Goal: Task Accomplishment & Management: Manage account settings

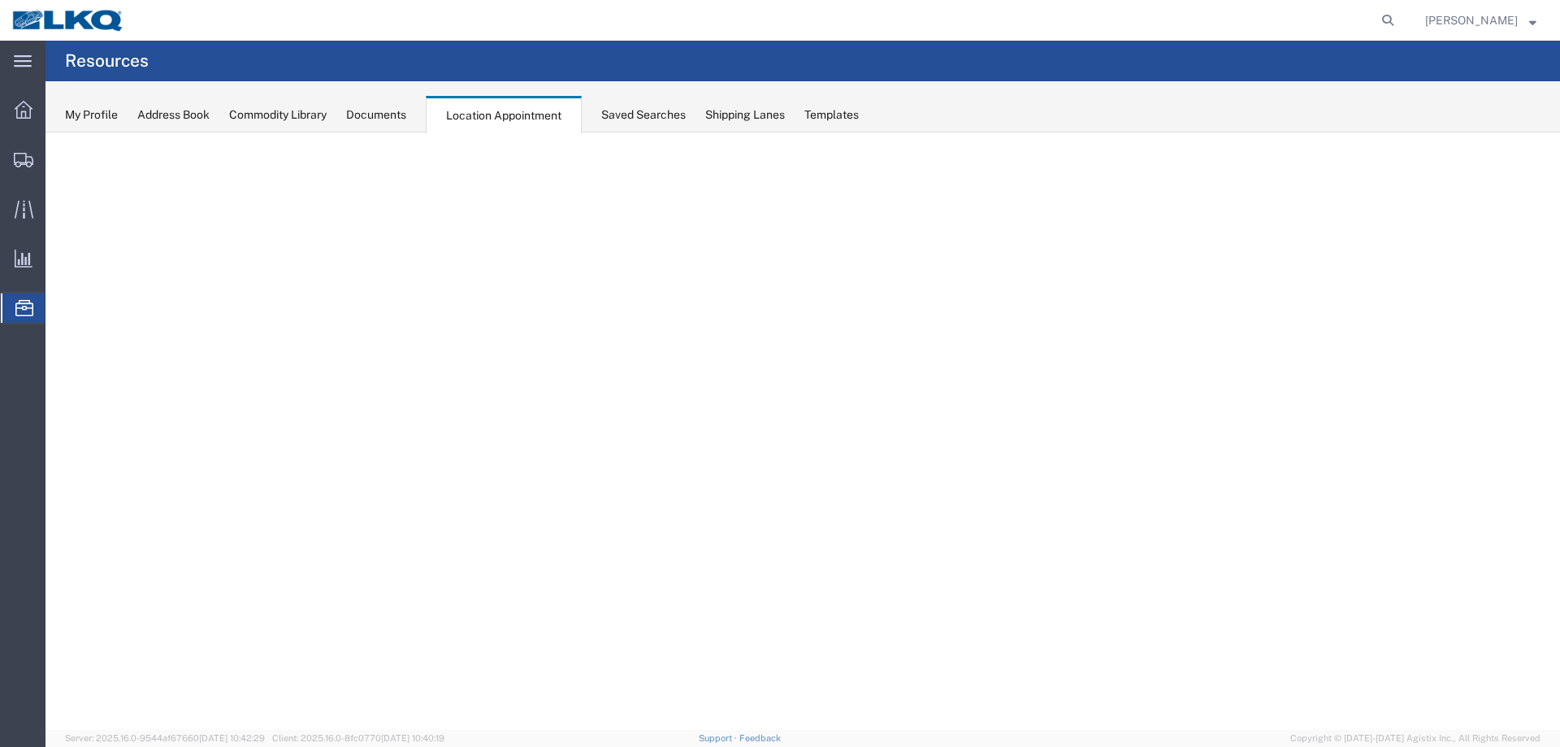
select select "27634"
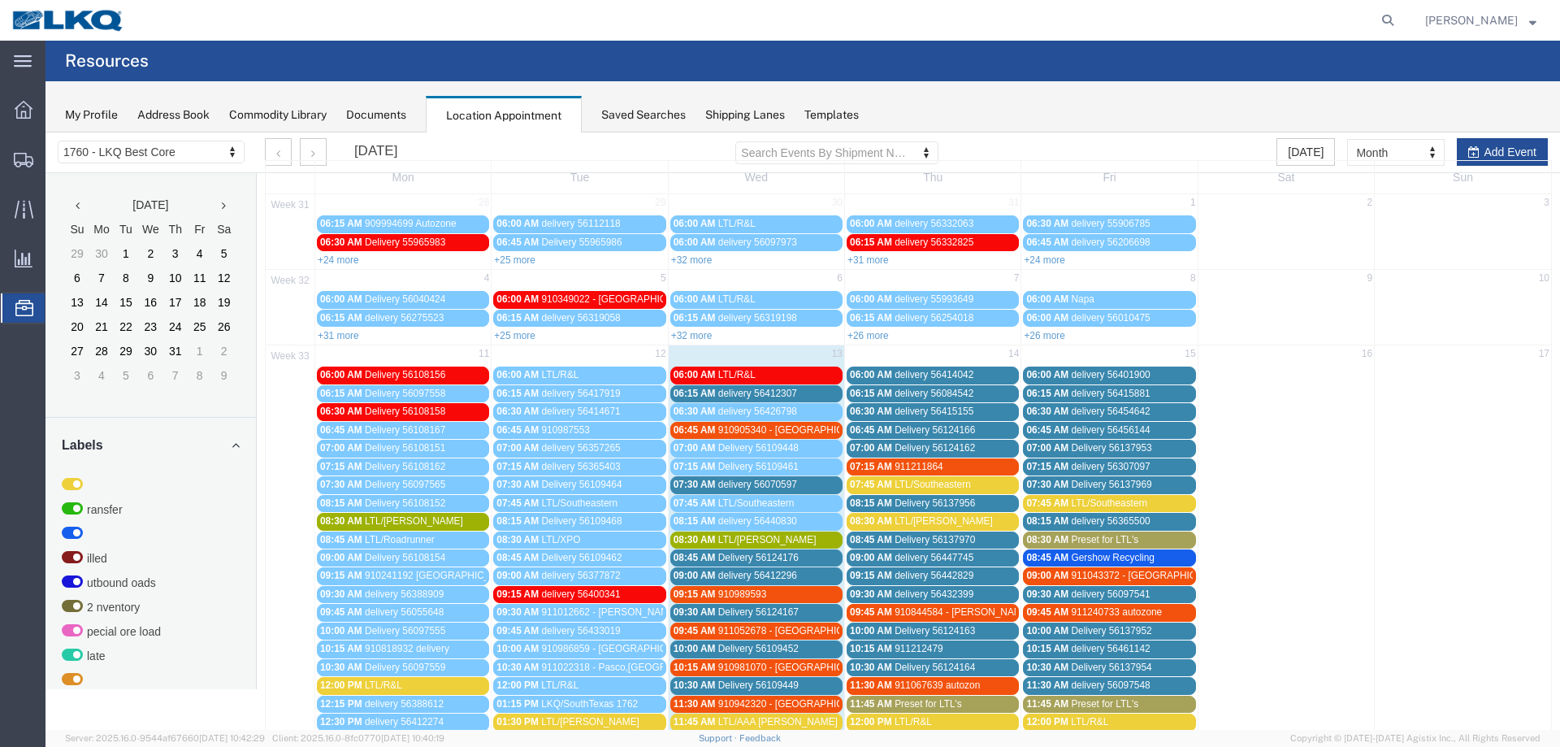
scroll to position [163, 0]
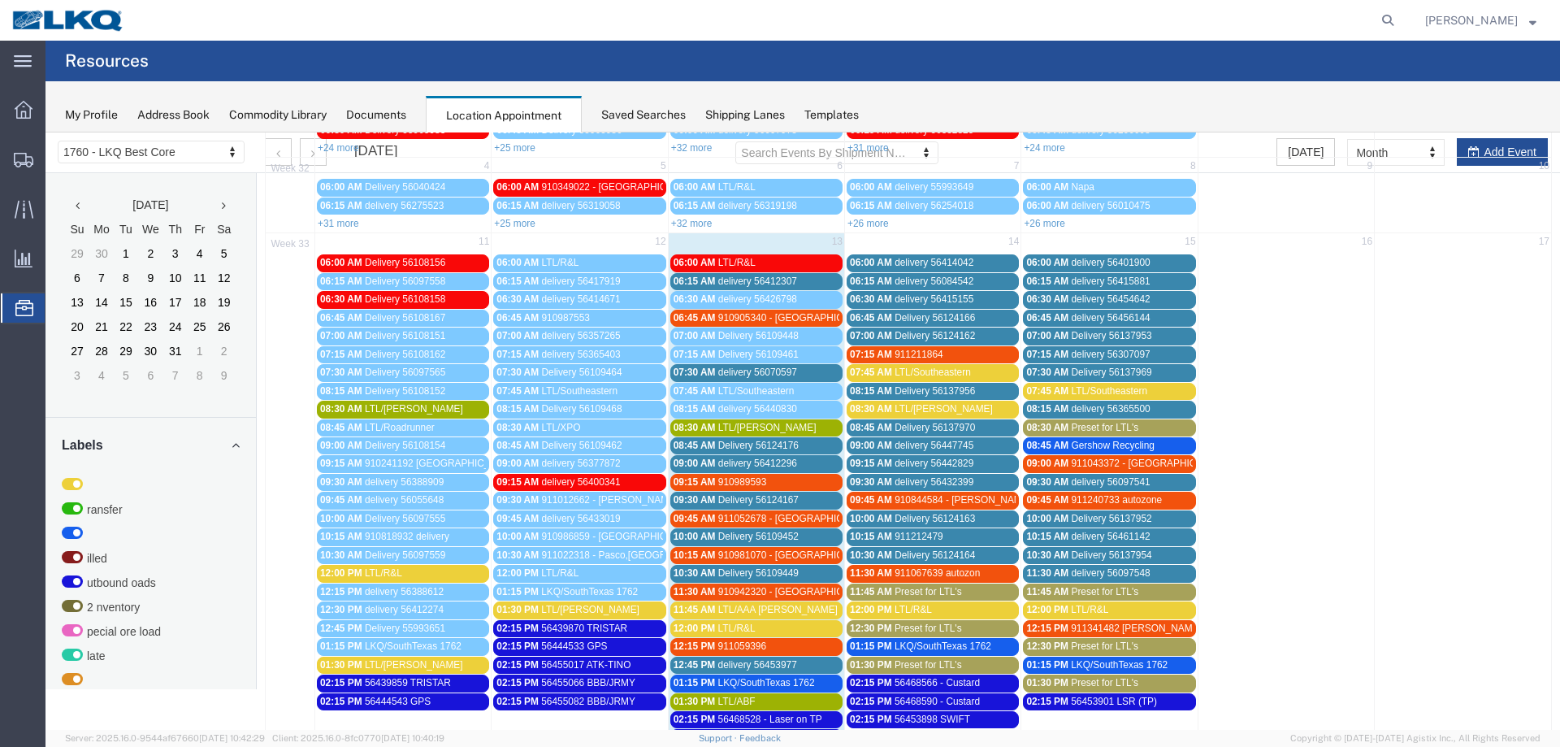
click at [940, 411] on div "08:30 AM LTL/[PERSON_NAME]" at bounding box center [933, 409] width 166 height 12
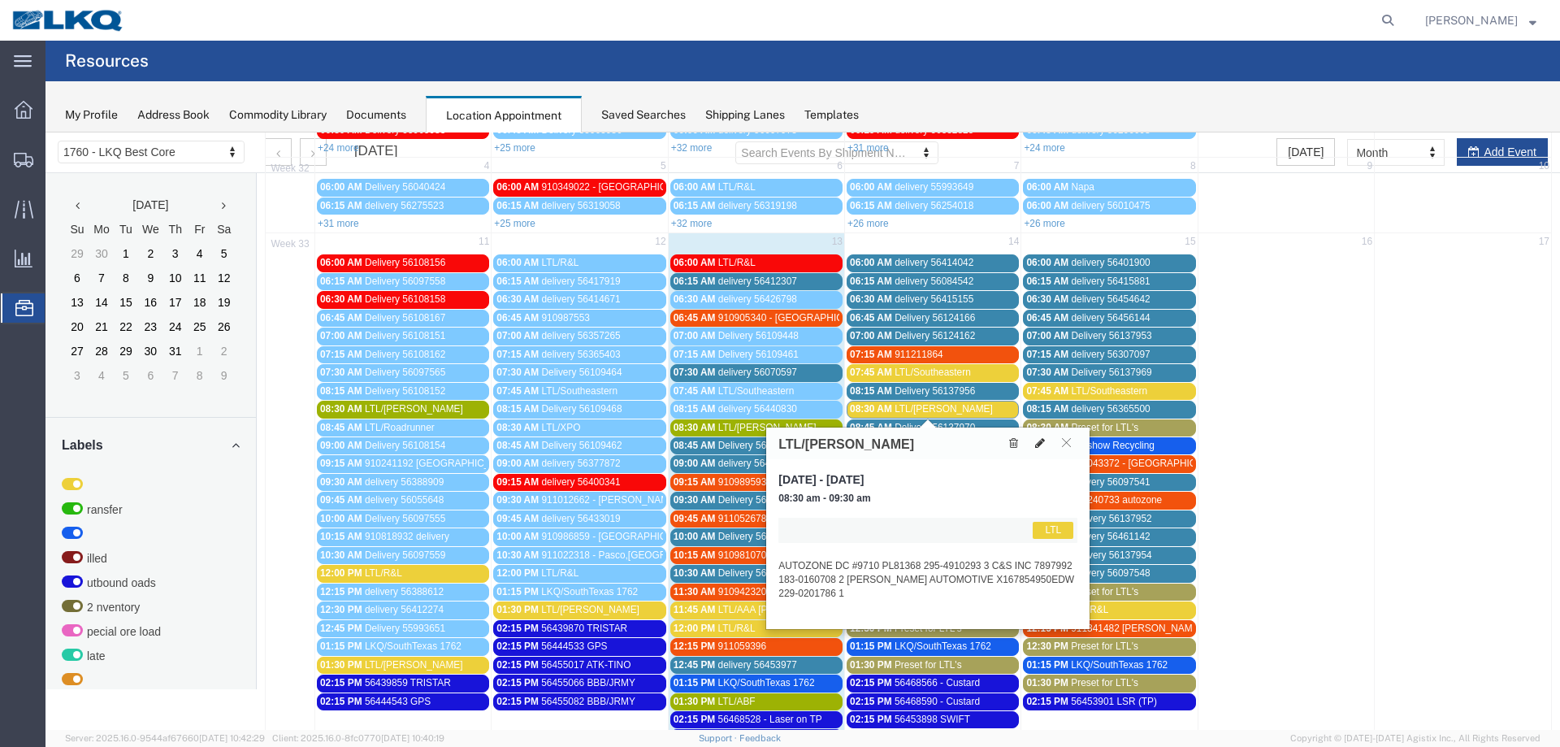
click at [1047, 443] on button at bounding box center [1040, 443] width 23 height 17
select select "1"
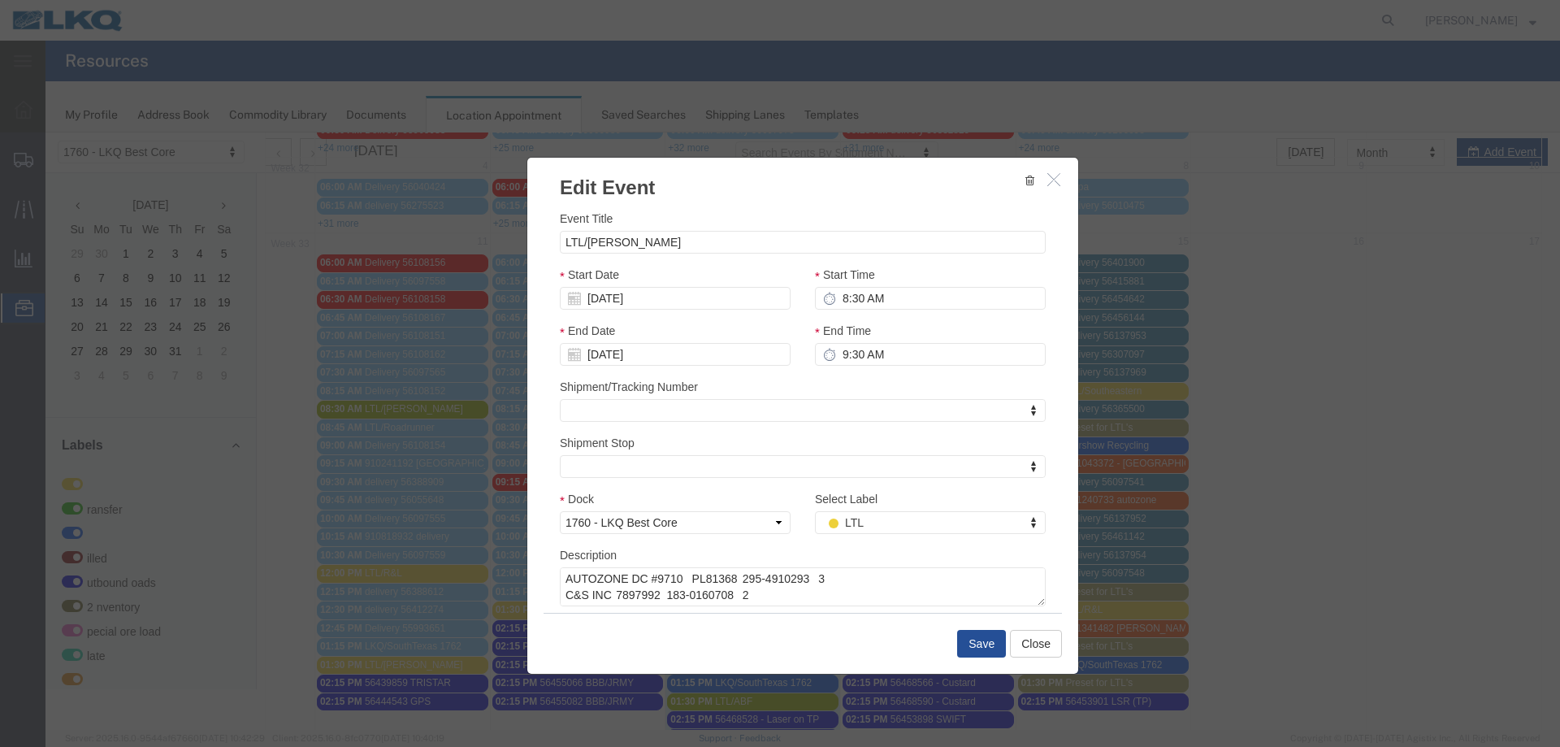
scroll to position [33, 0]
click at [986, 653] on button "Save" at bounding box center [981, 644] width 49 height 28
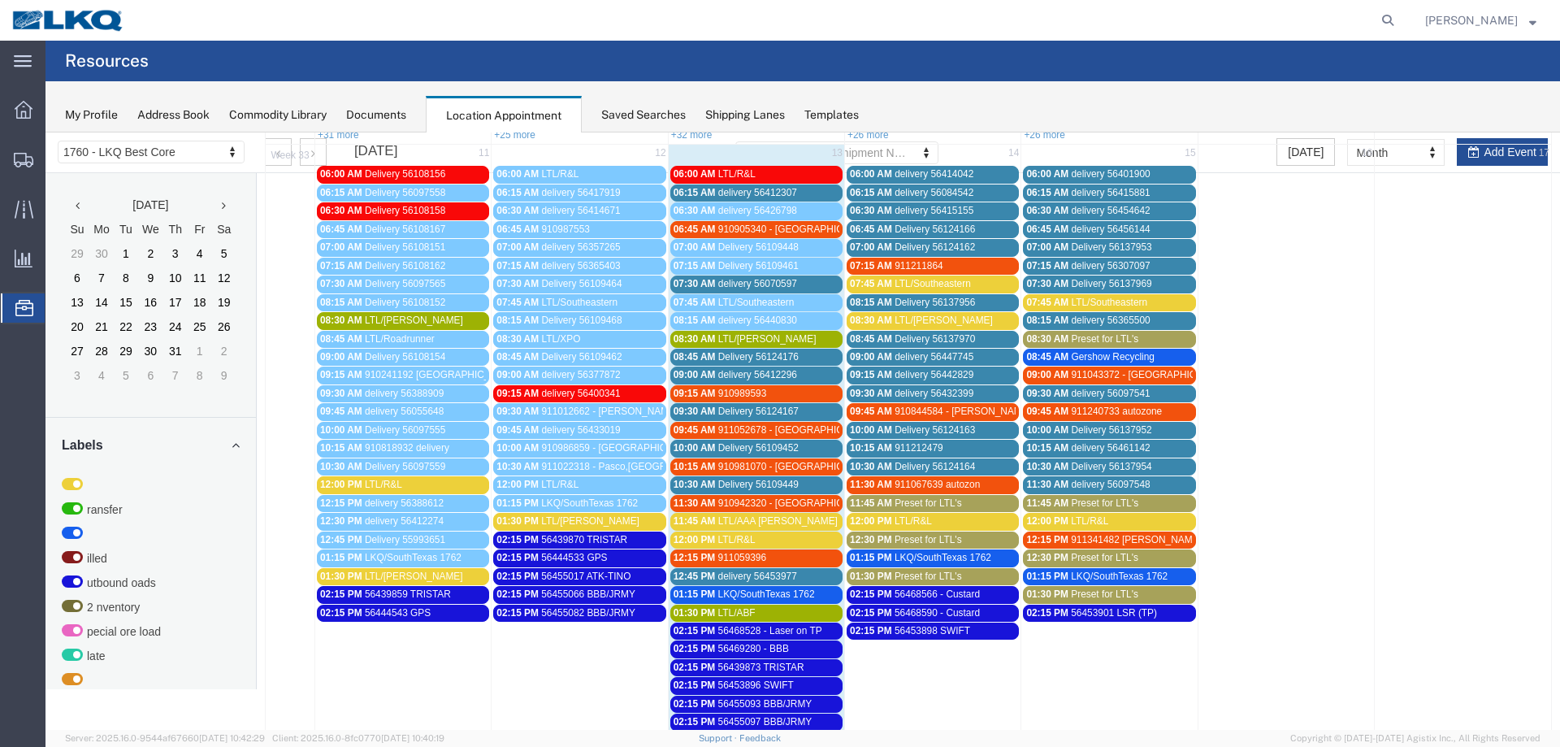
scroll to position [325, 0]
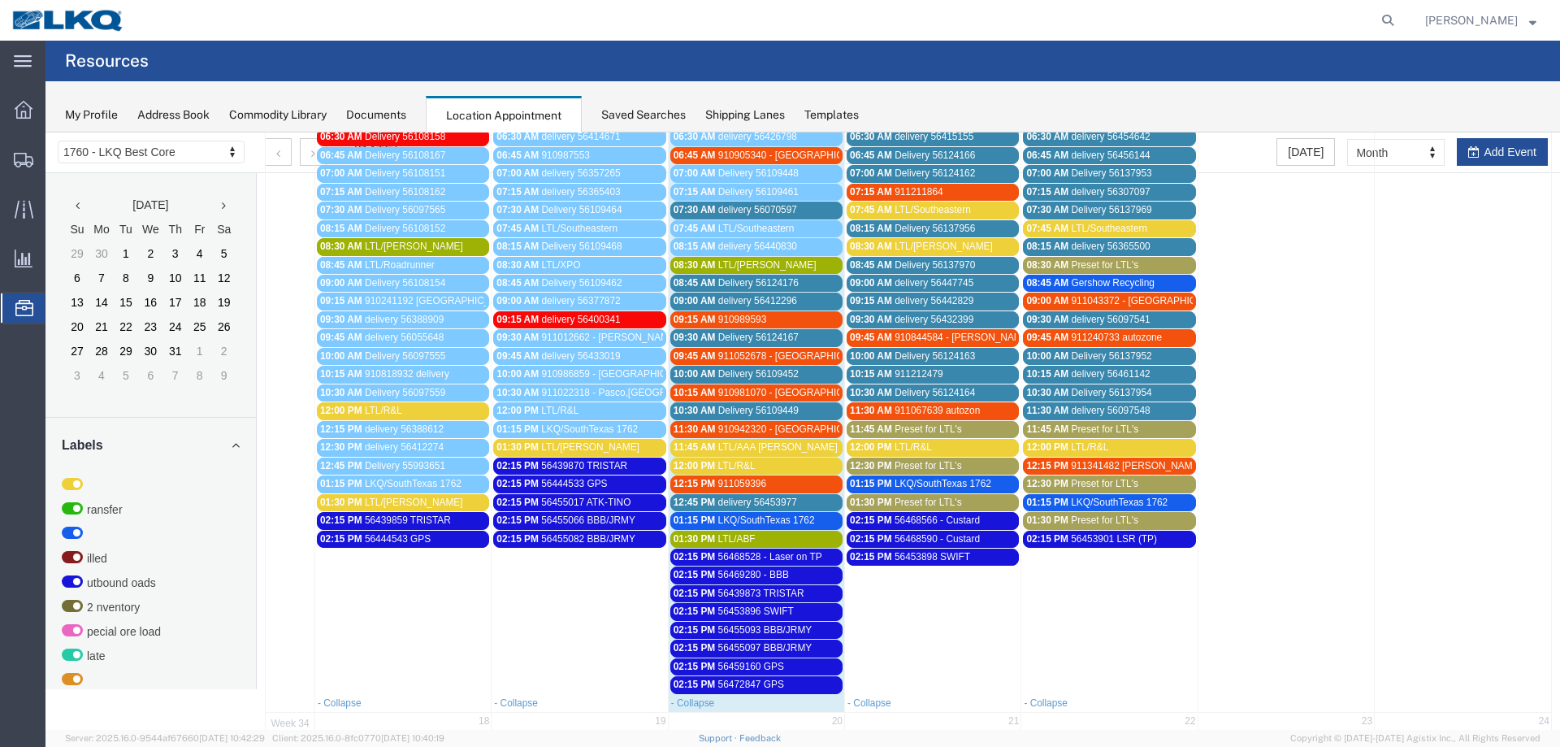
click at [902, 506] on span "Preset for LTL's" at bounding box center [928, 502] width 67 height 11
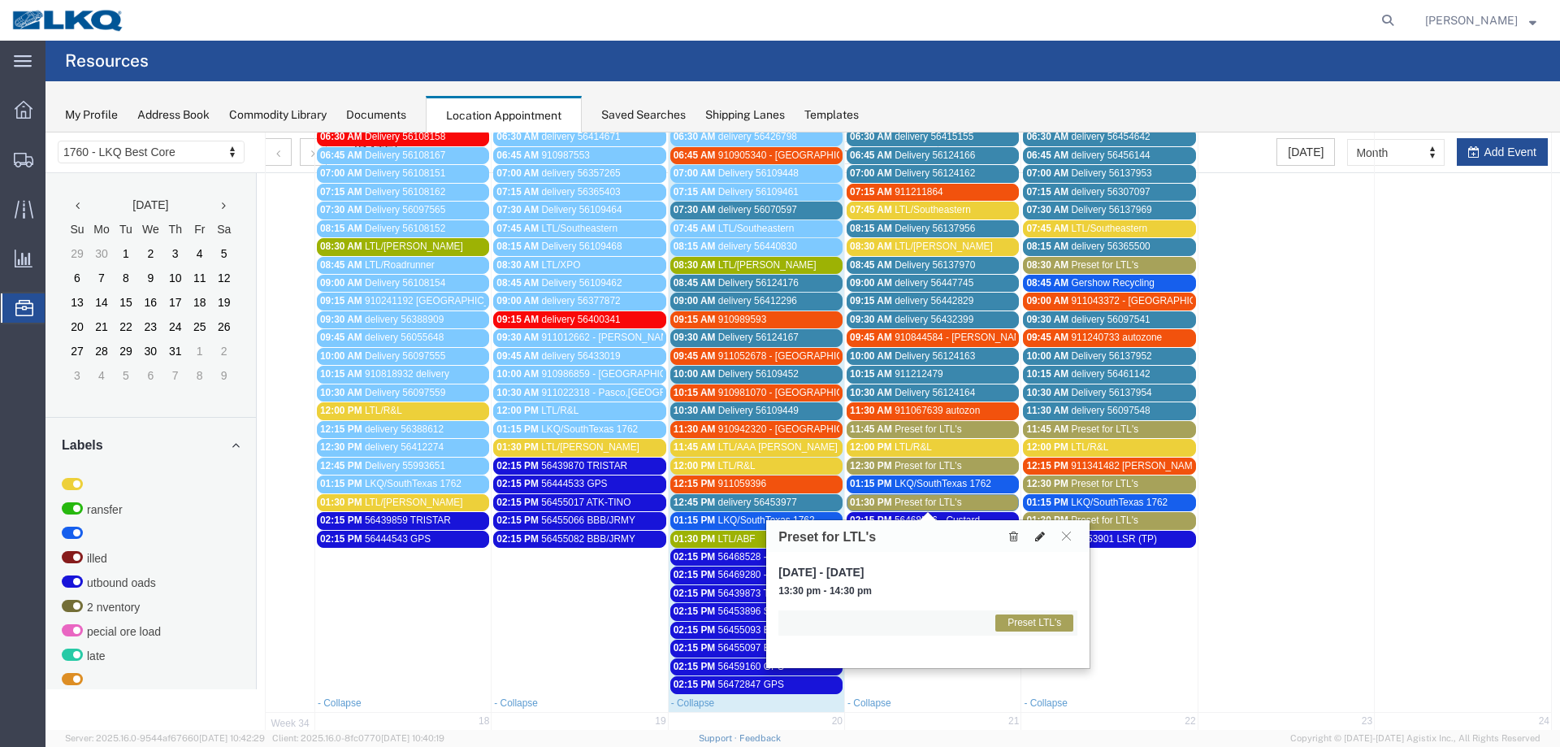
click at [1036, 533] on icon at bounding box center [1040, 536] width 10 height 11
select select "1"
select select "420"
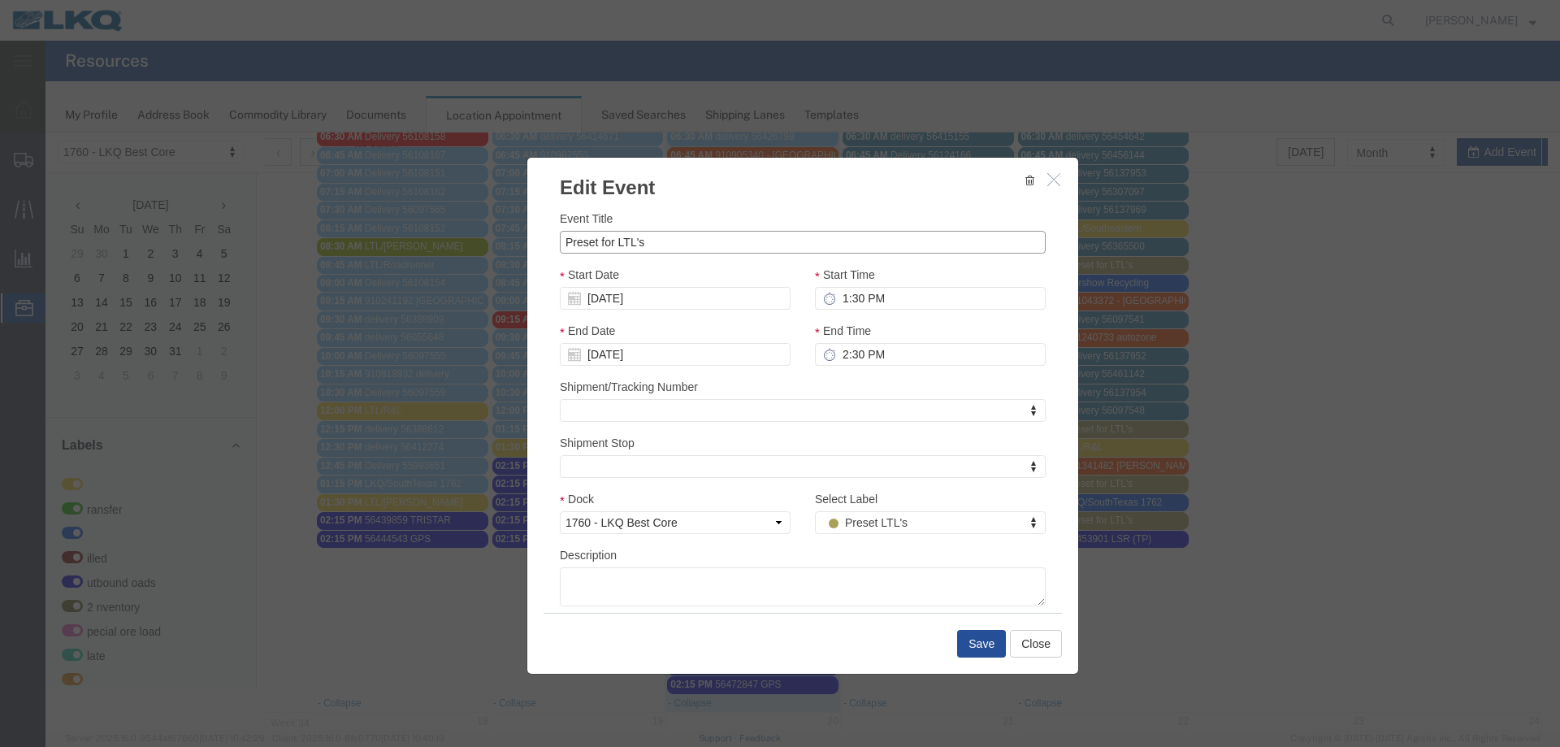
drag, startPoint x: 678, startPoint y: 246, endPoint x: 241, endPoint y: 276, distance: 437.5
click at [243, 276] on div "Edit Event Event Title Preset for LTL's Start Date [DATE] Start Time 1:30 PM En…" at bounding box center [803, 430] width 1515 height 597
type input "LTL/XPO"
type input "f"
select select "180"
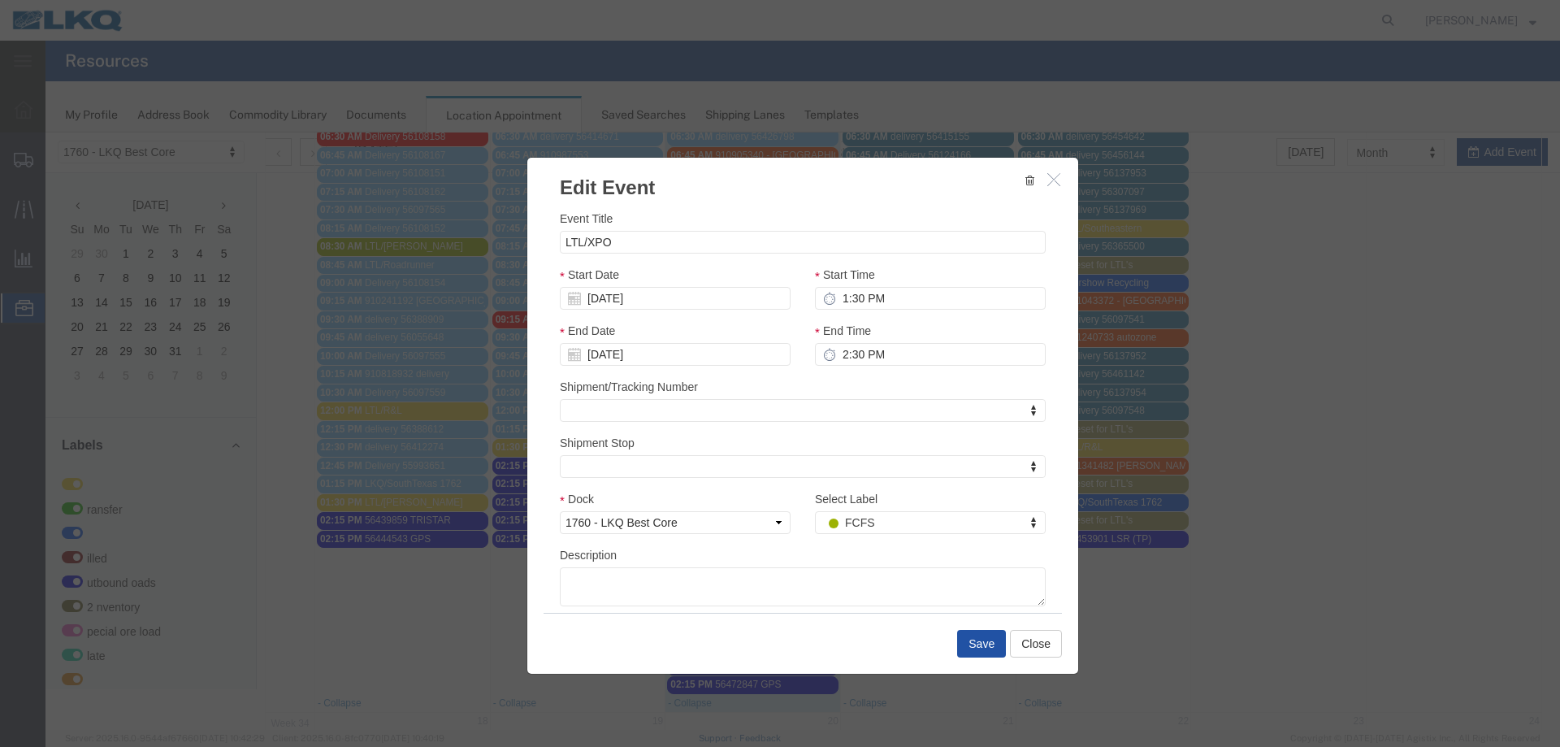
click at [978, 642] on button "Save" at bounding box center [981, 644] width 49 height 28
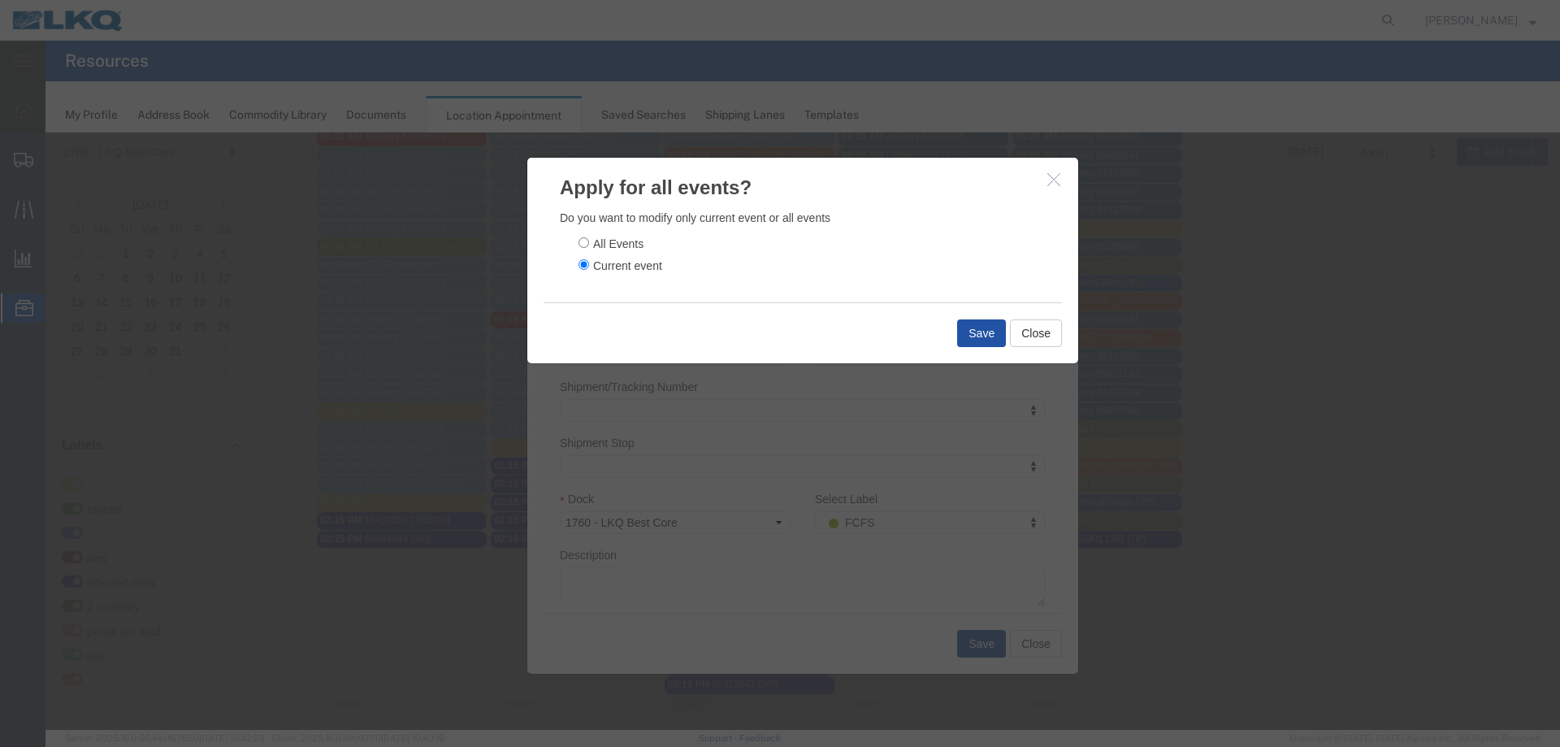
click at [975, 331] on button "Save" at bounding box center [981, 333] width 49 height 28
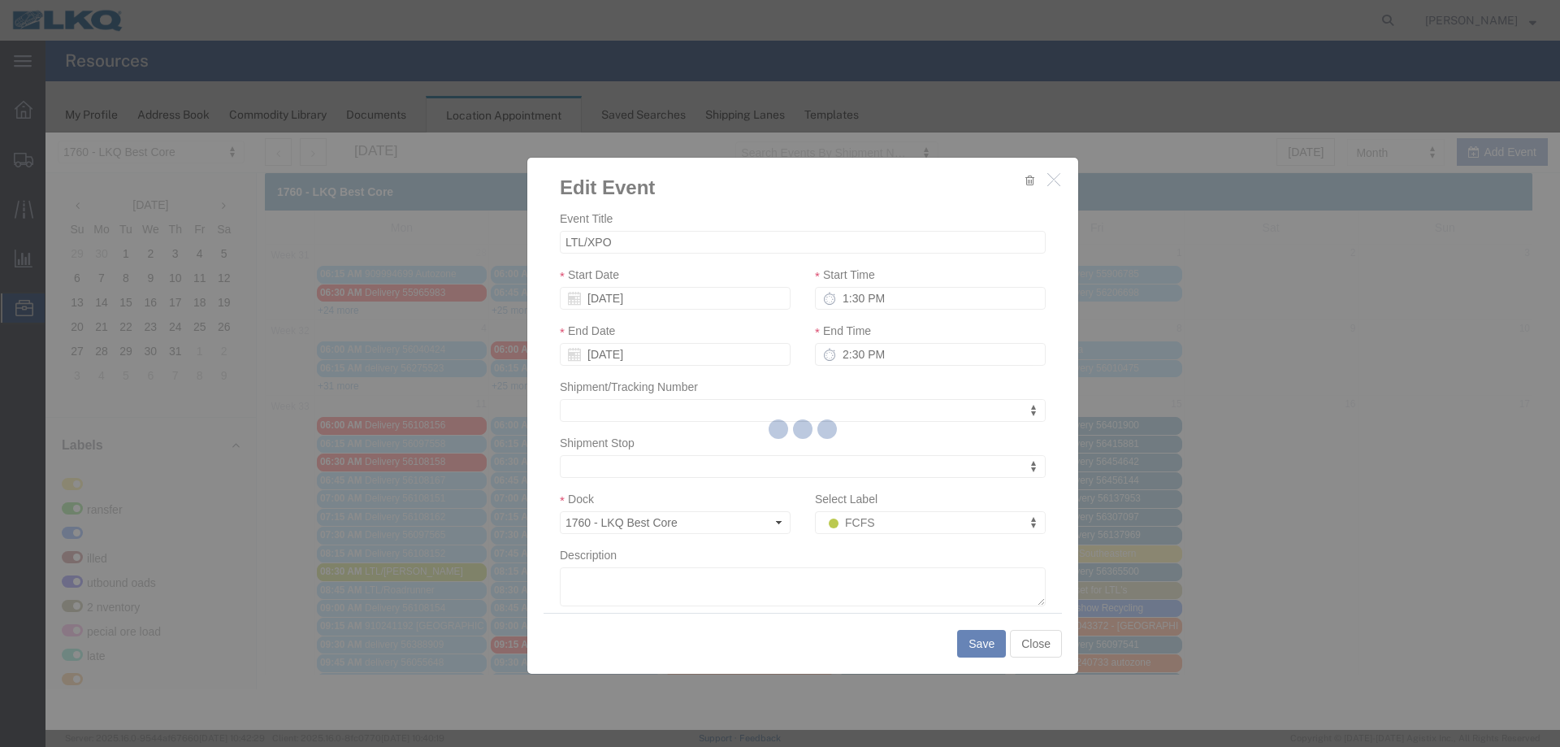
scroll to position [0, 0]
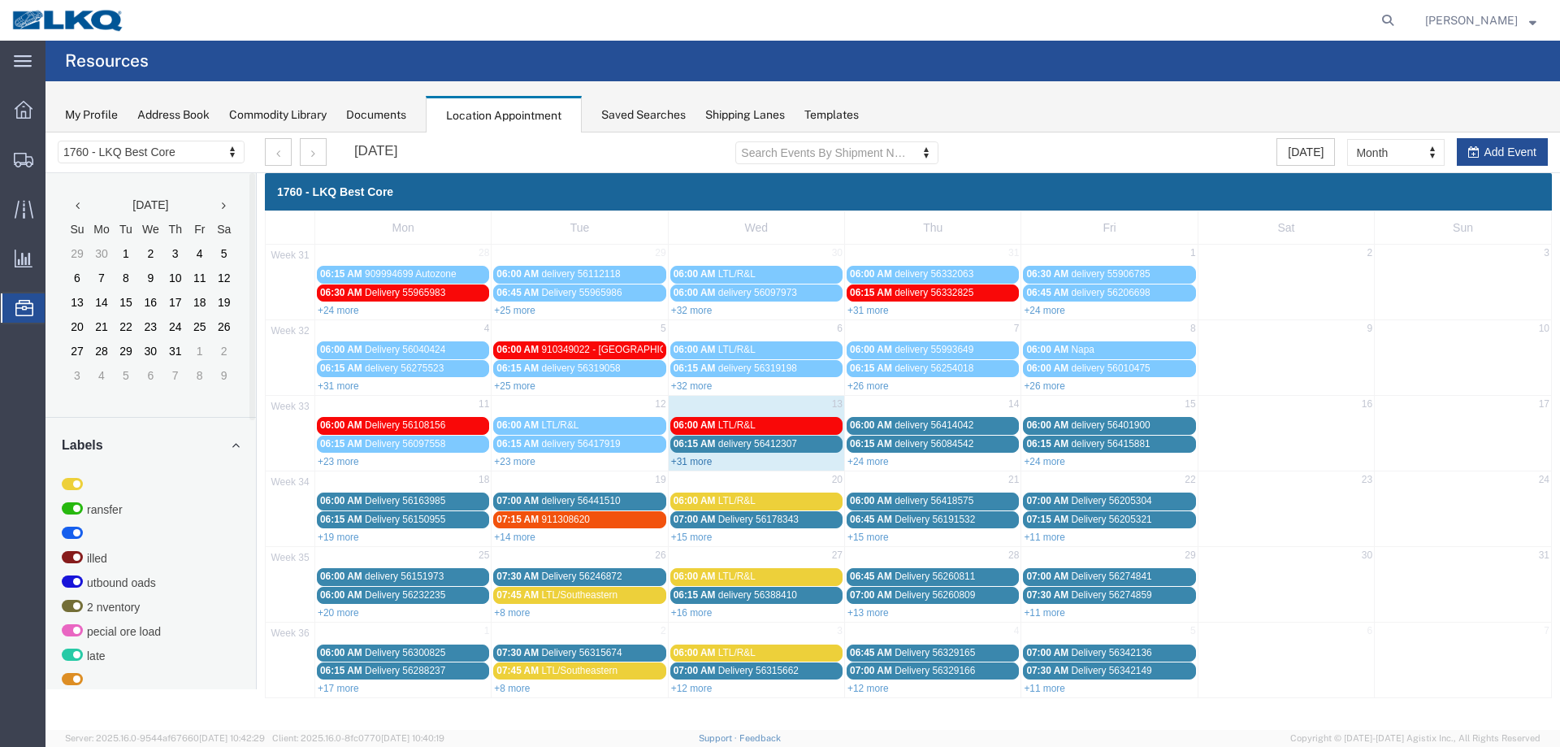
click at [687, 464] on link "+31 more" at bounding box center [691, 461] width 41 height 11
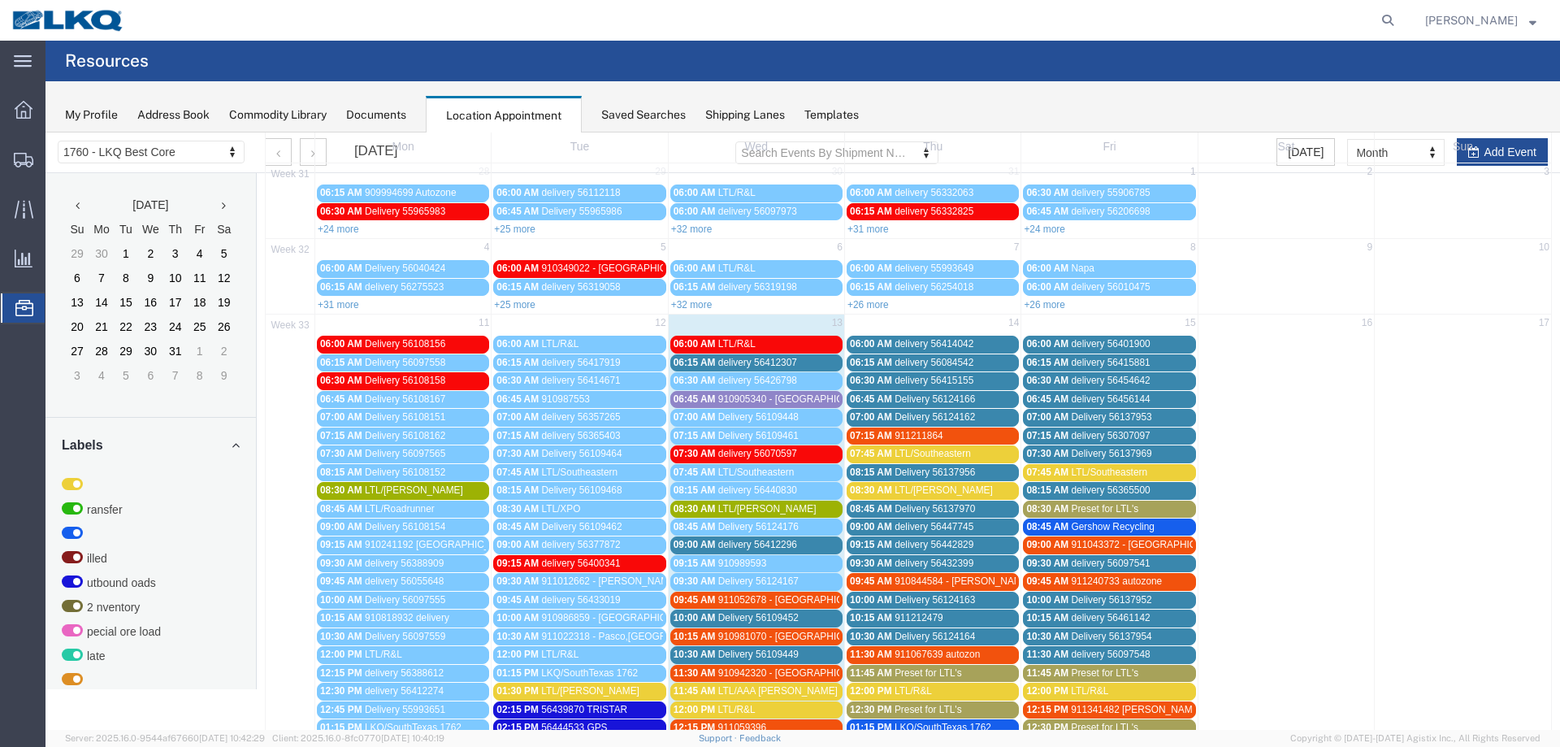
scroll to position [163, 0]
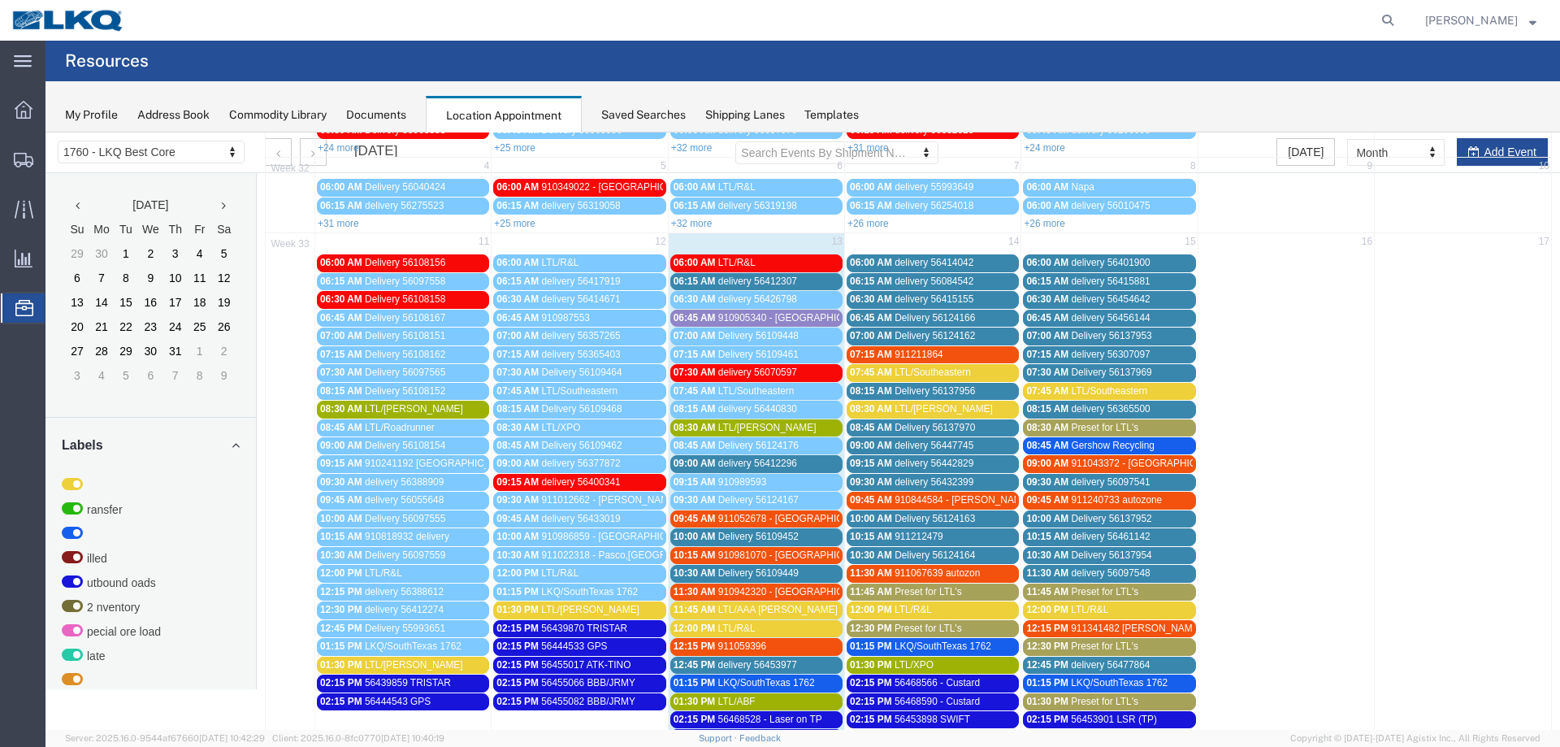
click at [788, 323] on span "910905340 - [GEOGRAPHIC_DATA],[GEOGRAPHIC_DATA]" at bounding box center [848, 317] width 261 height 11
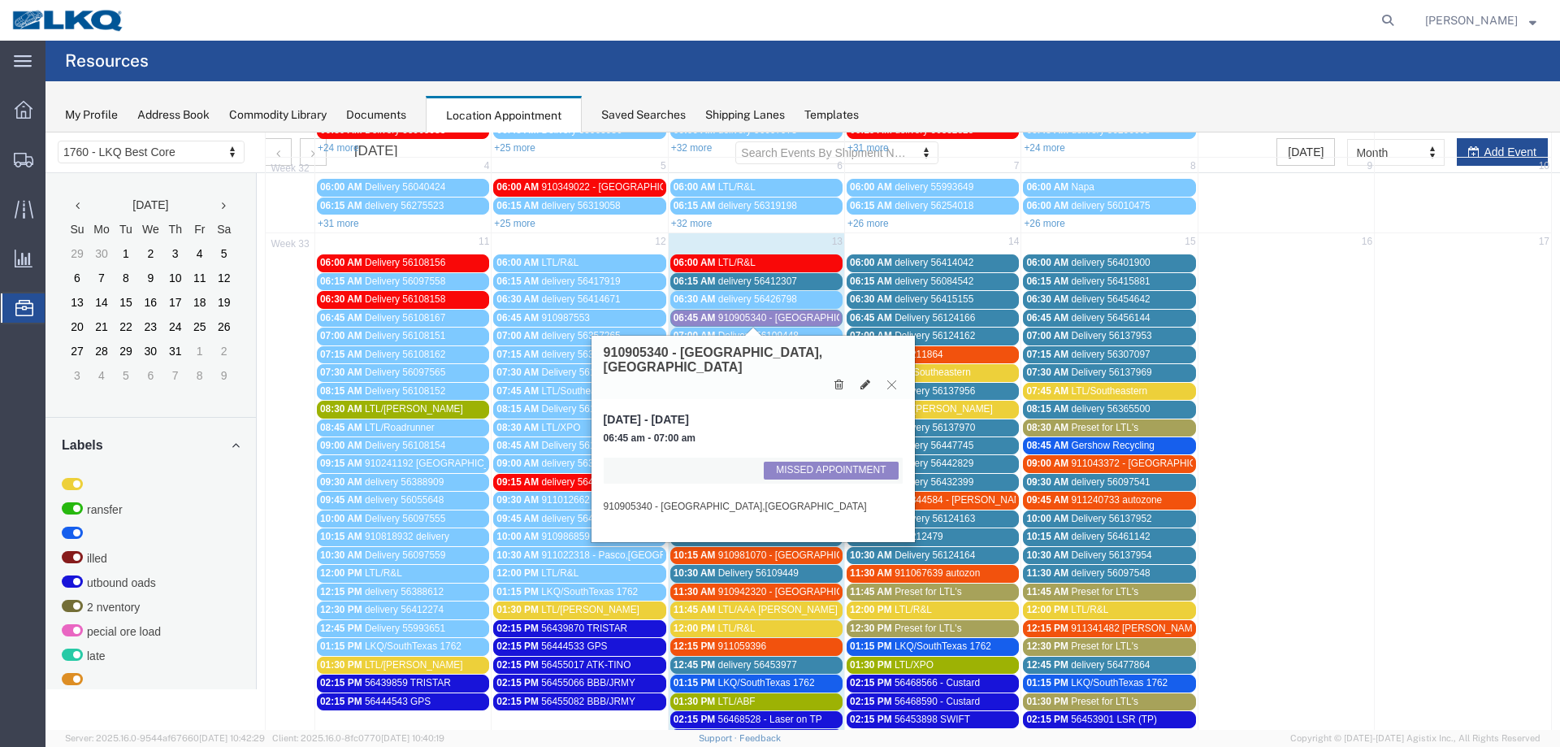
click at [889, 380] on icon at bounding box center [892, 385] width 9 height 10
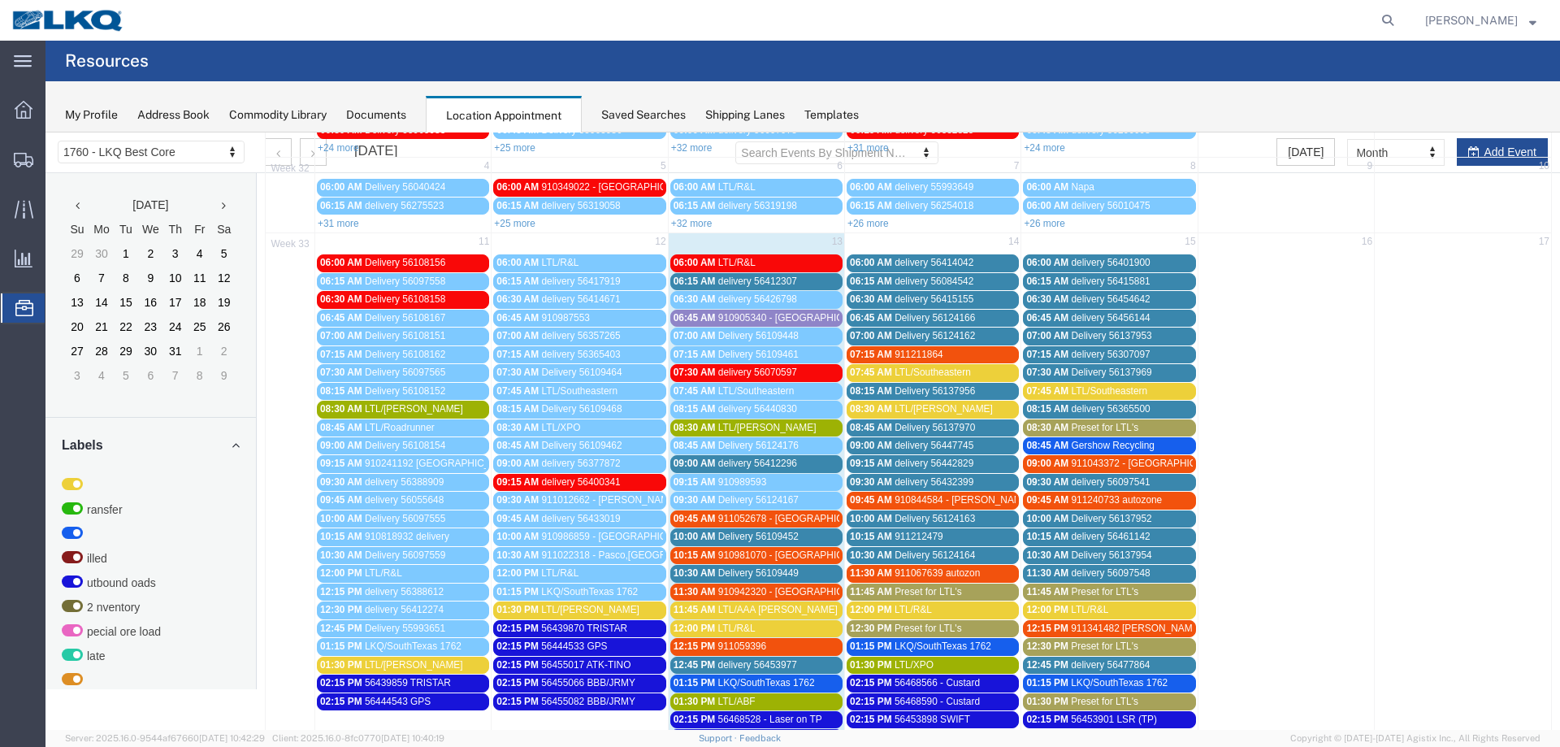
click at [659, 118] on div "Saved Searches" at bounding box center [643, 114] width 85 height 17
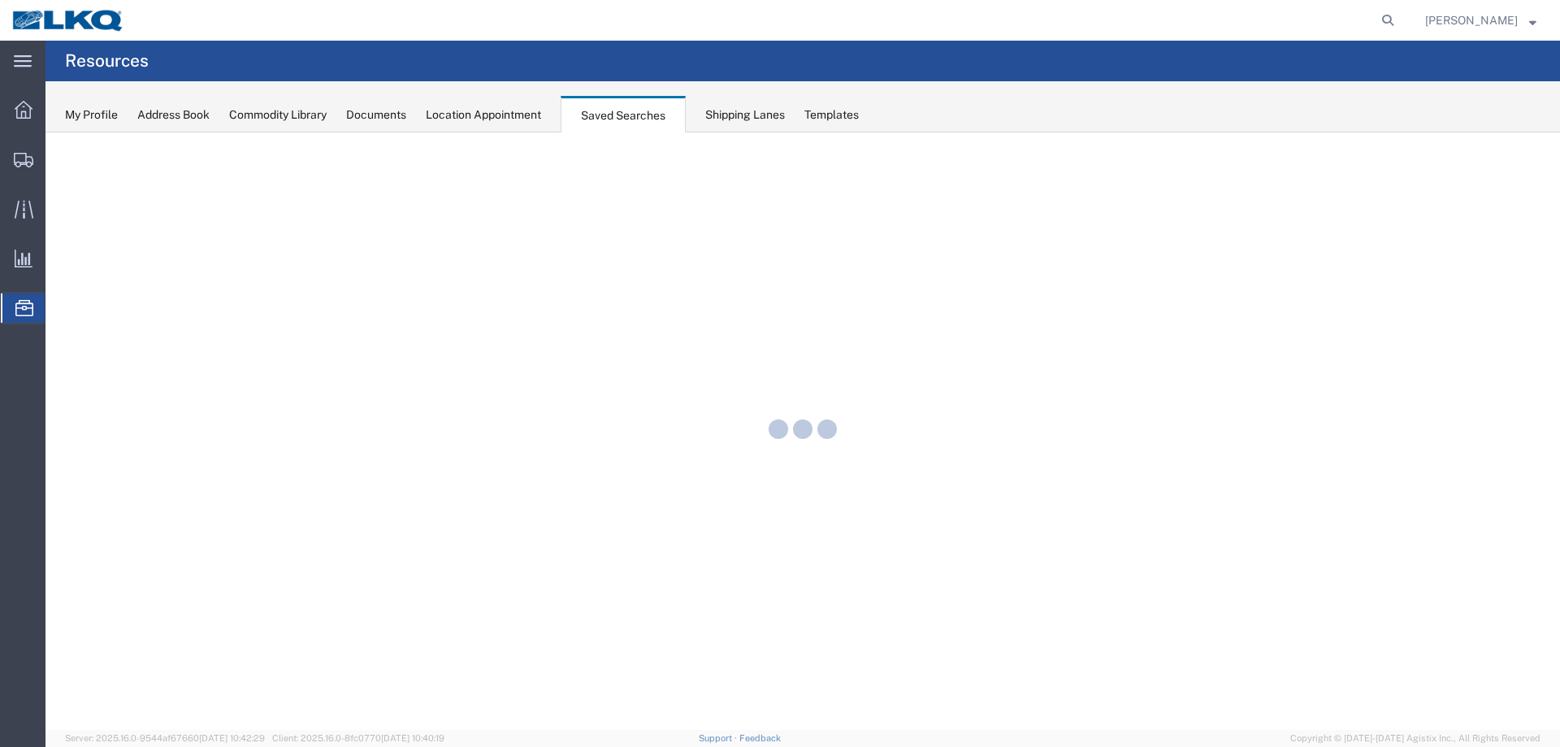
click at [500, 116] on div "Location Appointment" at bounding box center [483, 114] width 115 height 17
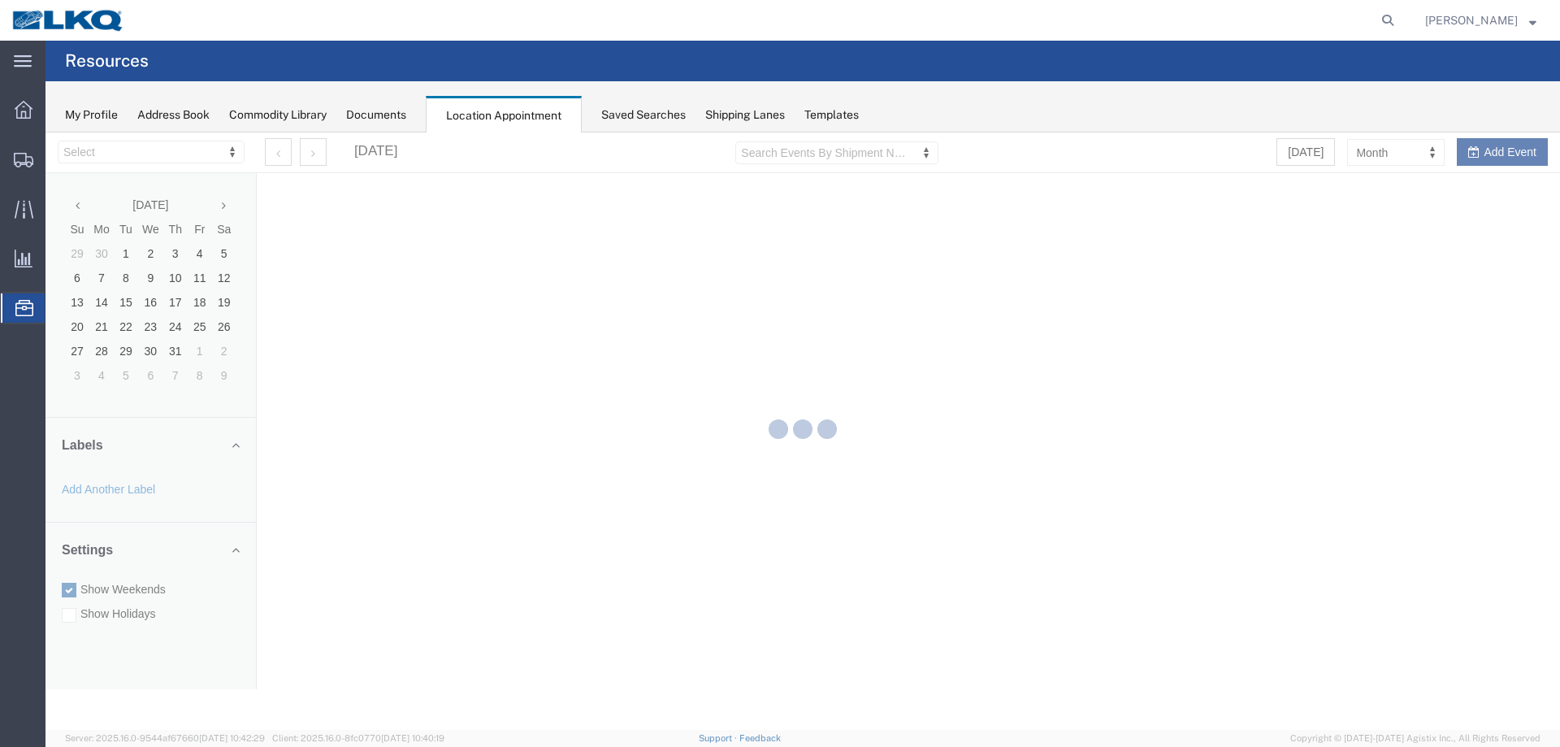
select select "27634"
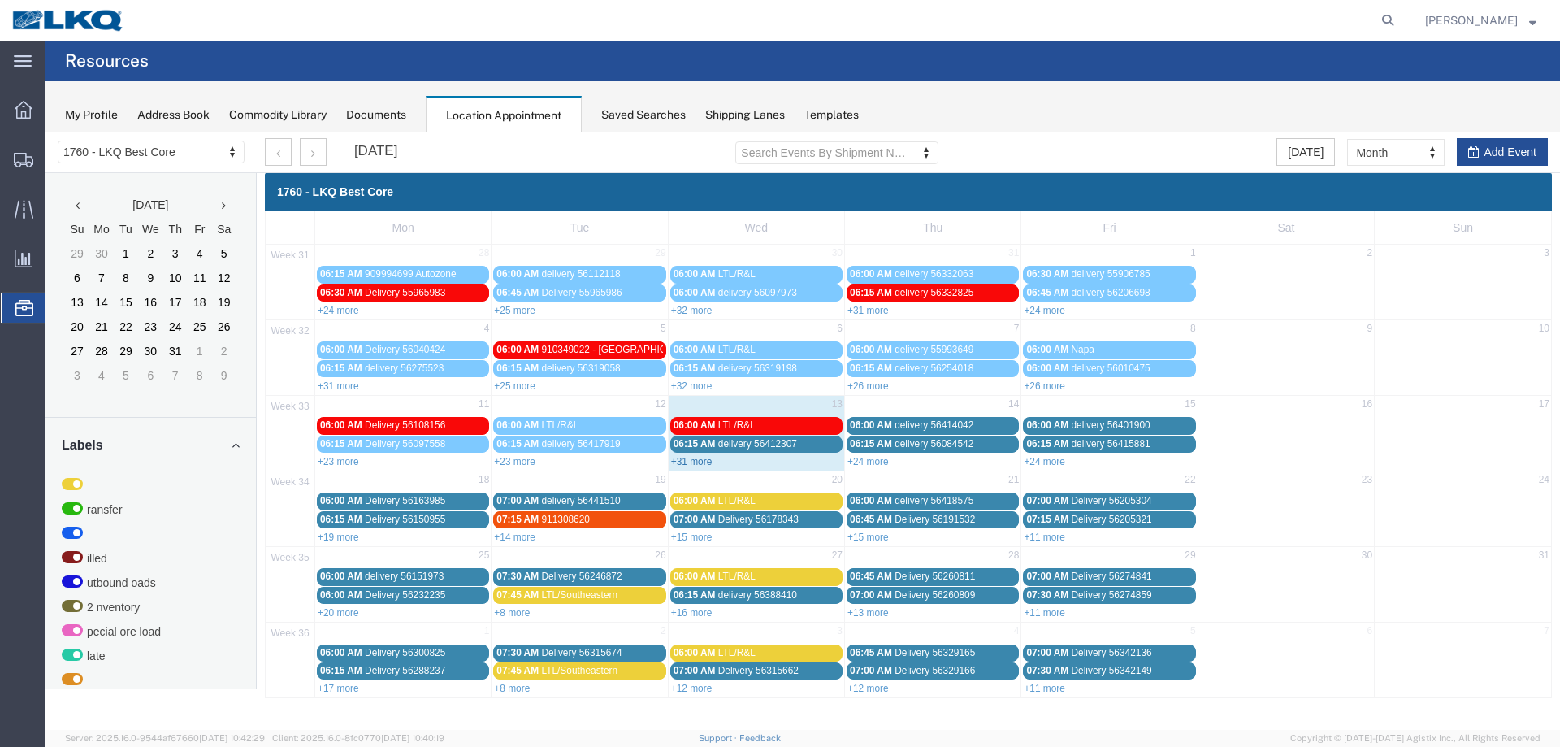
click at [689, 462] on link "+31 more" at bounding box center [691, 461] width 41 height 11
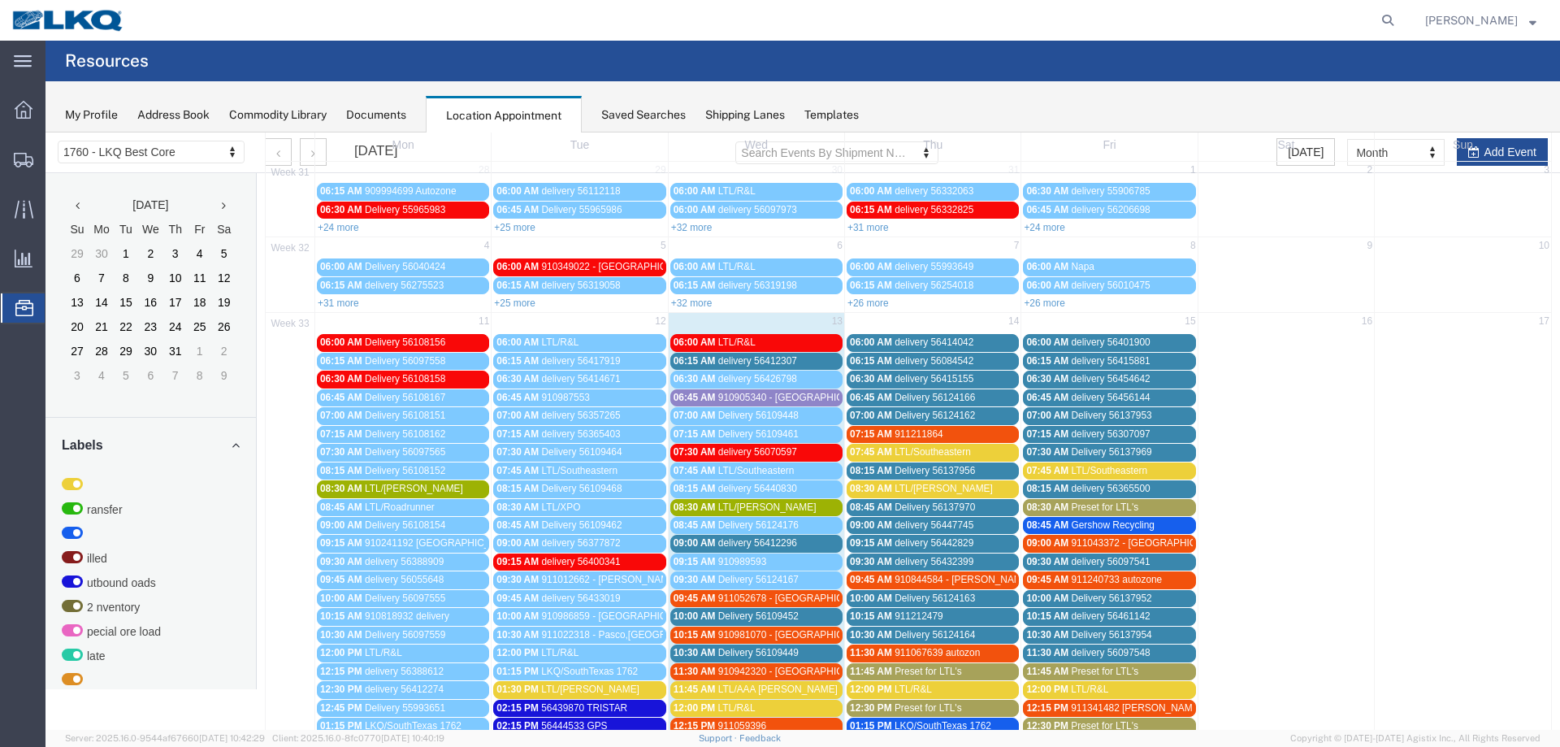
scroll to position [81, 0]
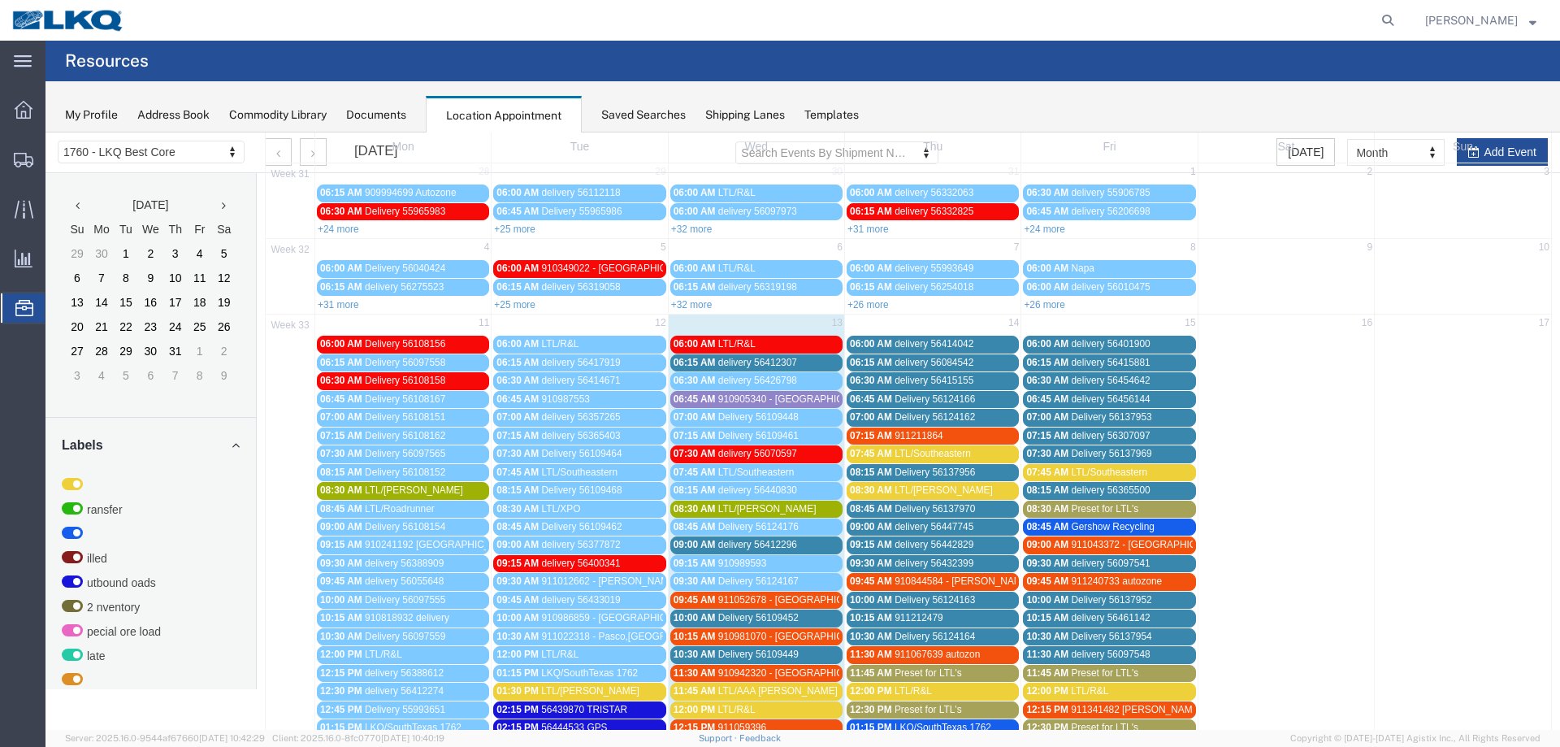
click at [748, 399] on span "910905340 - [GEOGRAPHIC_DATA],[GEOGRAPHIC_DATA]" at bounding box center [848, 398] width 261 height 11
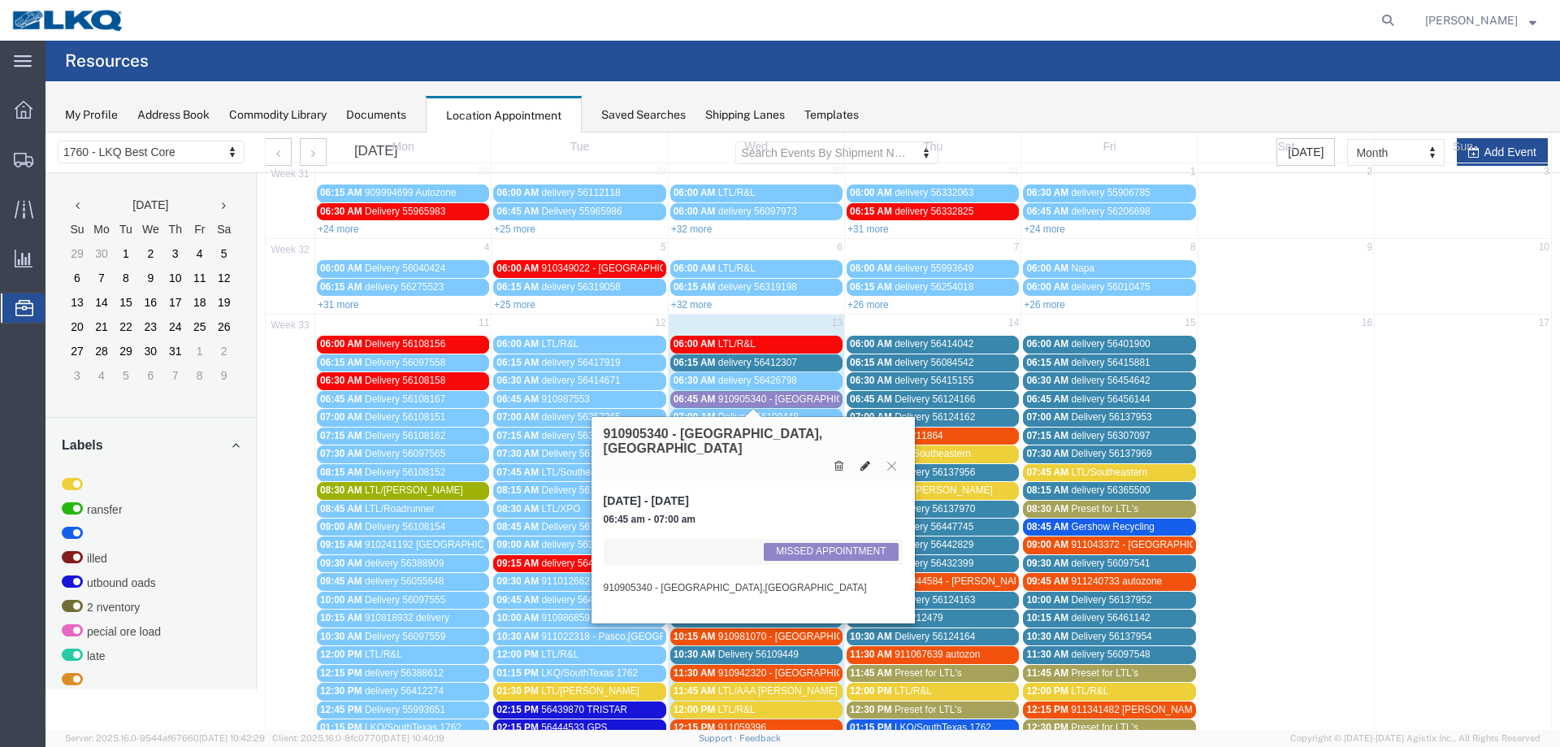
click at [868, 460] on icon at bounding box center [866, 465] width 10 height 11
select select "1"
select select "100"
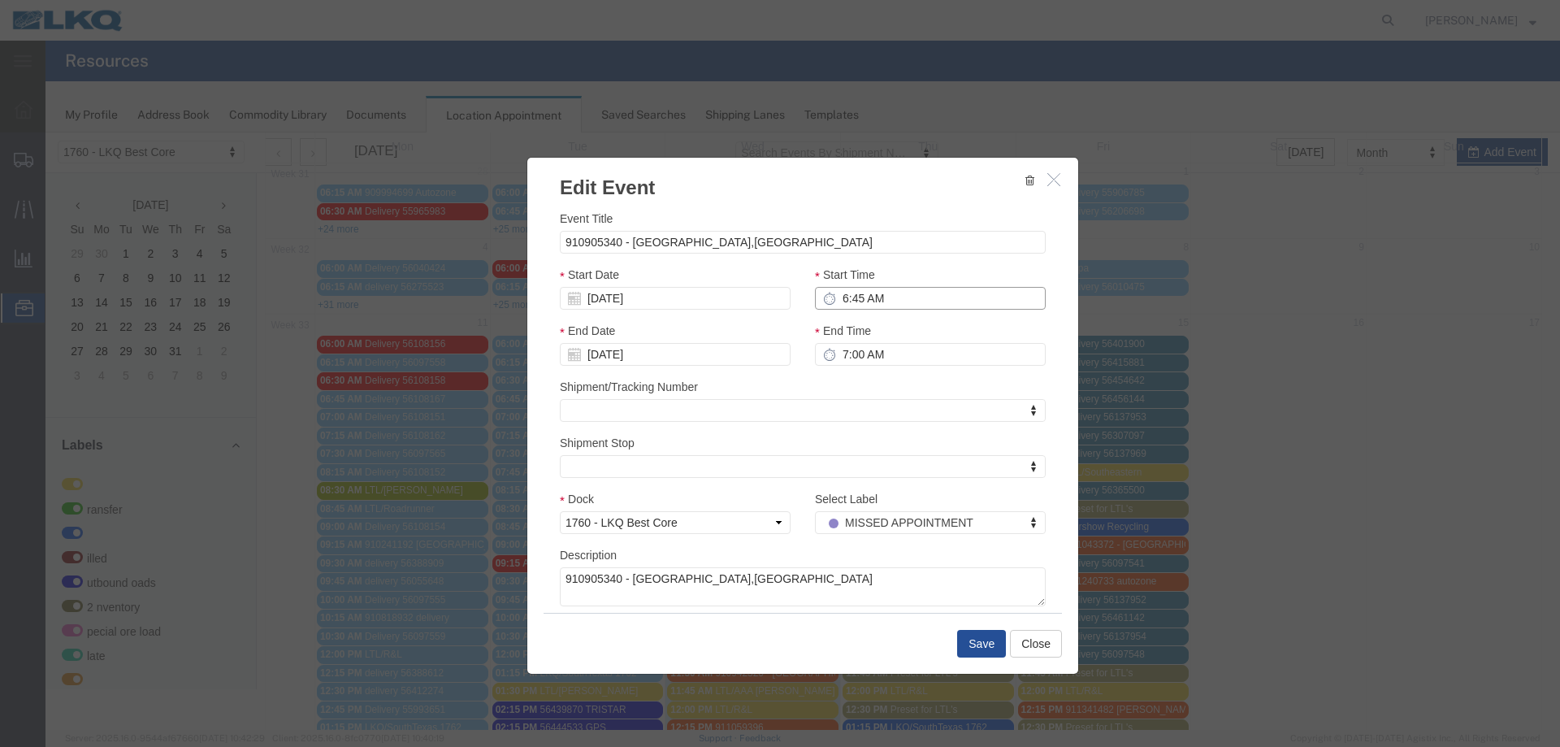
click at [892, 302] on input "6:45 AM" at bounding box center [930, 298] width 231 height 23
type input "12:30 PM"
type input "m"
select select "24"
click at [965, 641] on button "Save" at bounding box center [981, 644] width 49 height 28
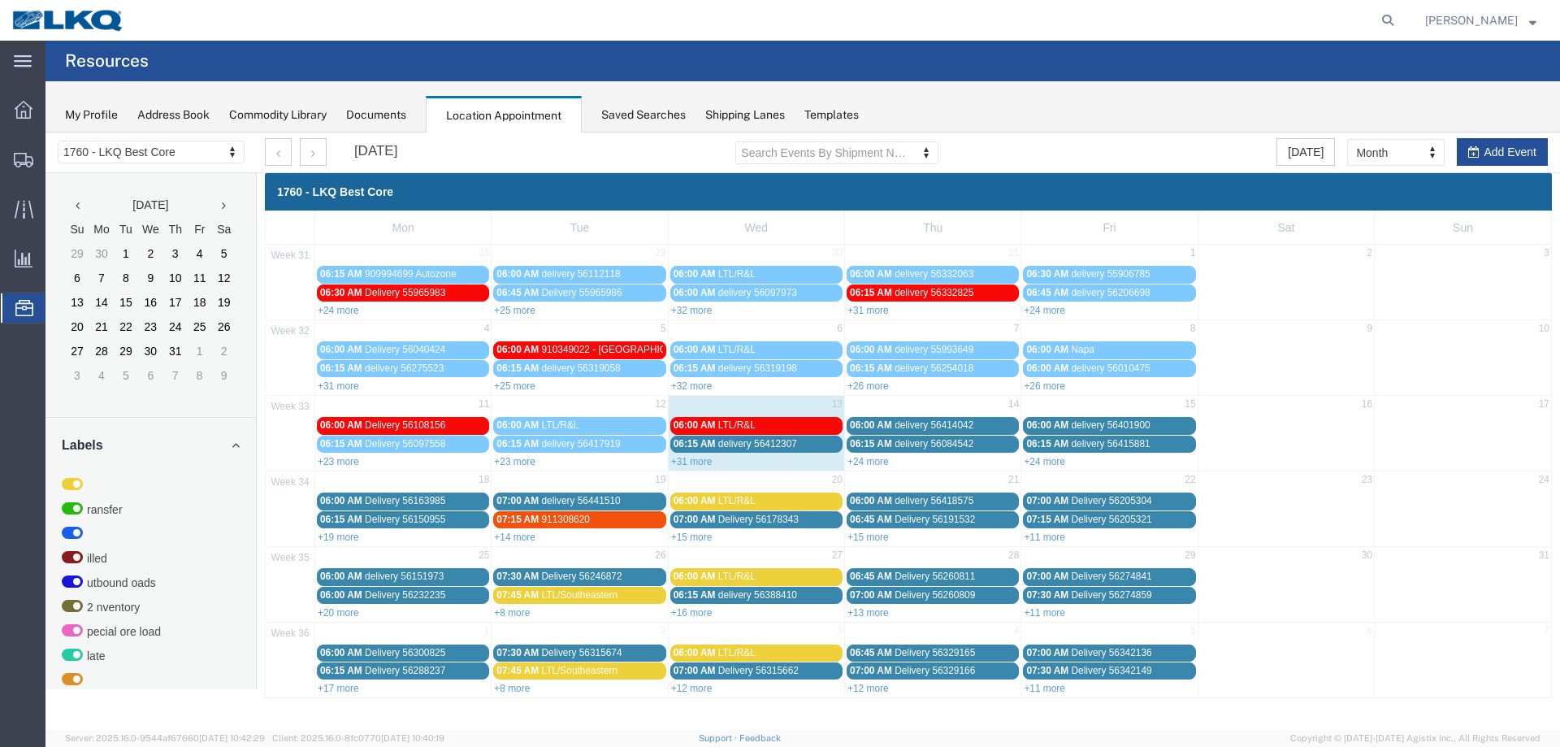
scroll to position [0, 0]
click at [688, 462] on link "+31 more" at bounding box center [691, 461] width 41 height 11
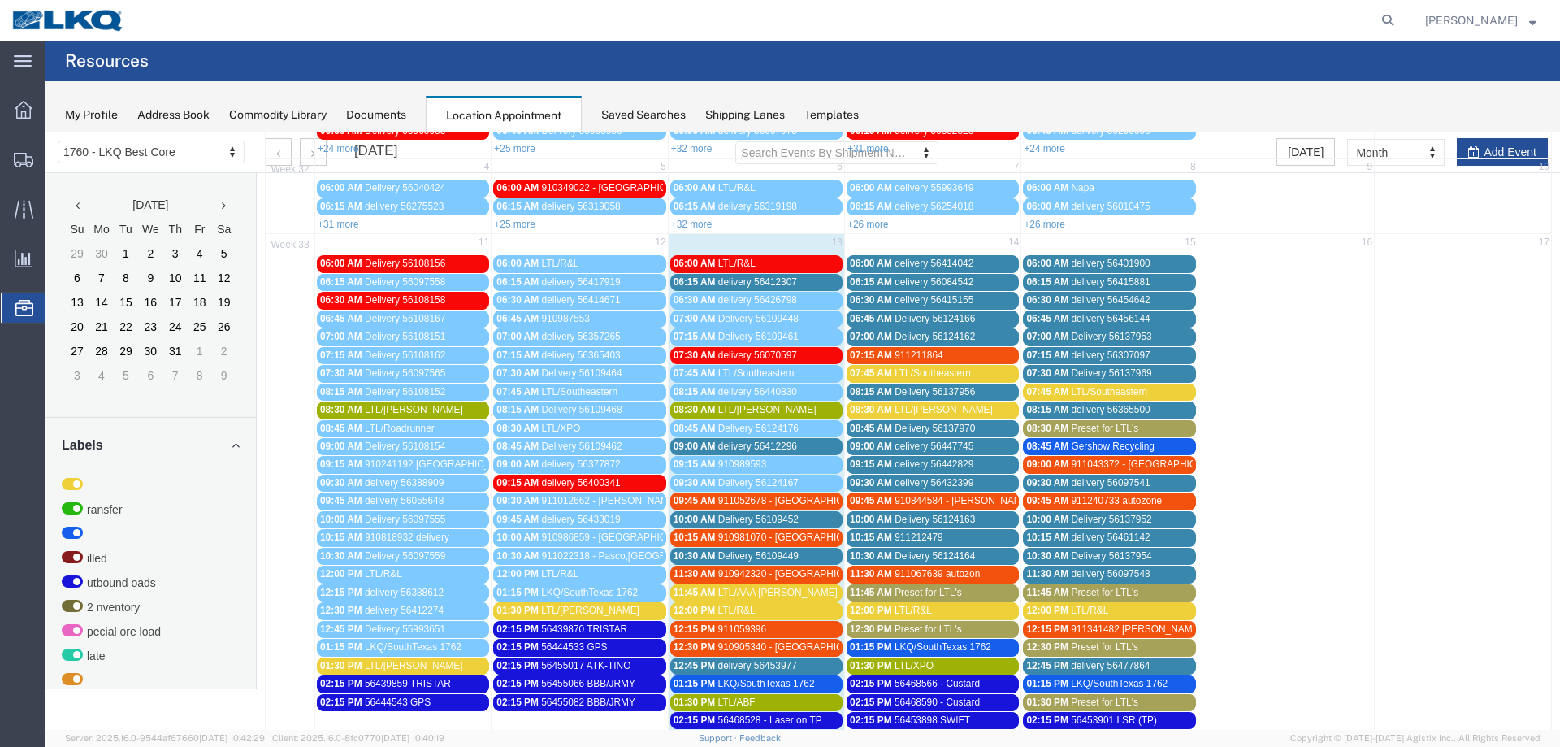
scroll to position [163, 0]
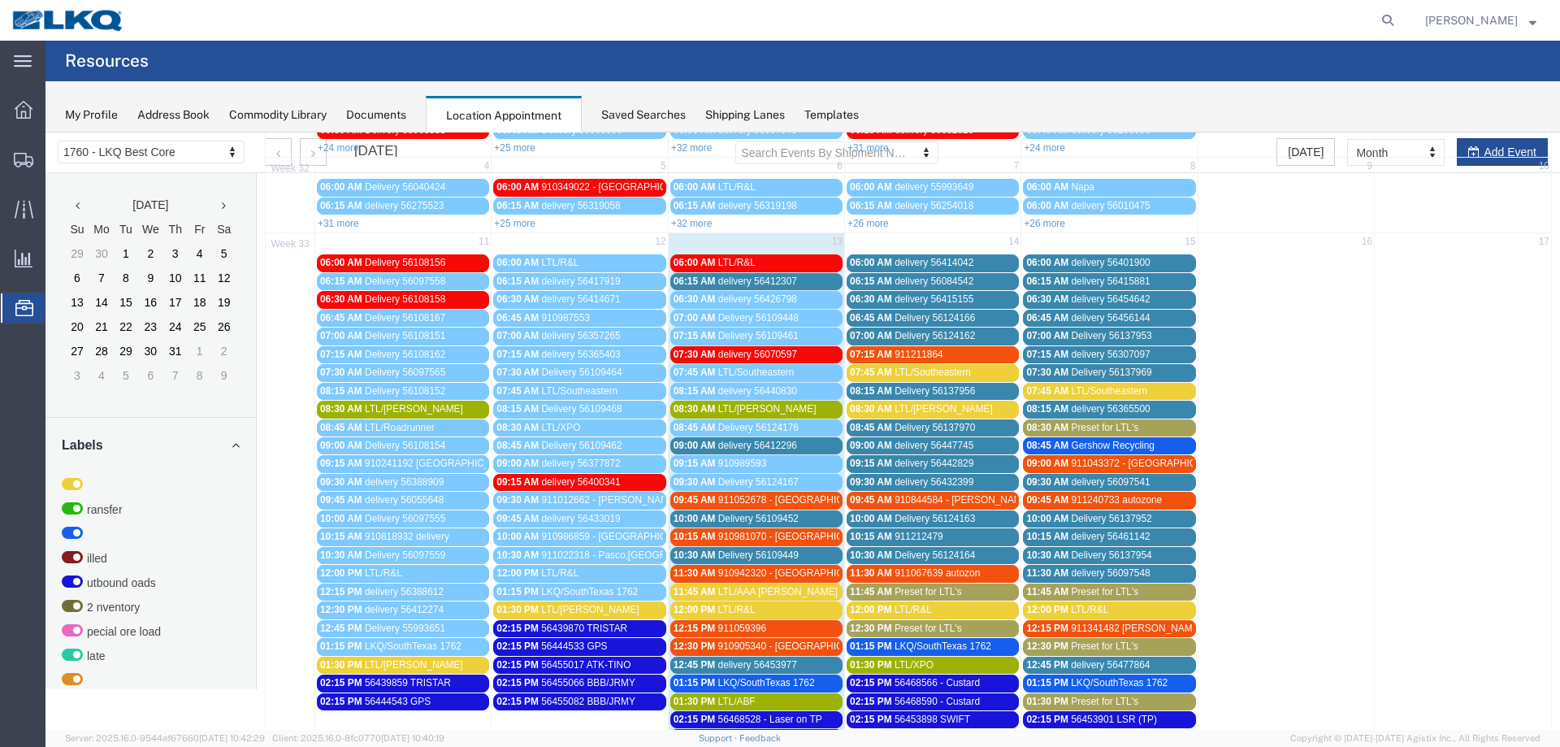
click at [777, 283] on span "delivery 56412307" at bounding box center [757, 281] width 79 height 11
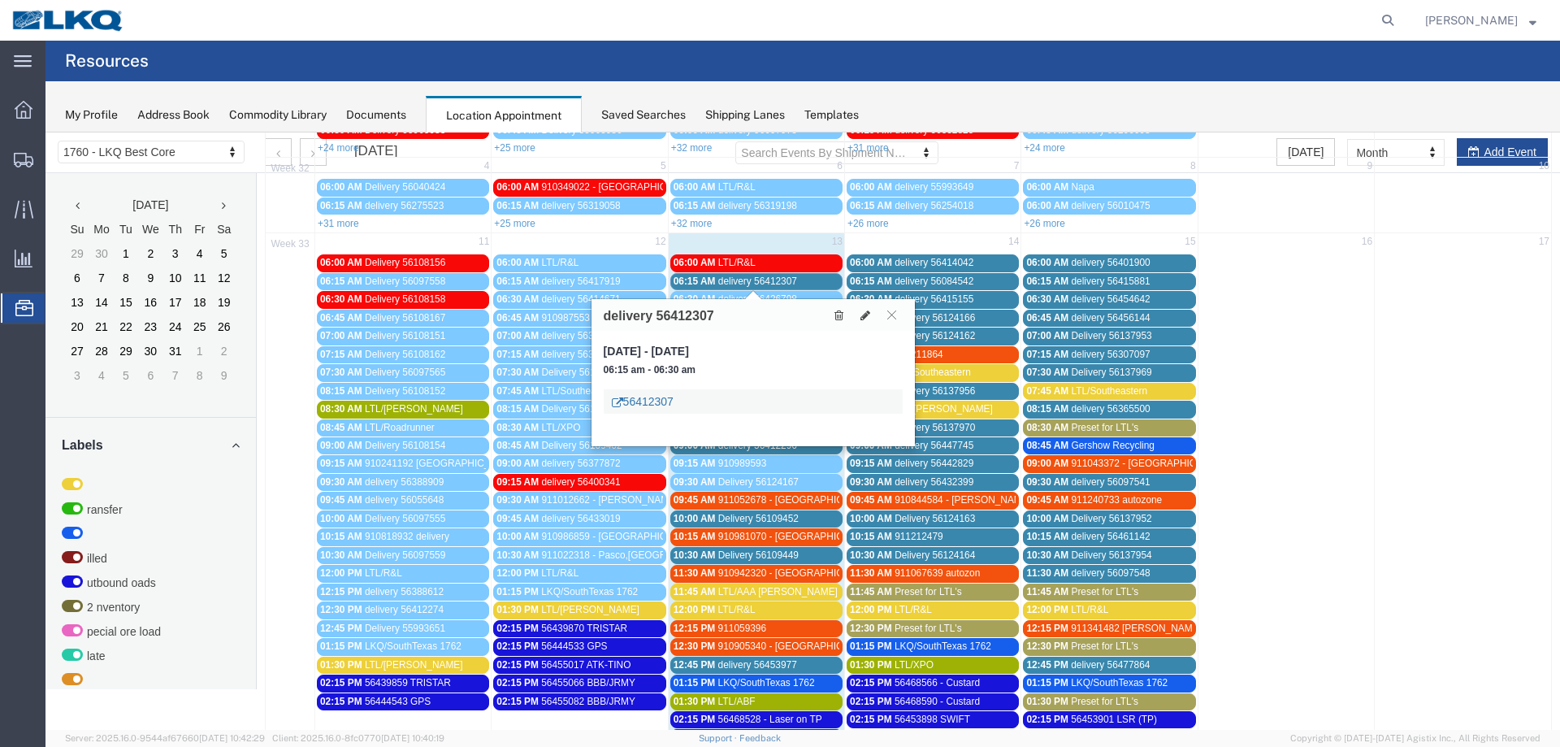
click at [655, 398] on link "56412307" at bounding box center [643, 401] width 62 height 16
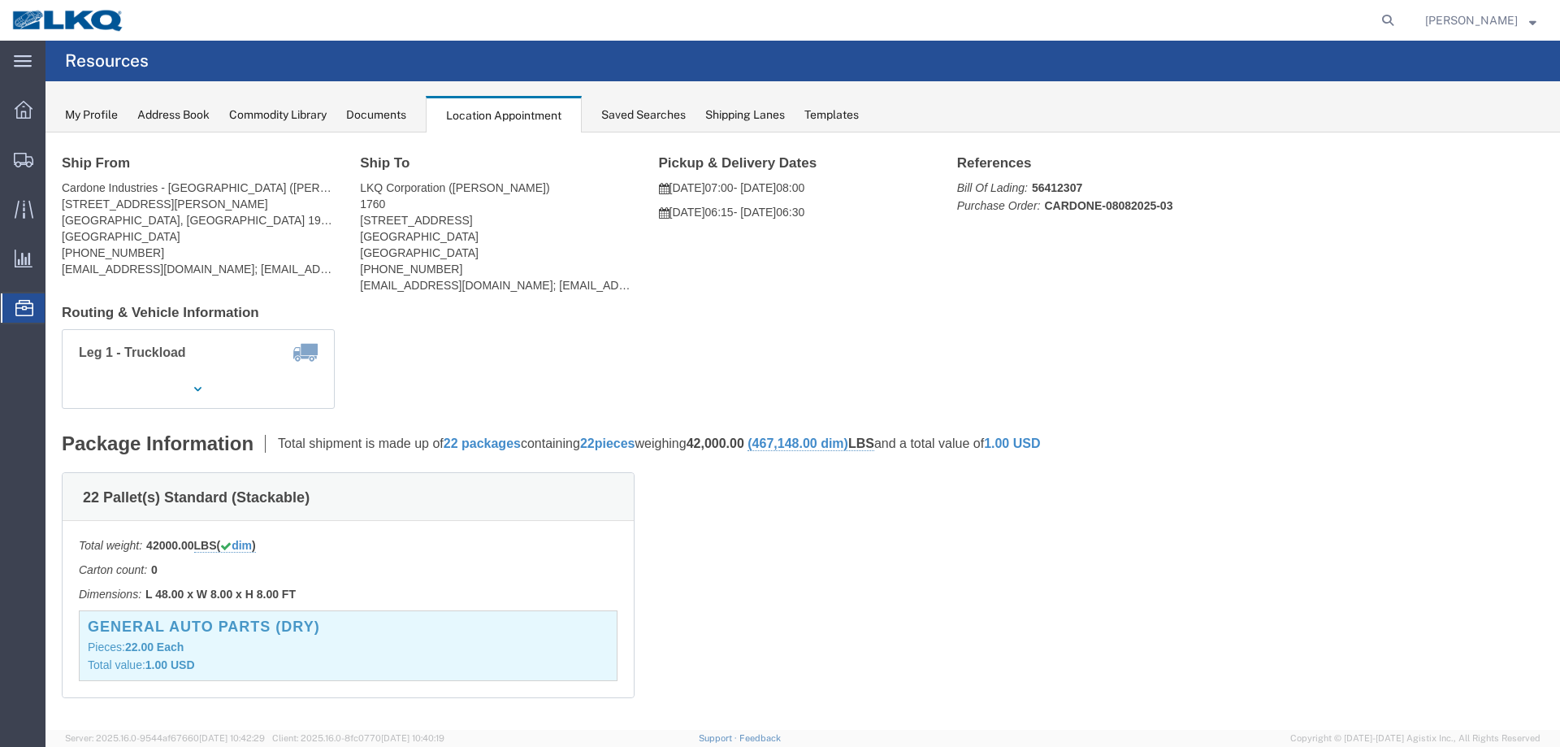
scroll to position [0, 0]
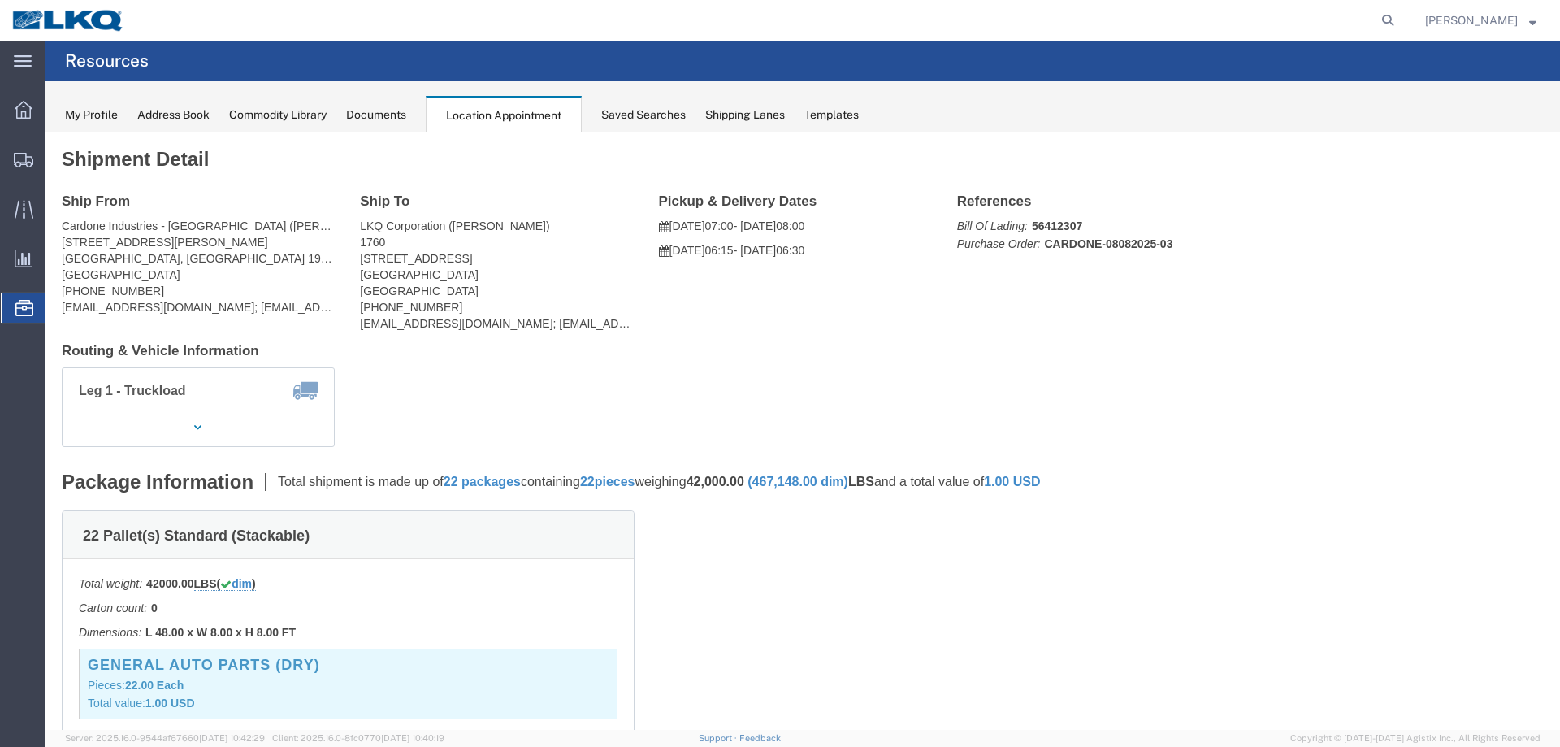
click at [0, 0] on span "Location Appointment" at bounding box center [0, 0] width 0 height 0
click at [386, 115] on div "Documents" at bounding box center [376, 114] width 60 height 17
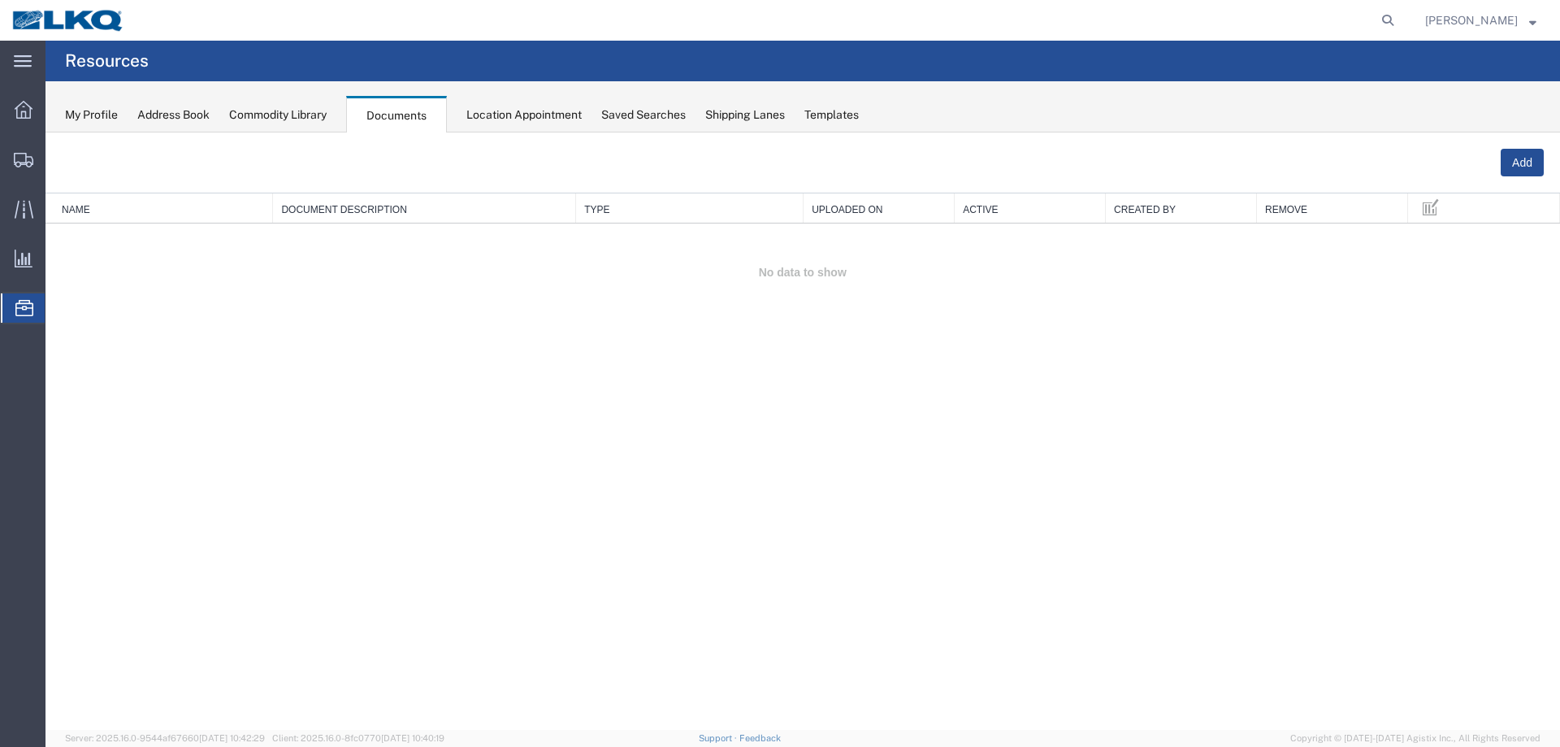
click at [497, 111] on div "Location Appointment" at bounding box center [524, 114] width 115 height 17
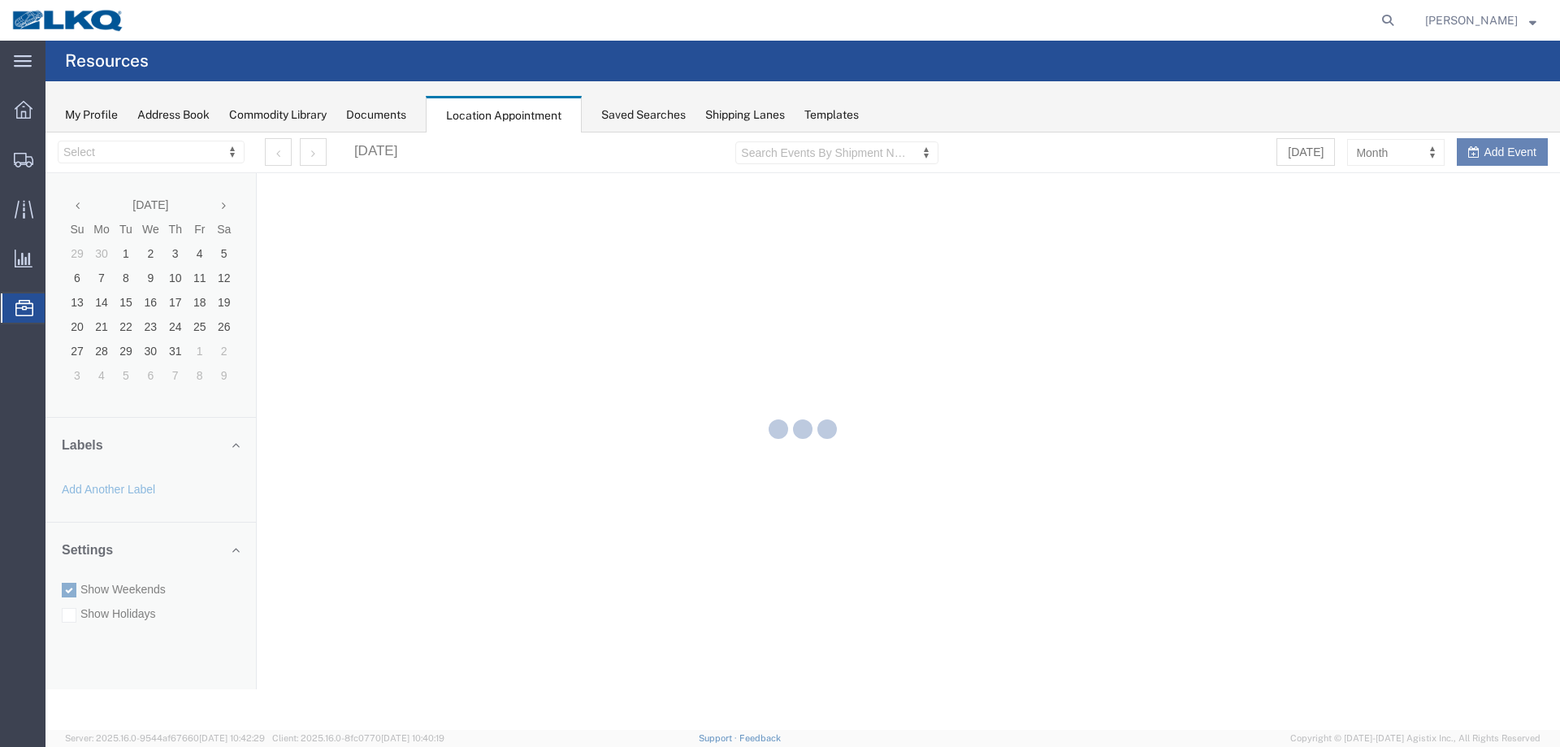
select select "27634"
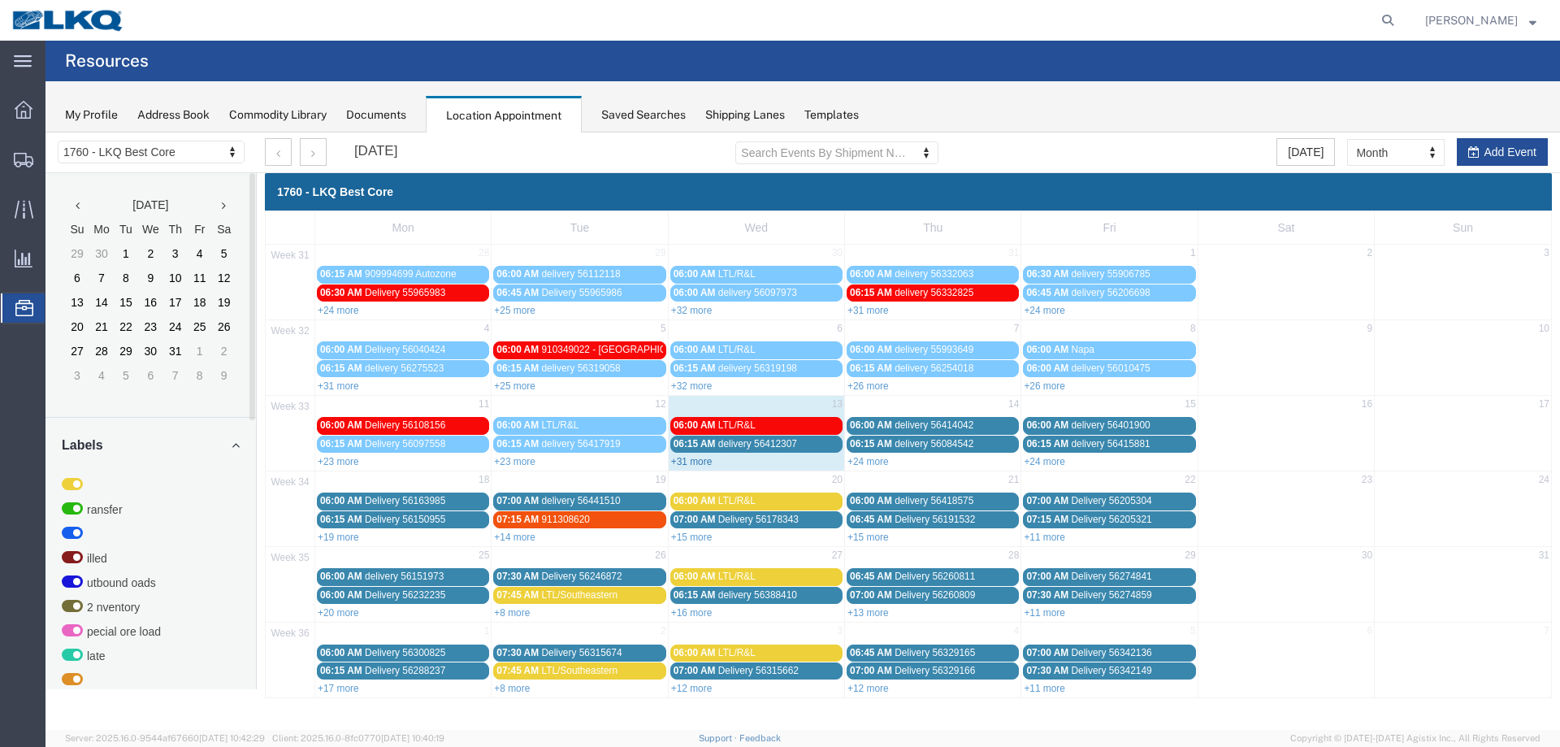
click at [703, 462] on link "+31 more" at bounding box center [691, 461] width 41 height 11
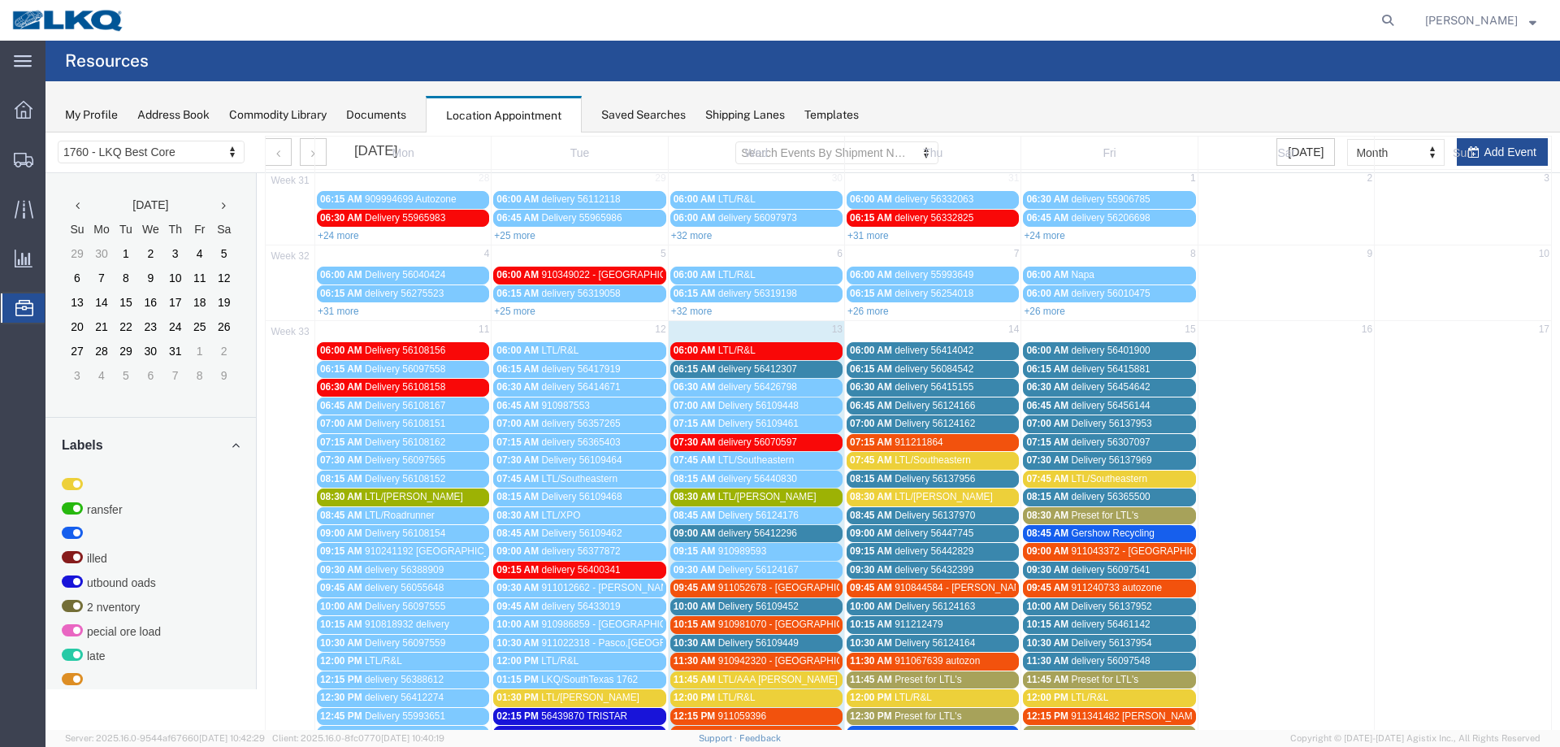
scroll to position [163, 0]
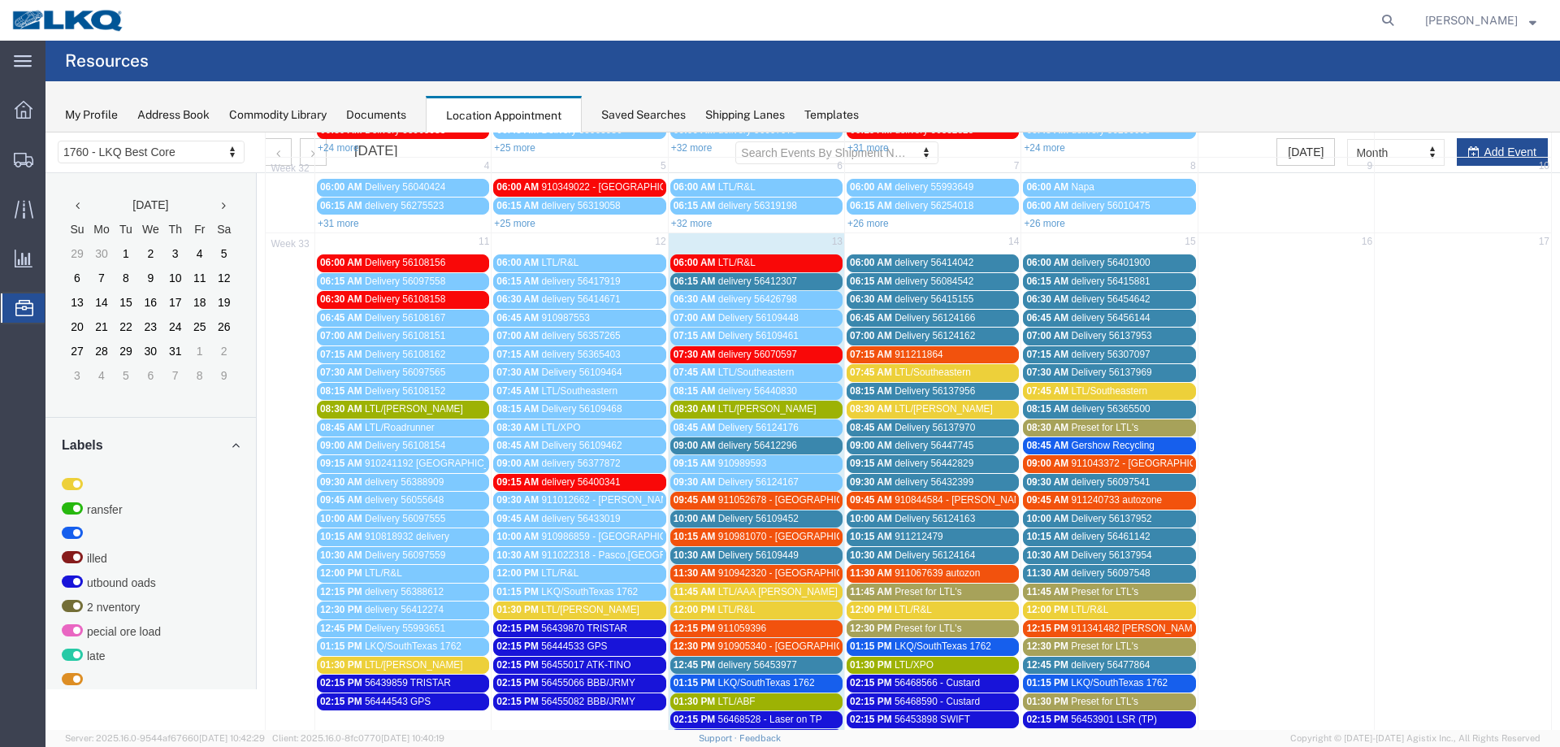
click at [789, 595] on div "11:45 AM LTL/AAA [PERSON_NAME]" at bounding box center [757, 592] width 166 height 12
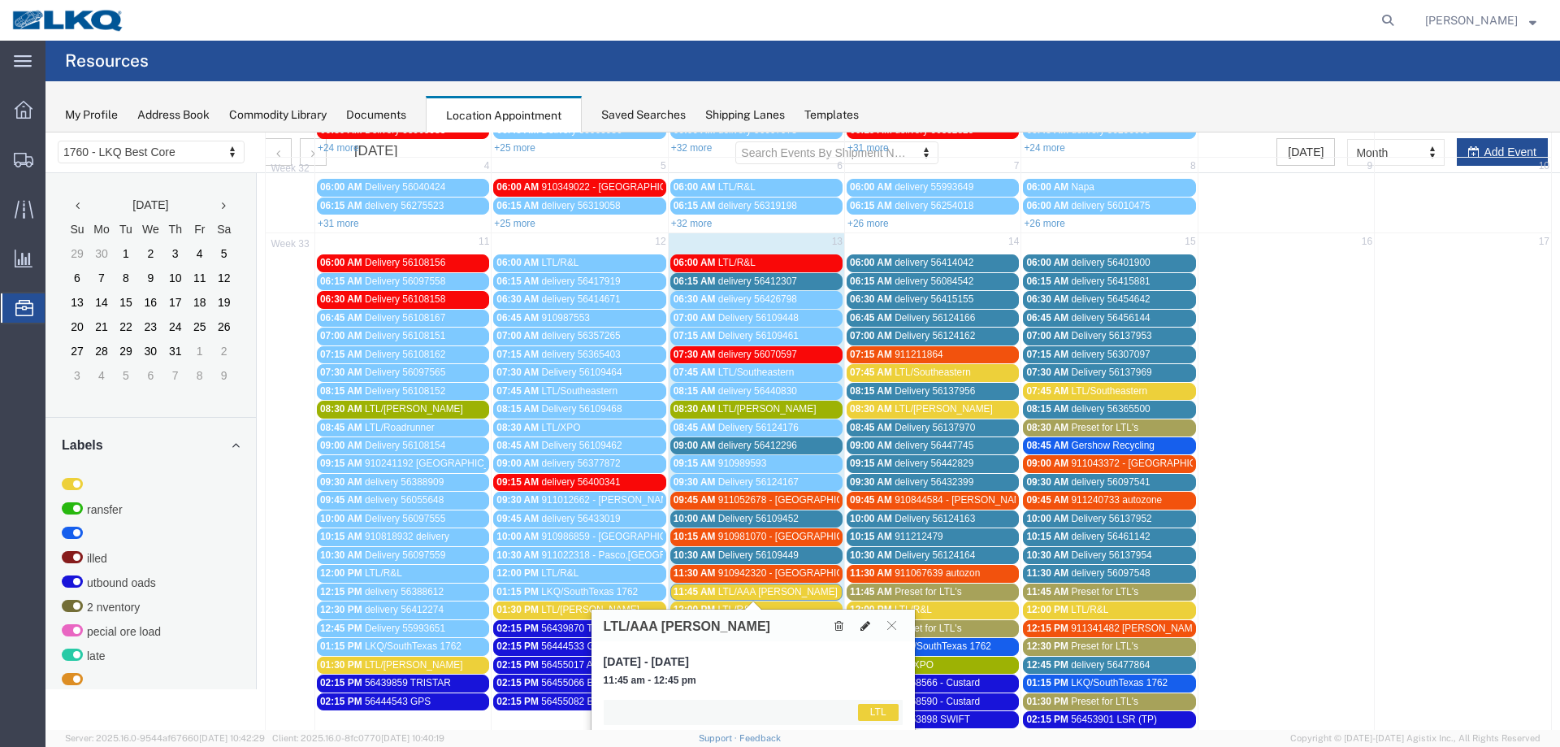
click at [866, 625] on icon at bounding box center [866, 625] width 10 height 11
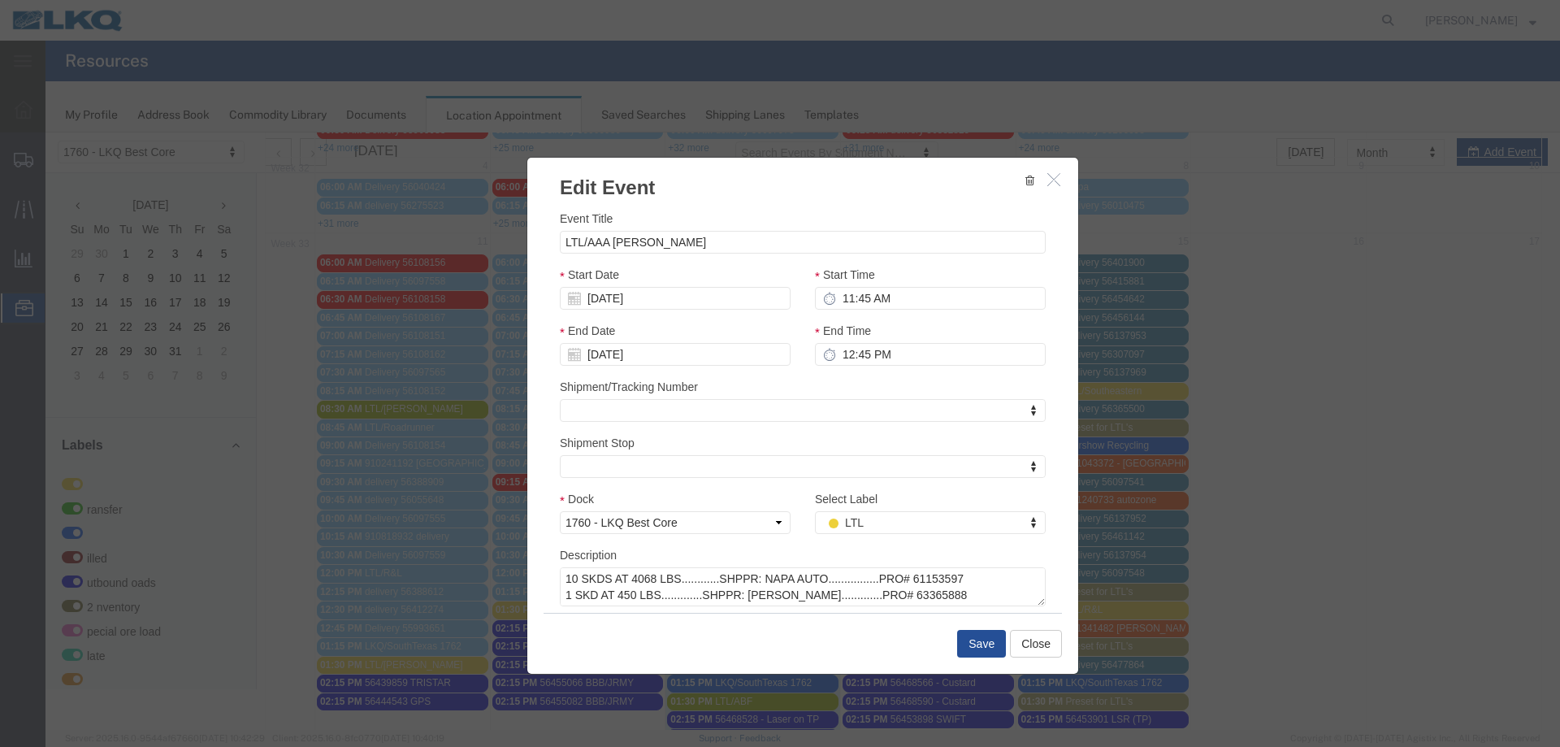
drag, startPoint x: 874, startPoint y: 536, endPoint x: 876, endPoint y: 527, distance: 9.3
click at [874, 536] on div "Select Label LTL Select Label Select Label LTL Transfer LKQ Billed Outbound Loa…" at bounding box center [930, 518] width 255 height 56
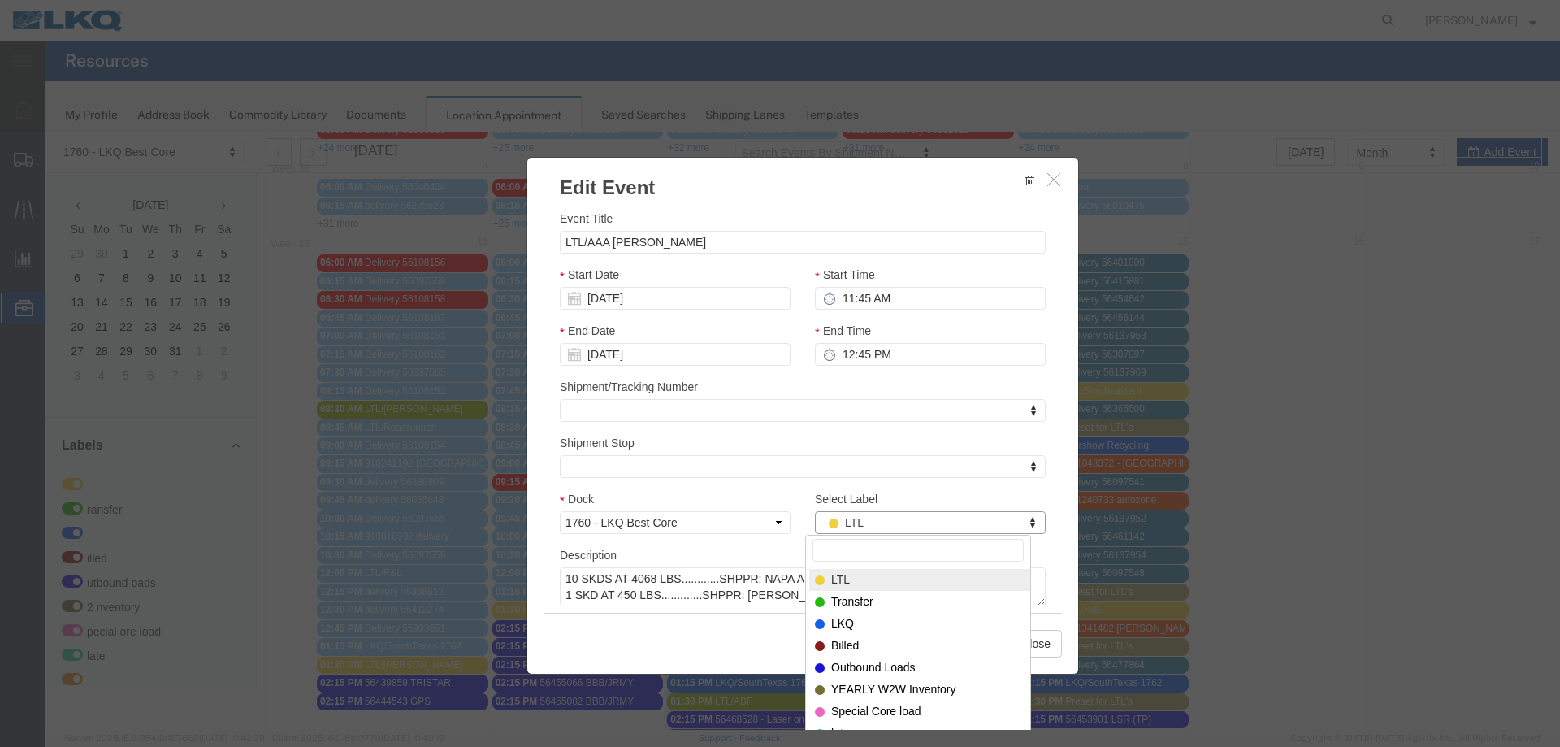
type input "s"
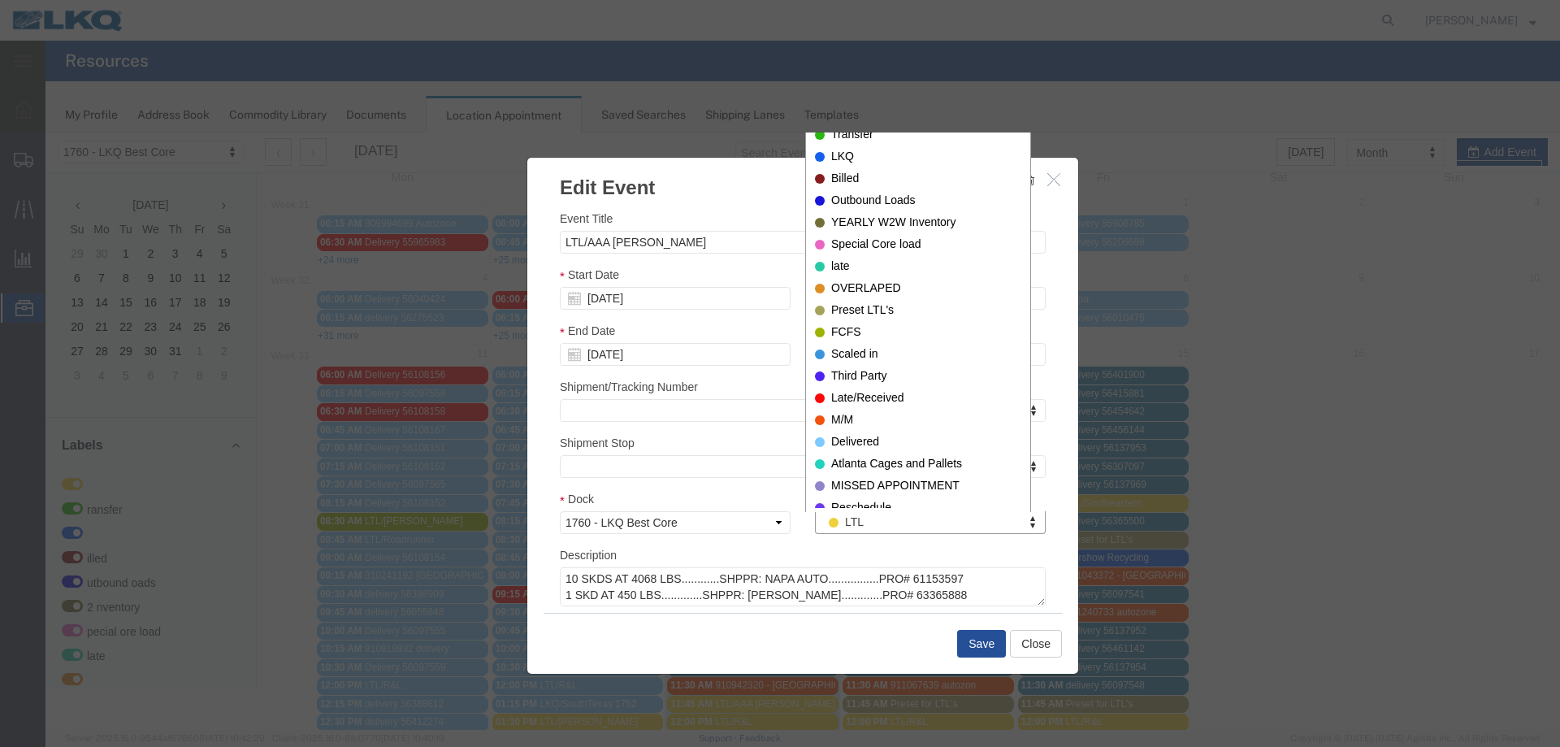
scroll to position [0, 0]
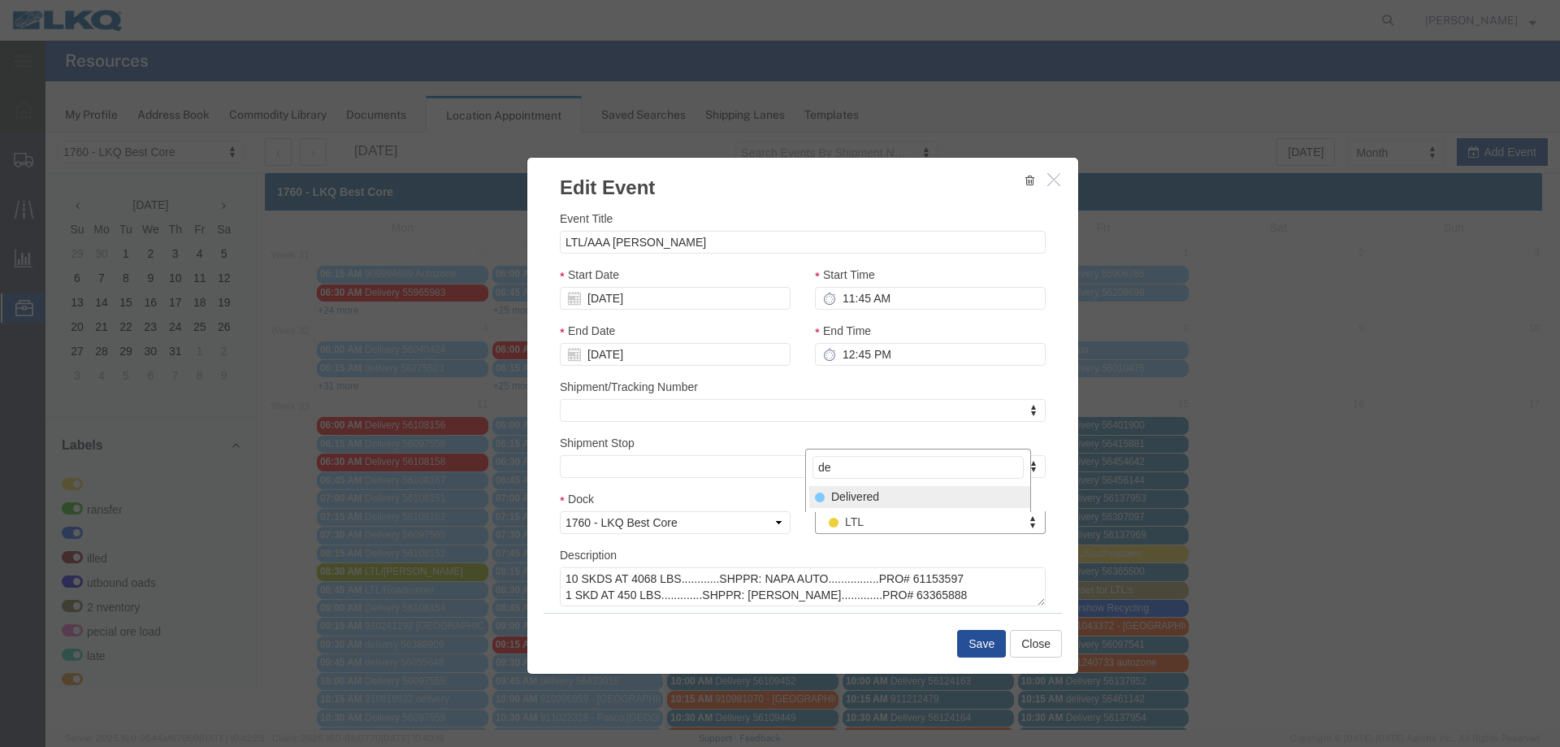
type input "de"
select select "40"
click at [976, 646] on button "Save" at bounding box center [981, 644] width 49 height 28
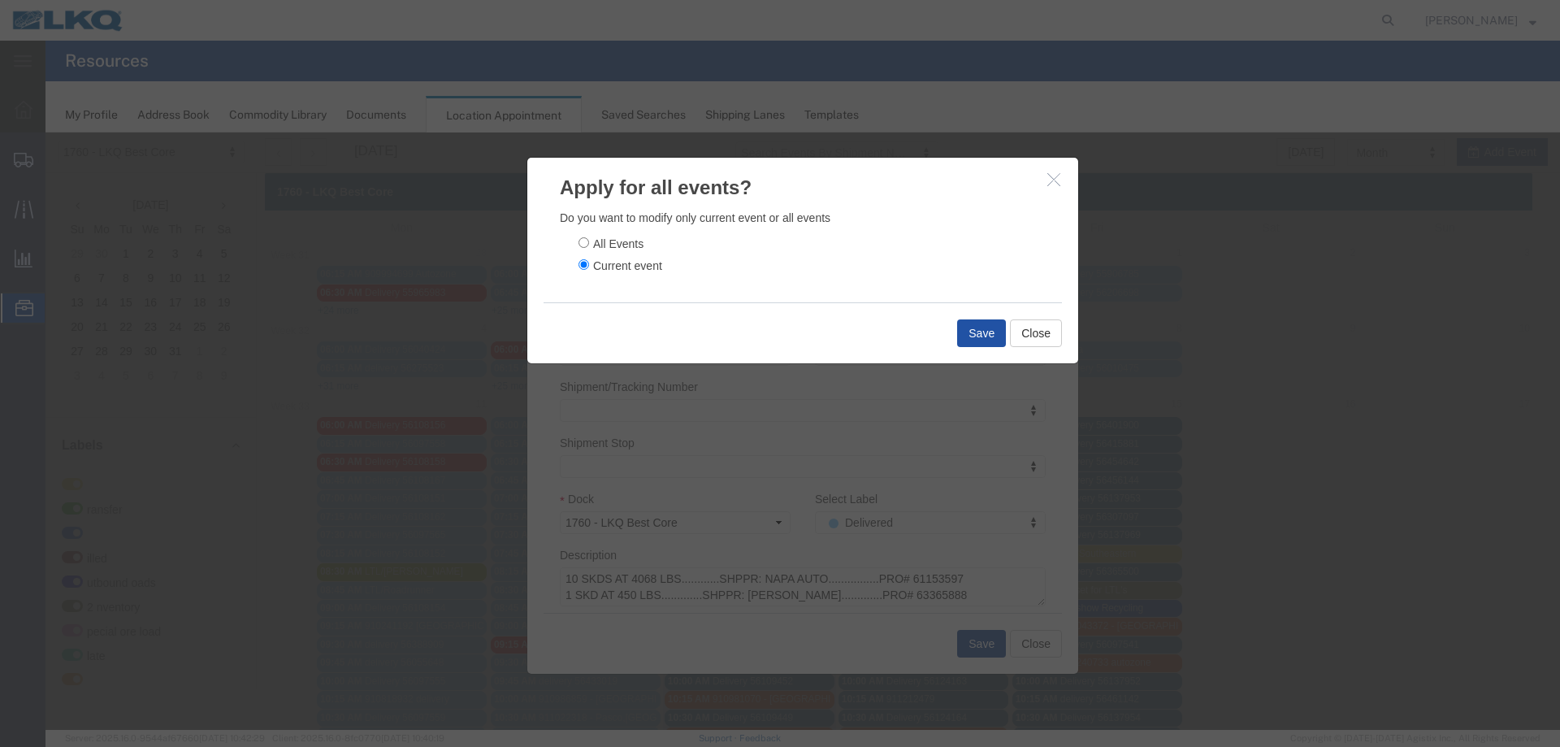
click at [962, 332] on button "Save" at bounding box center [981, 333] width 49 height 28
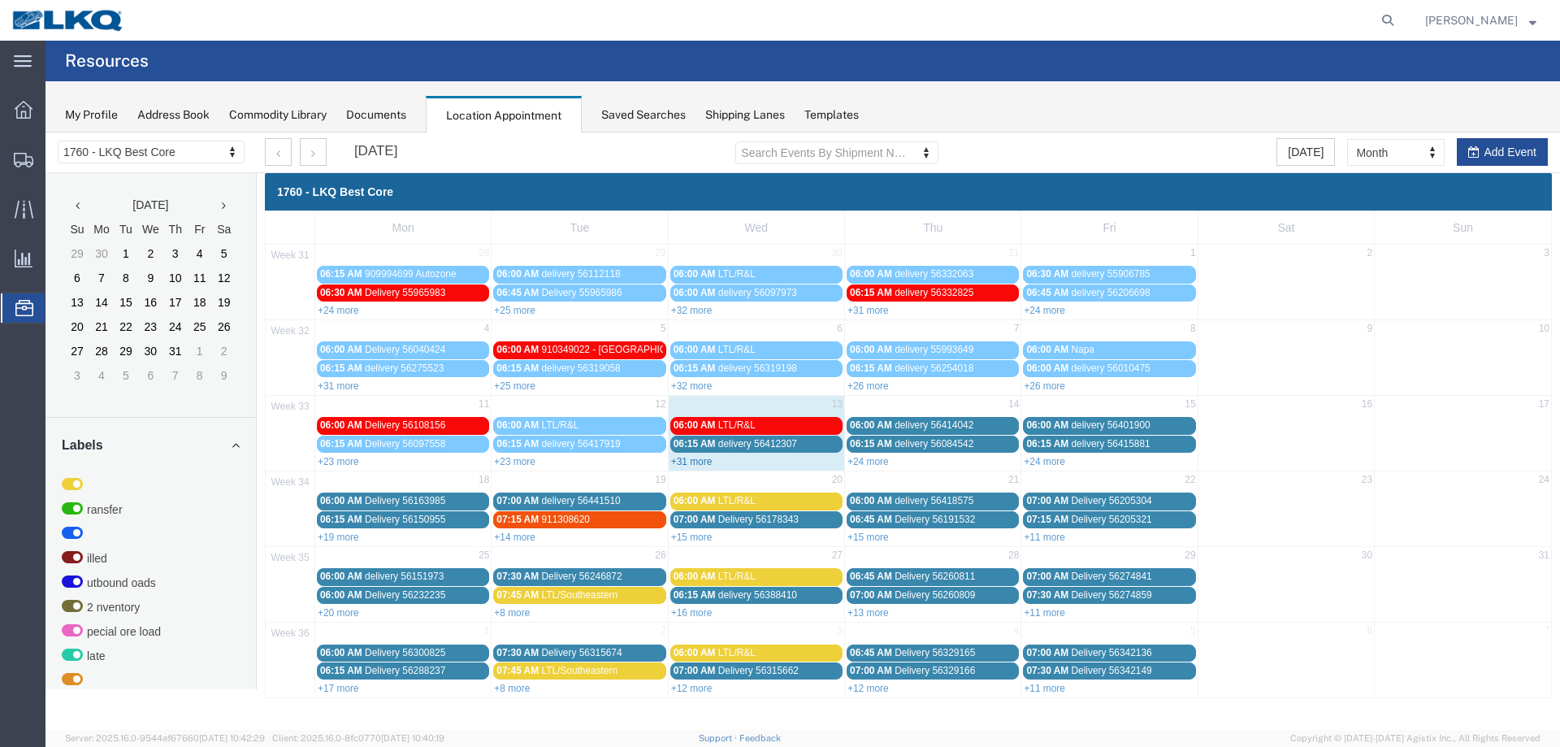
click at [694, 462] on link "+31 more" at bounding box center [691, 461] width 41 height 11
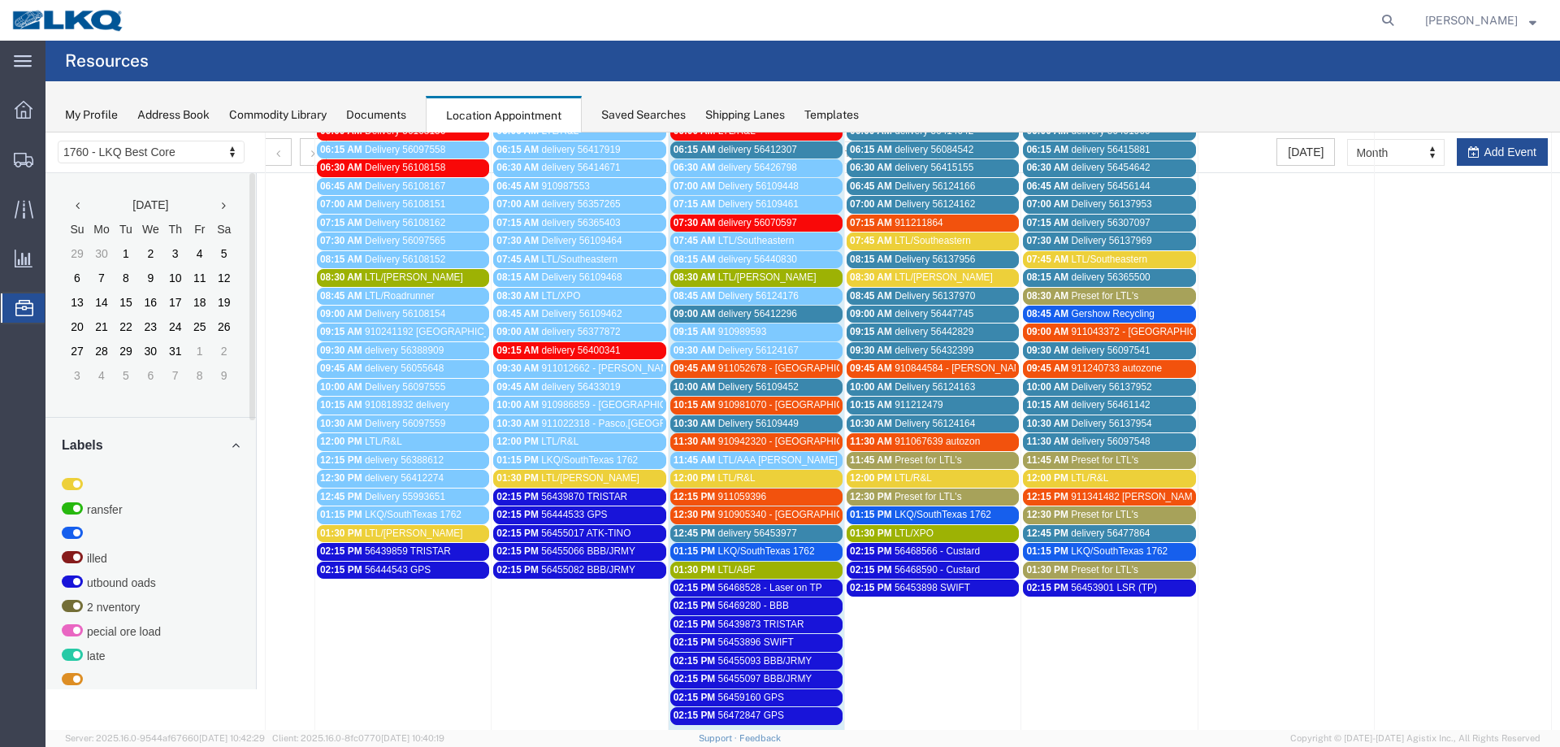
scroll to position [244, 0]
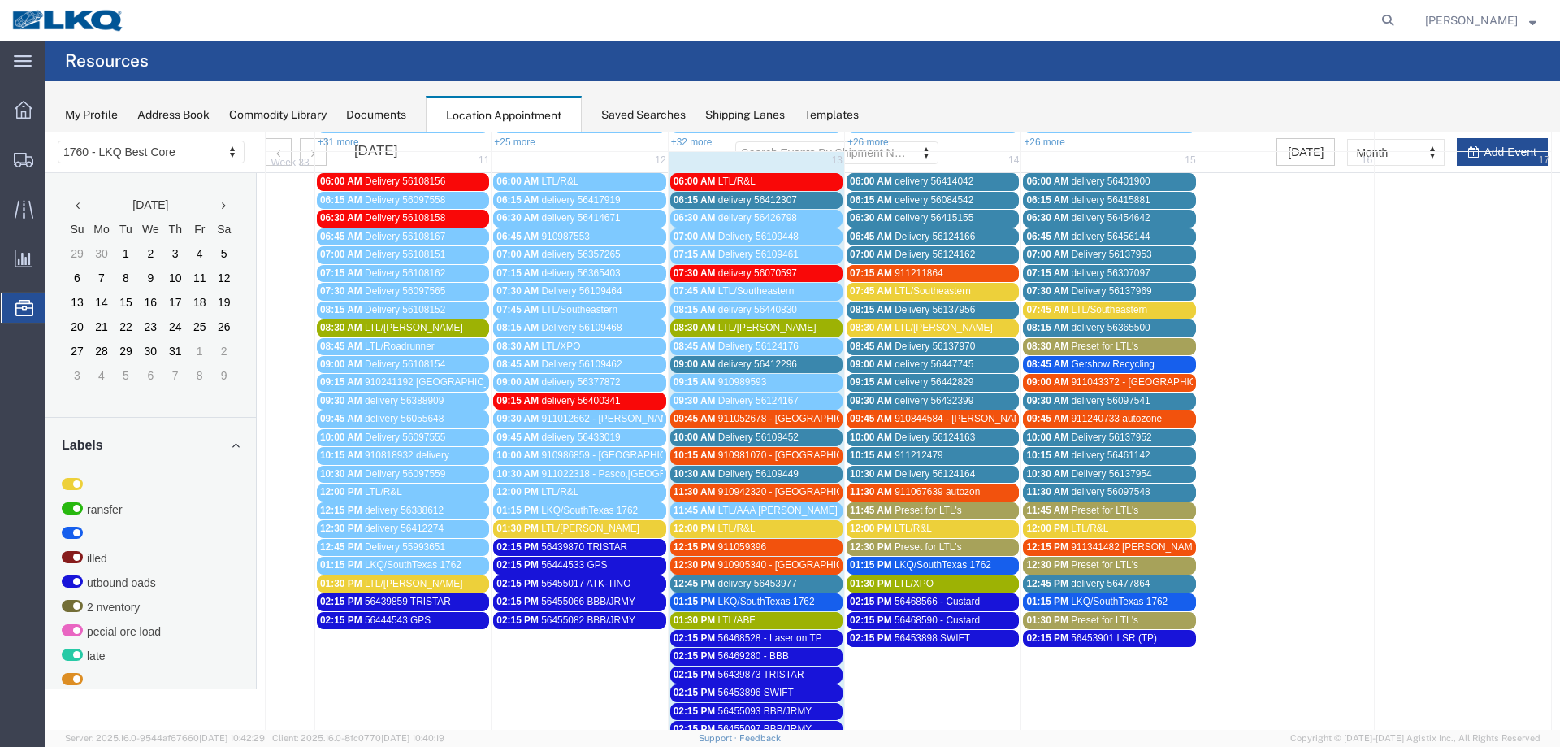
click at [793, 454] on span "910981070 - [GEOGRAPHIC_DATA]" at bounding box center [797, 454] width 158 height 11
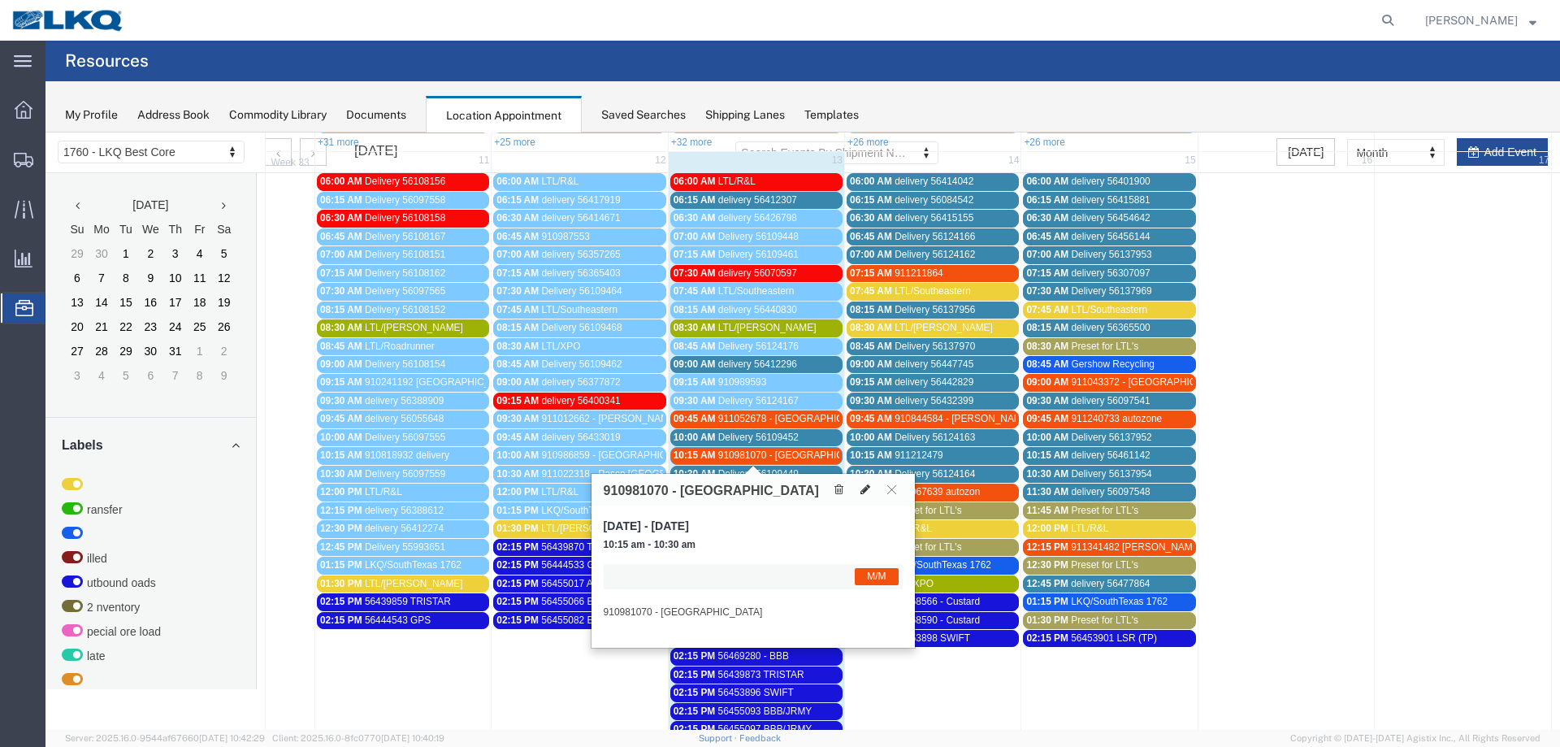
click at [866, 488] on icon at bounding box center [866, 489] width 10 height 11
select select "1"
select select "24"
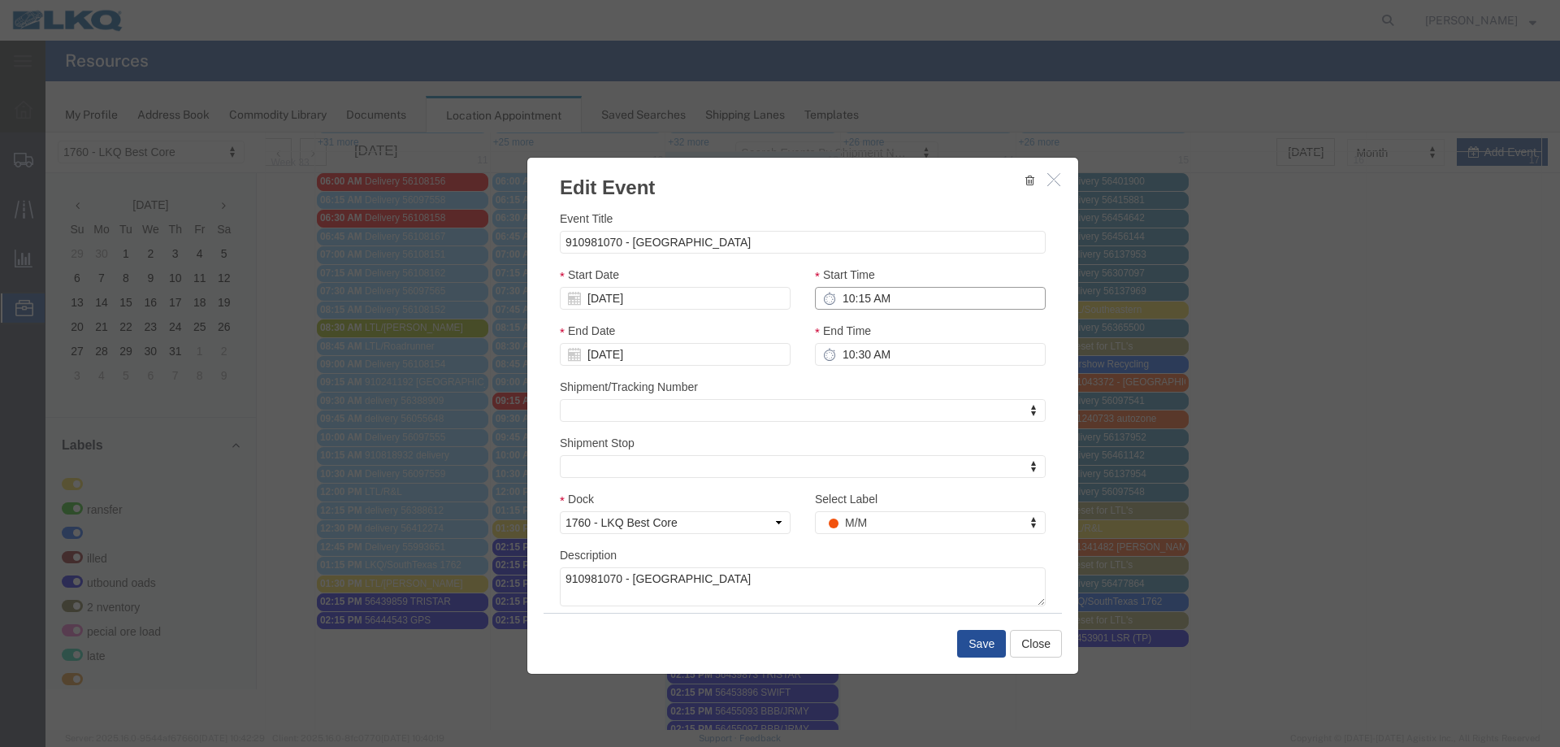
click at [887, 305] on input "10:15 AM" at bounding box center [930, 298] width 231 height 23
type input "7:30 AM"
click at [699, 296] on input "[DATE]" at bounding box center [675, 298] width 231 height 23
drag, startPoint x: 675, startPoint y: 424, endPoint x: 757, endPoint y: 452, distance: 87.4
click at [677, 426] on td "14" at bounding box center [670, 424] width 24 height 24
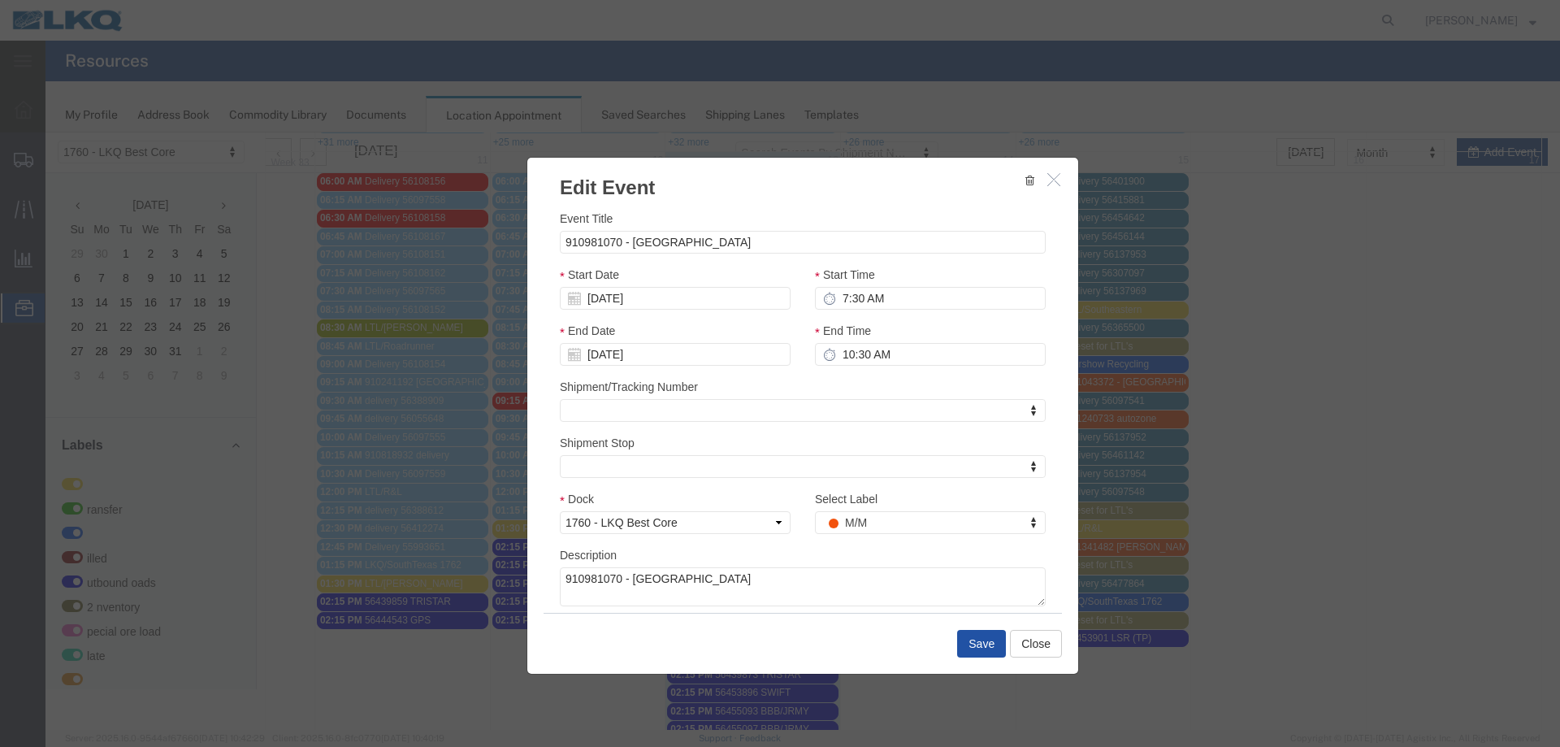
click at [998, 652] on button "Save" at bounding box center [981, 644] width 49 height 28
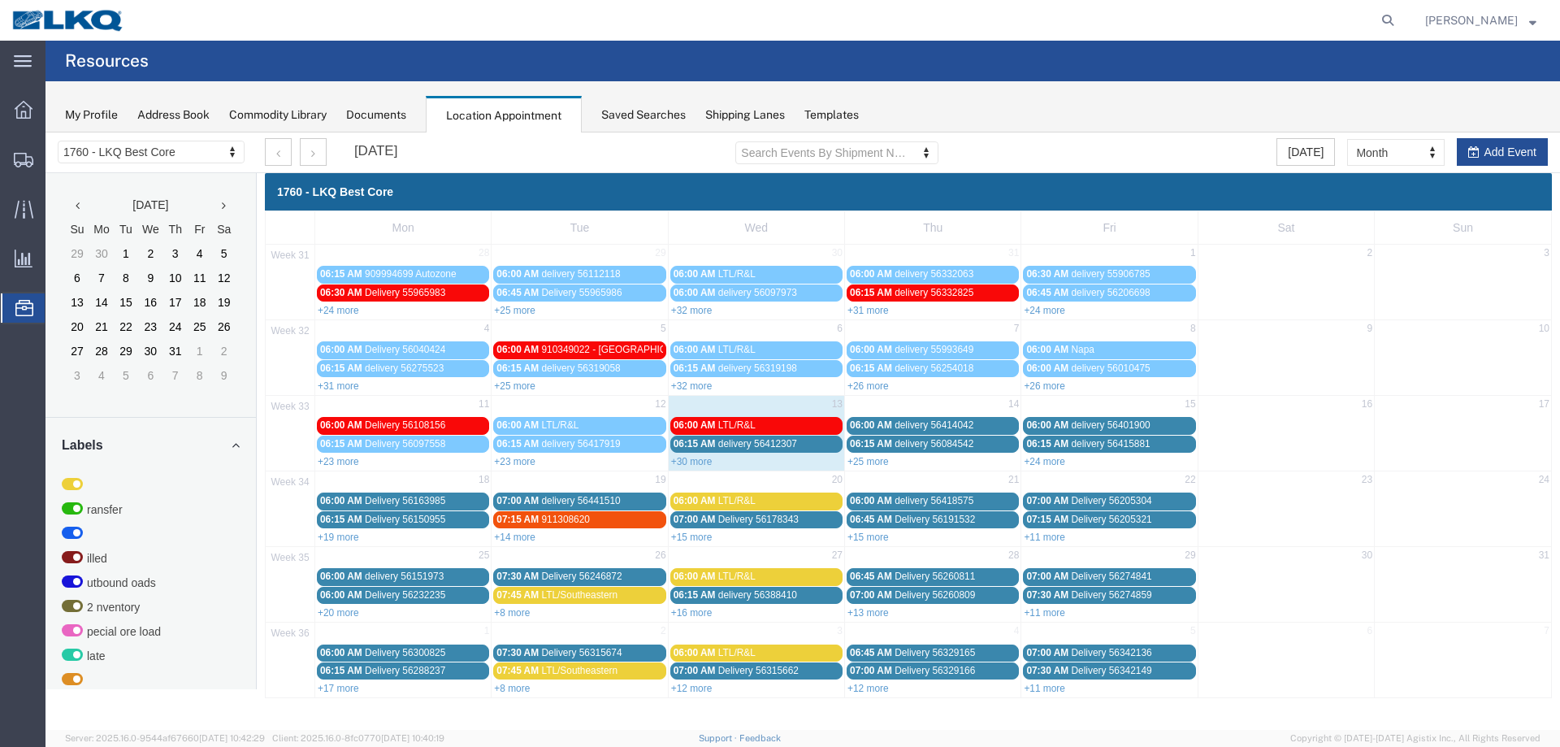
scroll to position [0, 0]
click at [1035, 467] on link "+24 more" at bounding box center [1044, 461] width 41 height 11
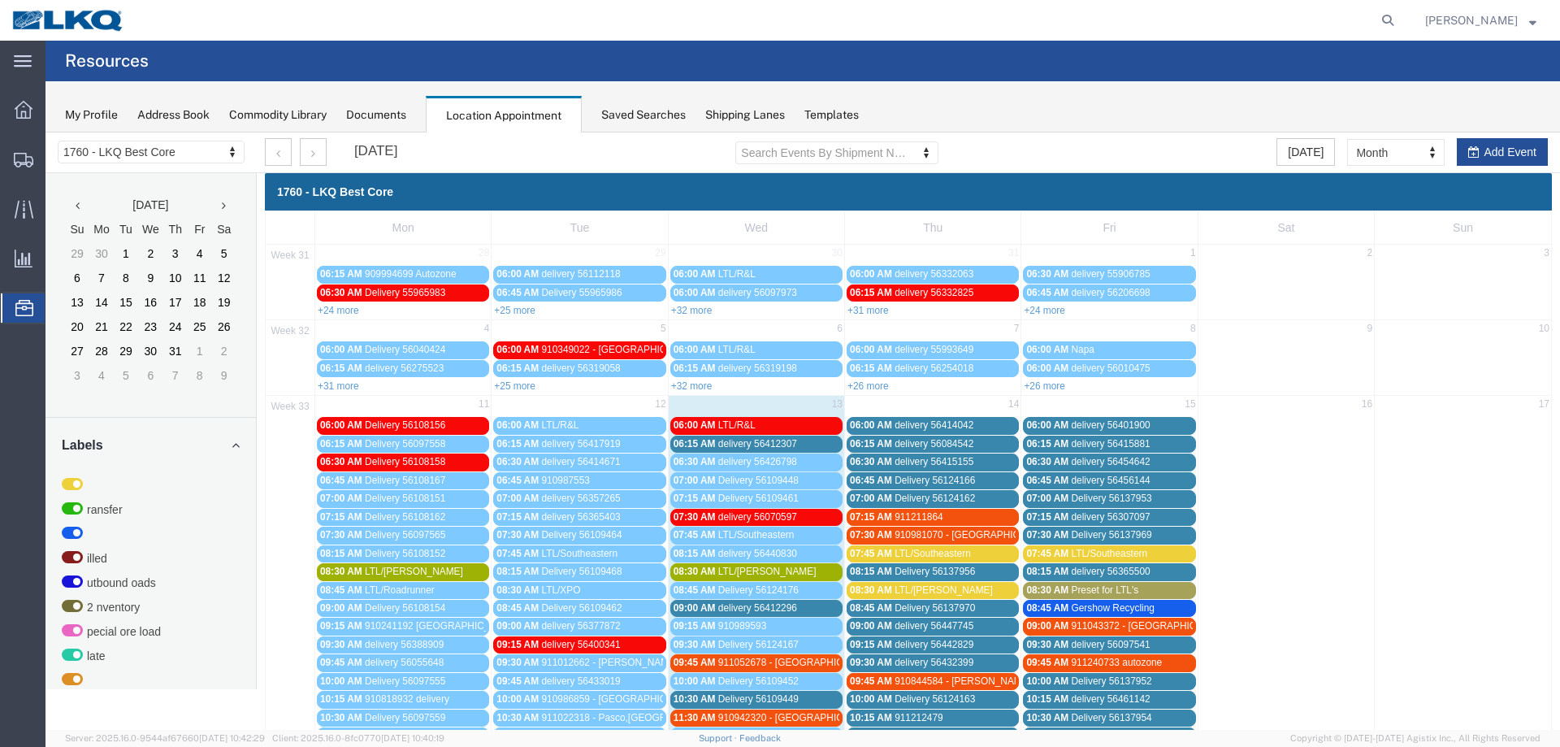
click at [1137, 627] on span "911043372 - [GEOGRAPHIC_DATA],[GEOGRAPHIC_DATA]" at bounding box center [1201, 625] width 261 height 11
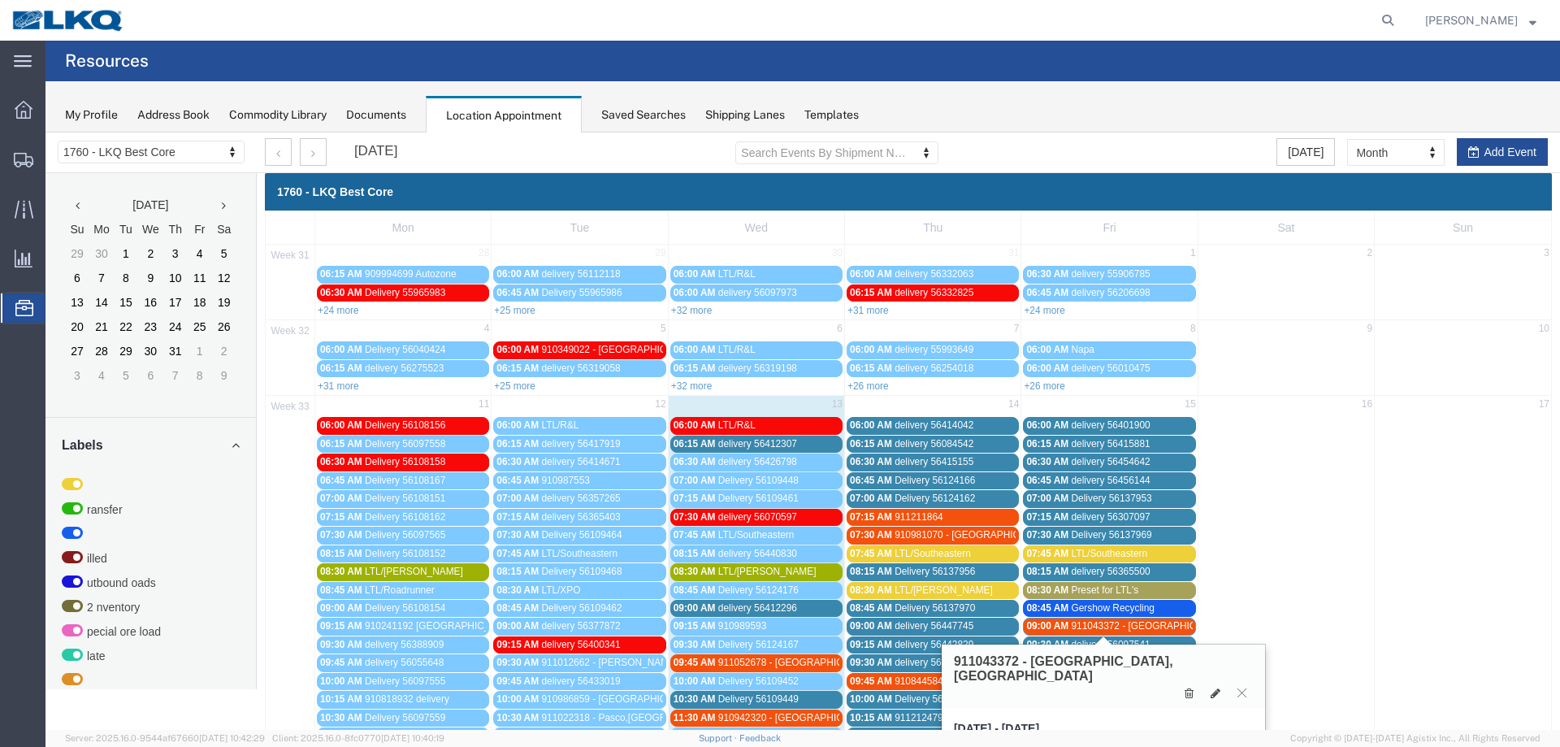
click at [1137, 627] on span "911043372 - [GEOGRAPHIC_DATA],[GEOGRAPHIC_DATA]" at bounding box center [1201, 625] width 261 height 11
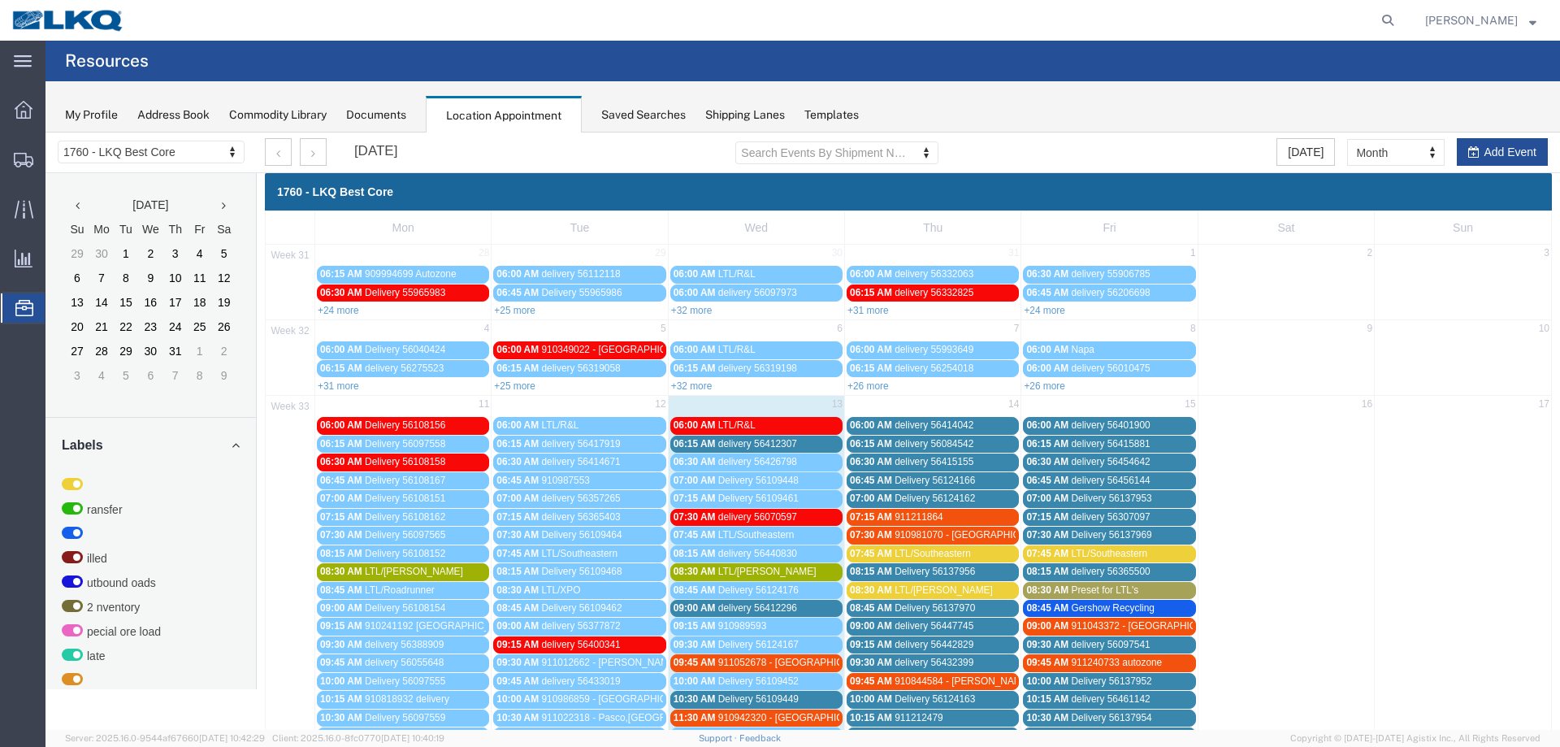
click at [779, 438] on span "delivery 56412307" at bounding box center [757, 443] width 79 height 11
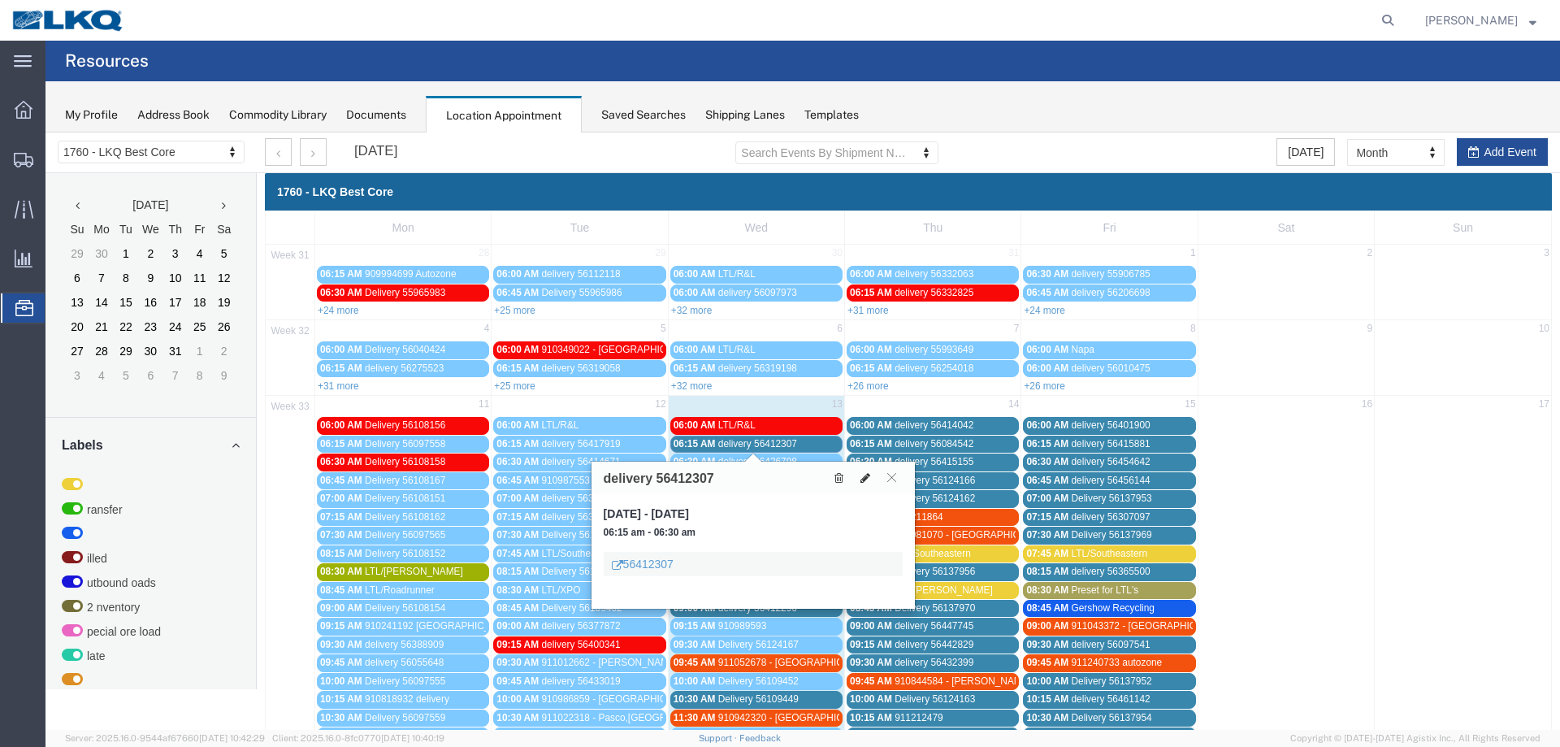
click at [865, 477] on icon at bounding box center [866, 477] width 10 height 11
select select "1"
select select
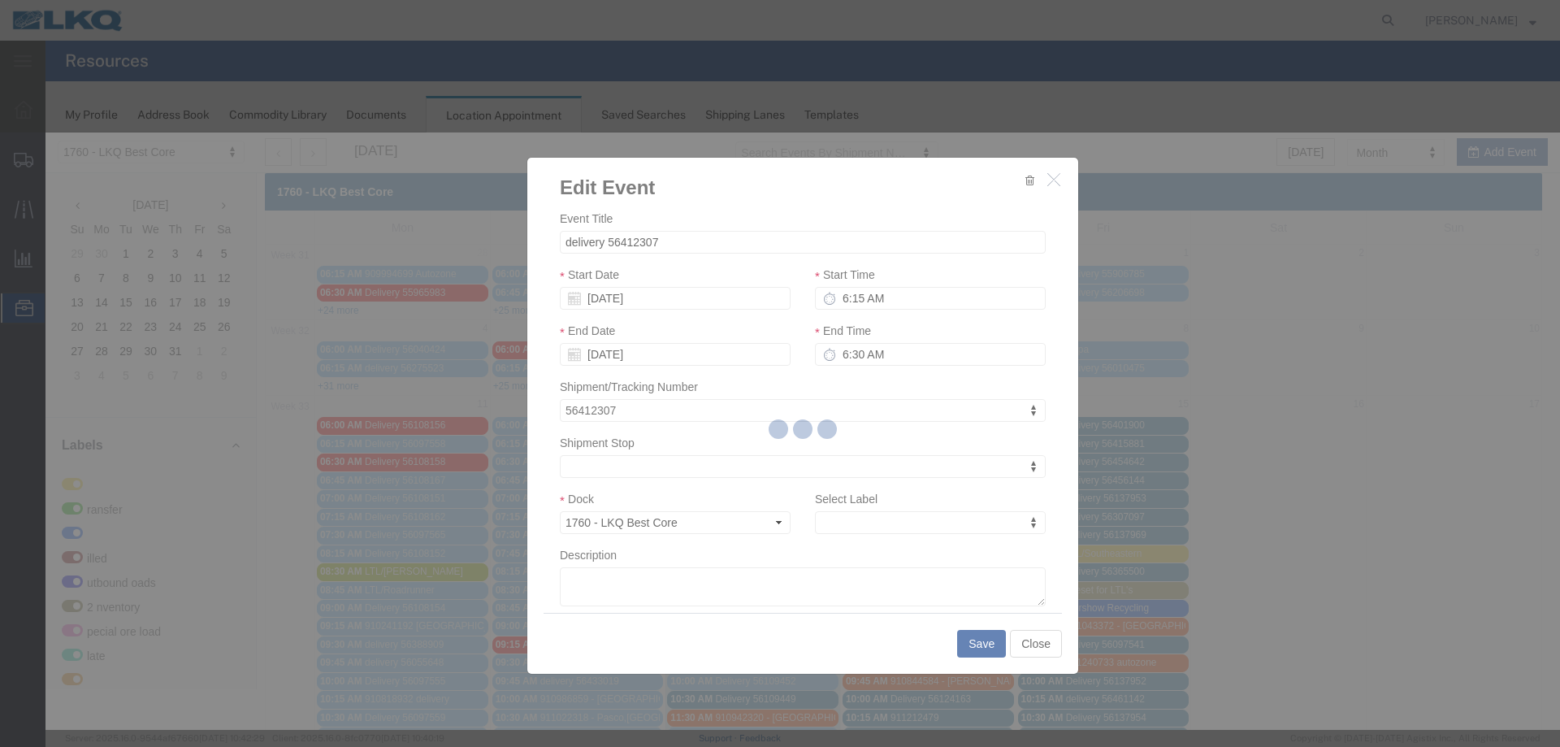
select select
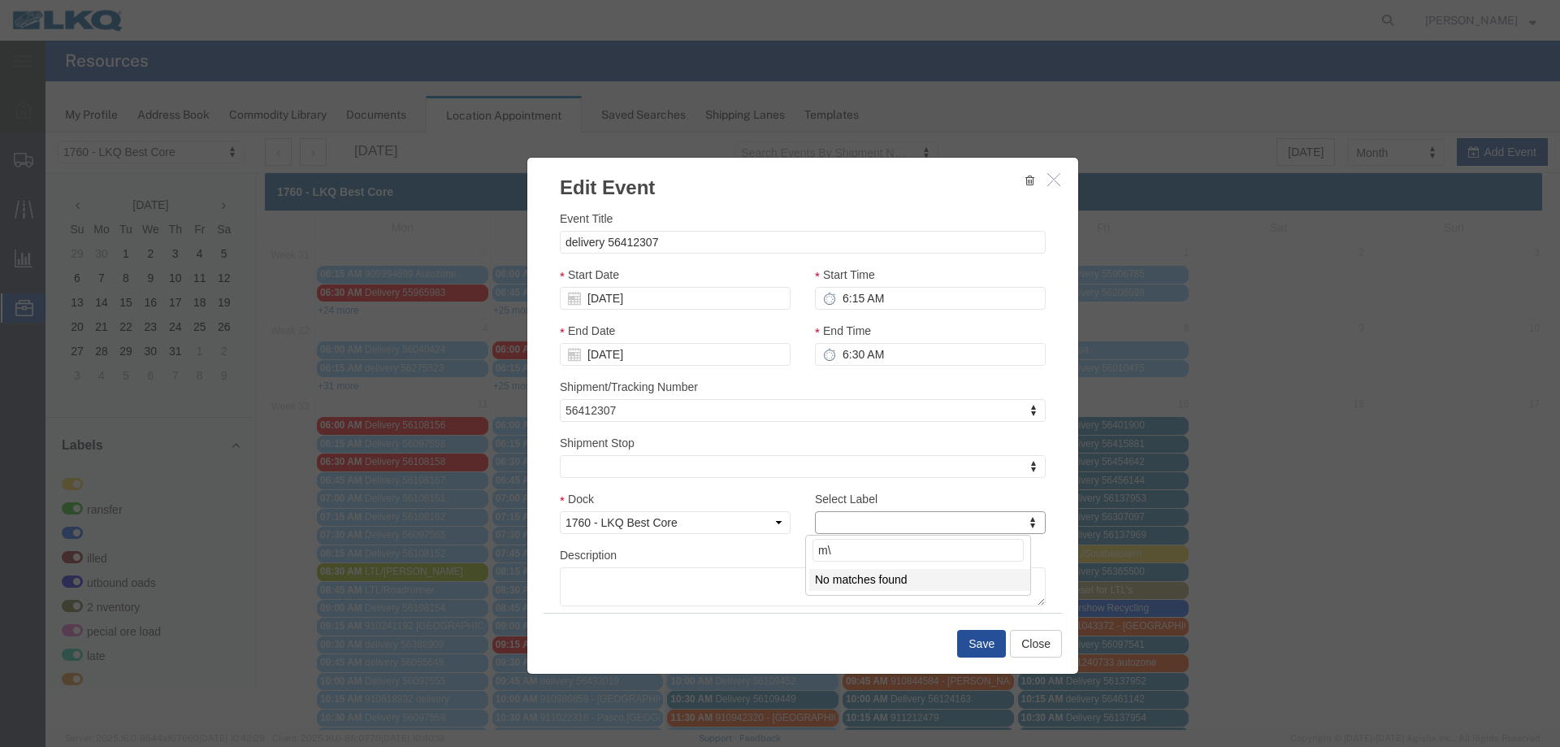
type input "m"
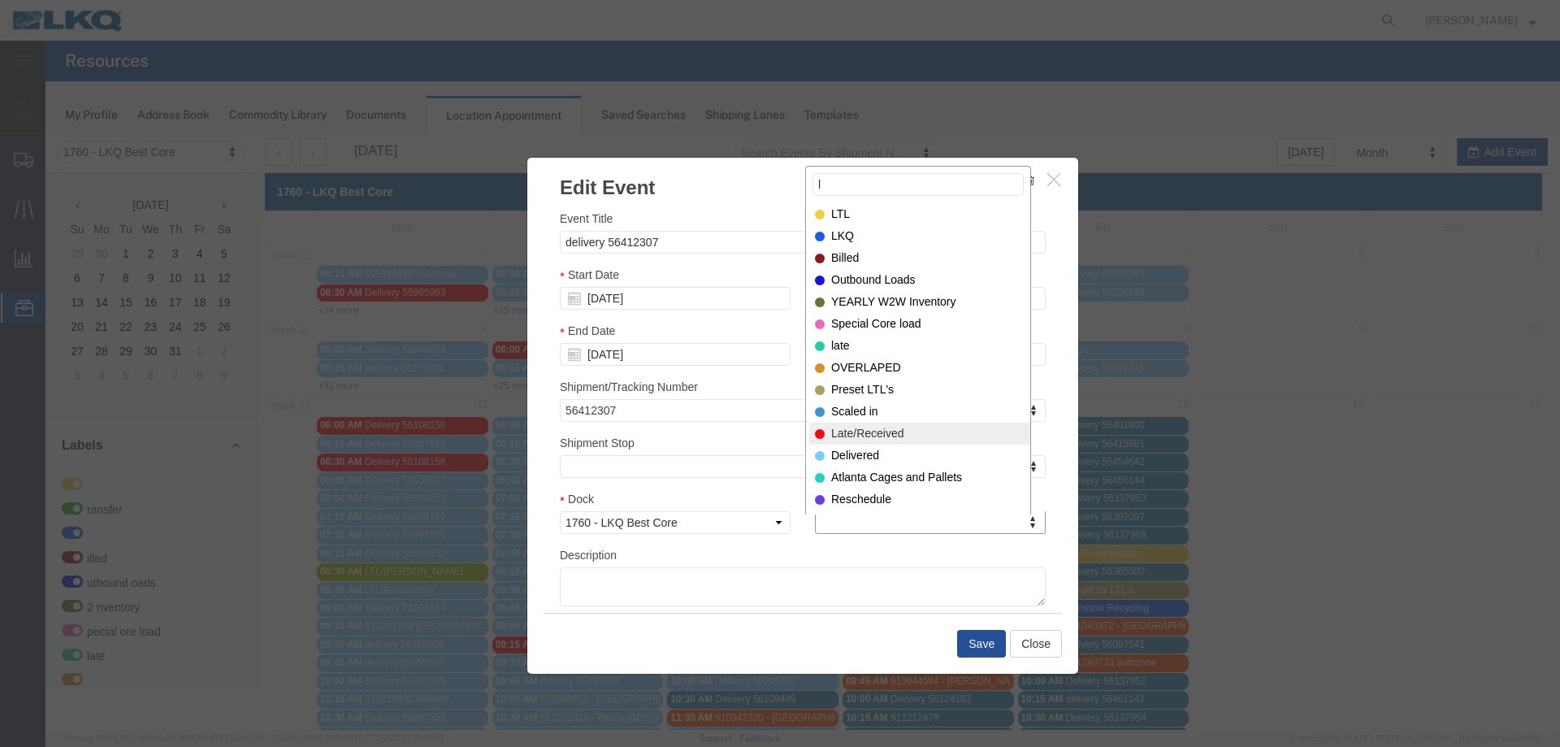
type input "l"
select select "160"
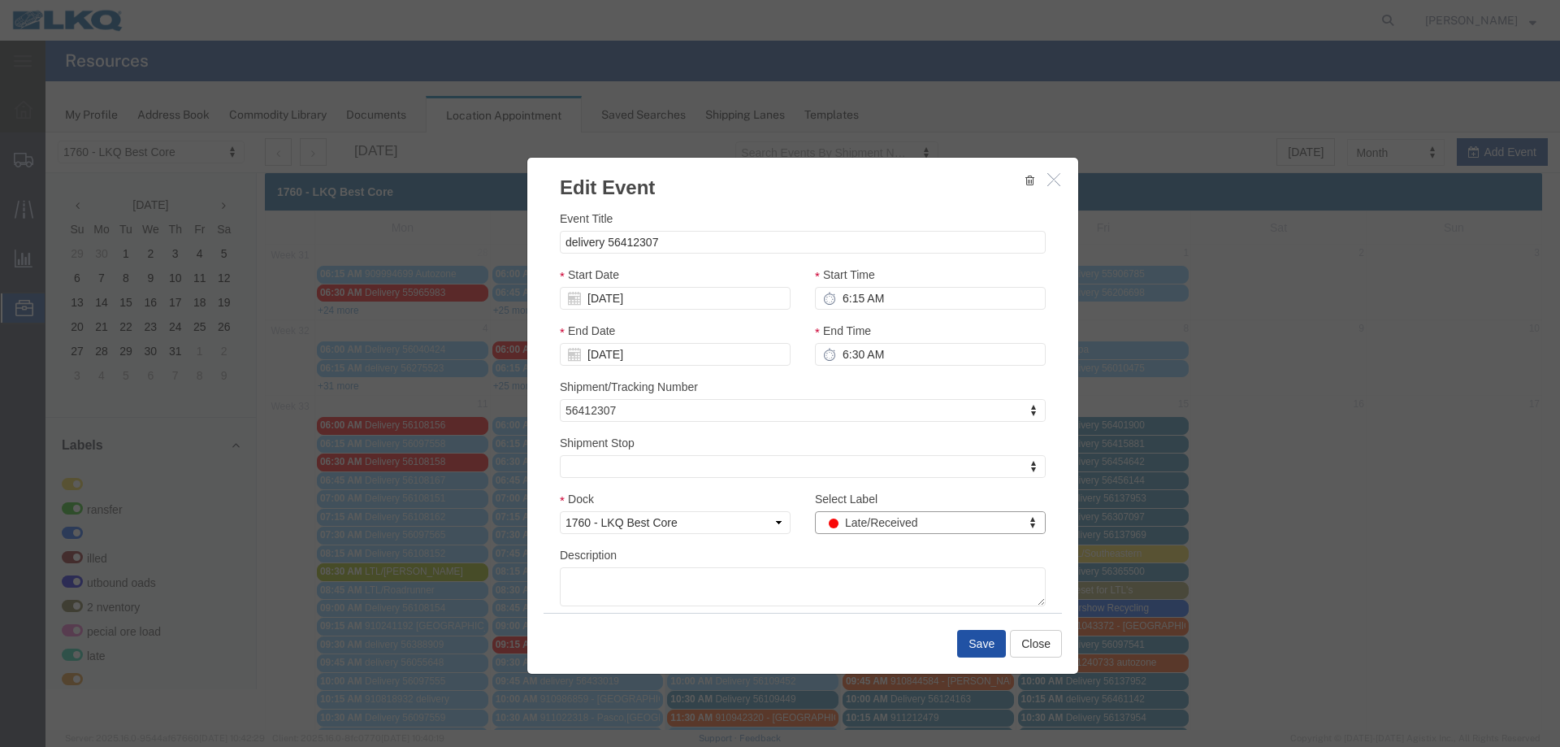
click at [966, 634] on button "Save" at bounding box center [981, 644] width 49 height 28
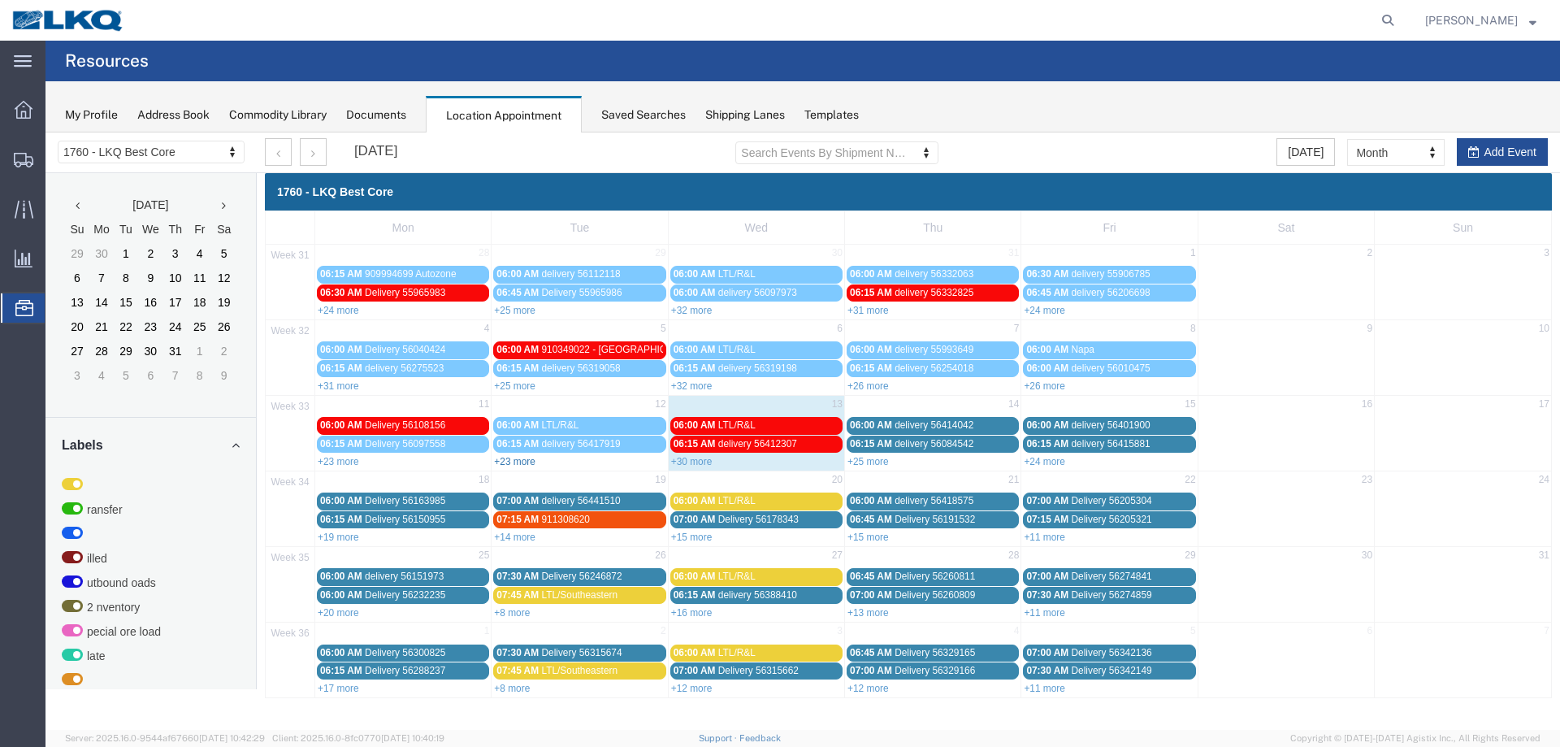
click at [519, 459] on link "+23 more" at bounding box center [514, 461] width 41 height 11
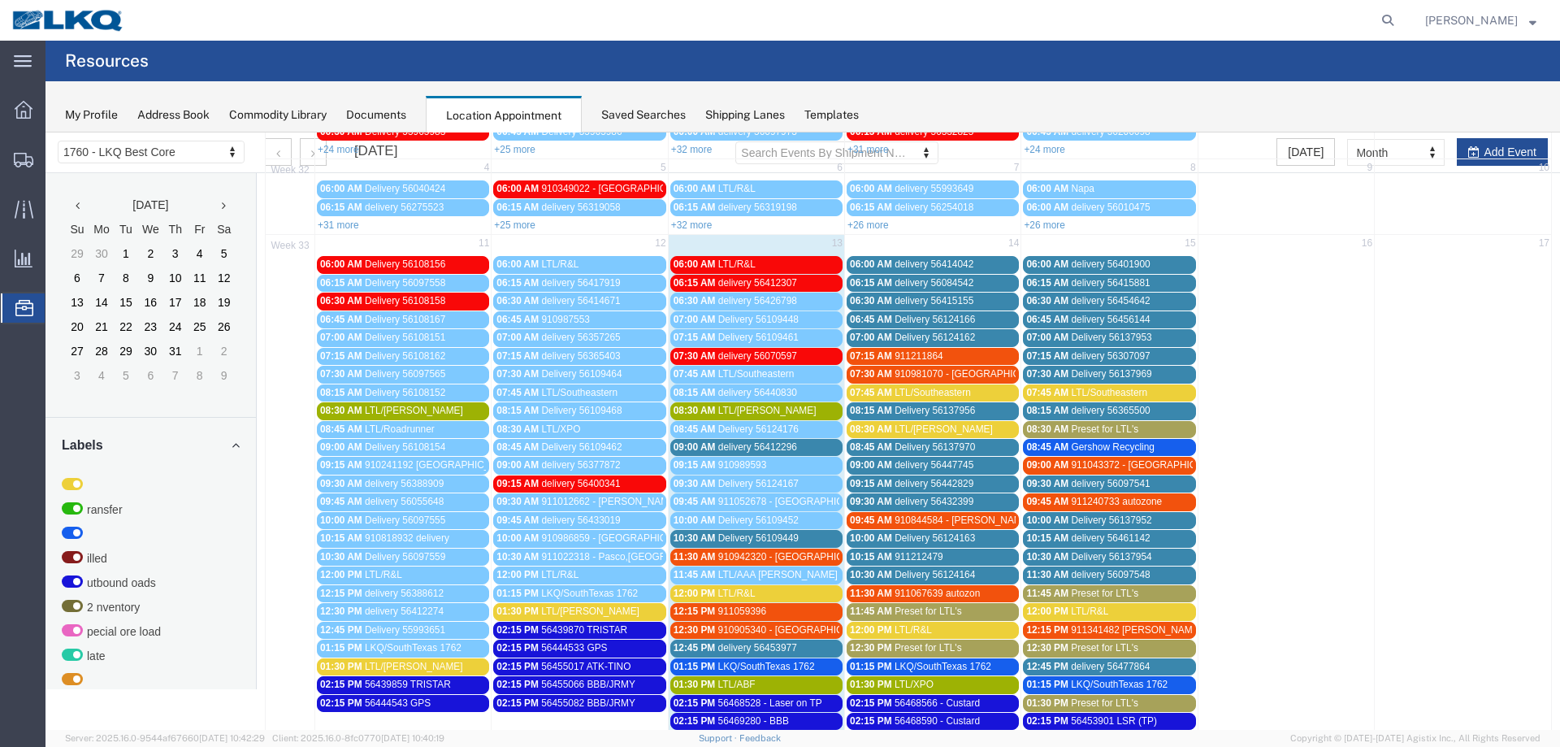
scroll to position [163, 0]
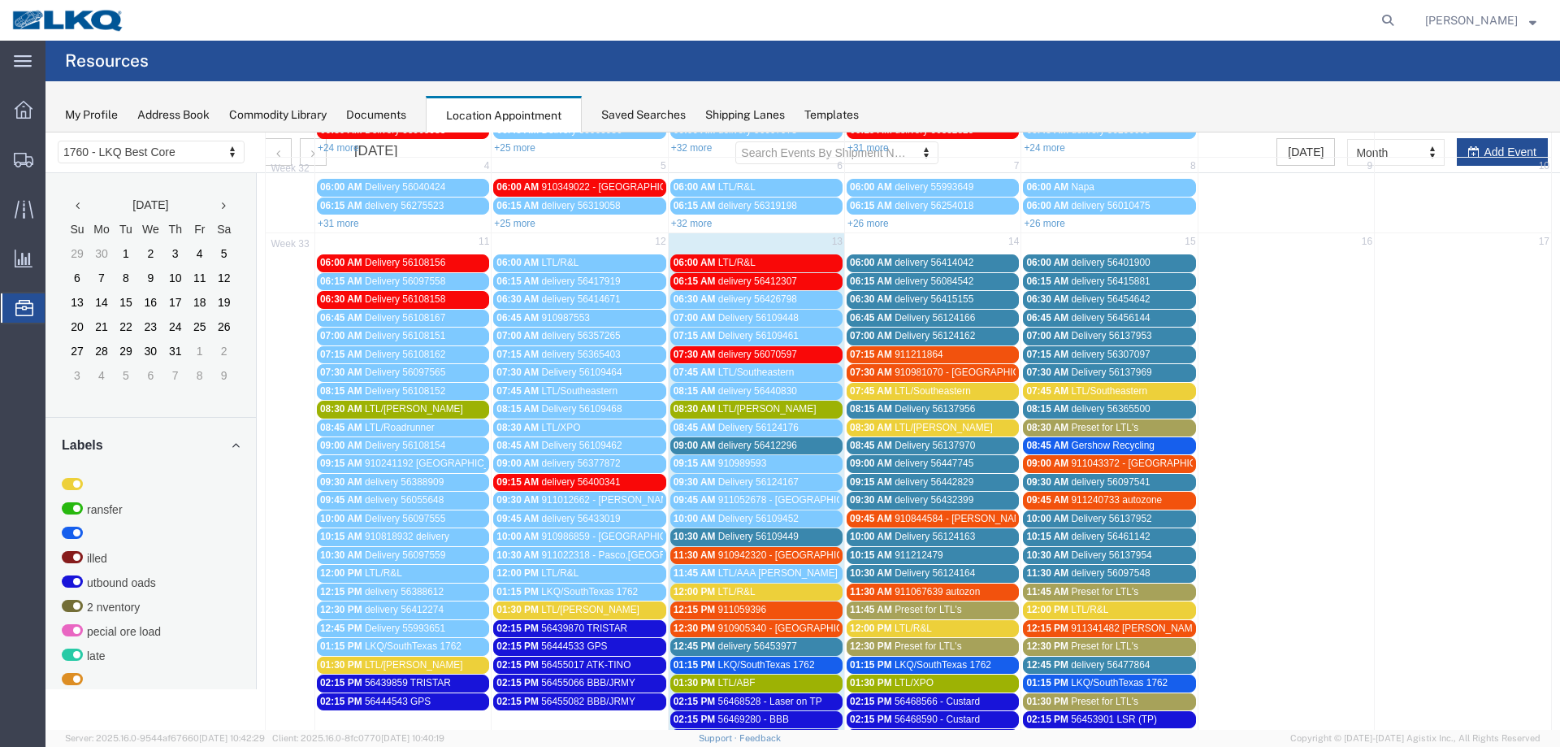
click at [608, 667] on span "56455017 ATK-TINO" at bounding box center [585, 664] width 89 height 11
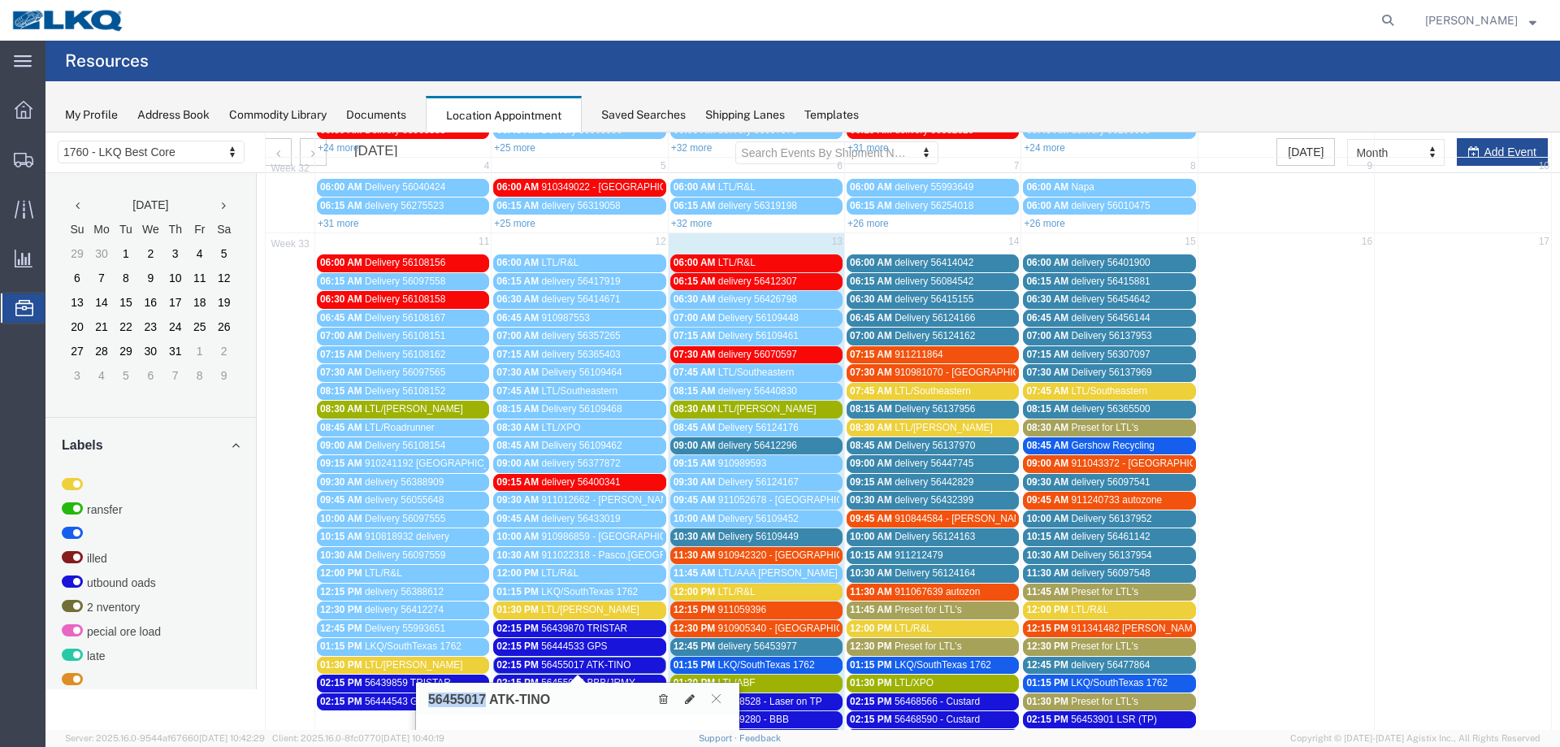
drag, startPoint x: 484, startPoint y: 698, endPoint x: 426, endPoint y: 696, distance: 57.8
click at [426, 696] on div "56455017 ATK-TINO" at bounding box center [577, 699] width 323 height 32
copy h3 "56455017"
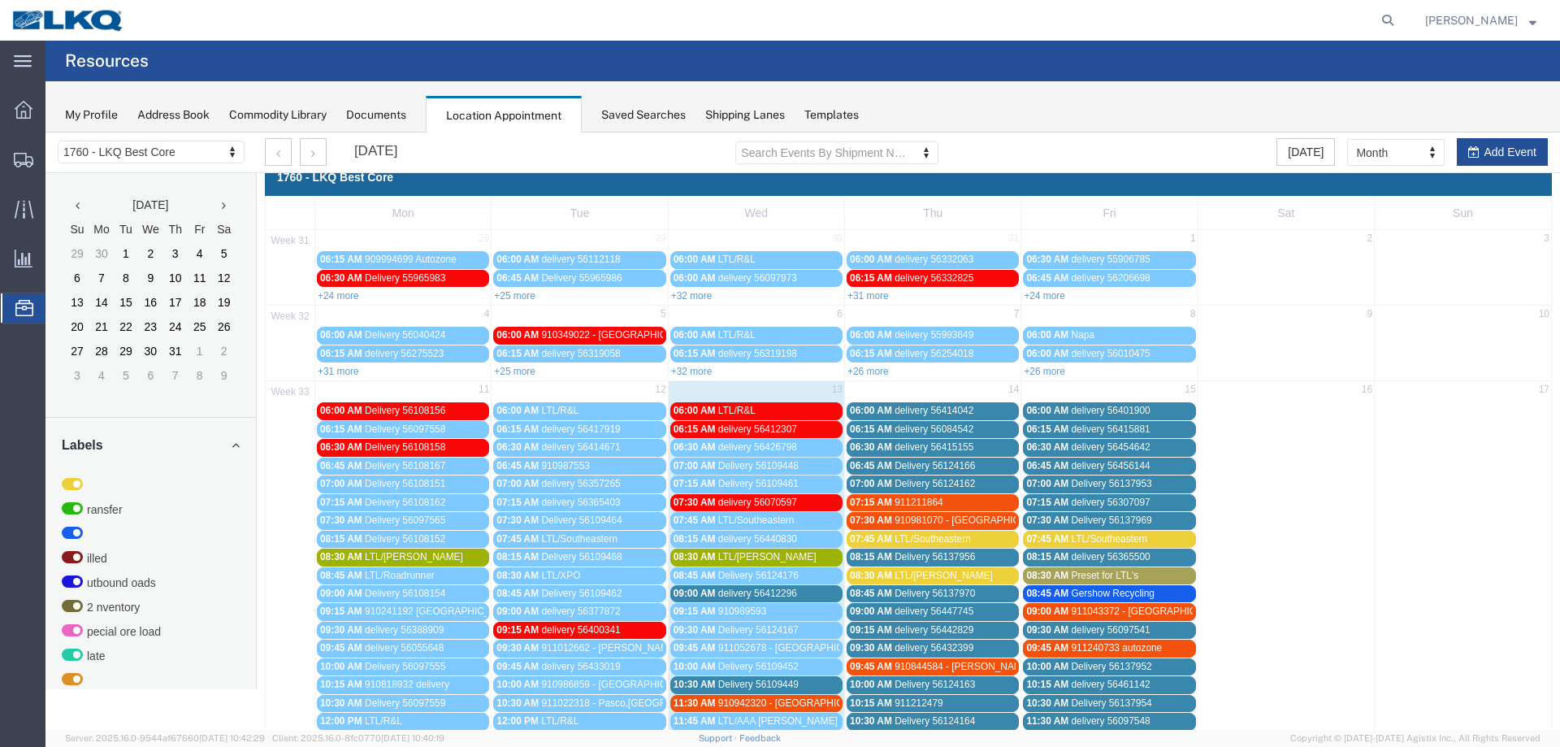
scroll to position [0, 0]
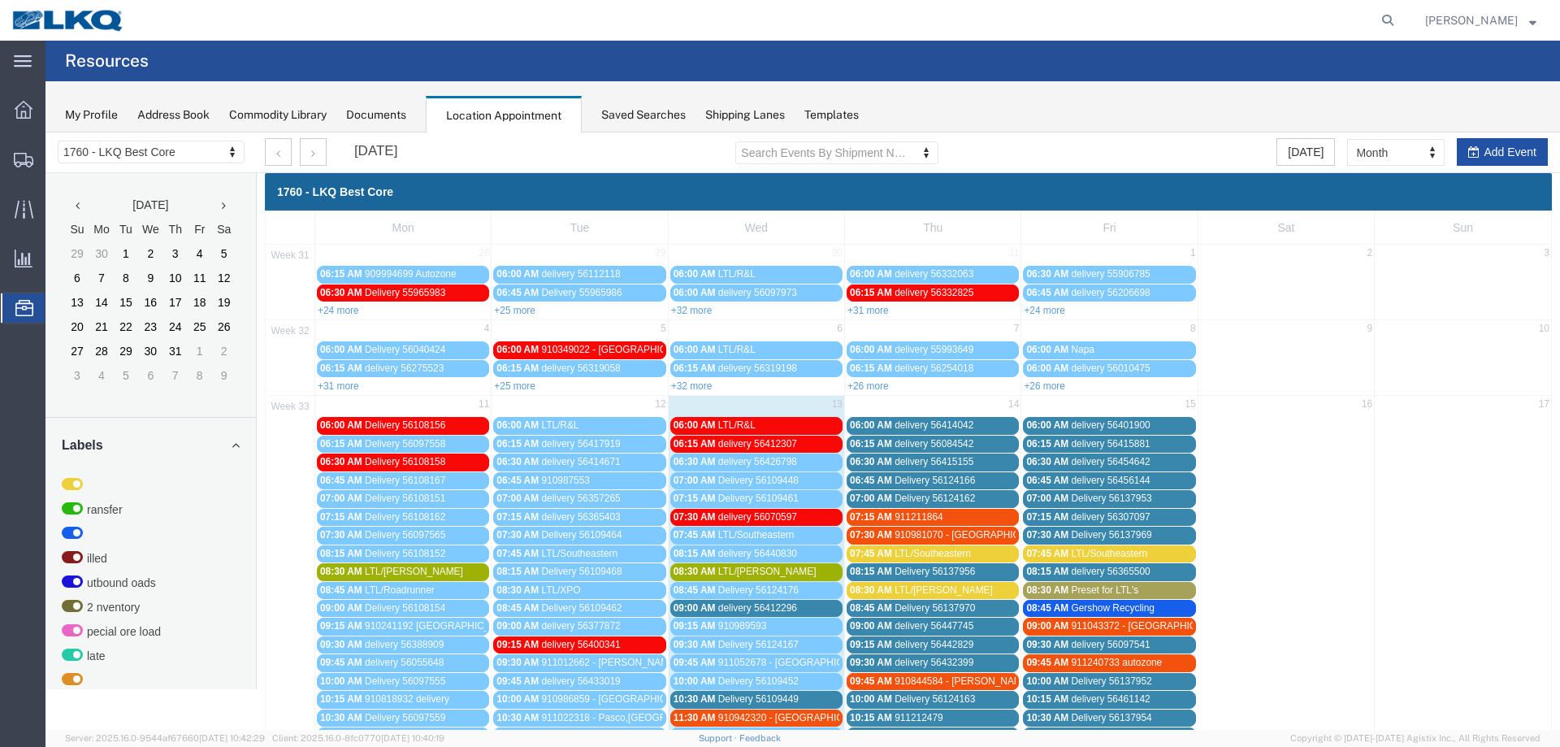
click at [1476, 146] on button "Add Event" at bounding box center [1502, 152] width 91 height 28
select select
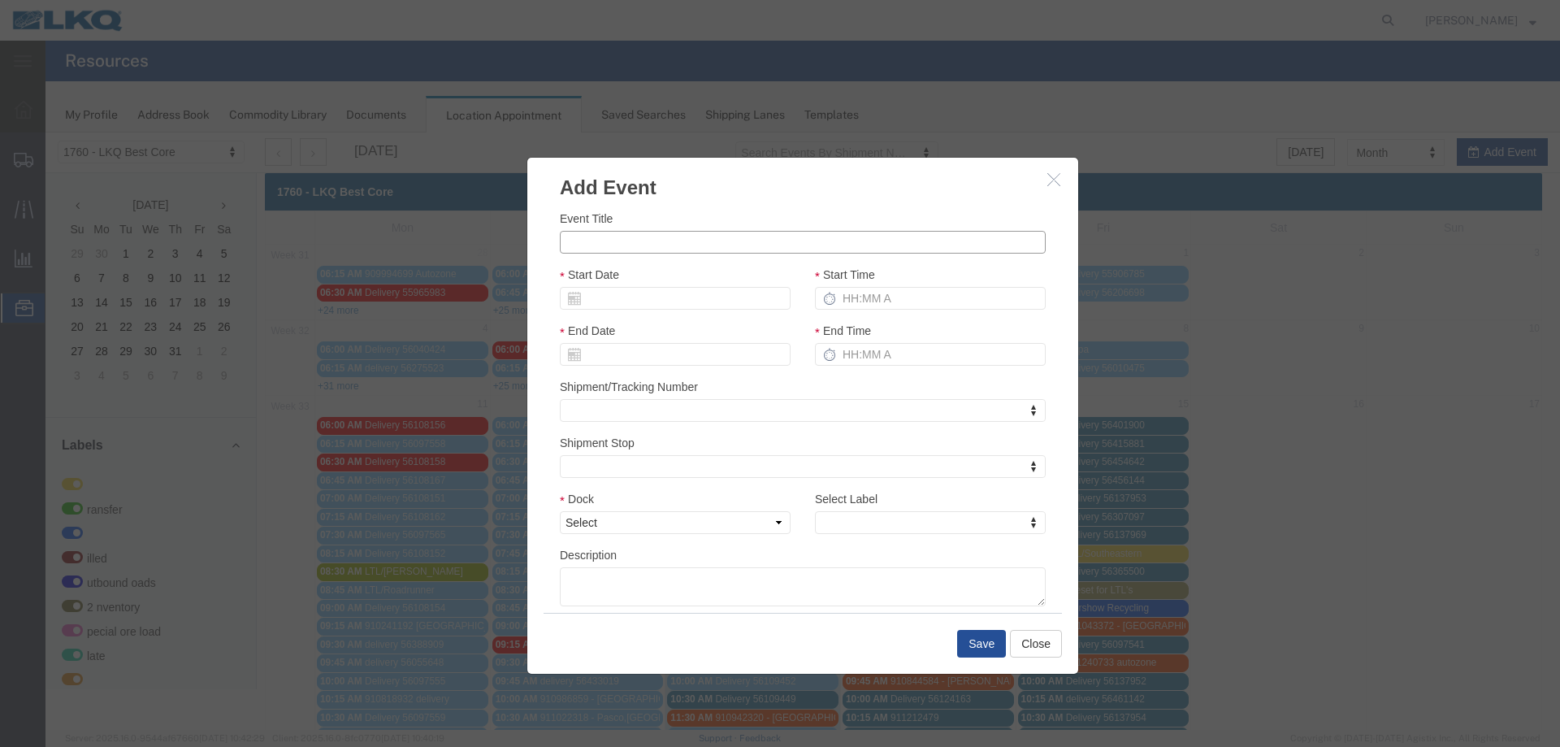
click at [637, 245] on input "Event Title" at bounding box center [803, 242] width 486 height 23
paste input "56483336"
type input "56483336 - ATK"
click at [607, 298] on input "Start Date" at bounding box center [675, 298] width 231 height 23
click at [665, 421] on td "14" at bounding box center [670, 424] width 24 height 24
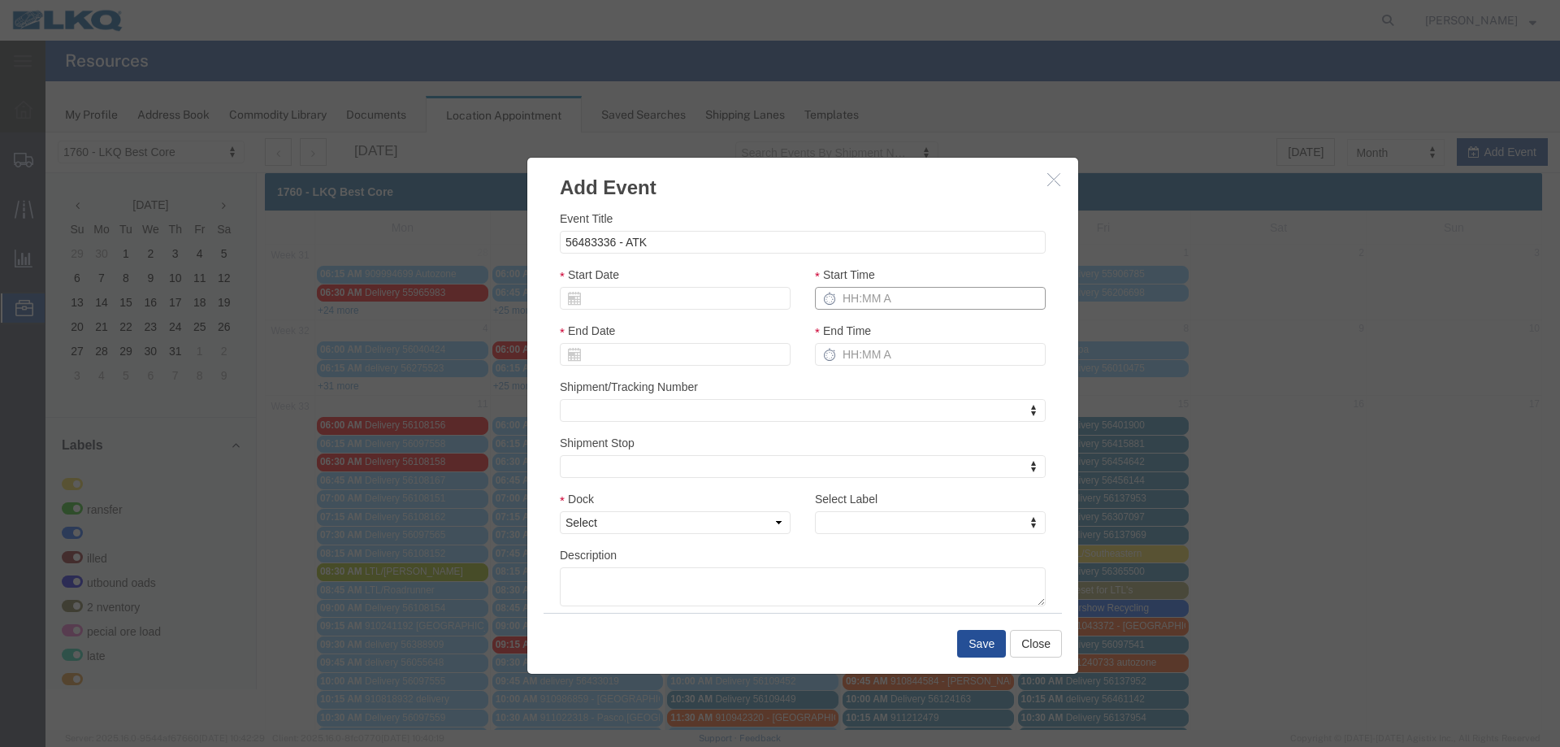
drag, startPoint x: 872, startPoint y: 300, endPoint x: 868, endPoint y: 271, distance: 28.7
click at [870, 276] on div "Start Time" at bounding box center [930, 288] width 231 height 44
type input "215p"
click at [704, 519] on select "Select 1760 - LKQ Best Core 1760 - Outbound Loads" at bounding box center [675, 522] width 231 height 23
select select "1"
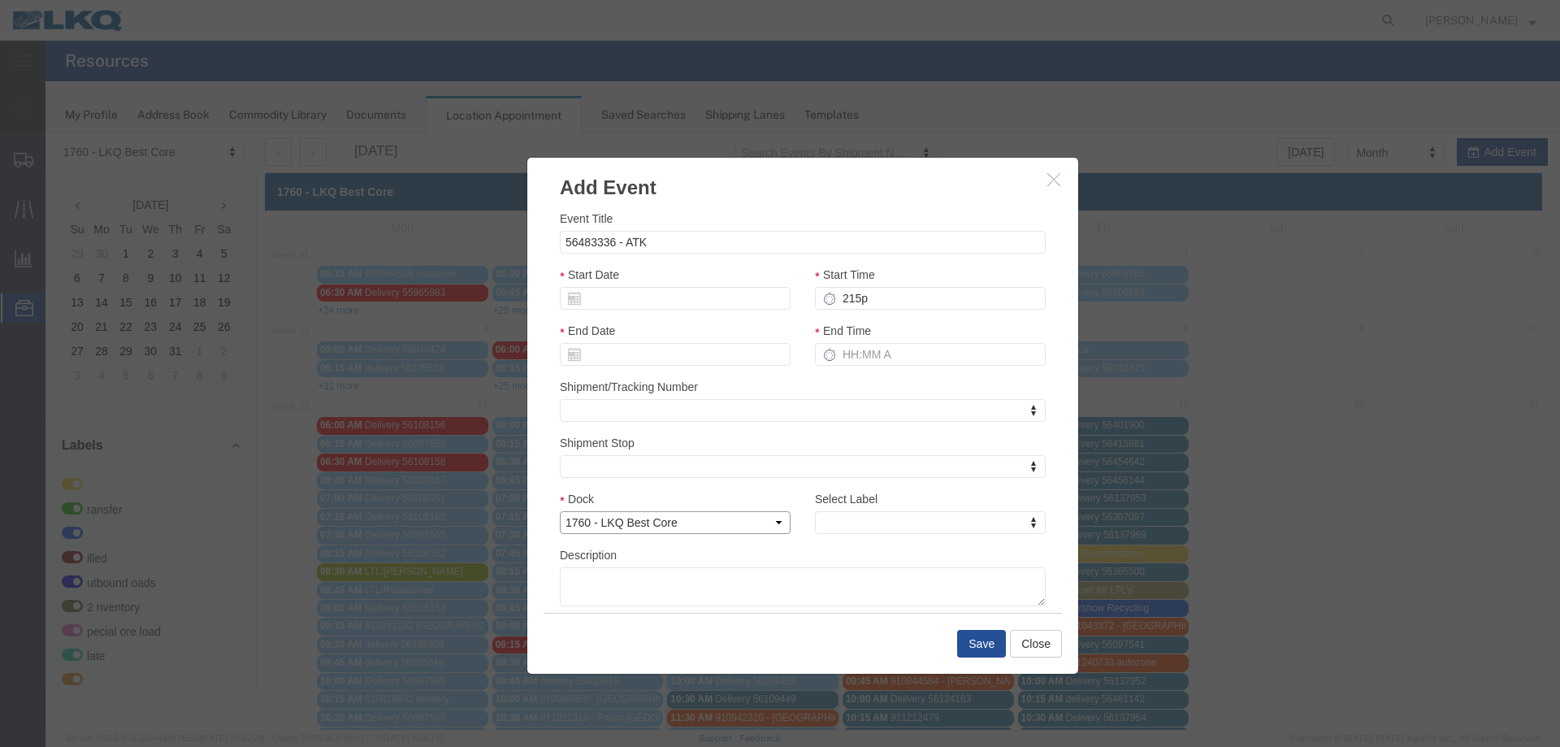
click at [560, 511] on select "Select 1760 - LKQ Best Core 1760 - Outbound Loads" at bounding box center [675, 522] width 231 height 23
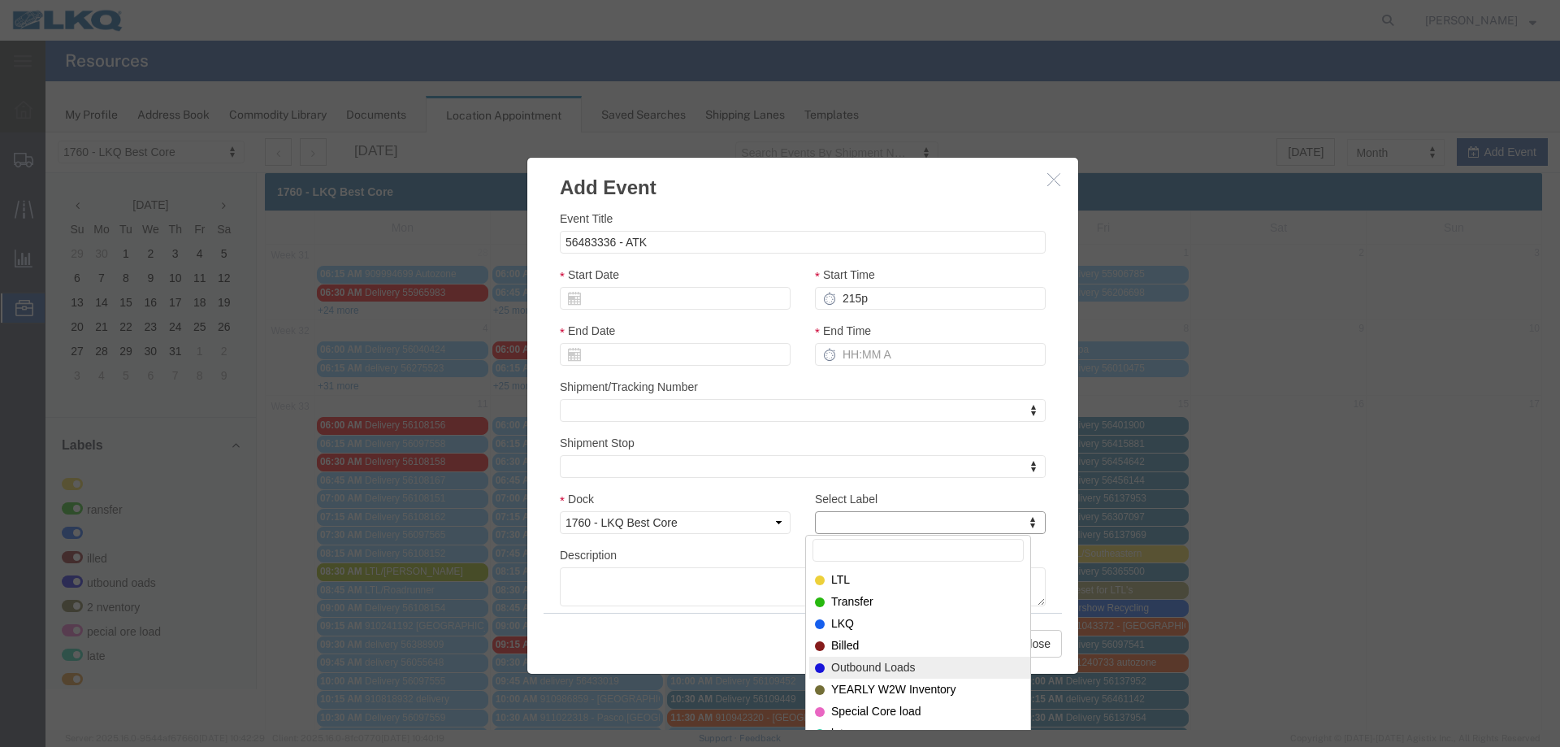
select select "80"
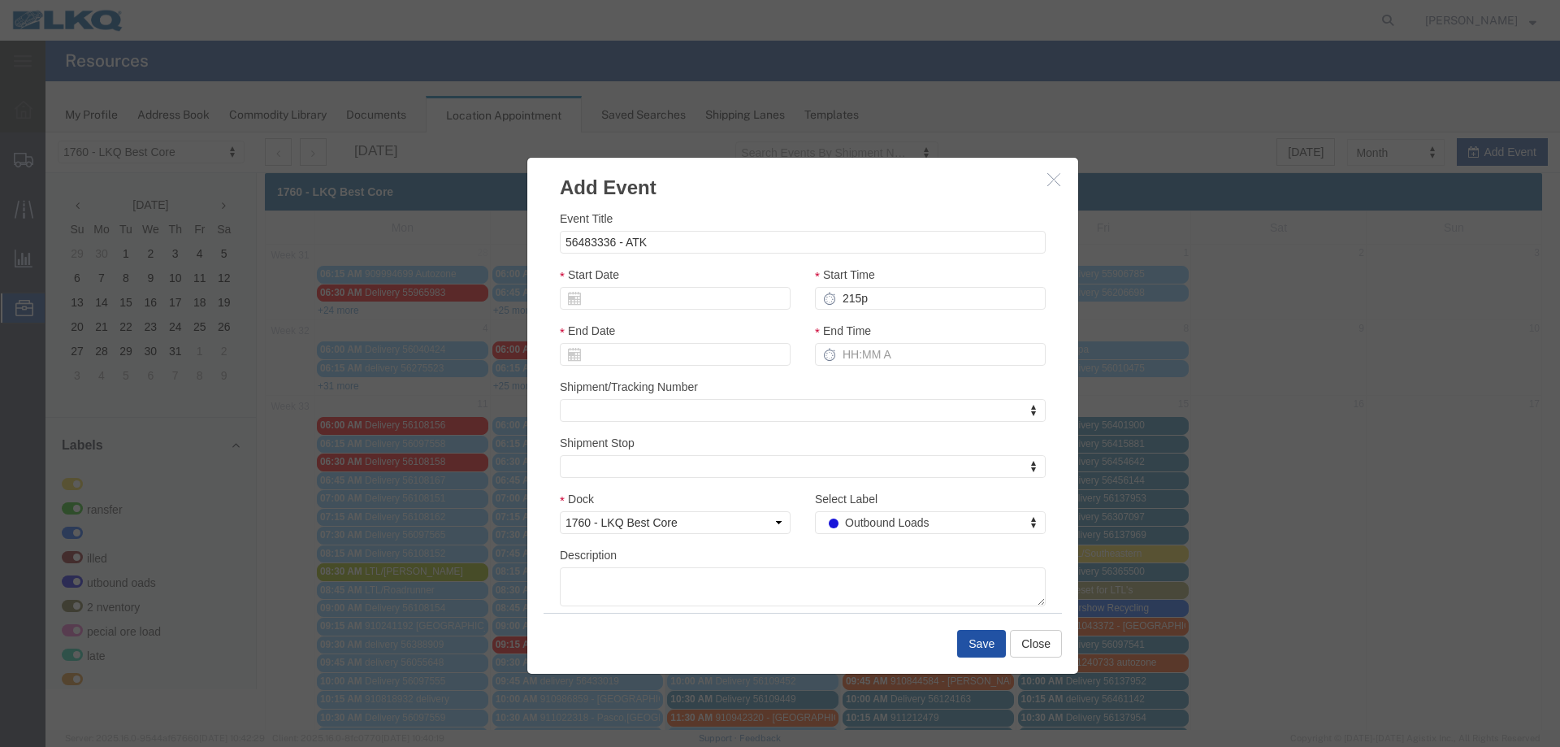
click at [973, 645] on button "Save" at bounding box center [981, 644] width 49 height 28
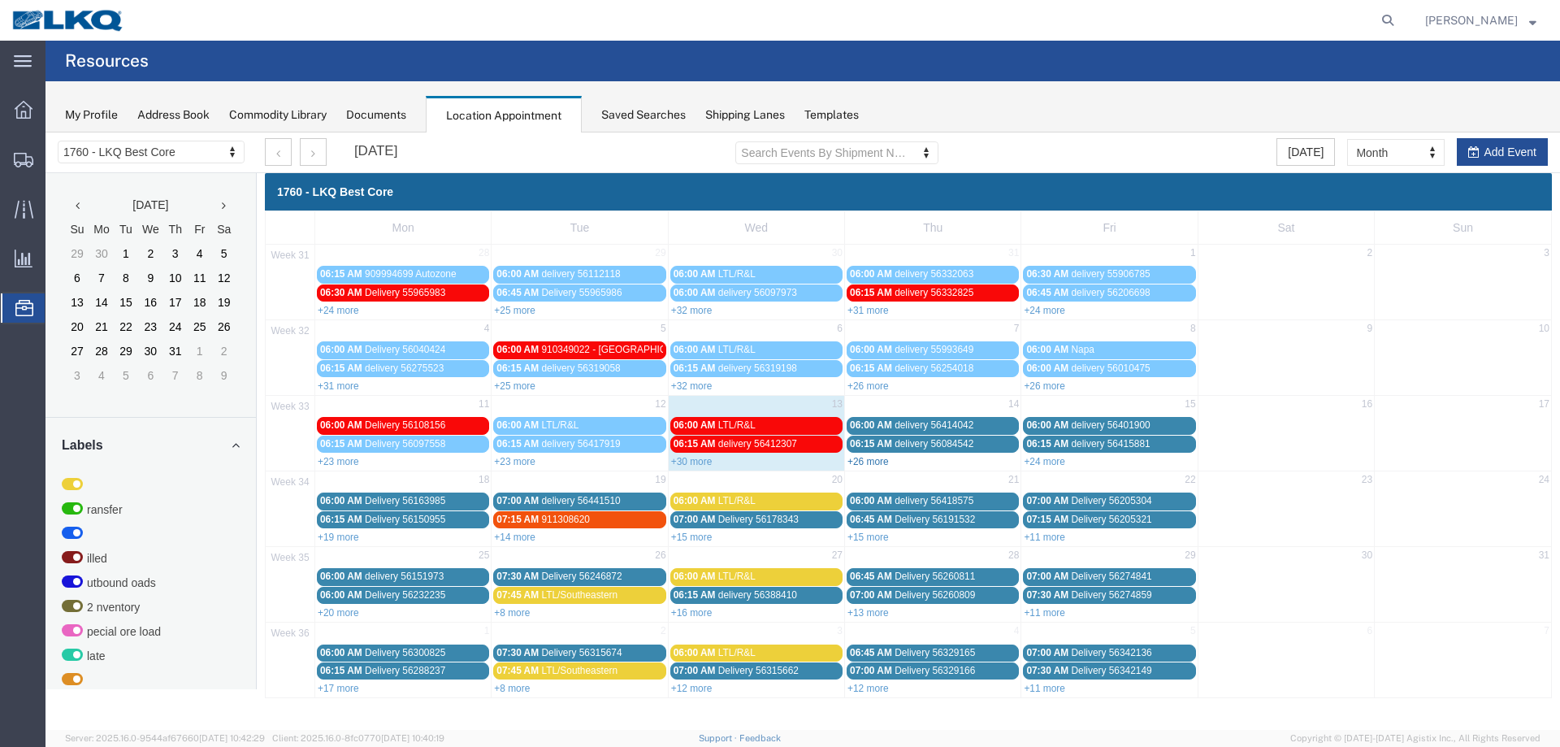
click at [857, 458] on link "+26 more" at bounding box center [868, 461] width 41 height 11
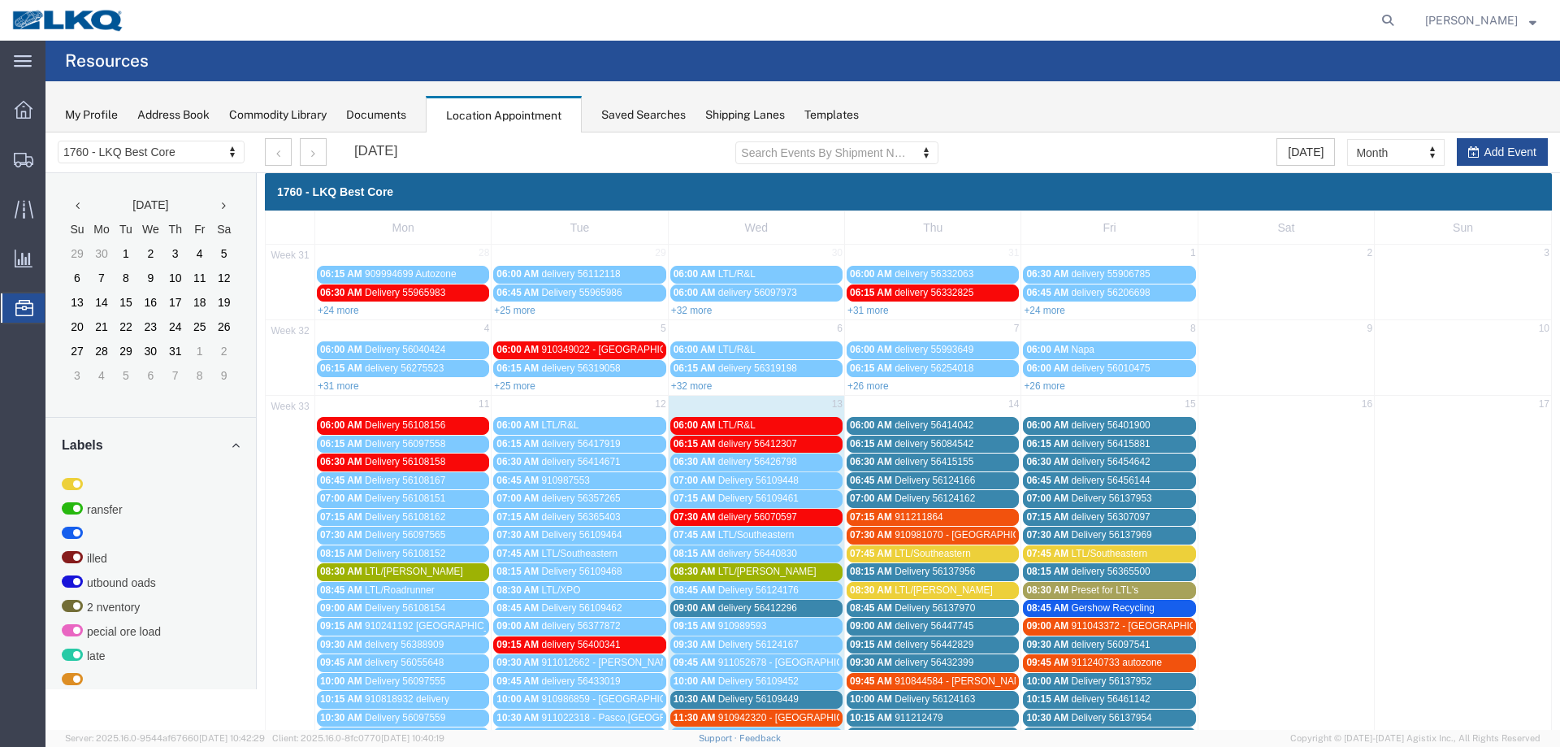
scroll to position [244, 0]
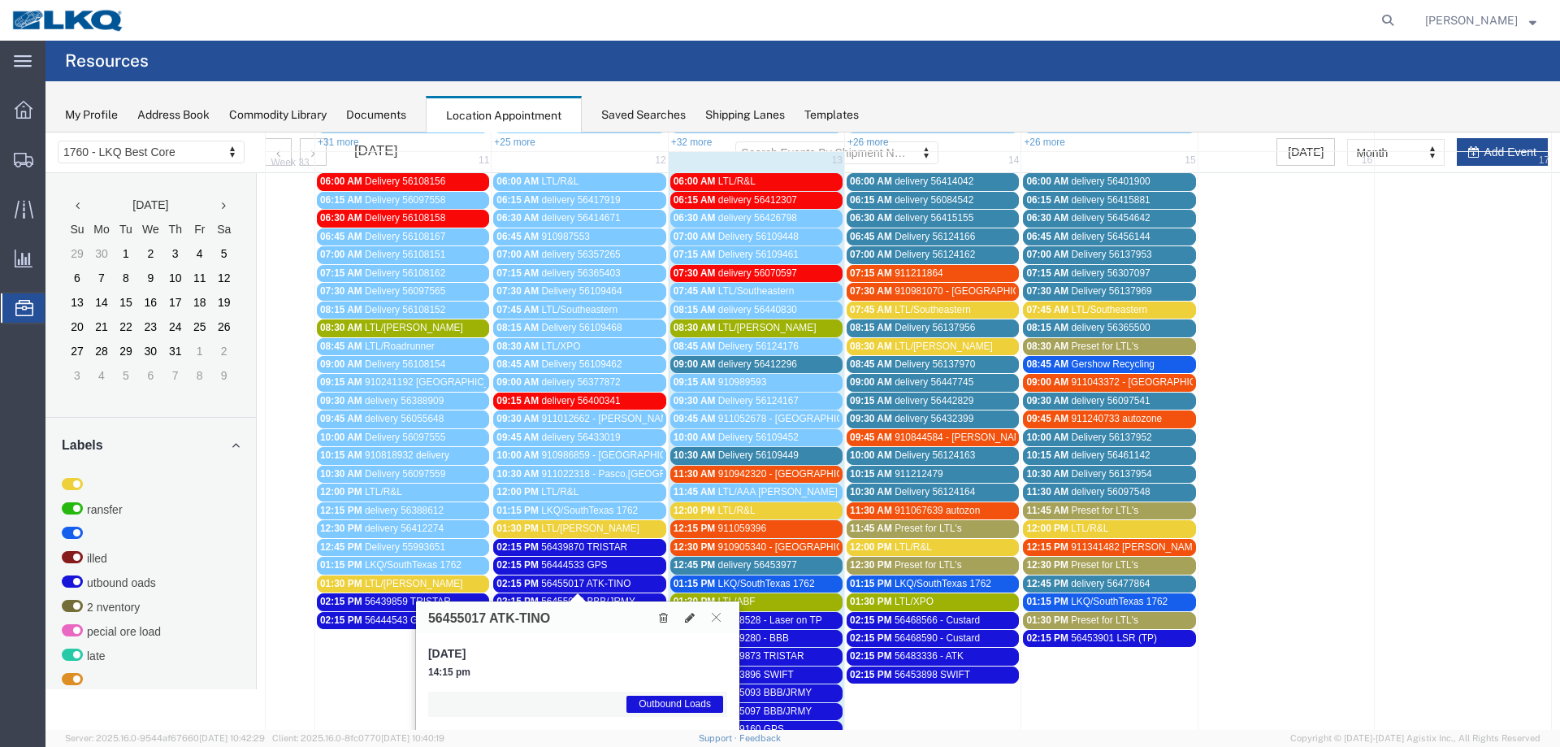
click at [594, 586] on span "56455017 ATK-TINO" at bounding box center [585, 583] width 89 height 11
click at [617, 591] on link "02:15 PM 56455017 ATK-TINO" at bounding box center [579, 583] width 172 height 17
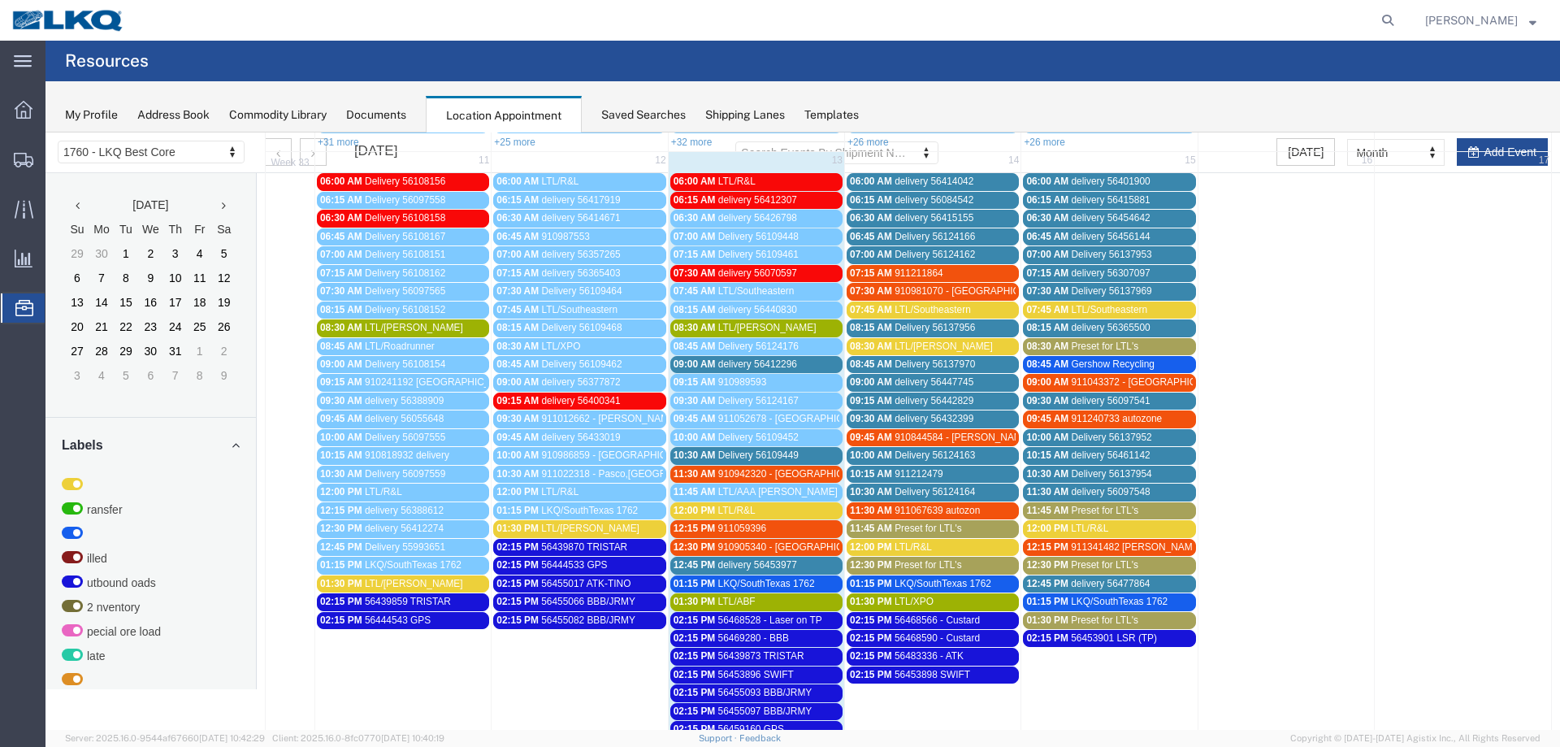
click at [615, 605] on span "56455066 BBB/JRMY" at bounding box center [588, 601] width 94 height 11
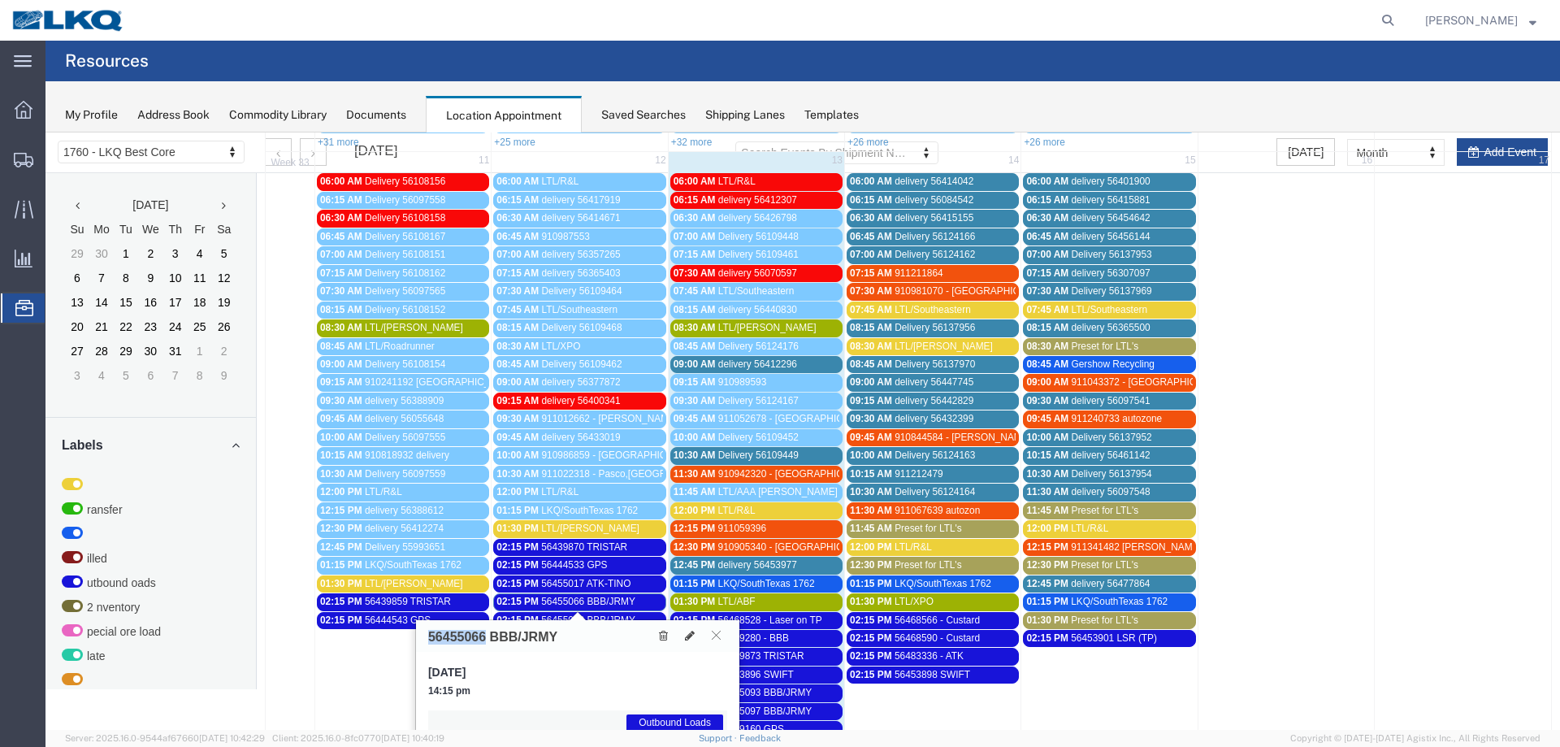
drag, startPoint x: 488, startPoint y: 641, endPoint x: 429, endPoint y: 640, distance: 58.5
click at [429, 640] on h3 "56455066 BBB/JRMY" at bounding box center [492, 637] width 129 height 15
copy h3 "56455066"
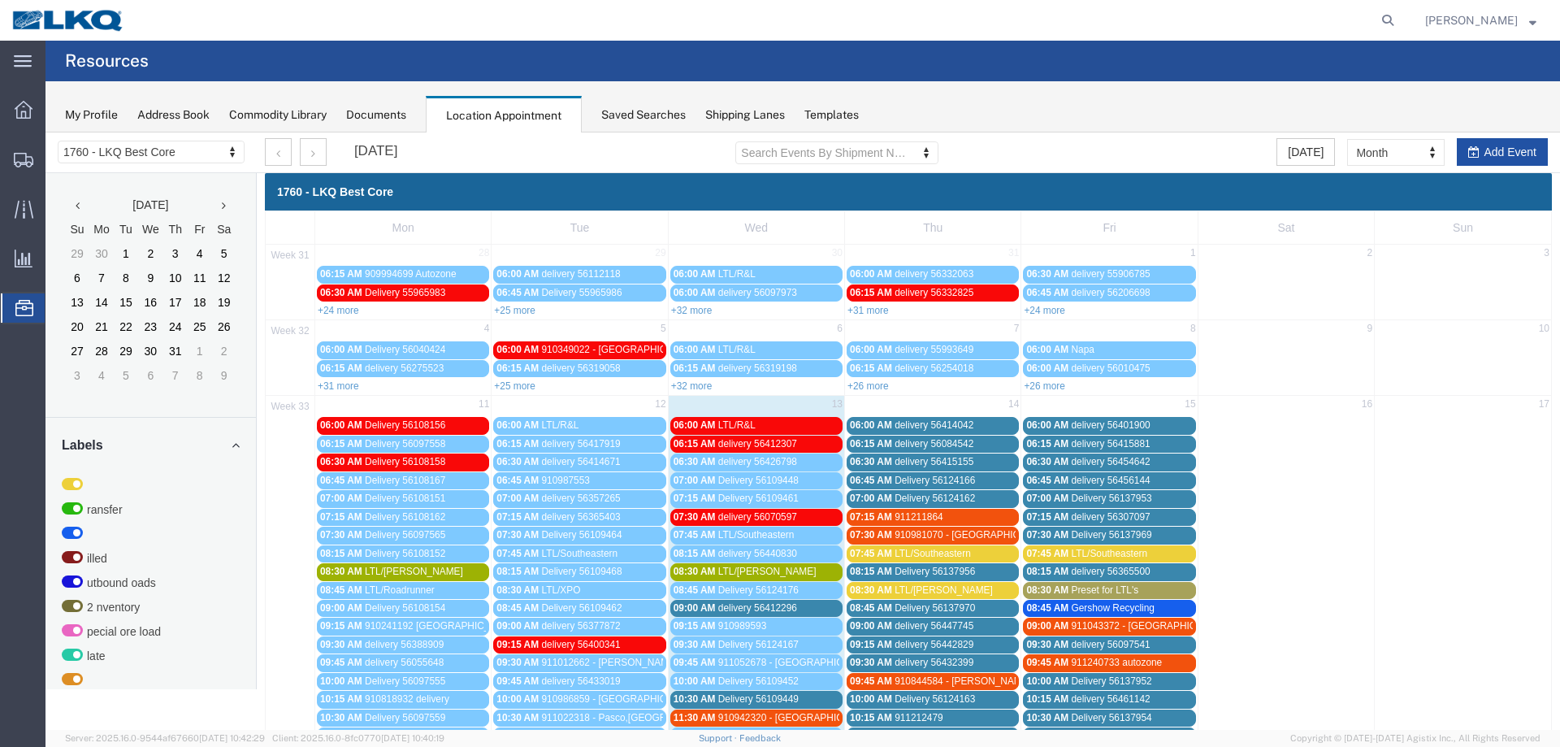
click at [1457, 152] on button "Add Event" at bounding box center [1502, 152] width 91 height 28
select select
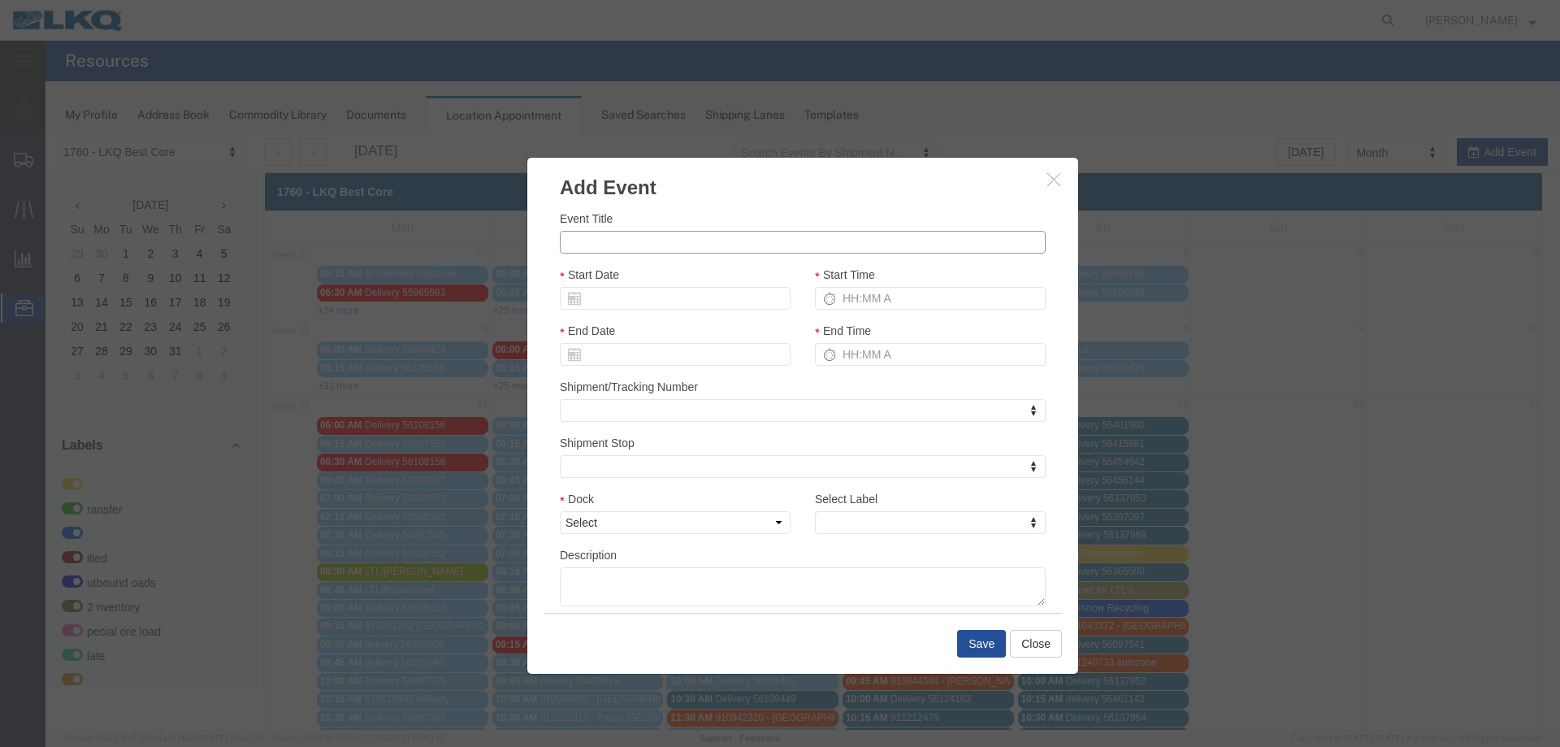
click at [627, 246] on input "Event Title" at bounding box center [803, 242] width 486 height 23
paste input "56483368"
type input "56483368 - BBB"
click at [636, 305] on input "Start Date" at bounding box center [675, 298] width 231 height 23
click at [676, 423] on td "14" at bounding box center [670, 424] width 24 height 24
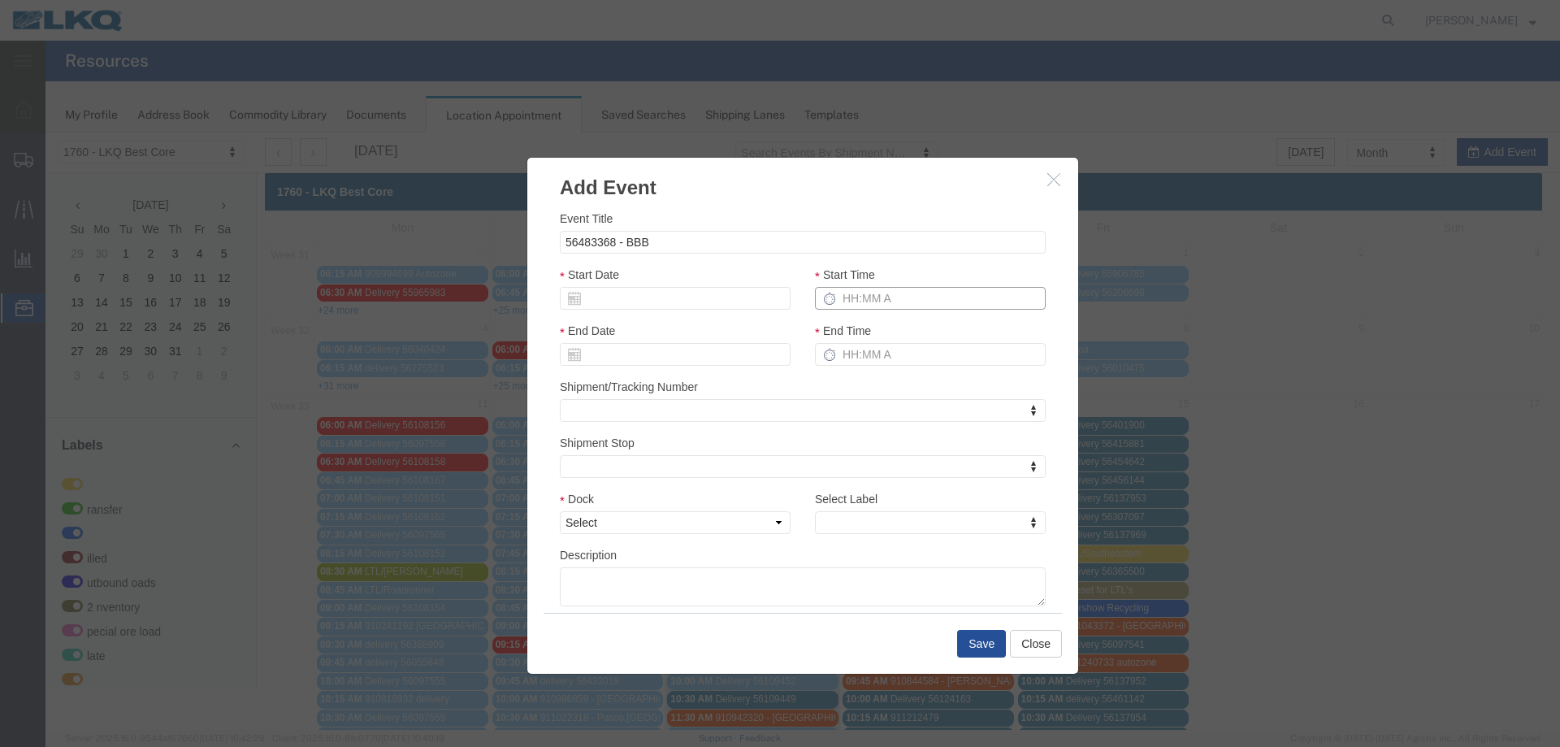
click at [862, 293] on input "Start Time" at bounding box center [930, 298] width 231 height 23
type input "215p"
click at [687, 527] on select "Select 1760 - LKQ Best Core 1760 - Outbound Loads" at bounding box center [675, 522] width 231 height 23
select select "1"
click at [560, 511] on select "Select 1760 - LKQ Best Core 1760 - Outbound Loads" at bounding box center [675, 522] width 231 height 23
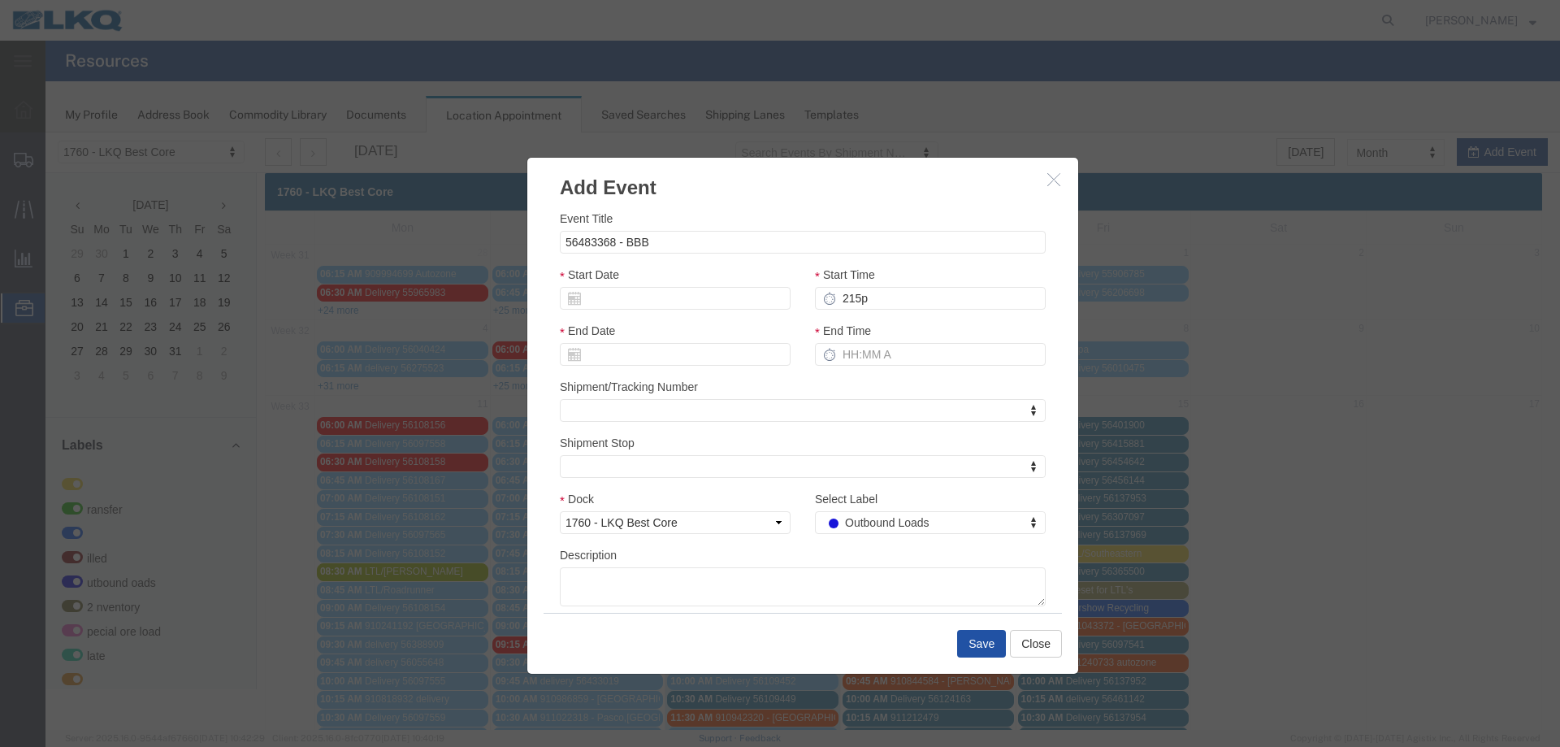
click at [971, 644] on button "Save" at bounding box center [981, 644] width 49 height 28
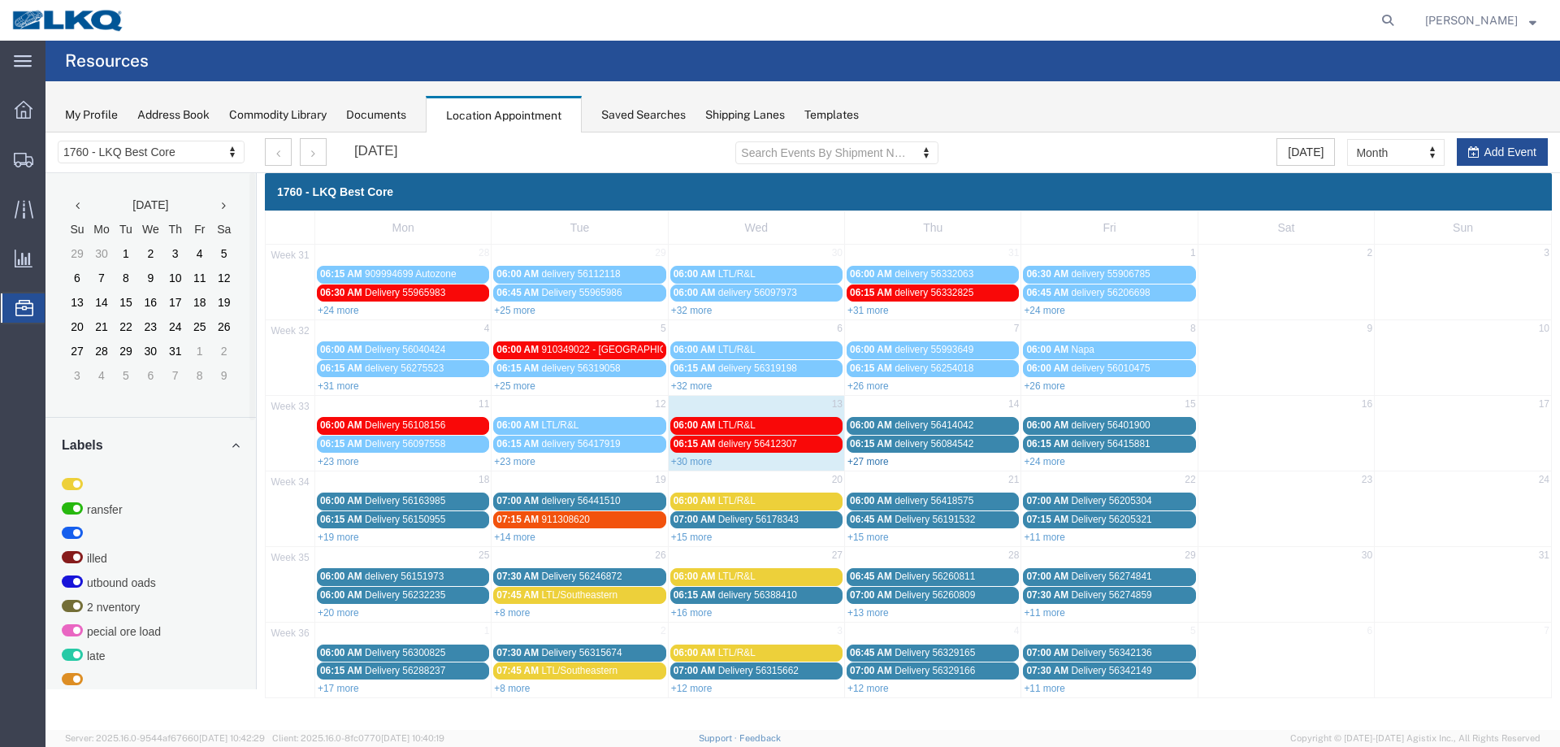
click at [870, 462] on link "+27 more" at bounding box center [868, 461] width 41 height 11
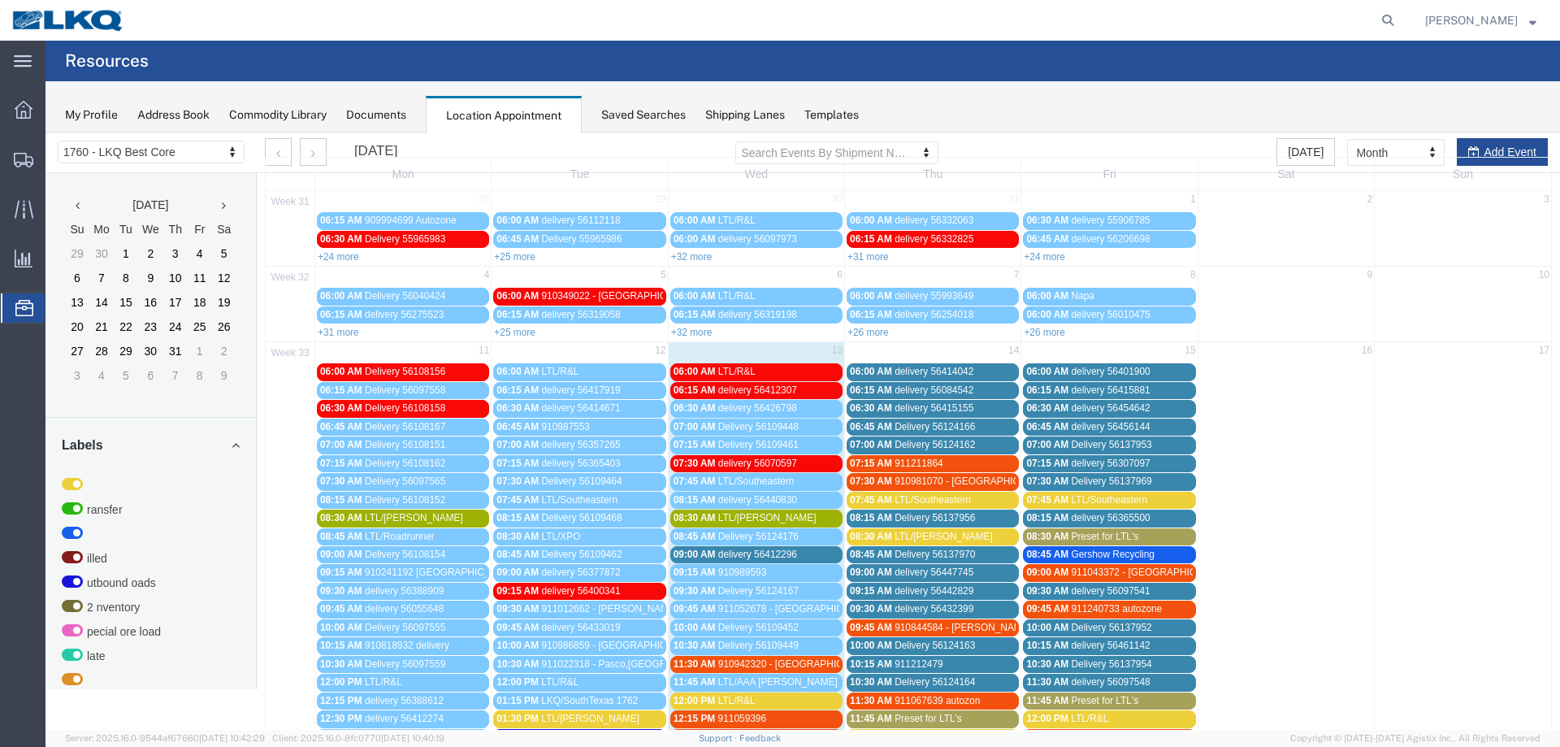
scroll to position [81, 0]
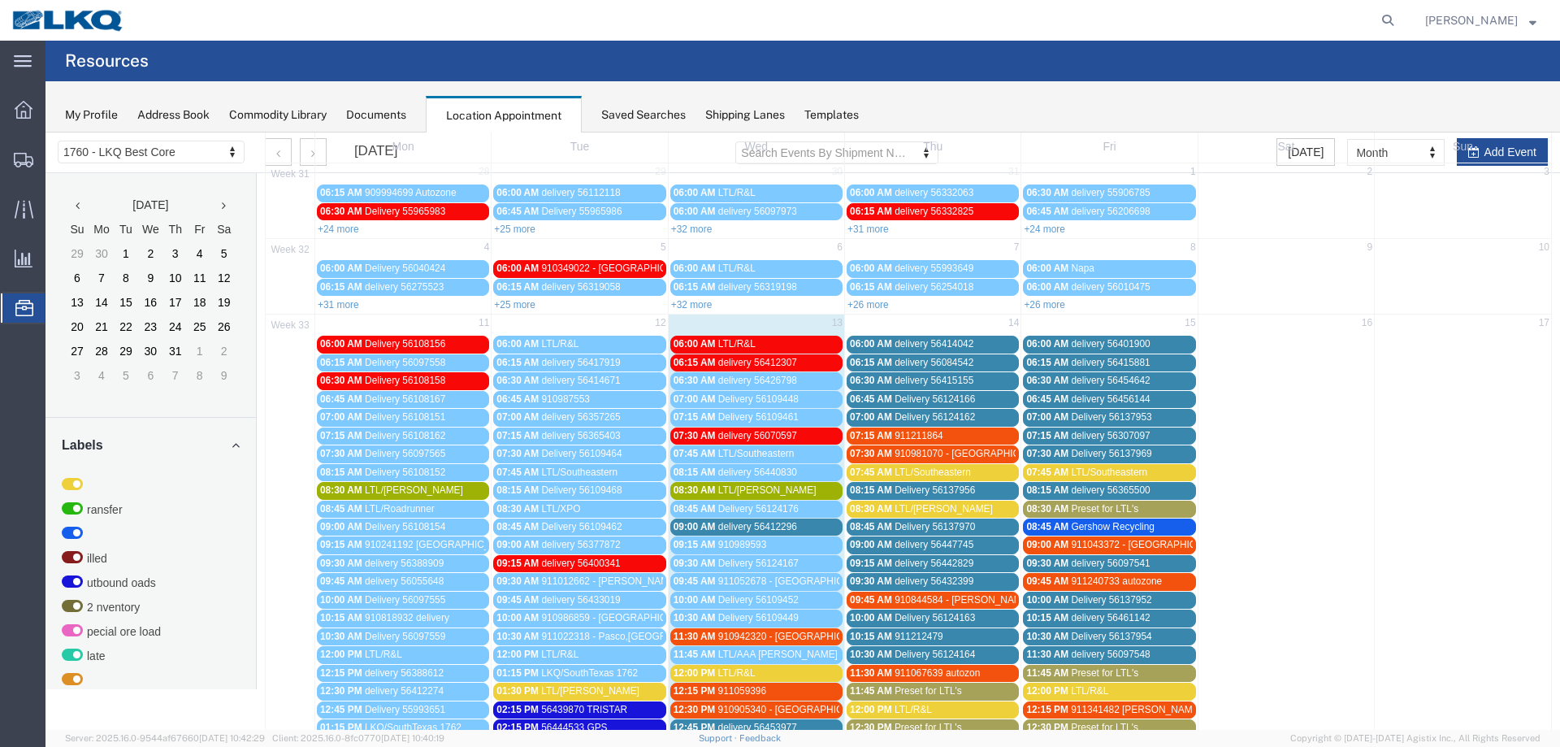
click at [895, 693] on span "Preset for LTL's" at bounding box center [928, 690] width 67 height 11
click at [1038, 727] on icon at bounding box center [1040, 724] width 10 height 11
select select "1"
select select "420"
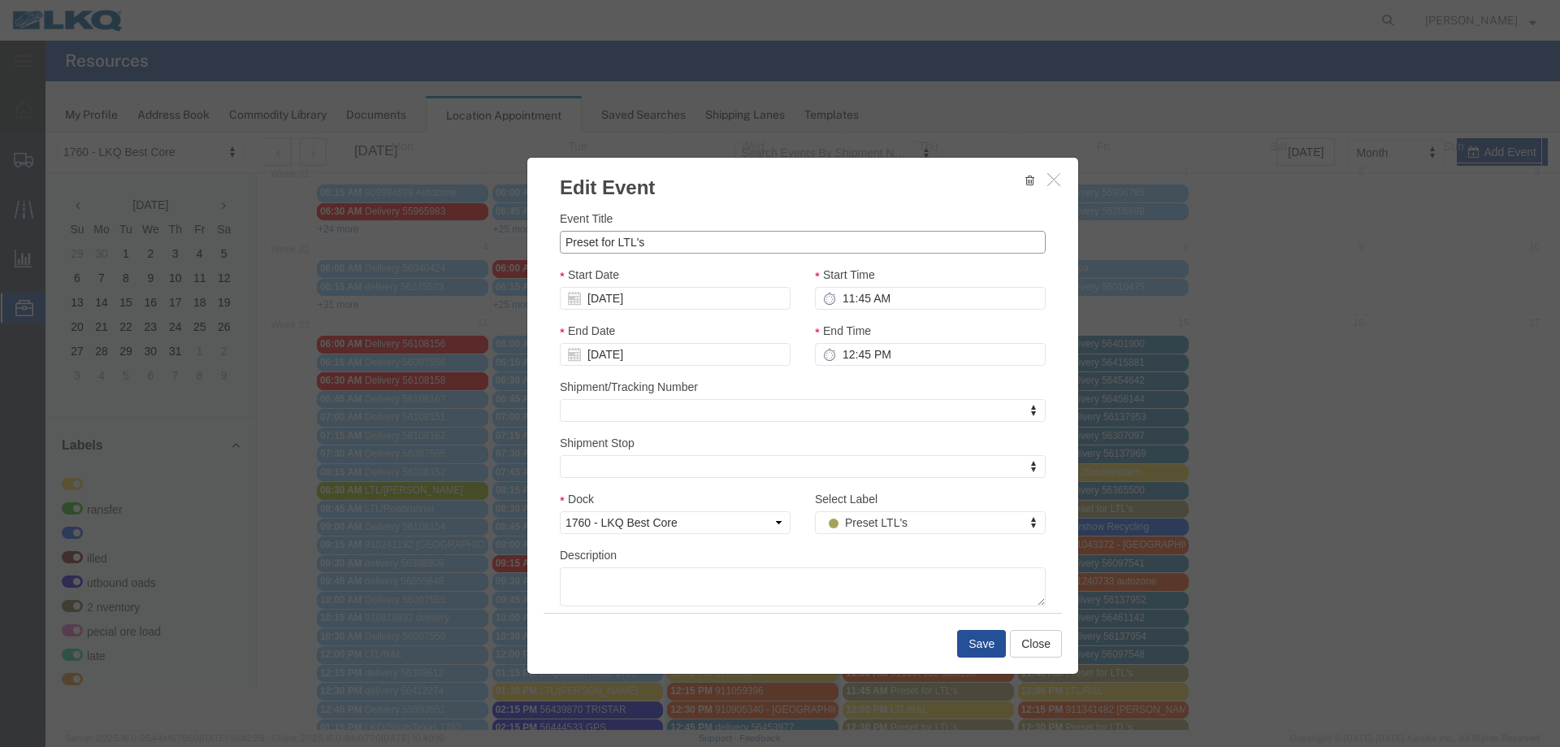
drag, startPoint x: 658, startPoint y: 244, endPoint x: 441, endPoint y: 252, distance: 217.2
click at [441, 252] on div "Edit Event Event Title Preset for LTL's Start Date [DATE] Start Time 11:45 AM E…" at bounding box center [803, 430] width 1515 height 597
type input "LTL/AAA [PERSON_NAME]"
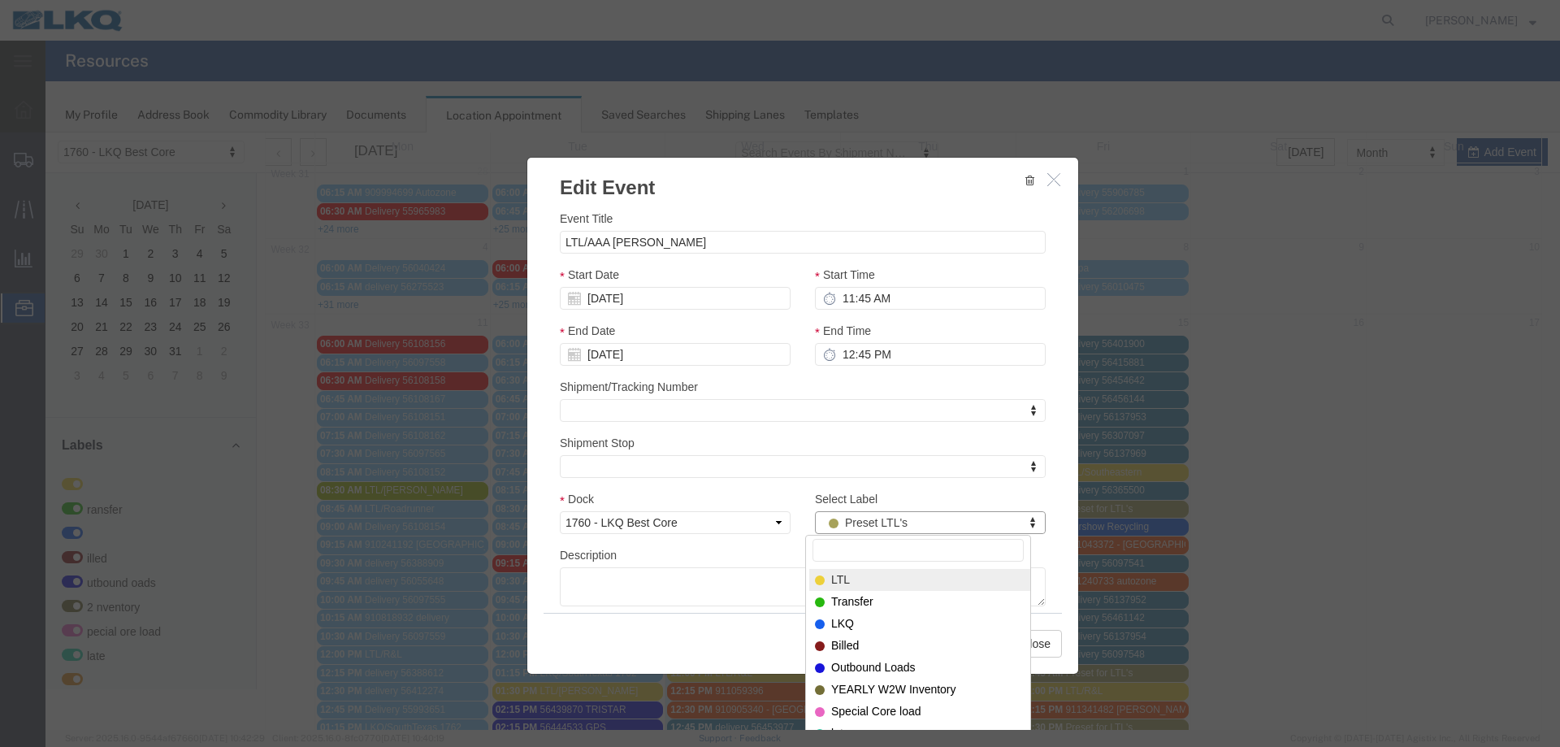
select select "25"
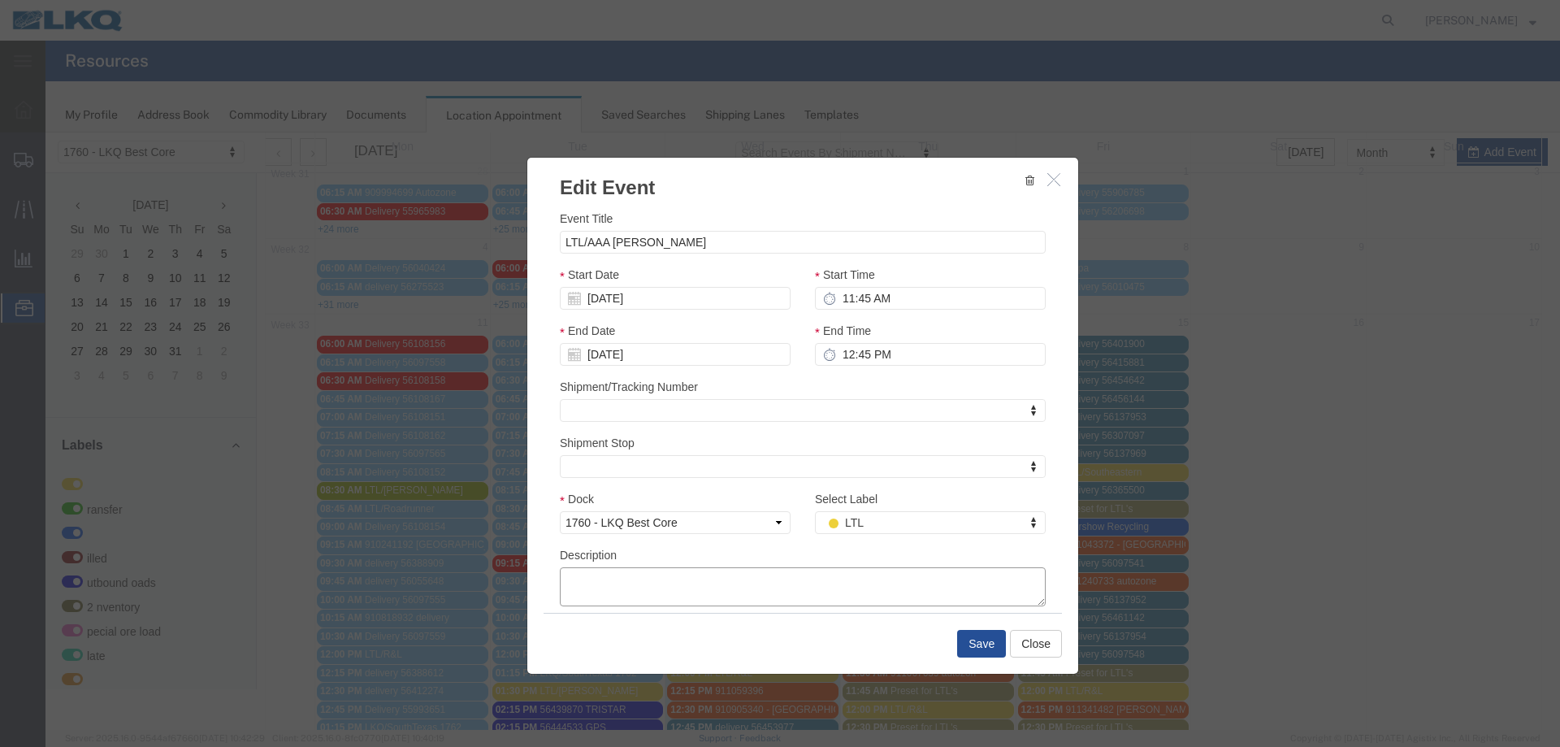
paste textarea "1 SKD AT 468 LBS.............SHPPR: [PERSON_NAME]...........PRO# 61986314 4 SKD…"
type textarea "1 SKD AT 468 LBS.............SHPPR: [PERSON_NAME]...........PRO# 61986314 4 SKD…"
click at [971, 644] on button "Save" at bounding box center [981, 644] width 49 height 28
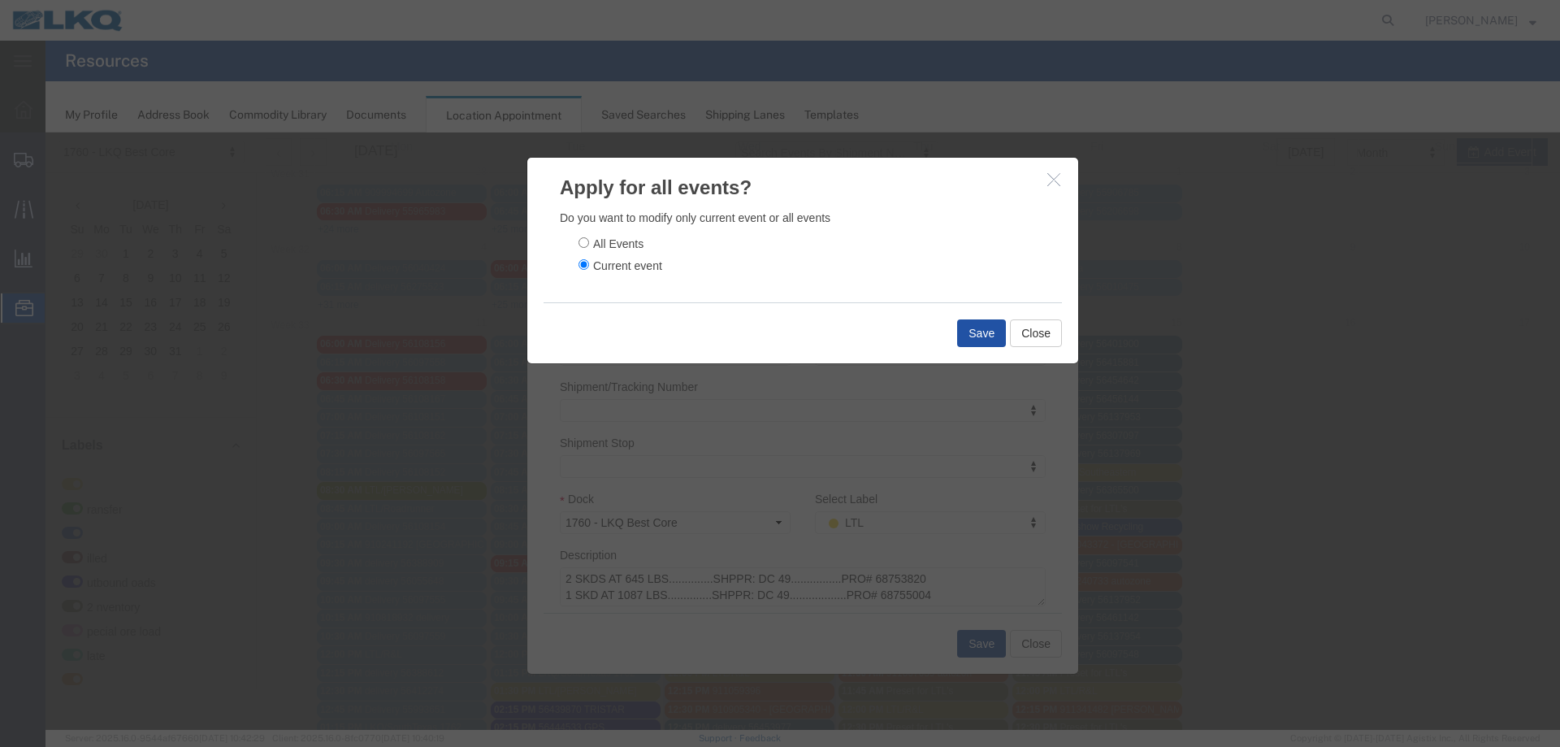
click at [966, 334] on button "Save" at bounding box center [981, 333] width 49 height 28
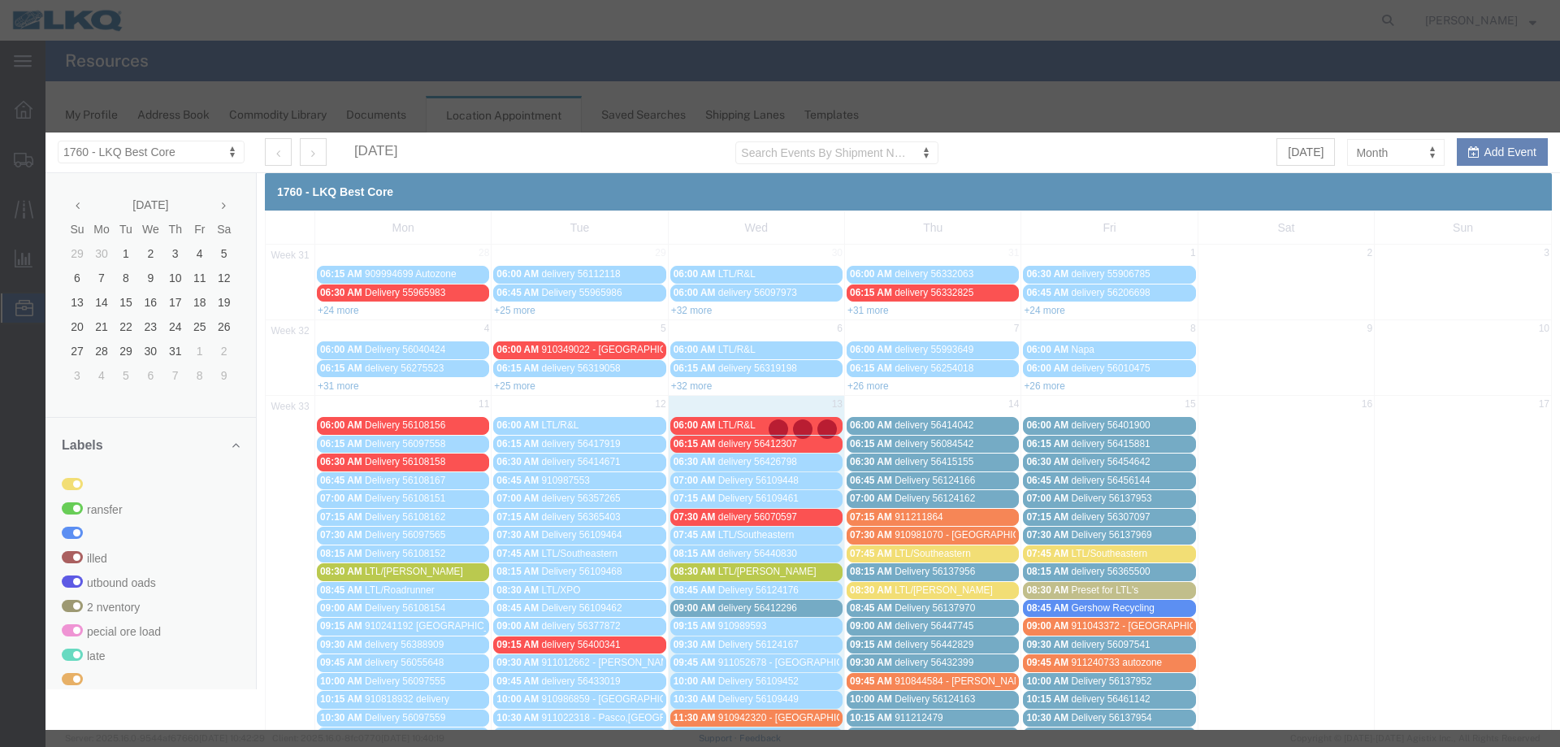
scroll to position [0, 0]
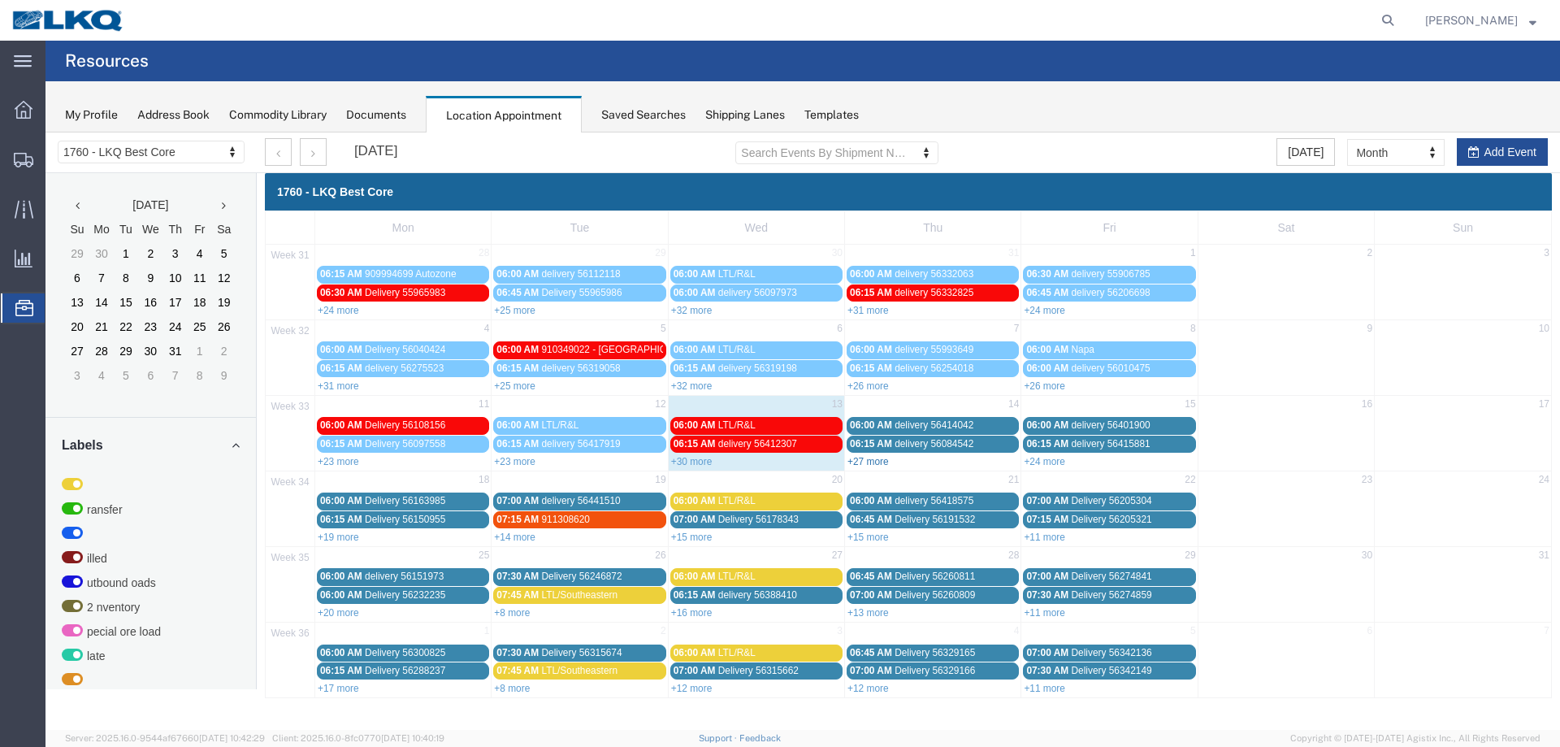
click at [866, 464] on link "+27 more" at bounding box center [868, 461] width 41 height 11
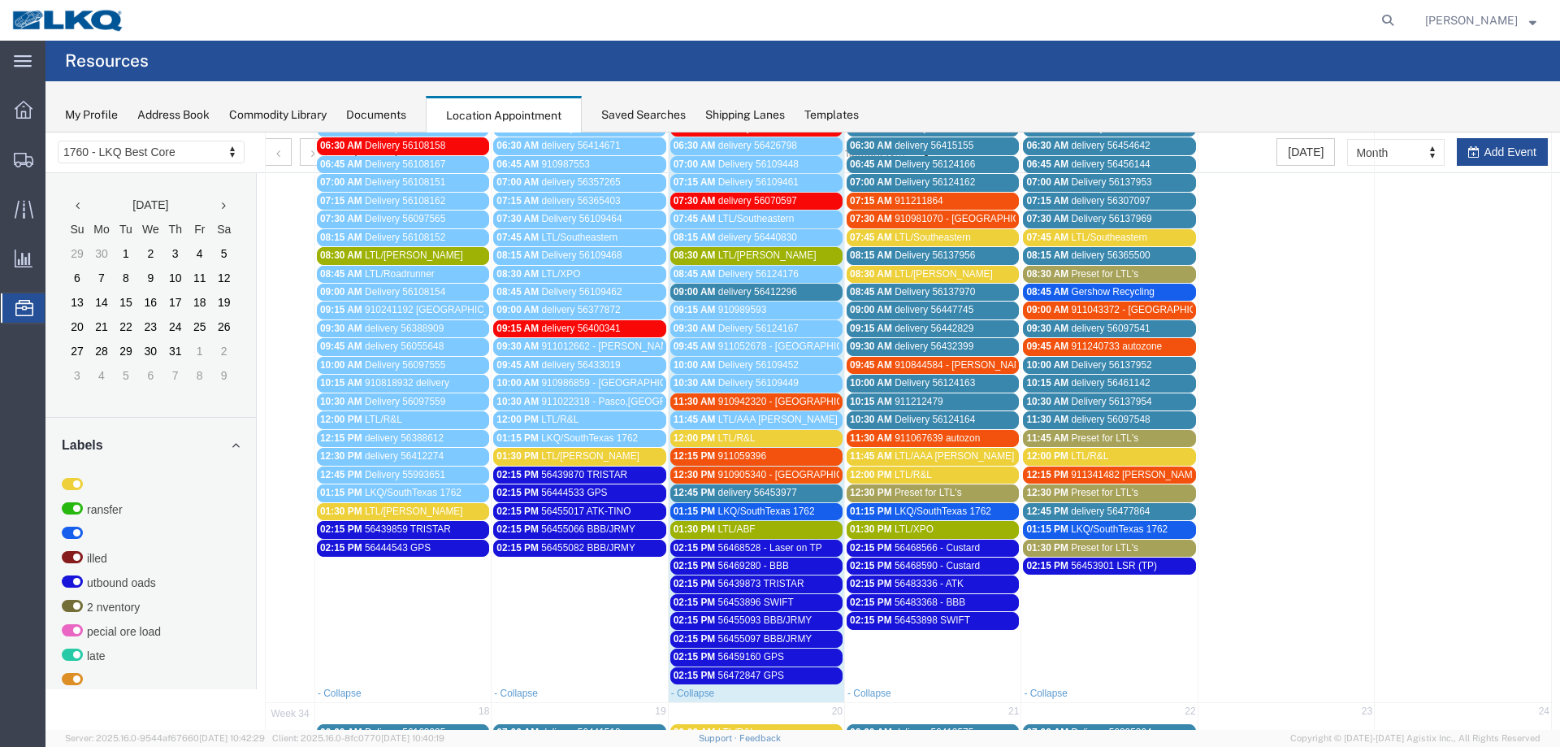
scroll to position [325, 0]
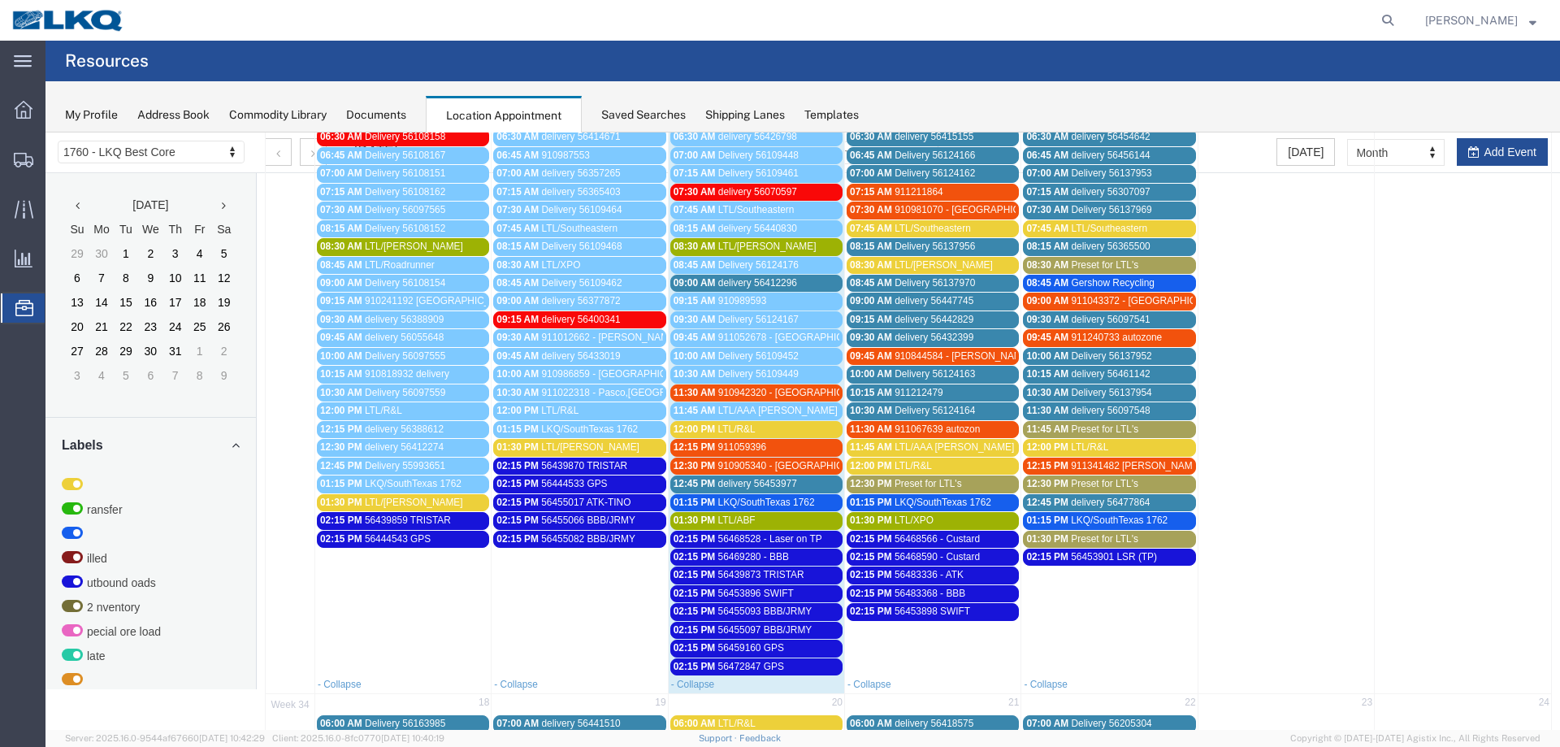
click at [780, 668] on span "56472847 GPS" at bounding box center [751, 666] width 66 height 11
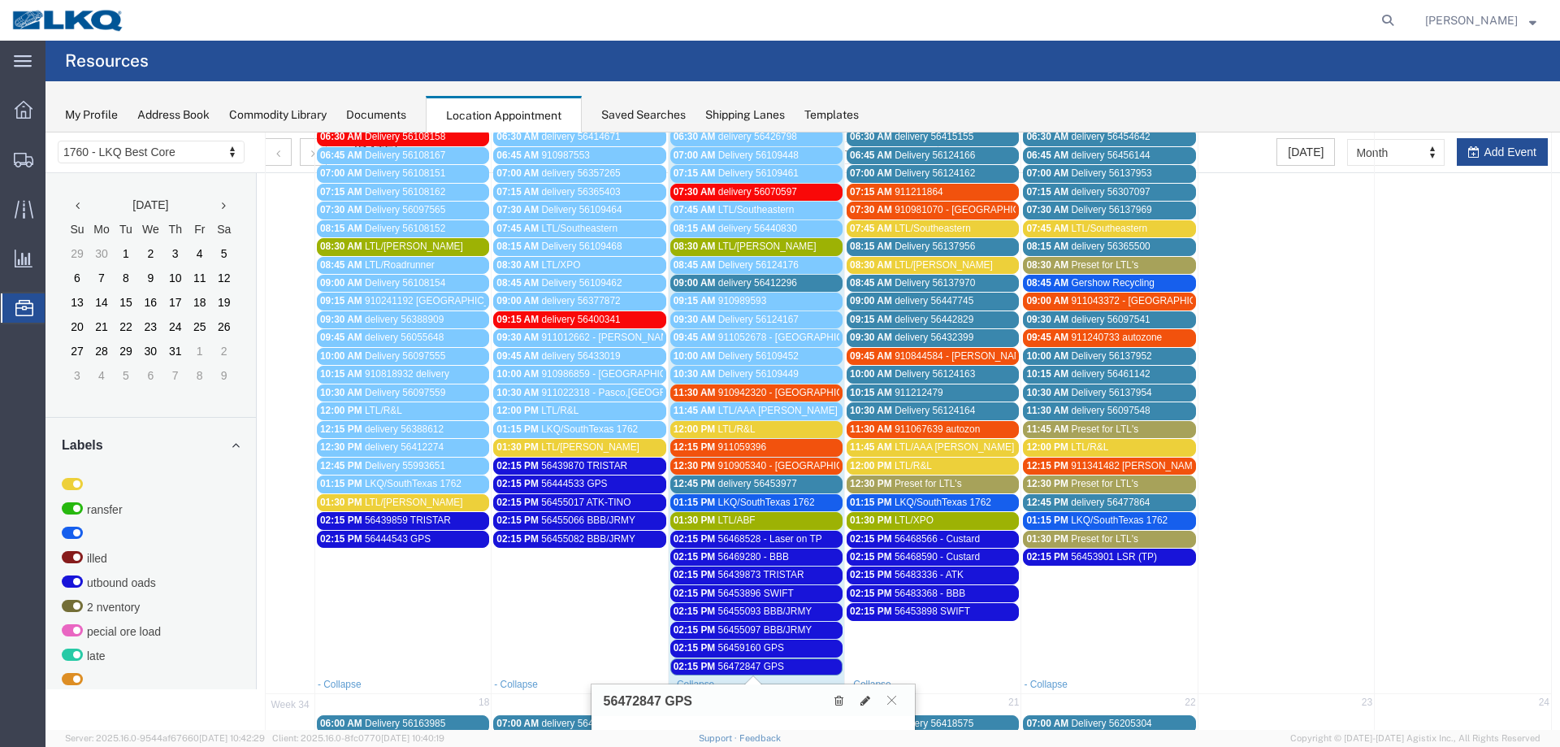
click at [780, 666] on span "56472847 GPS" at bounding box center [751, 666] width 66 height 11
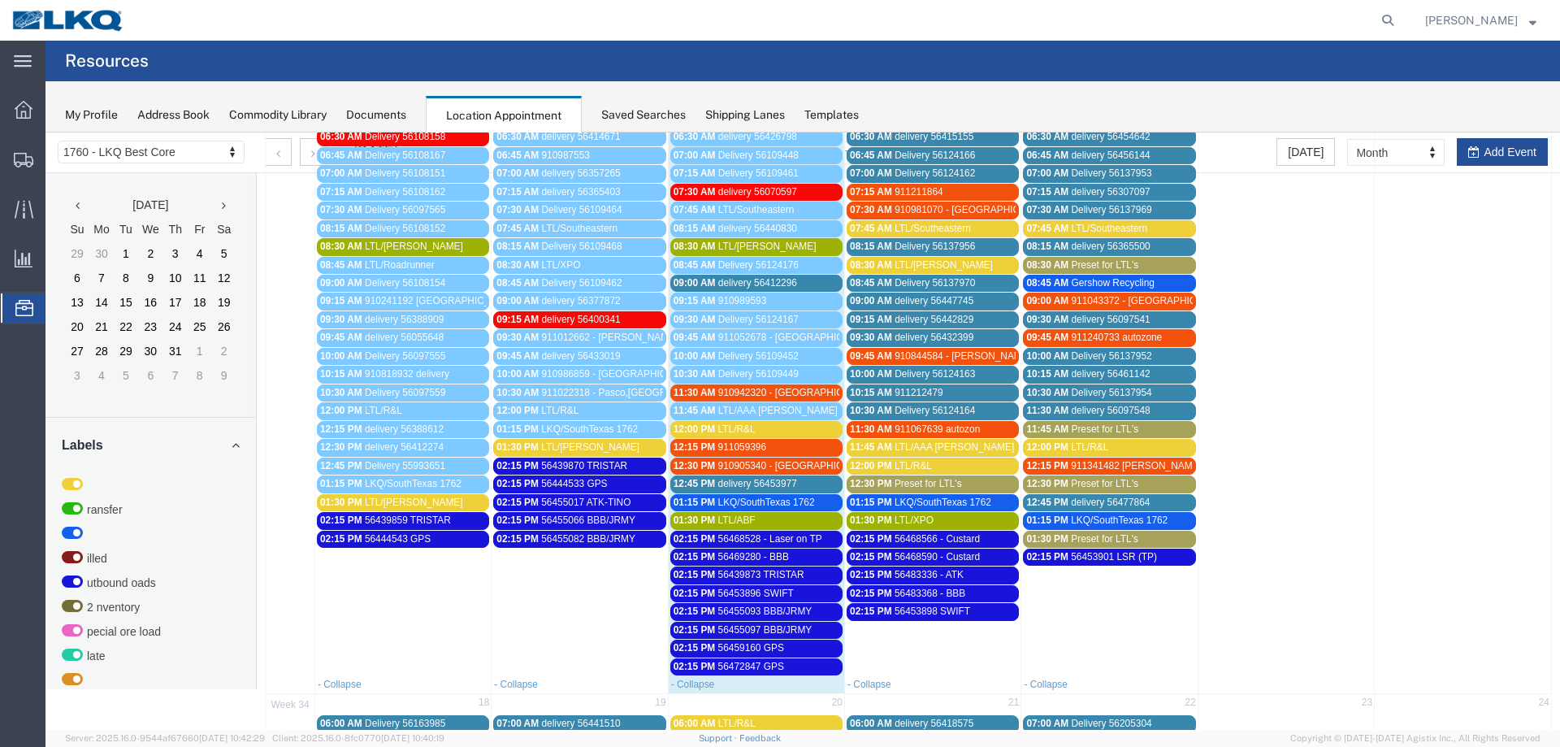
click at [630, 109] on div "Saved Searches" at bounding box center [643, 114] width 85 height 17
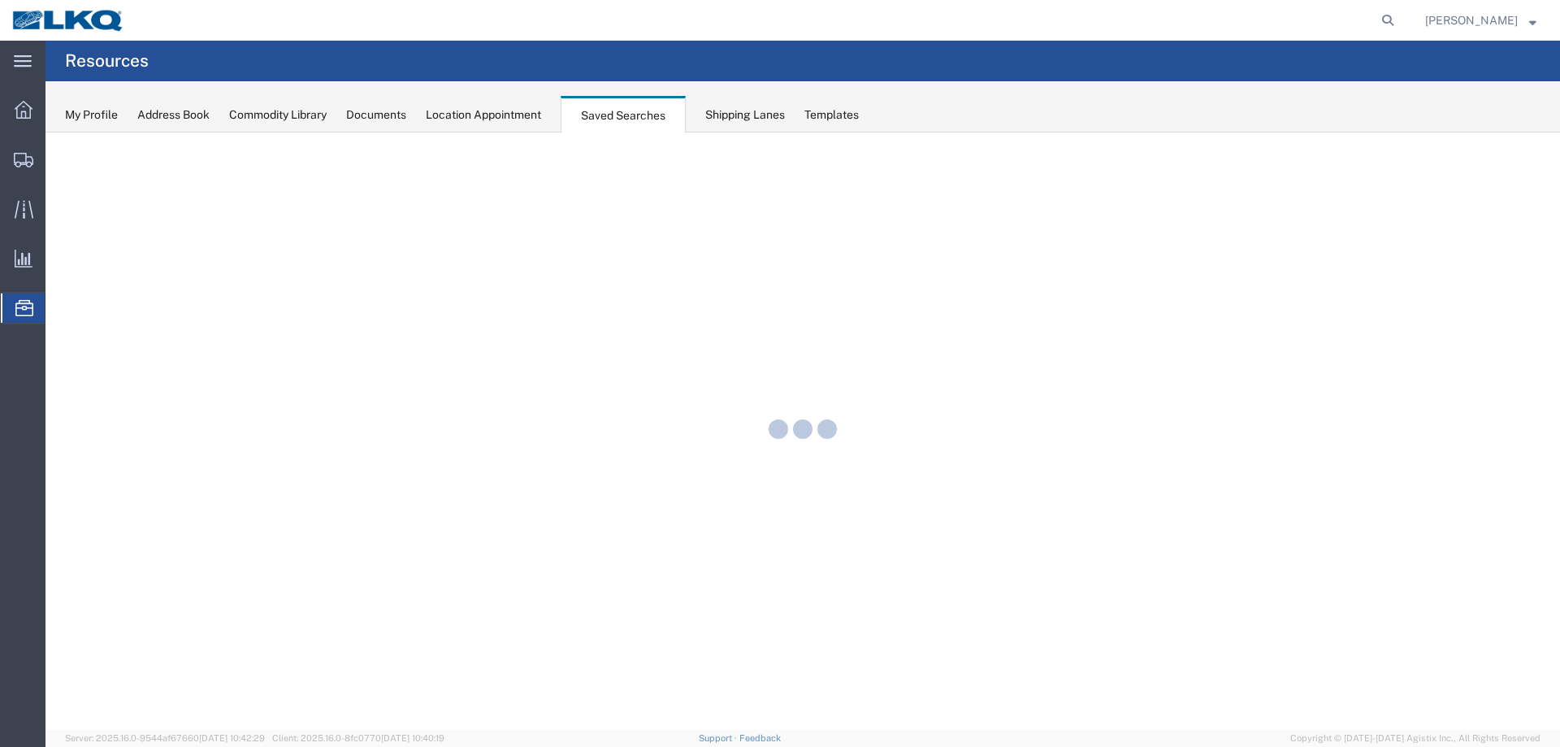
click at [488, 109] on div "Location Appointment" at bounding box center [483, 114] width 115 height 17
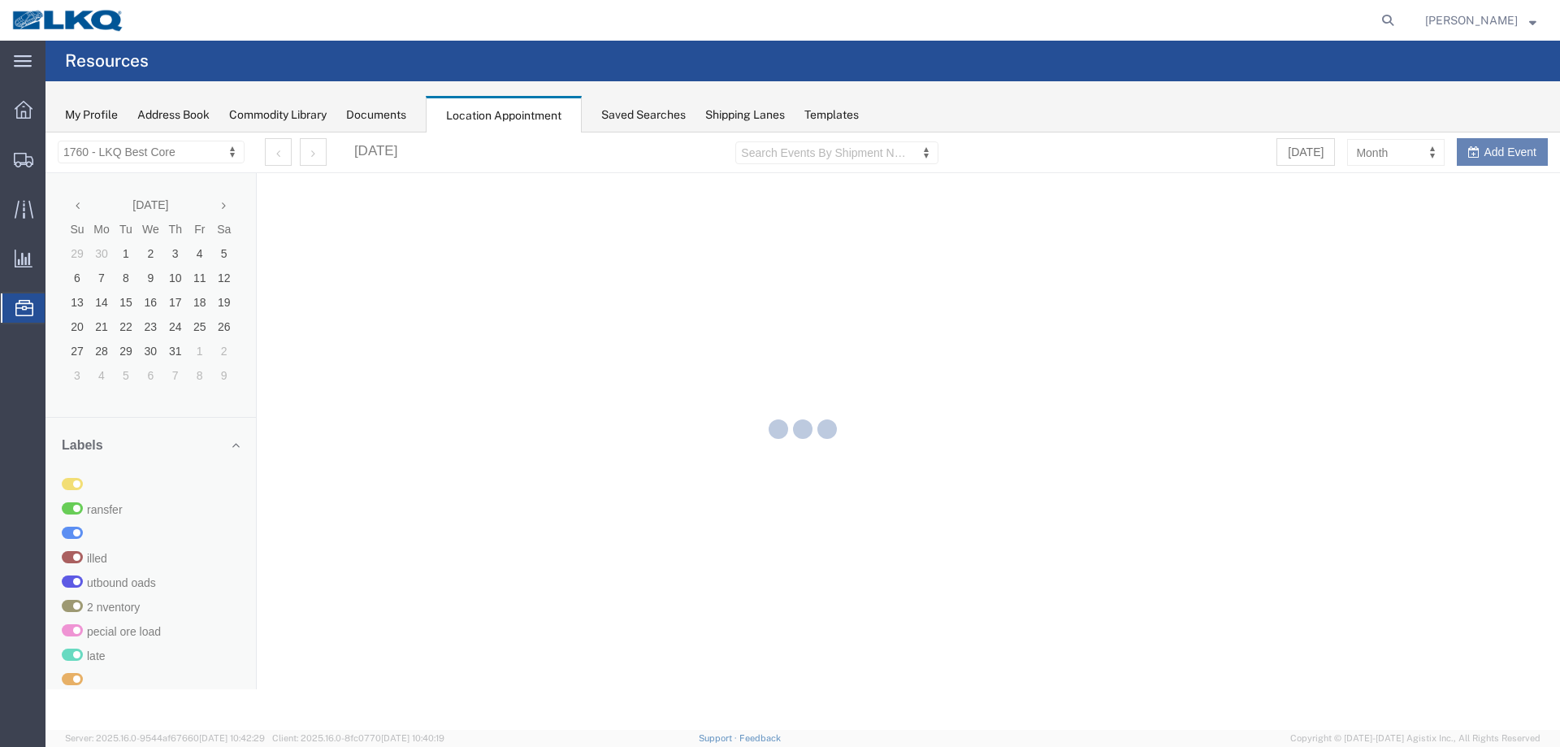
select select "27634"
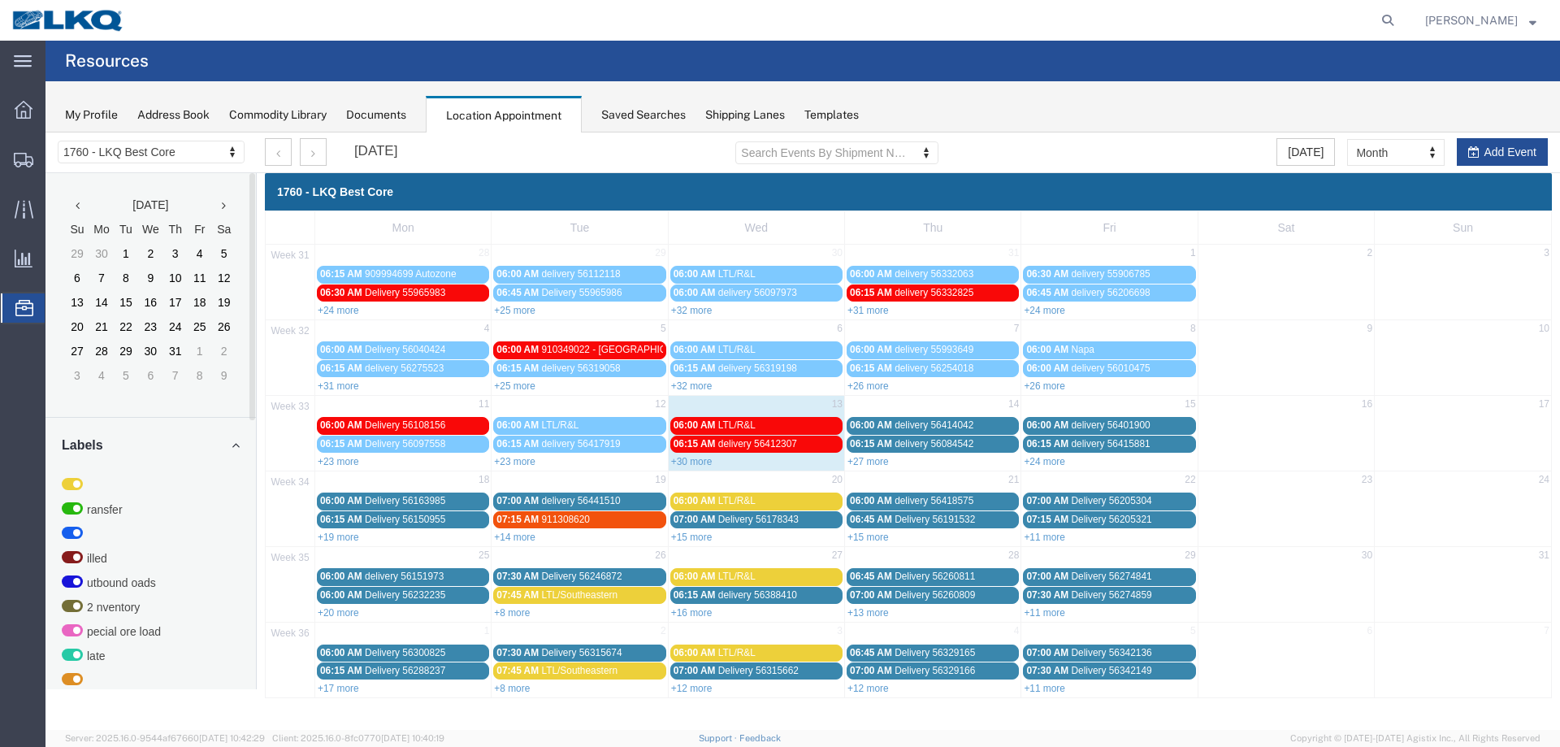
click at [868, 461] on link "+27 more" at bounding box center [868, 461] width 41 height 11
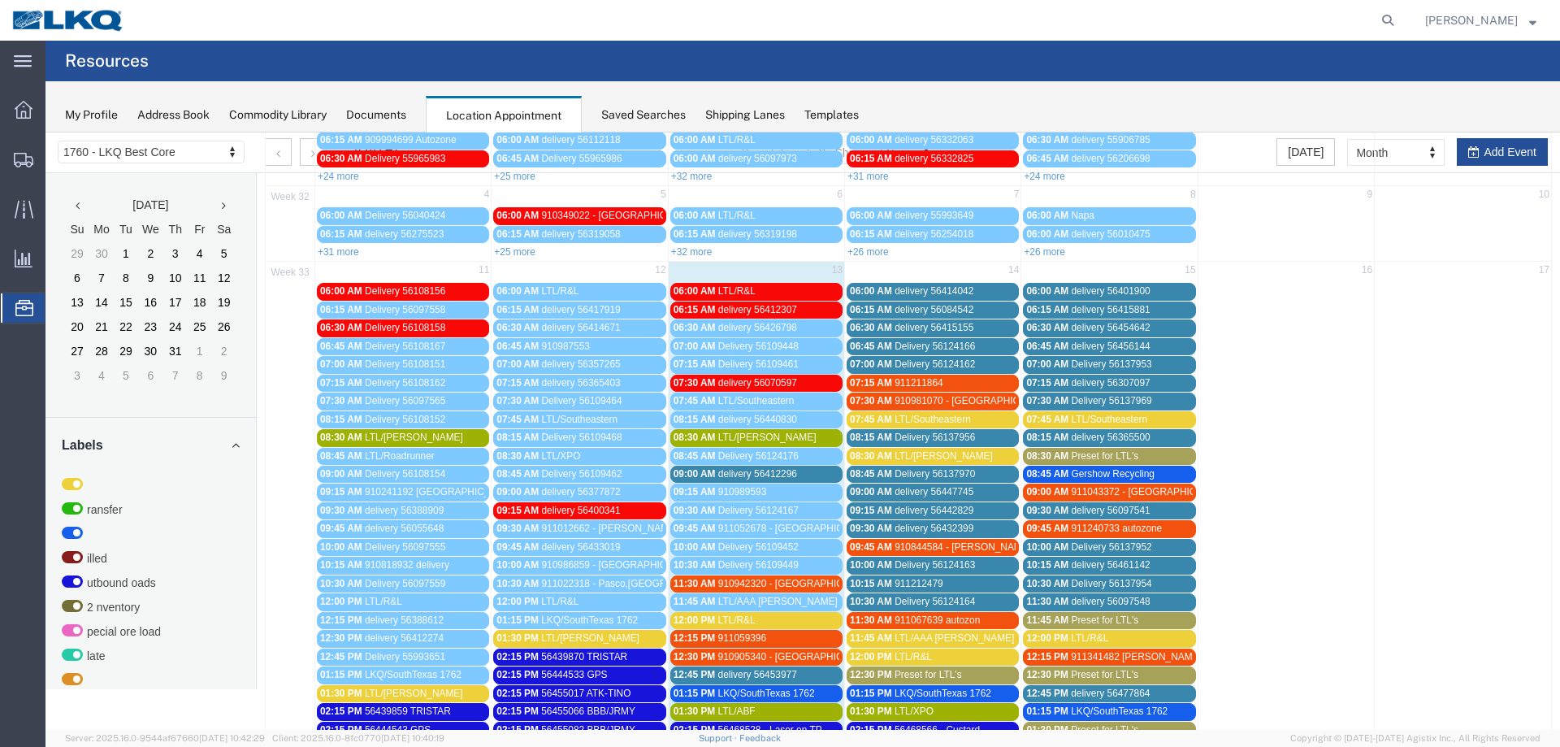
scroll to position [244, 0]
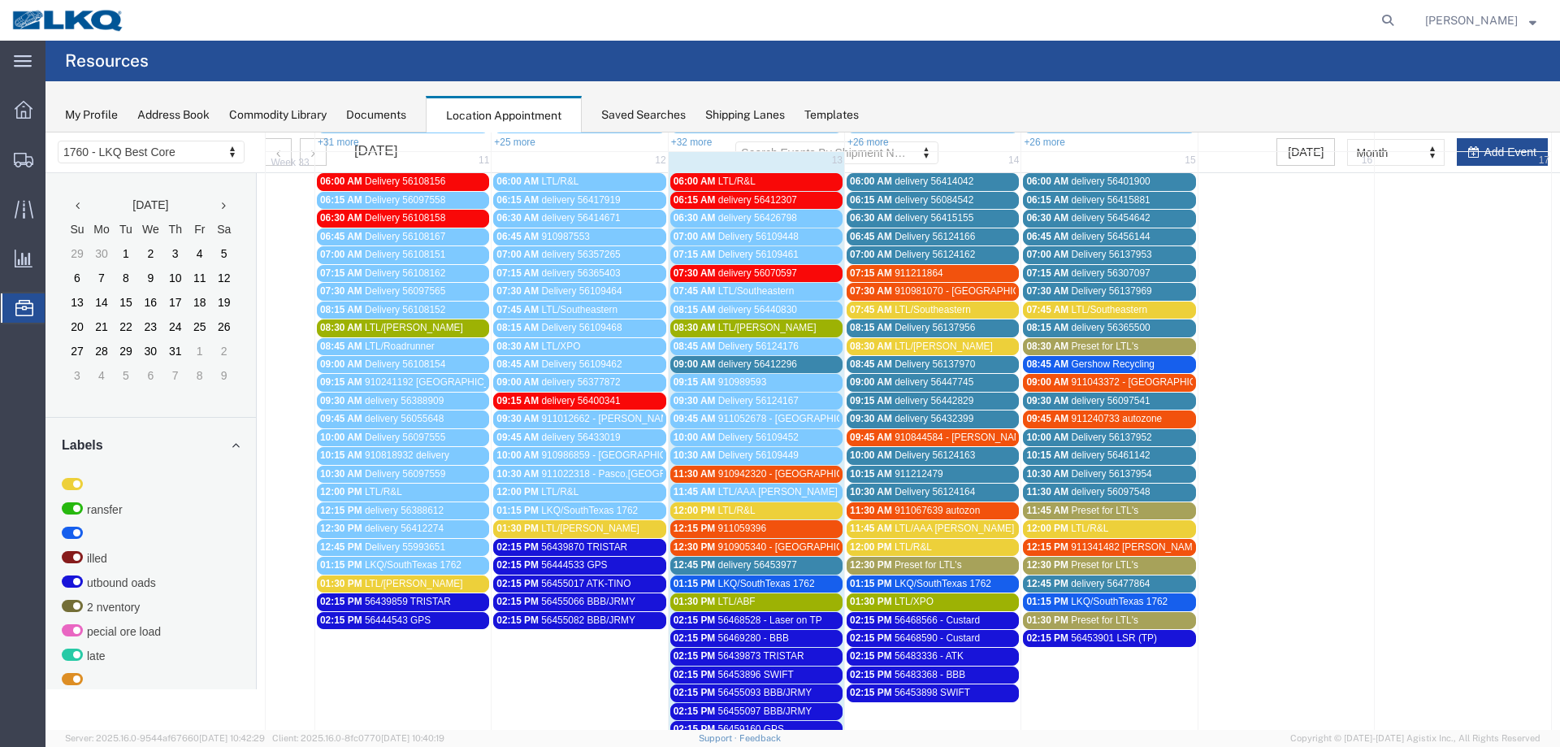
click at [940, 344] on div "08:30 AM LTL/[PERSON_NAME]" at bounding box center [933, 347] width 166 height 12
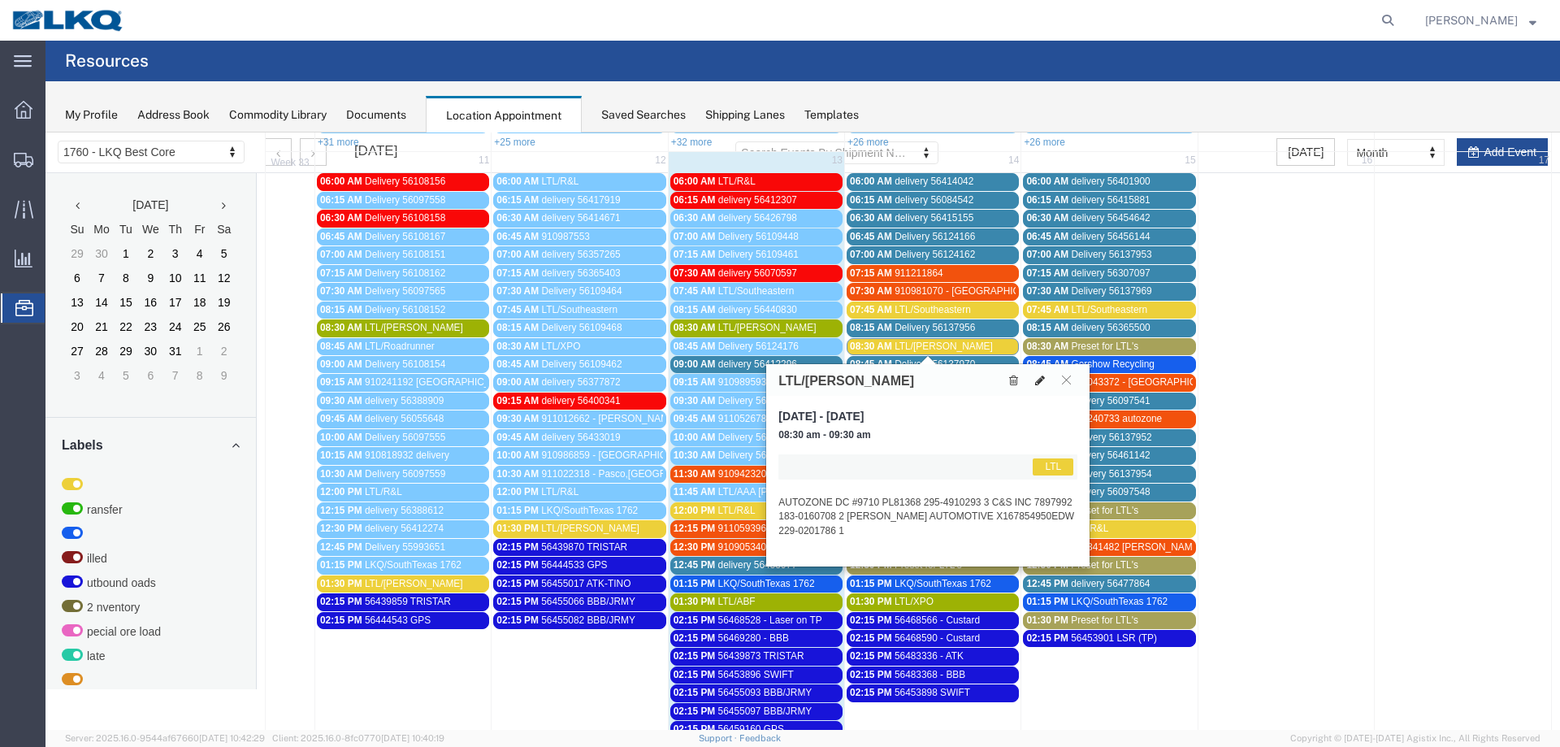
click at [1039, 379] on icon at bounding box center [1040, 380] width 10 height 11
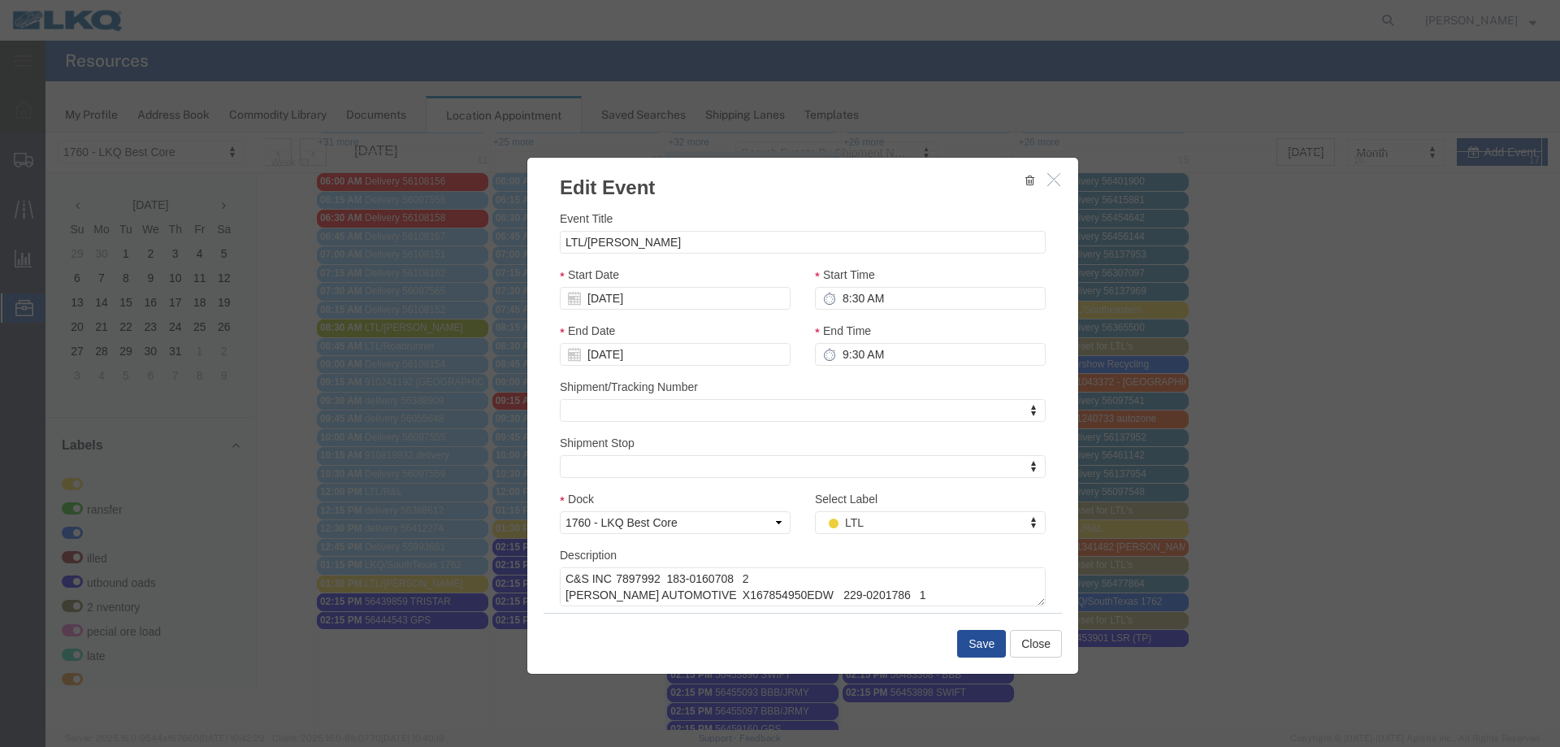
scroll to position [33, 0]
click at [727, 590] on textarea "AUTOZONE DC #9710 PL81368 295-4910293 3 C&S INC 7897992 183-0160708 2 [PERSON_N…" at bounding box center [803, 586] width 486 height 39
paste textarea "AUTOZONE DIST 36699 089-5809966 5"
type textarea "AUTOZONE DC #9710 PL81368 295-4910293 3 C&S INC 7897992 183-0160708 2 [PERSON_N…"
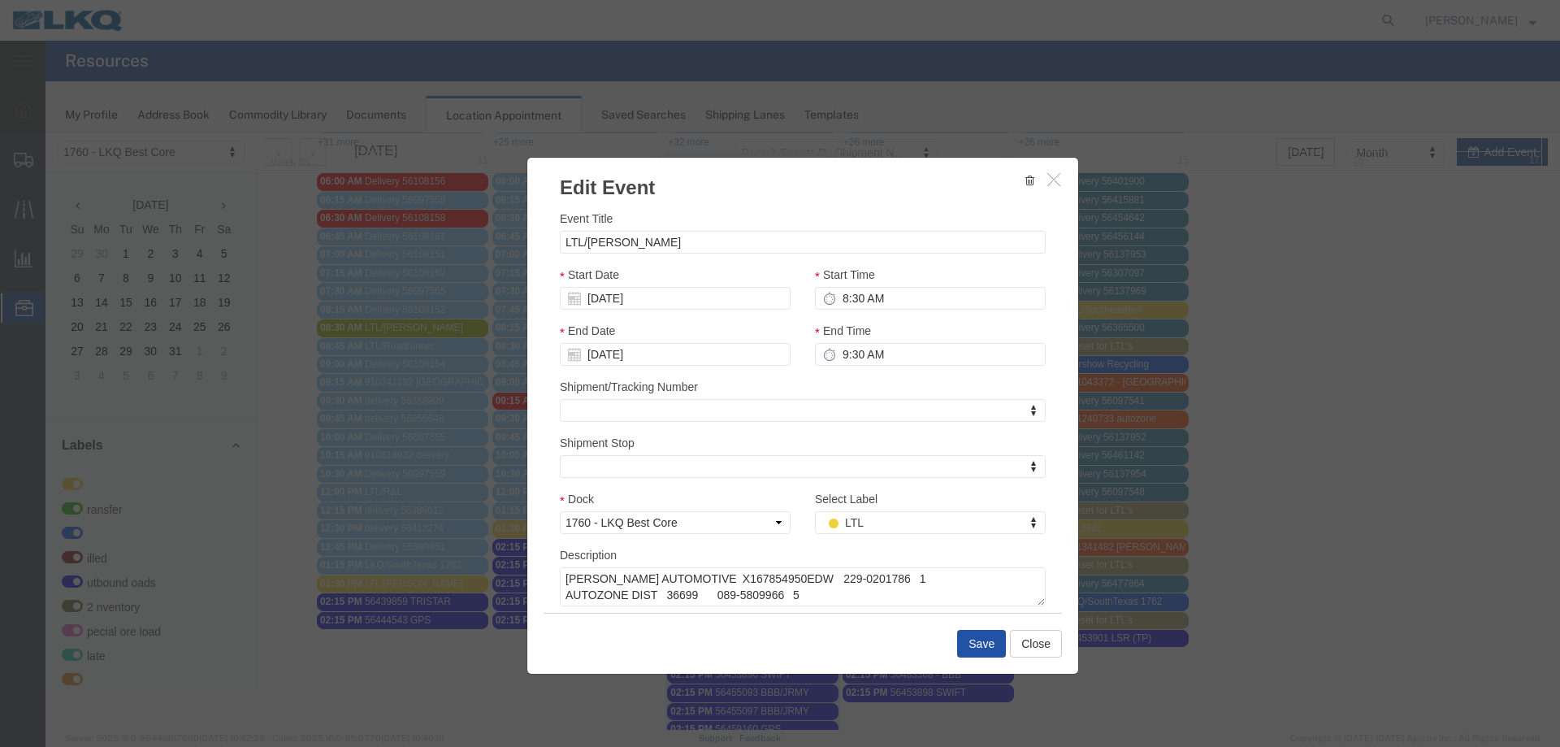
click at [976, 637] on button "Save" at bounding box center [981, 644] width 49 height 28
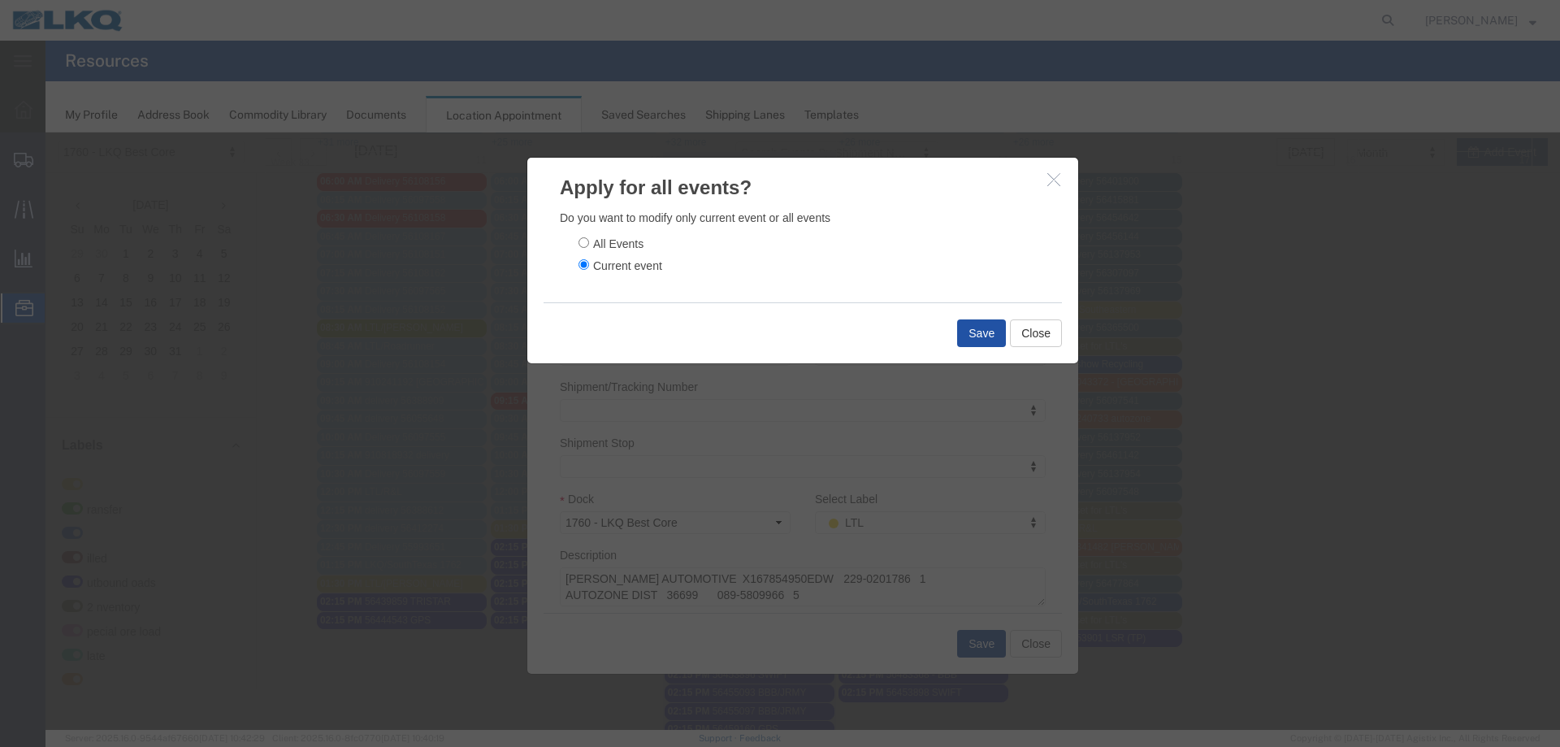
drag, startPoint x: 966, startPoint y: 329, endPoint x: 956, endPoint y: 328, distance: 9.8
click at [966, 329] on button "Save" at bounding box center [981, 333] width 49 height 28
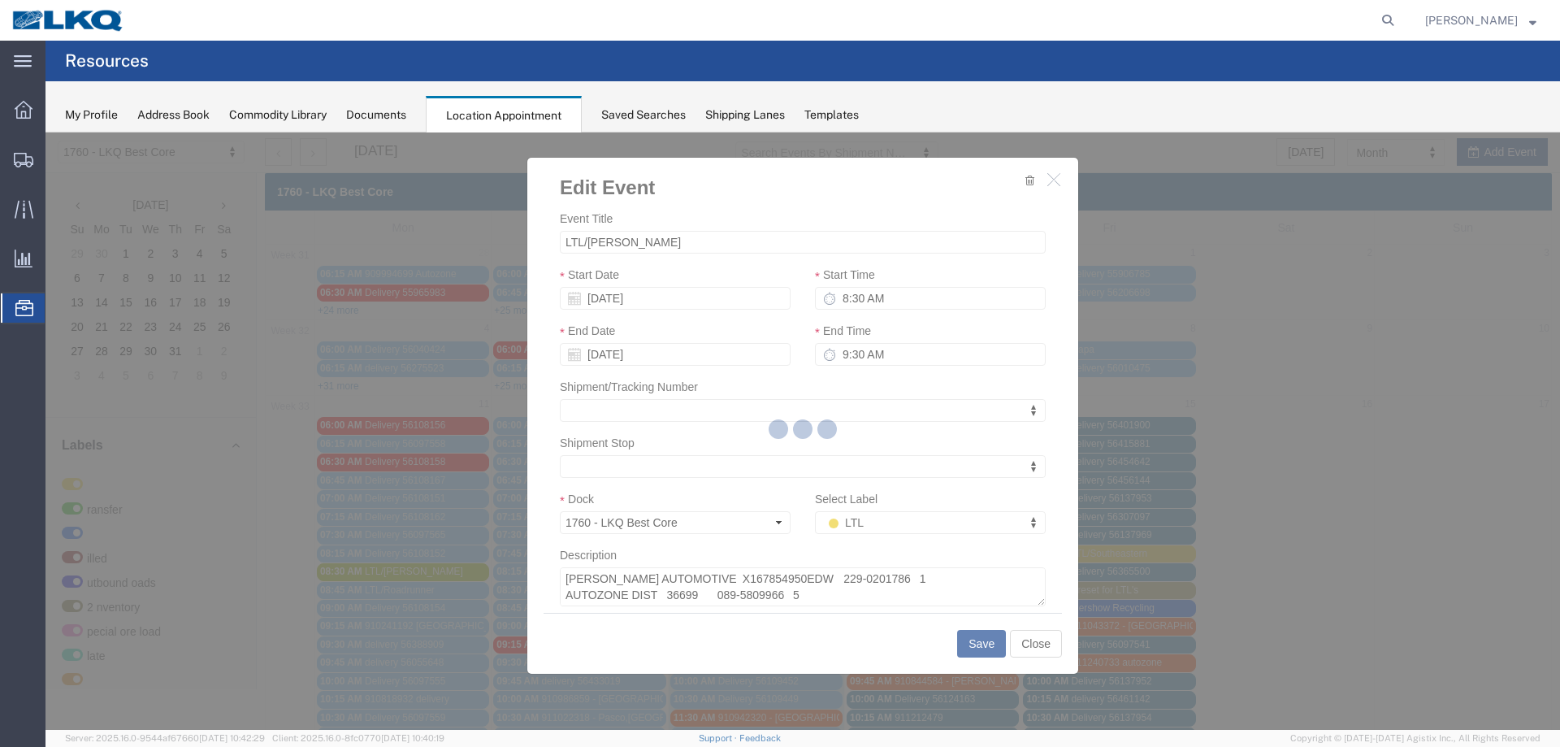
scroll to position [0, 0]
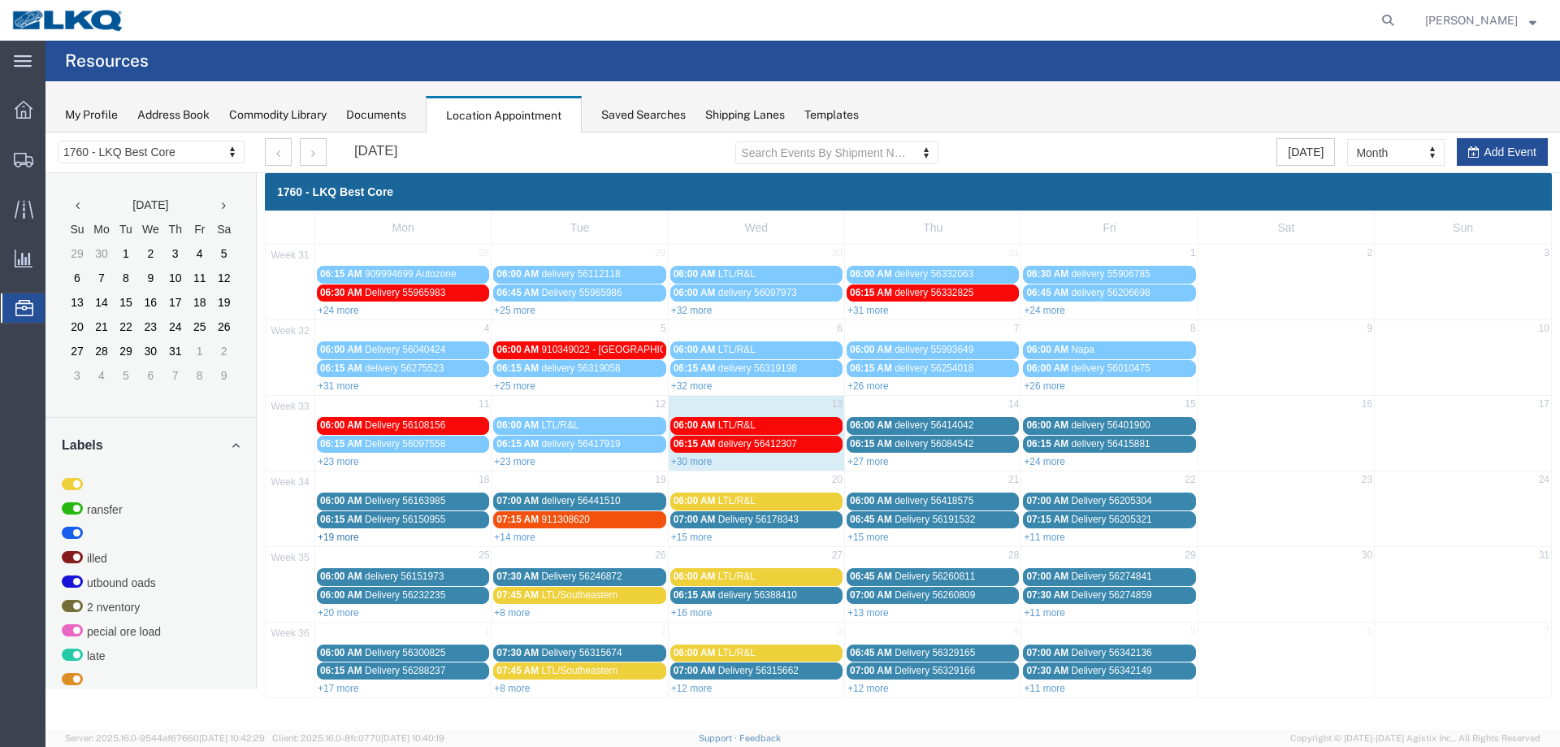
click at [343, 536] on link "+19 more" at bounding box center [338, 537] width 41 height 11
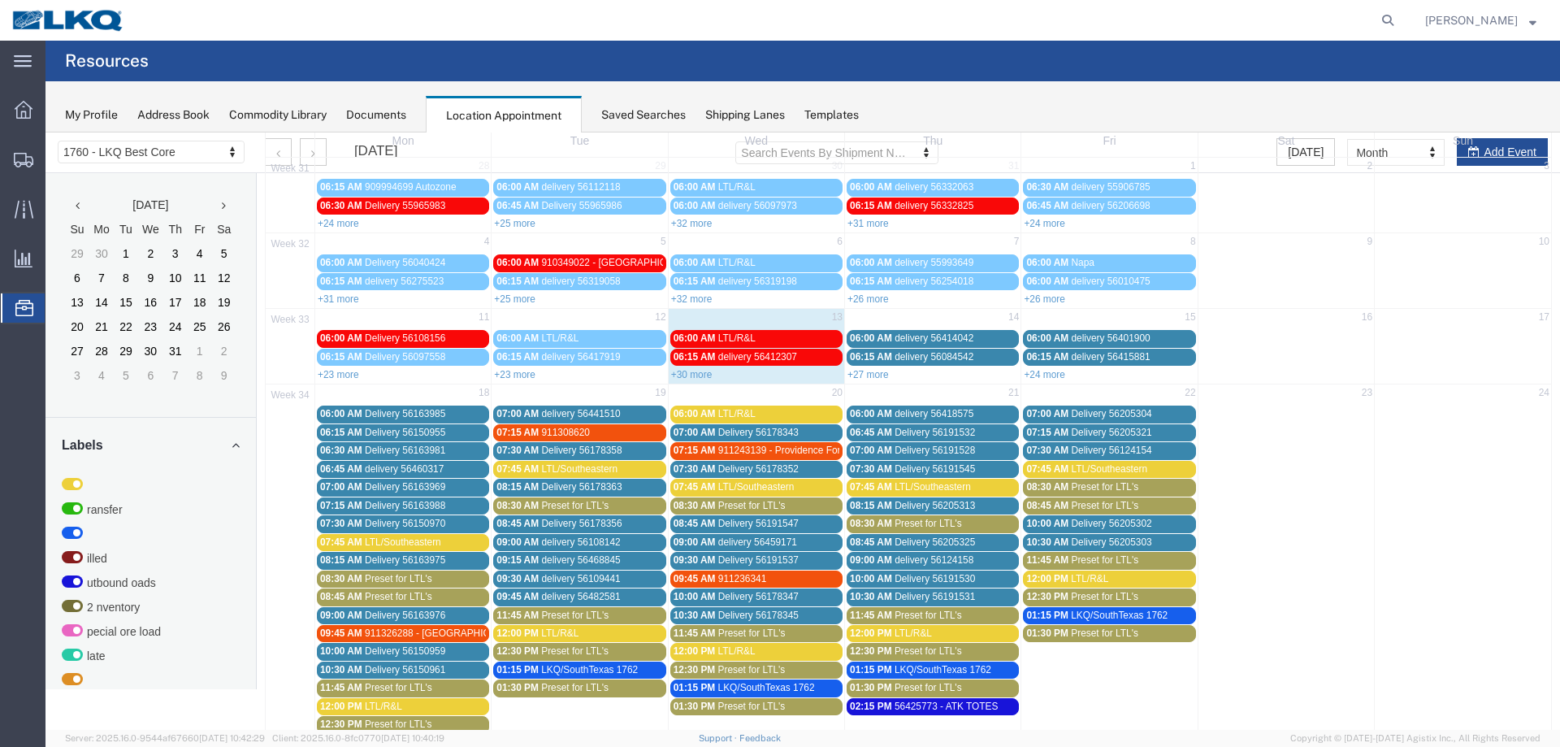
scroll to position [163, 0]
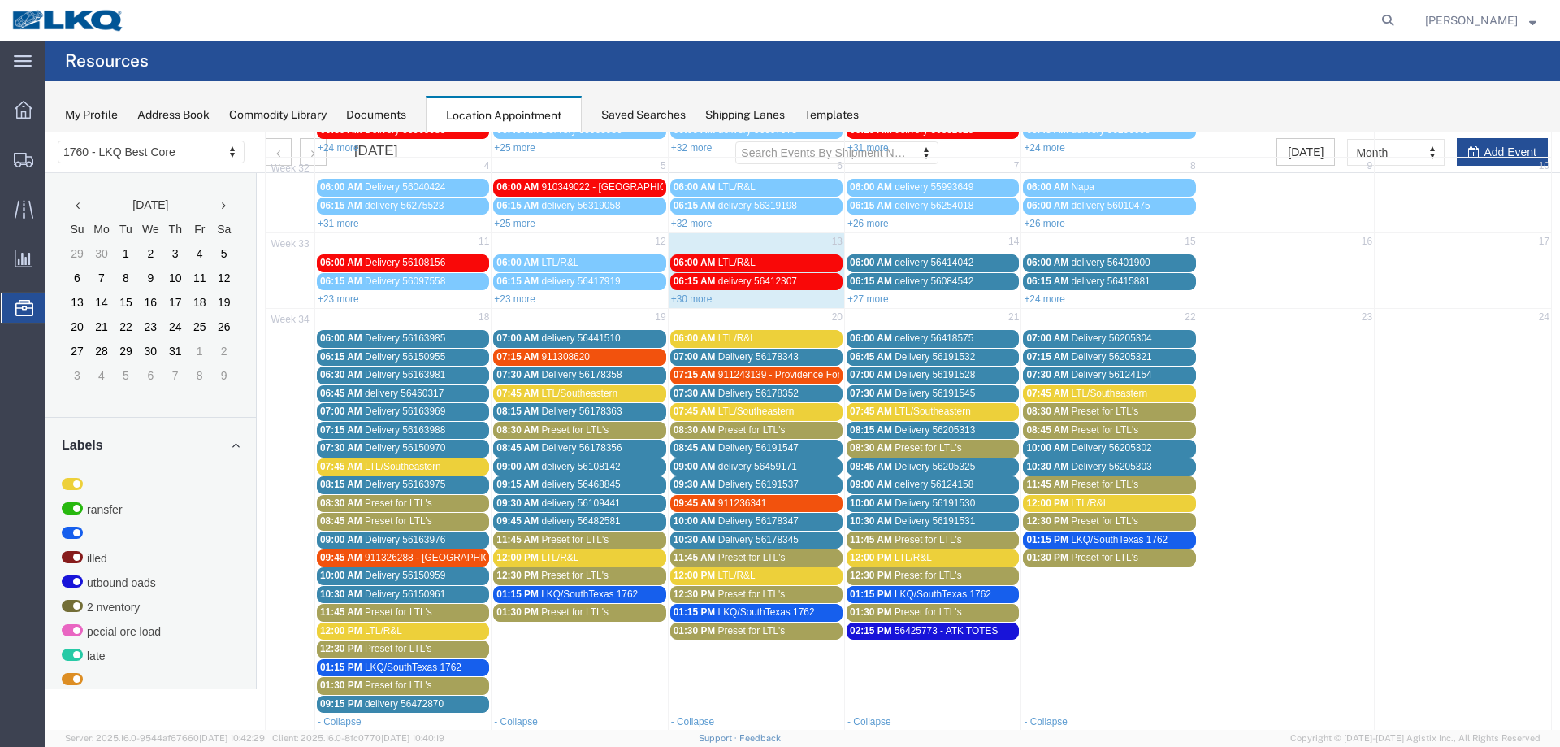
click at [394, 521] on span "Preset for LTL's" at bounding box center [398, 520] width 67 height 11
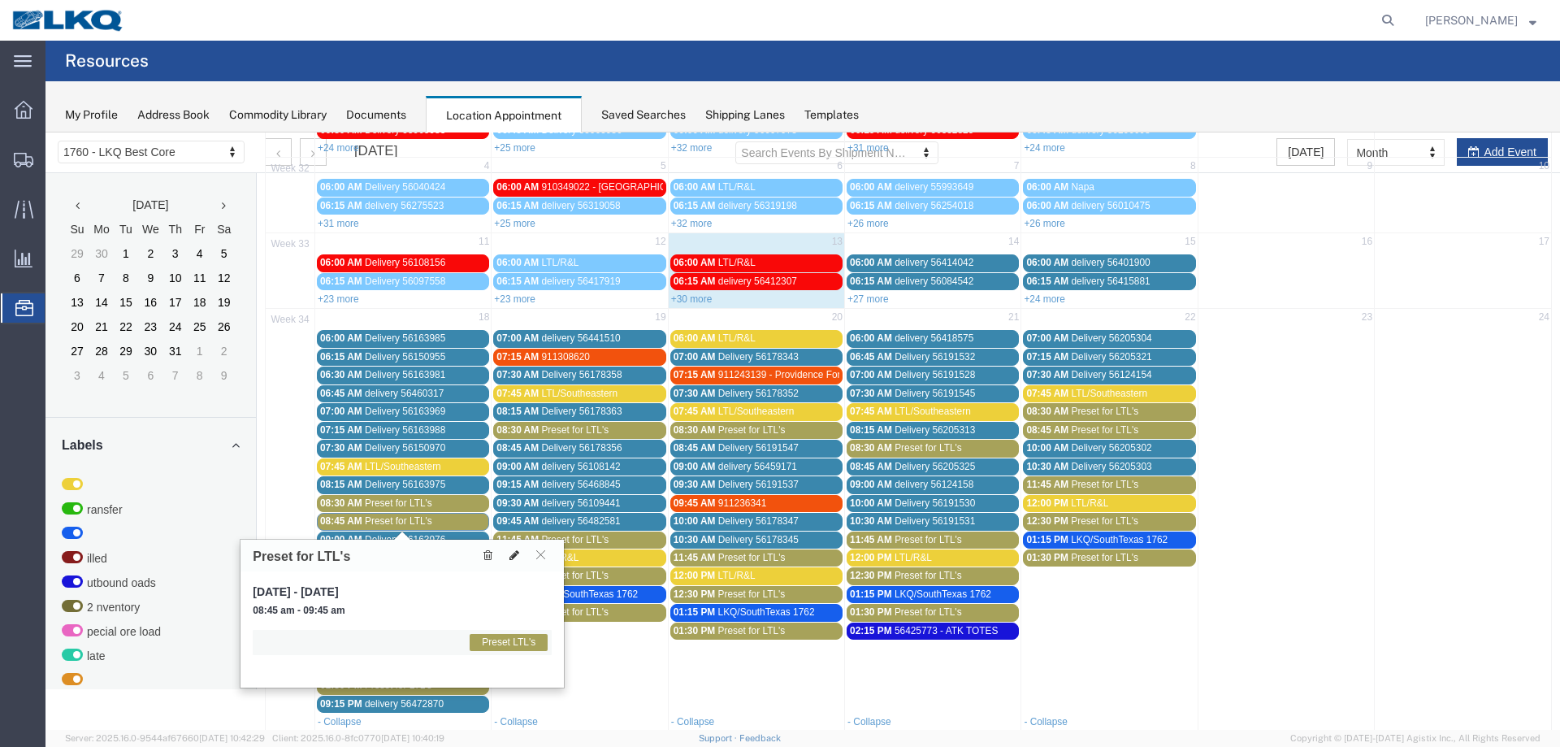
click at [510, 554] on icon at bounding box center [515, 554] width 10 height 11
select select "1"
select select "420"
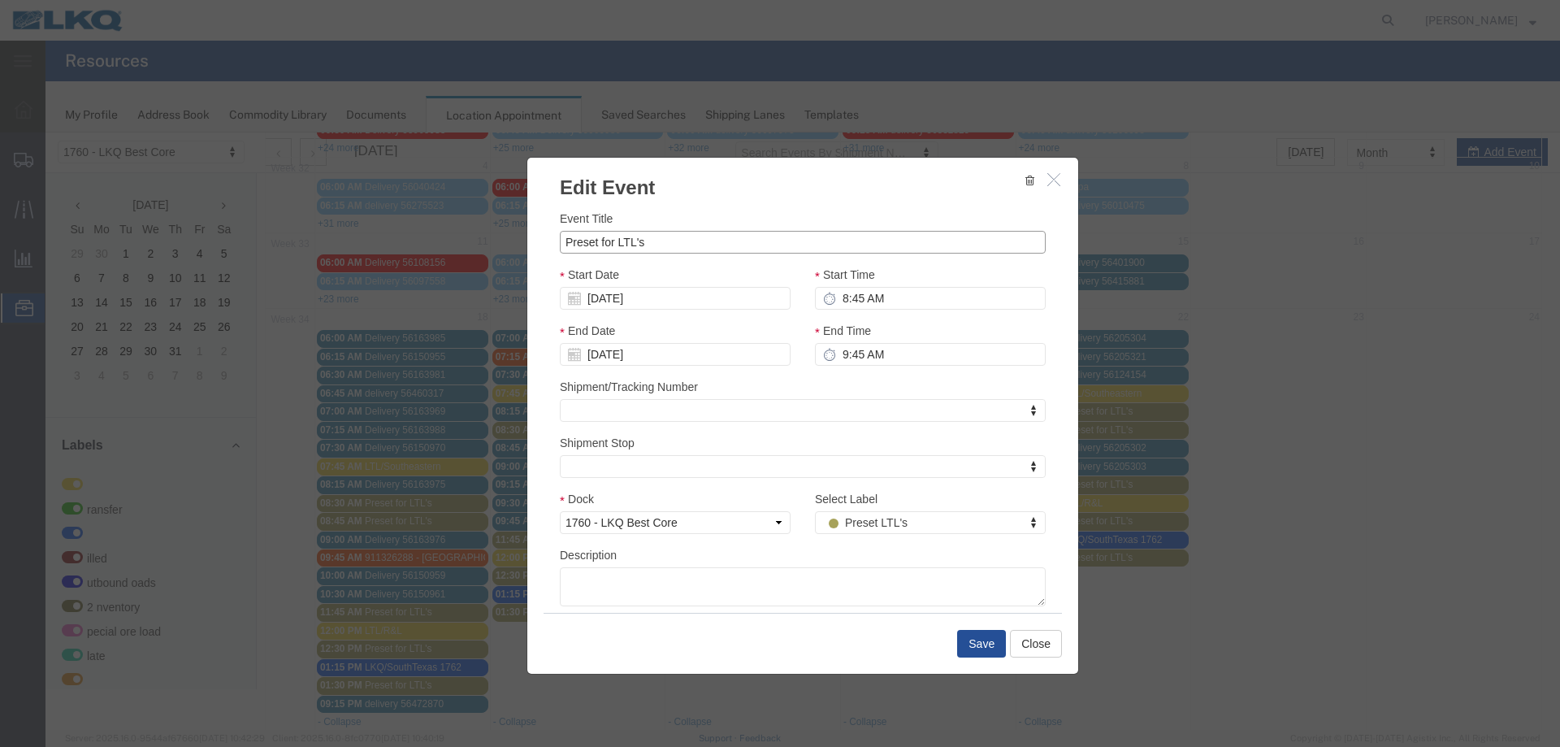
drag, startPoint x: 653, startPoint y: 248, endPoint x: 507, endPoint y: 248, distance: 145.5
click at [519, 248] on div "Edit Event Event Title Preset for LTL's Start Date [DATE] Start Time 8:45 AM En…" at bounding box center [803, 430] width 1515 height 597
type input "LTL/[PERSON_NAME]"
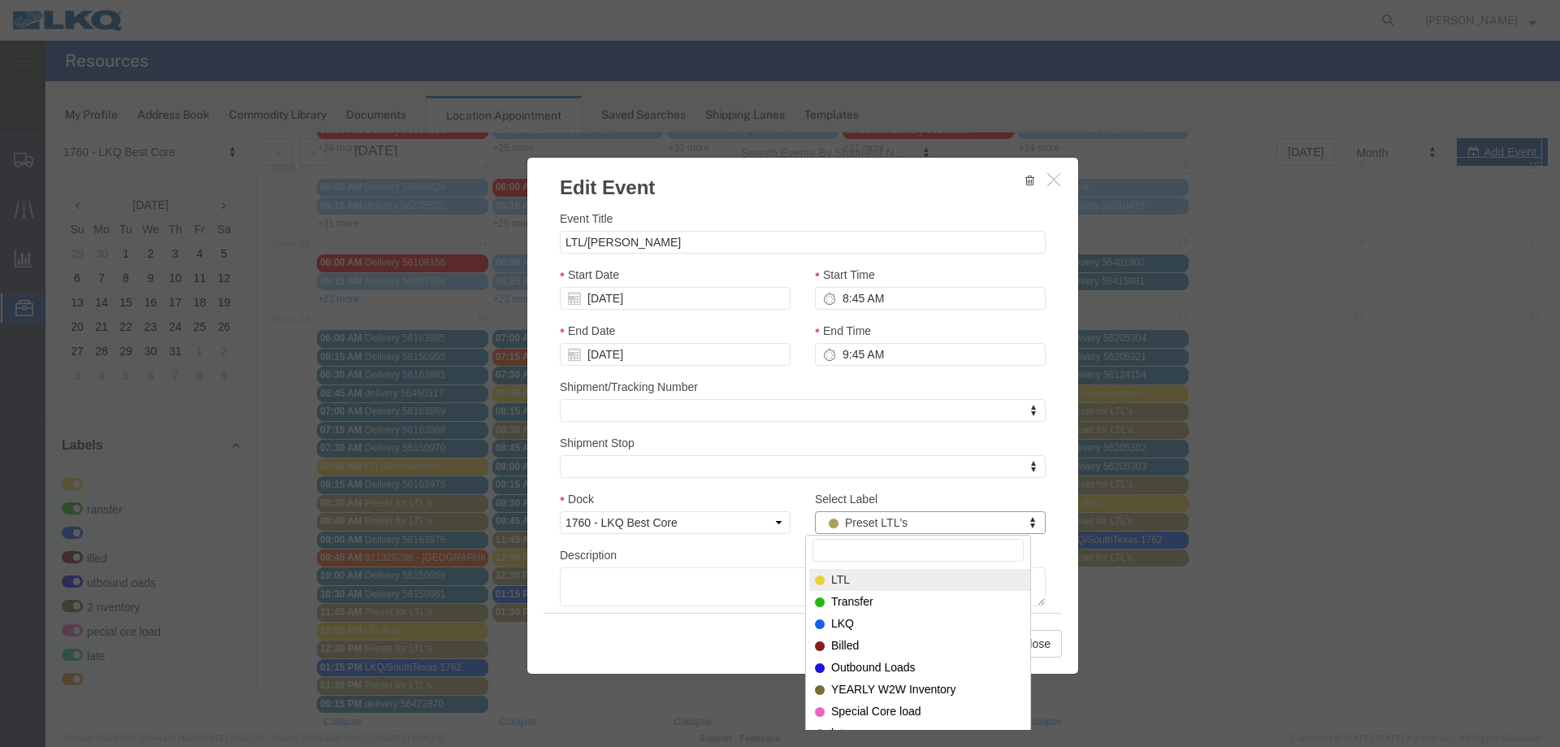
select select "25"
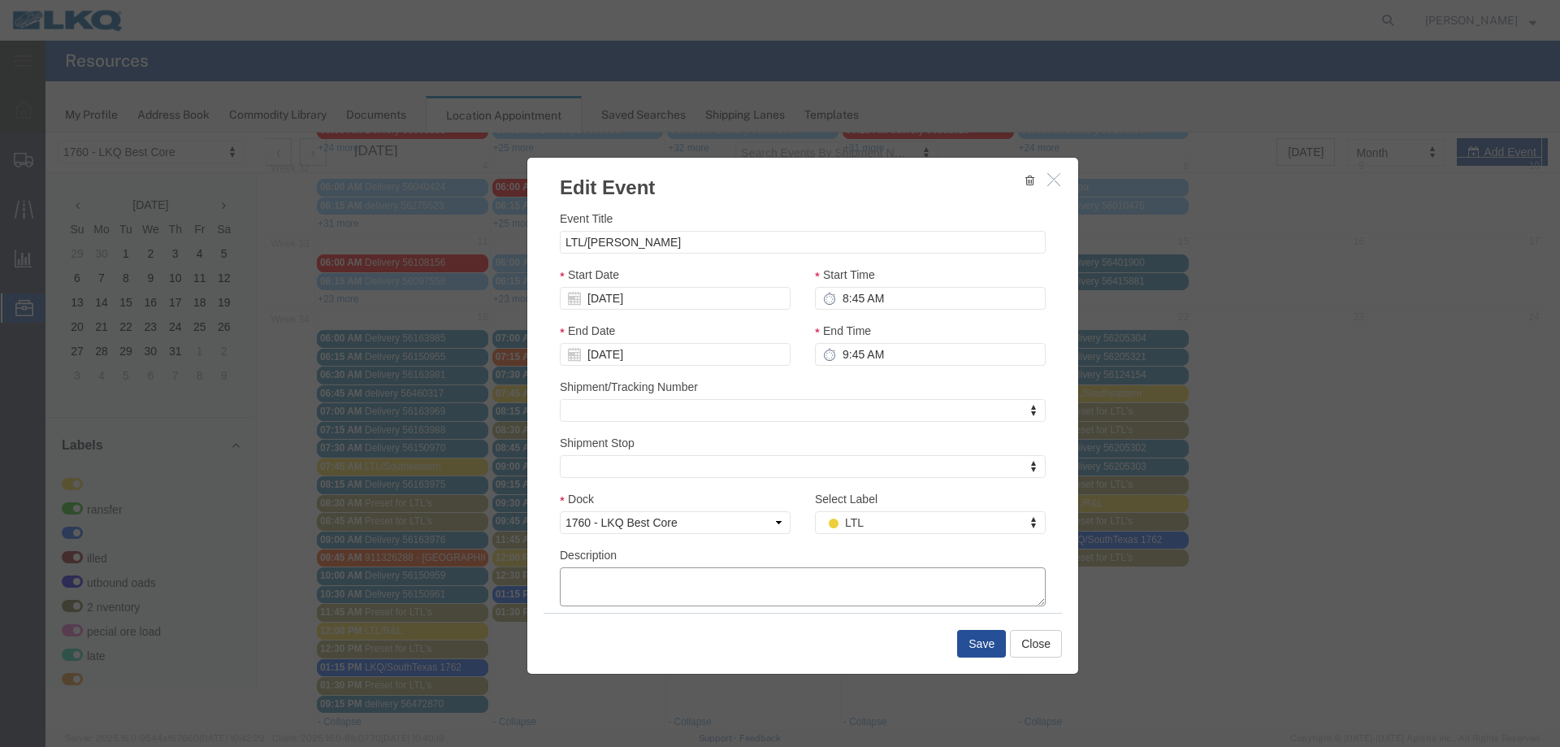
click at [594, 579] on textarea "Description" at bounding box center [803, 586] width 486 height 39
paste textarea "295-4691246"
type textarea "295-4691246"
click at [972, 639] on button "Save" at bounding box center [981, 644] width 49 height 28
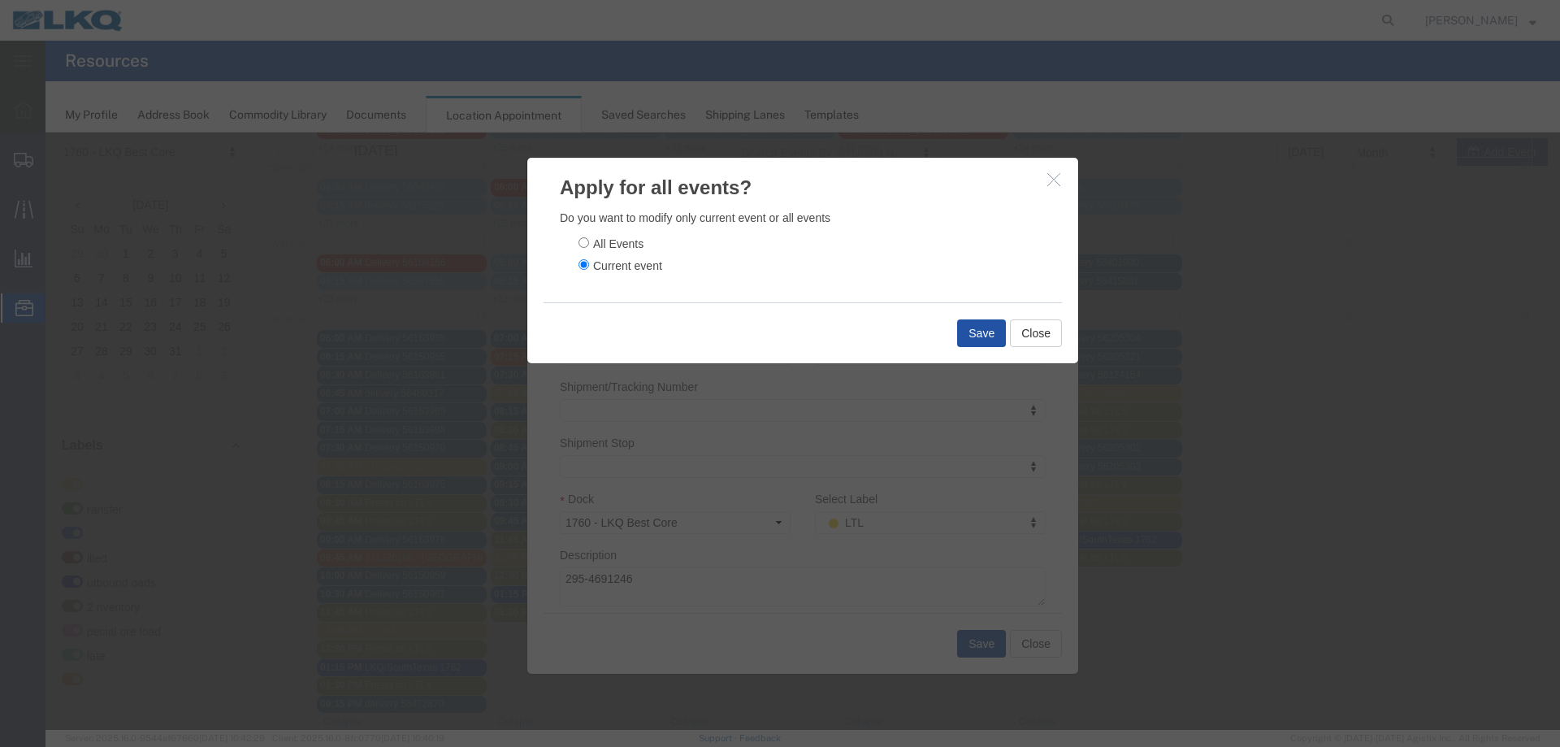
click at [979, 333] on button "Save" at bounding box center [981, 333] width 49 height 28
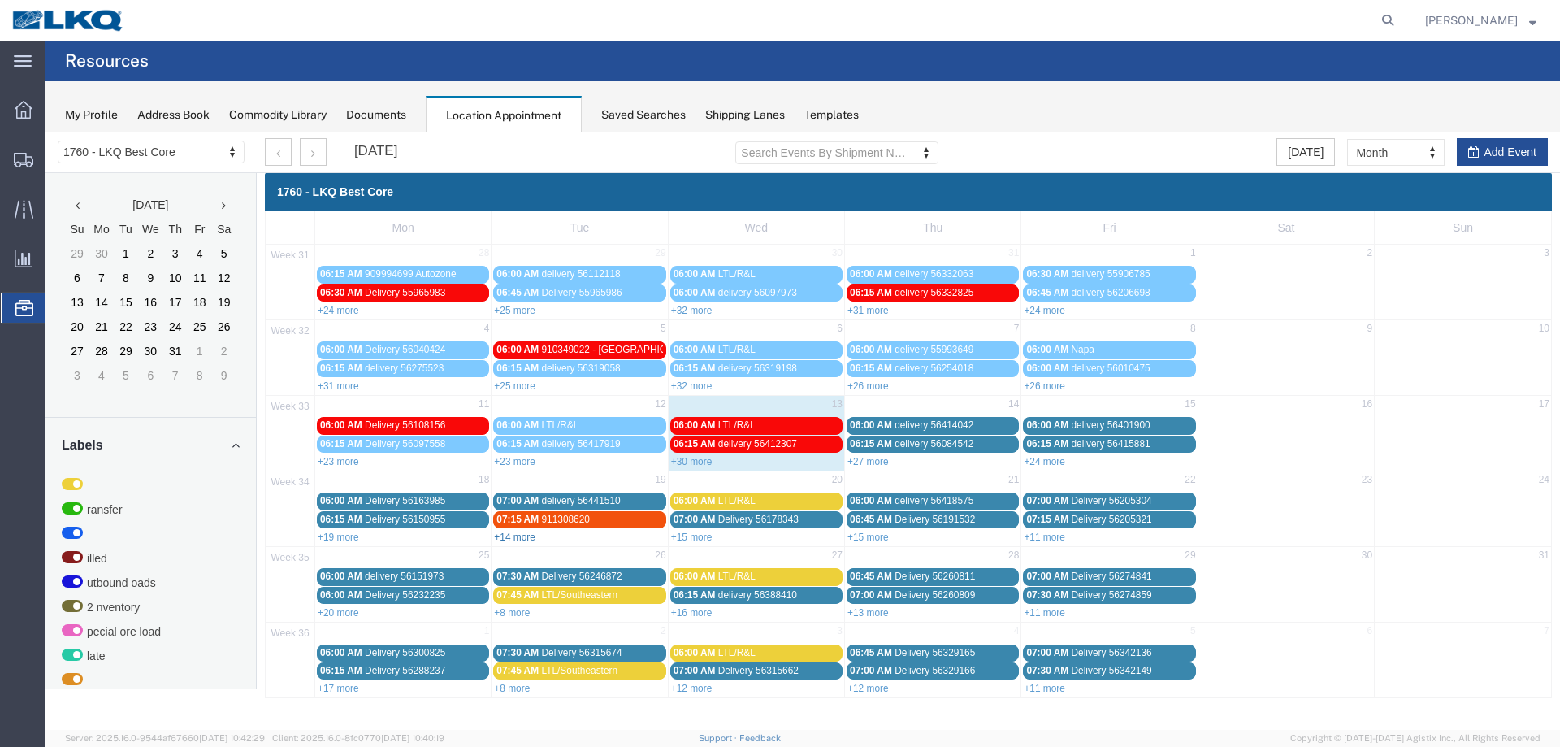
click at [511, 537] on link "+14 more" at bounding box center [514, 537] width 41 height 11
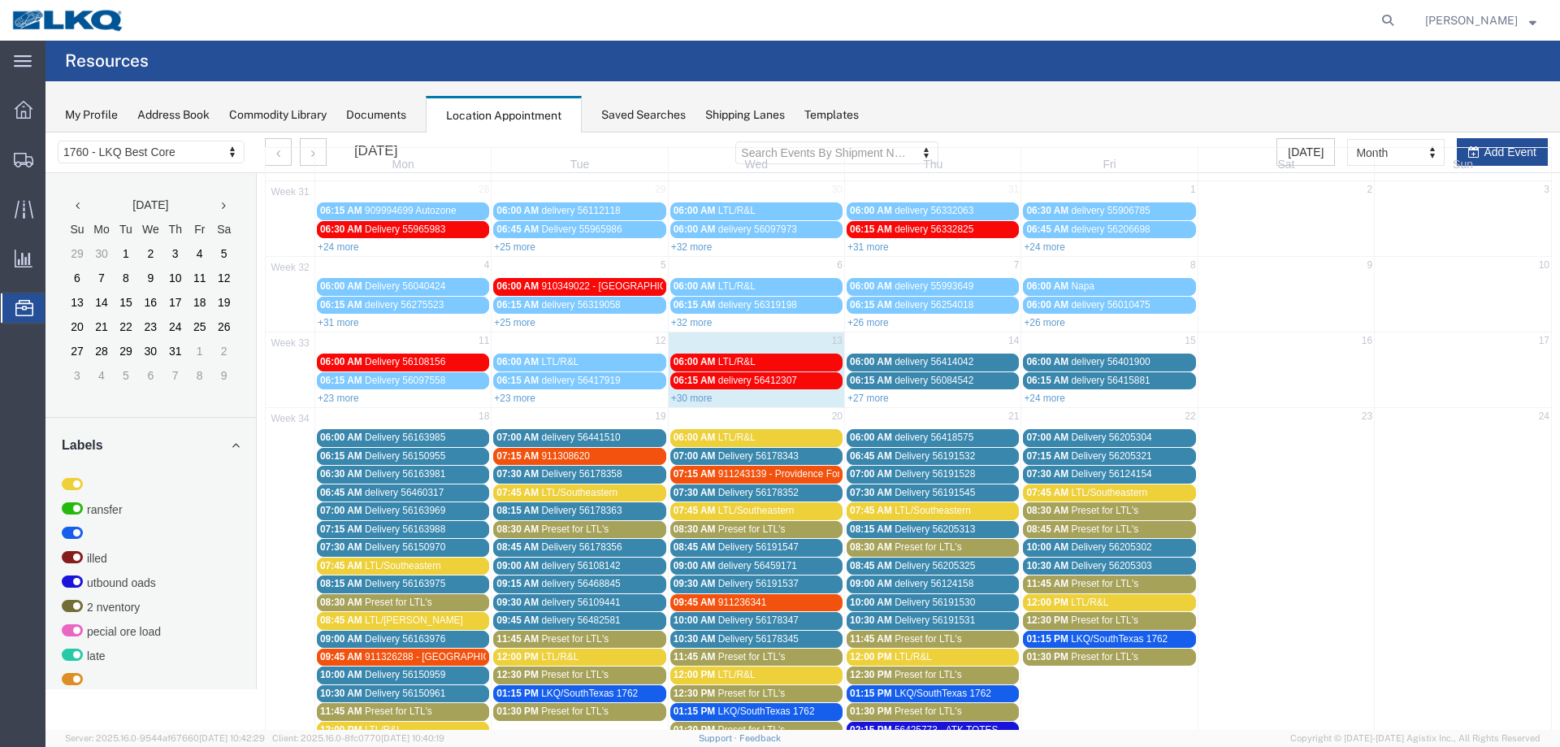
scroll to position [244, 0]
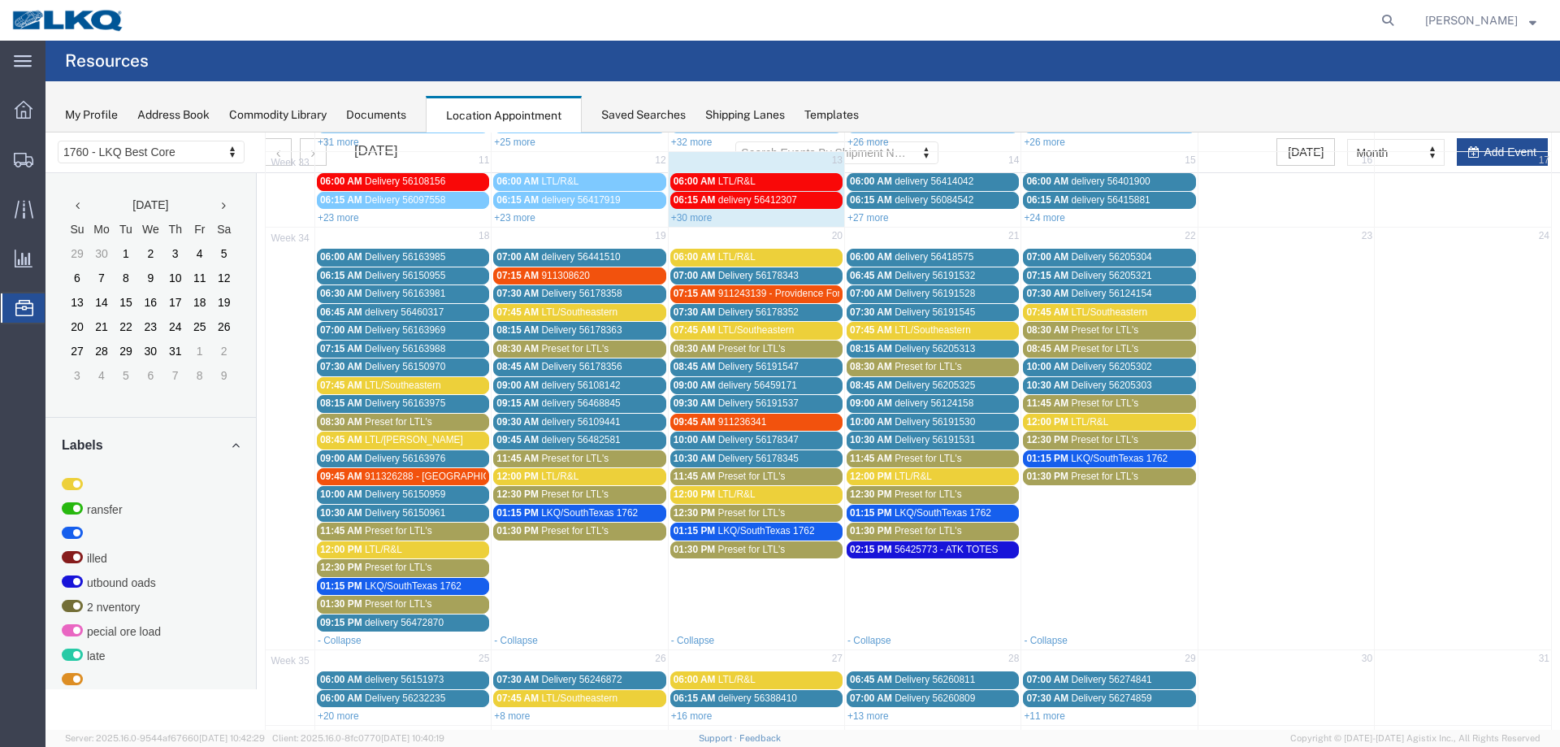
click at [584, 345] on span "Preset for LTL's" at bounding box center [574, 348] width 67 height 11
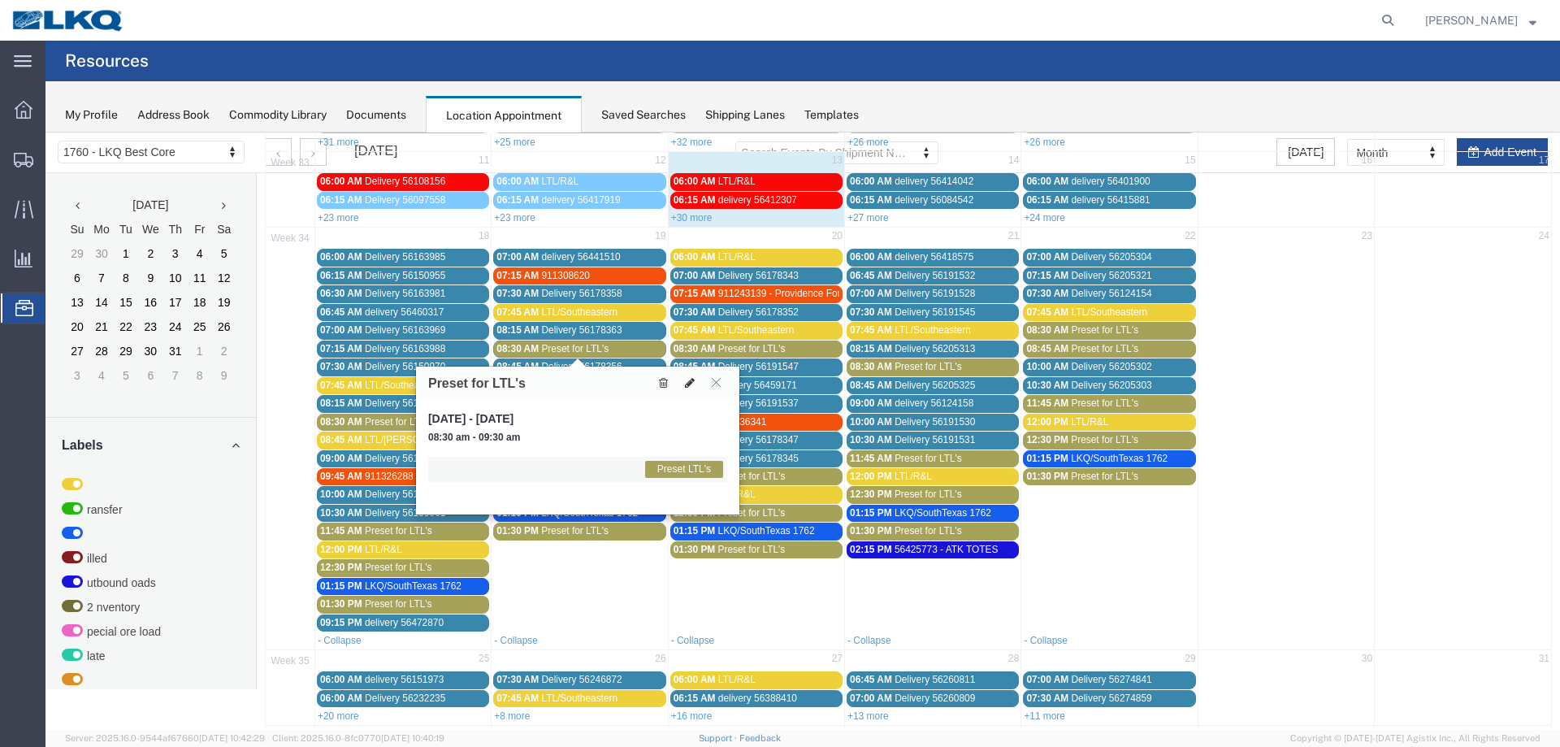
click at [693, 380] on icon at bounding box center [690, 382] width 10 height 11
select select "1"
select select "420"
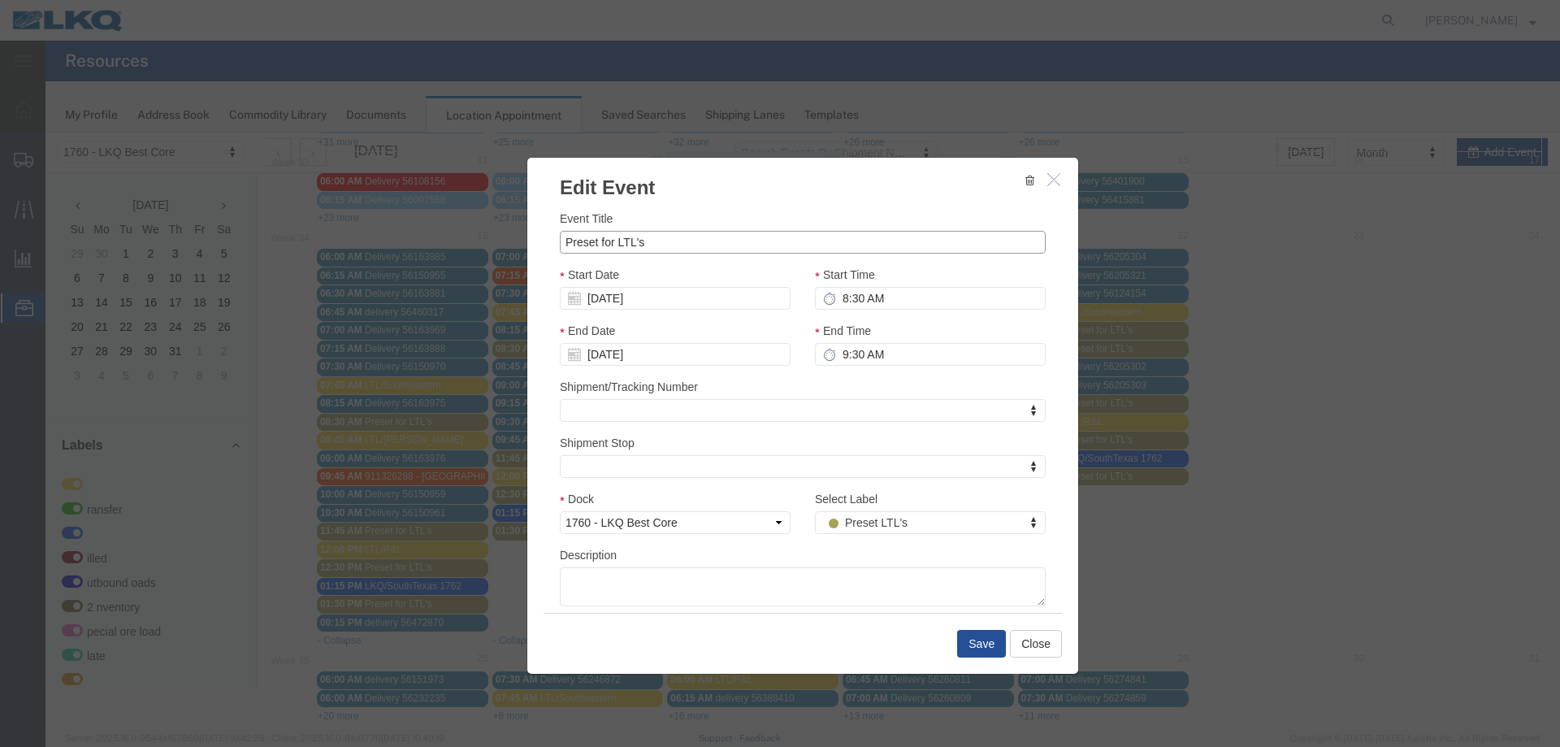
drag, startPoint x: 679, startPoint y: 243, endPoint x: 452, endPoint y: 245, distance: 227.6
click at [452, 245] on div "Edit Event Event Title Preset for LTL's Start Date [DATE] Start Time 8:30 AM En…" at bounding box center [803, 430] width 1515 height 597
type input "LTL/[PERSON_NAME]"
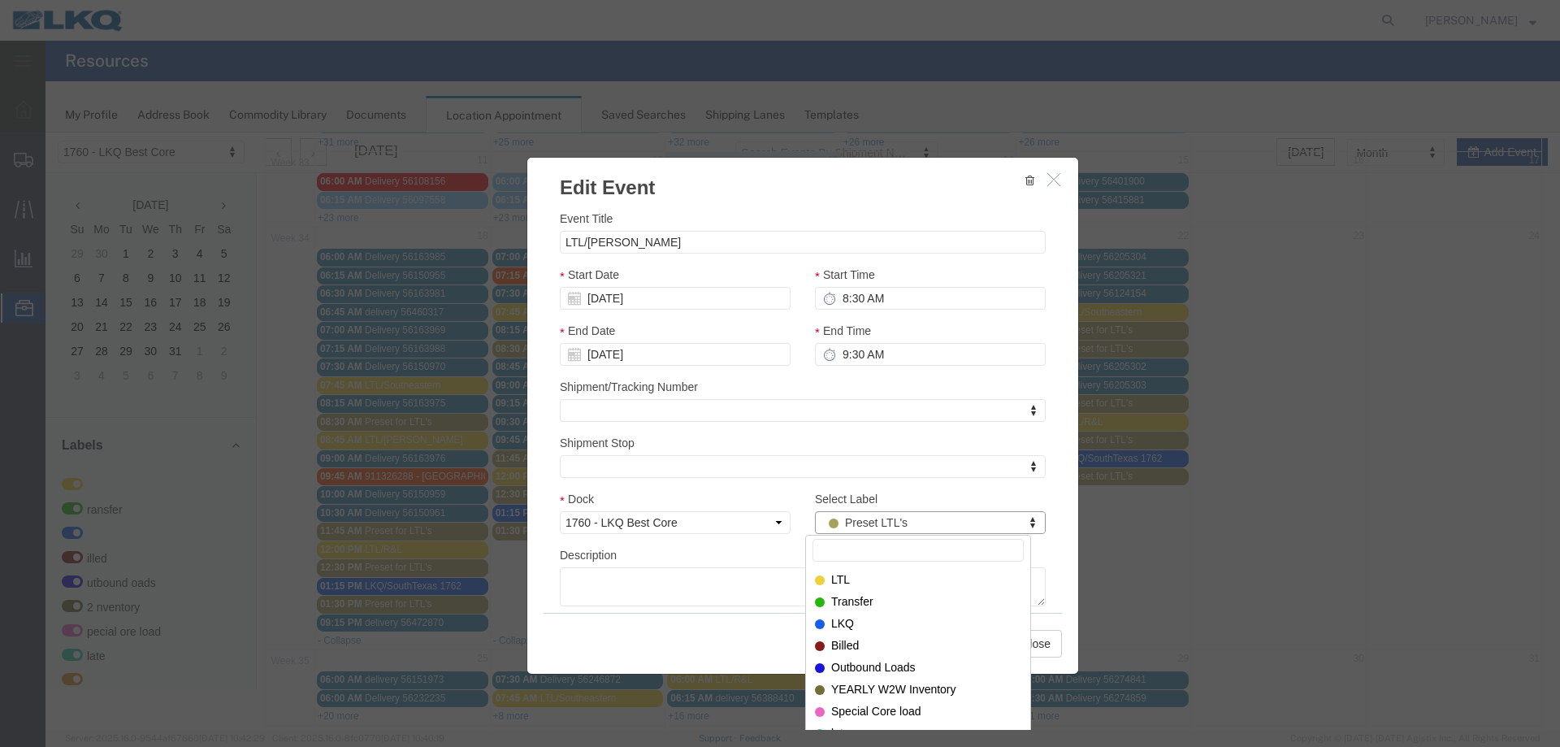
drag, startPoint x: 900, startPoint y: 522, endPoint x: 883, endPoint y: 535, distance: 20.8
select select "25"
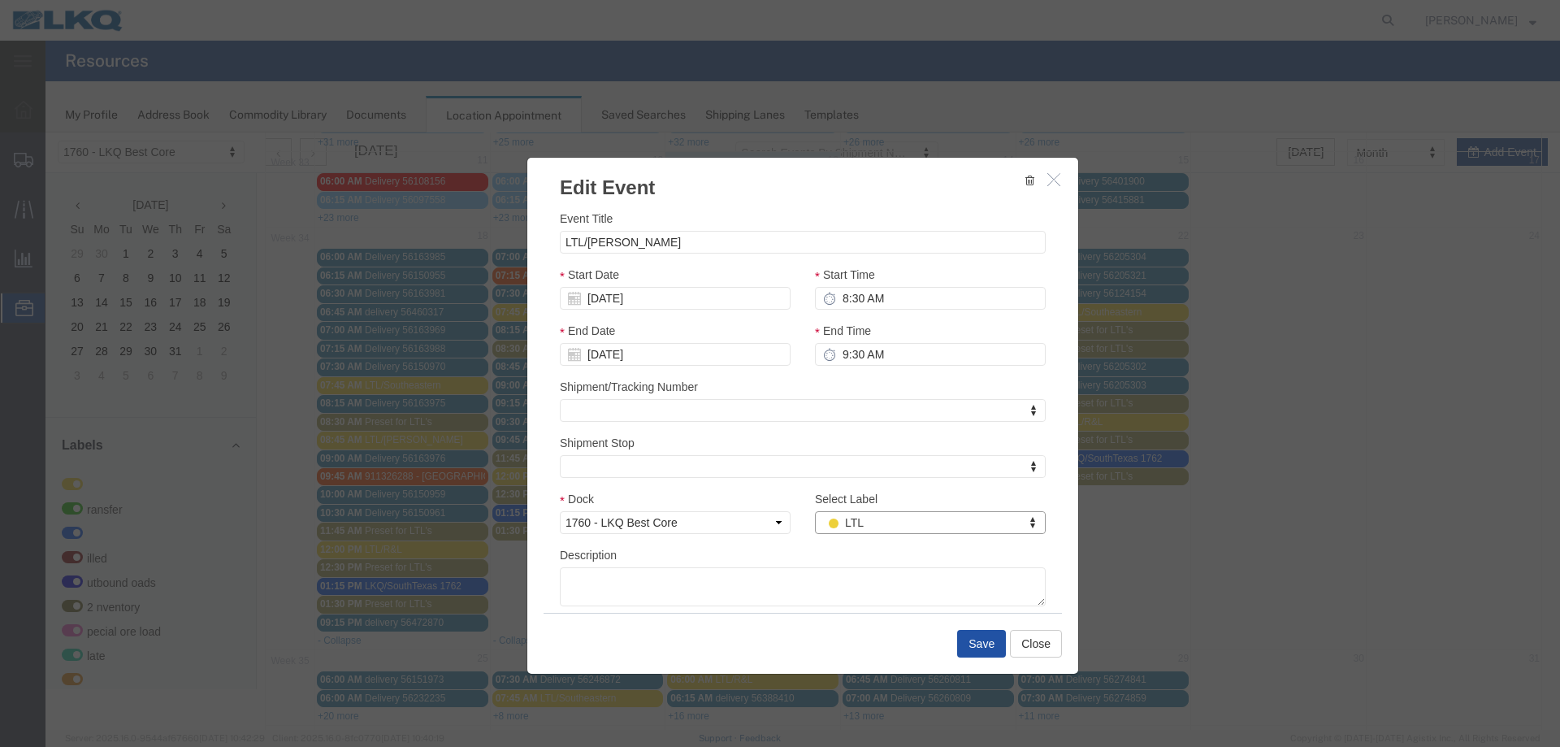
click at [973, 647] on button "Save" at bounding box center [981, 644] width 49 height 28
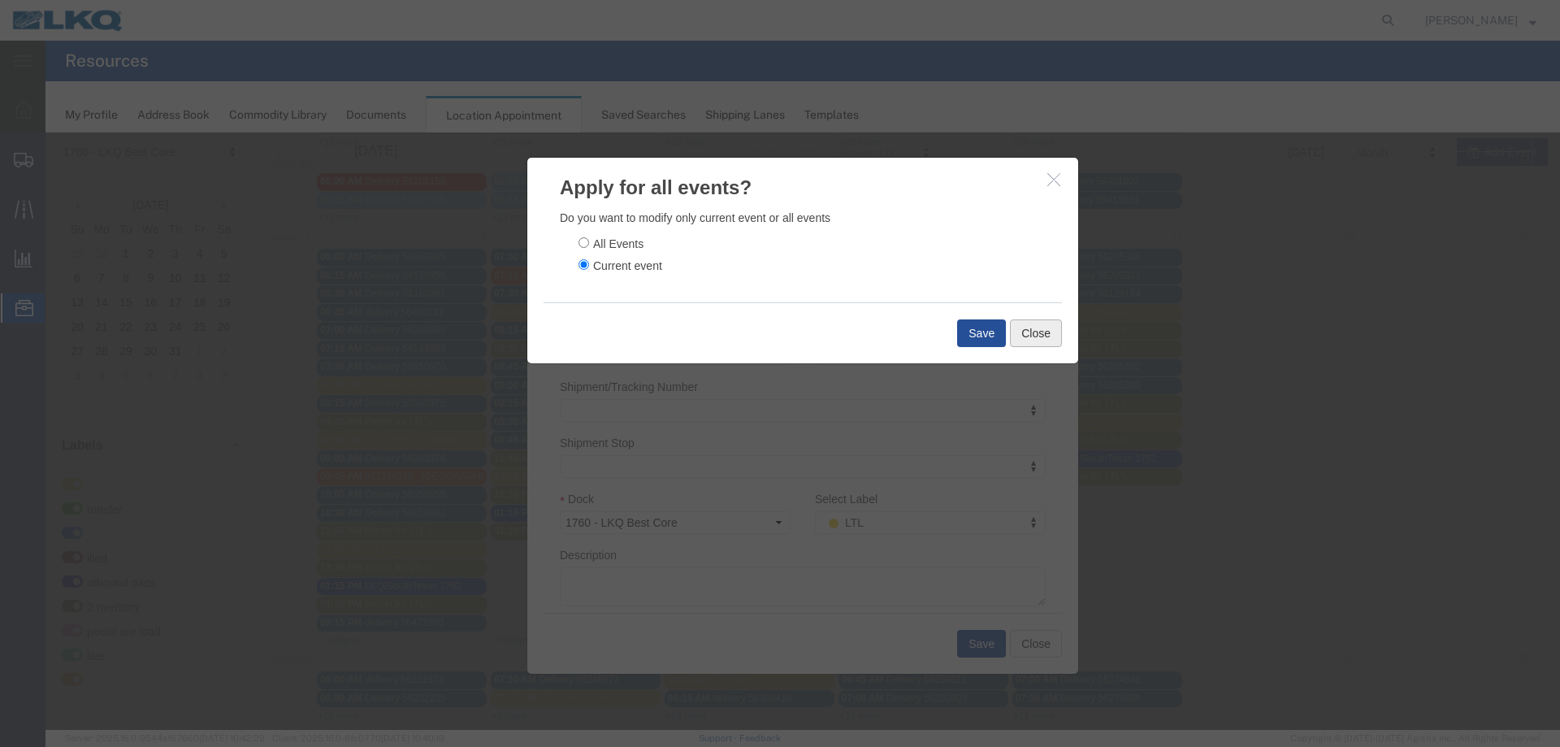
click at [1015, 336] on button "Close" at bounding box center [1036, 333] width 52 height 28
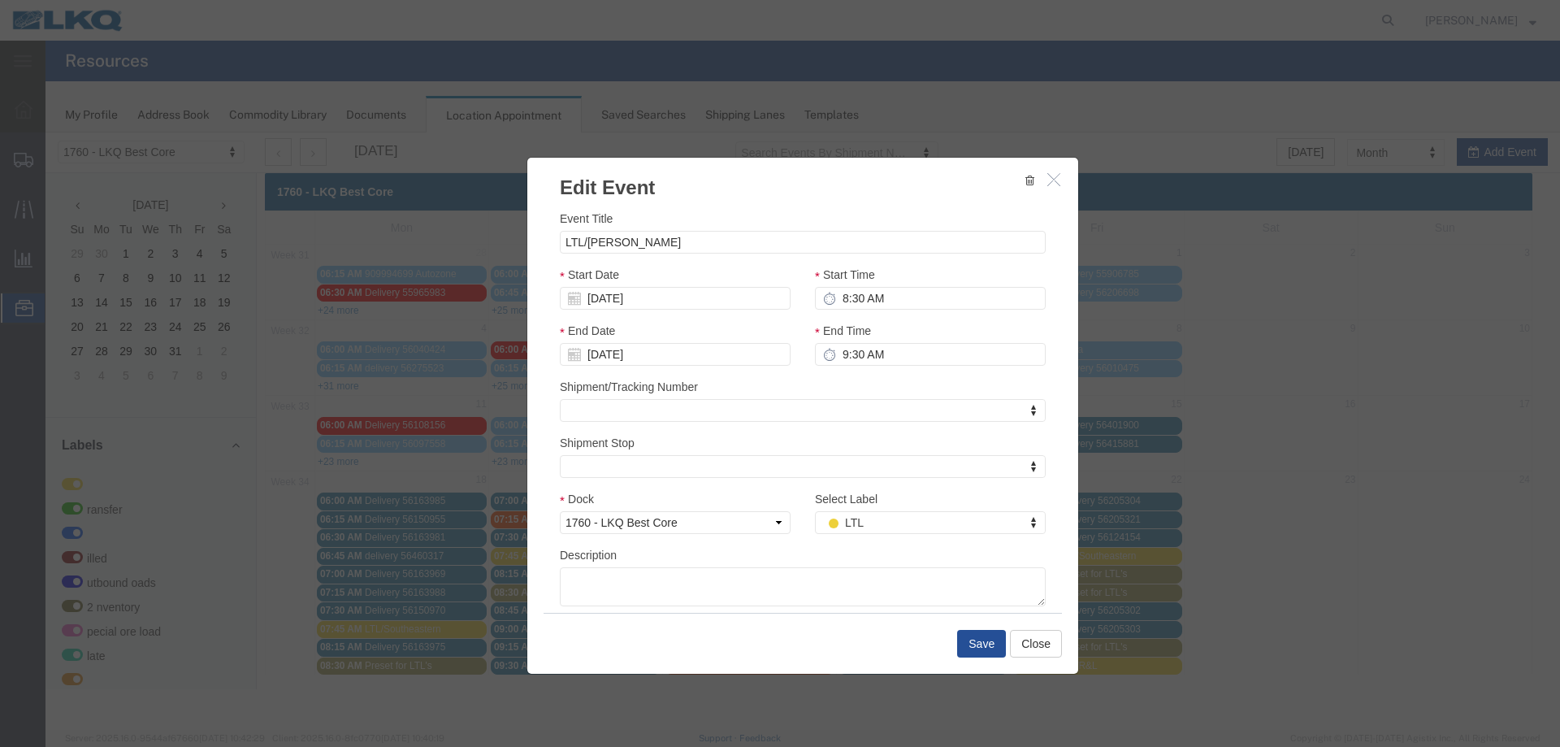
scroll to position [0, 0]
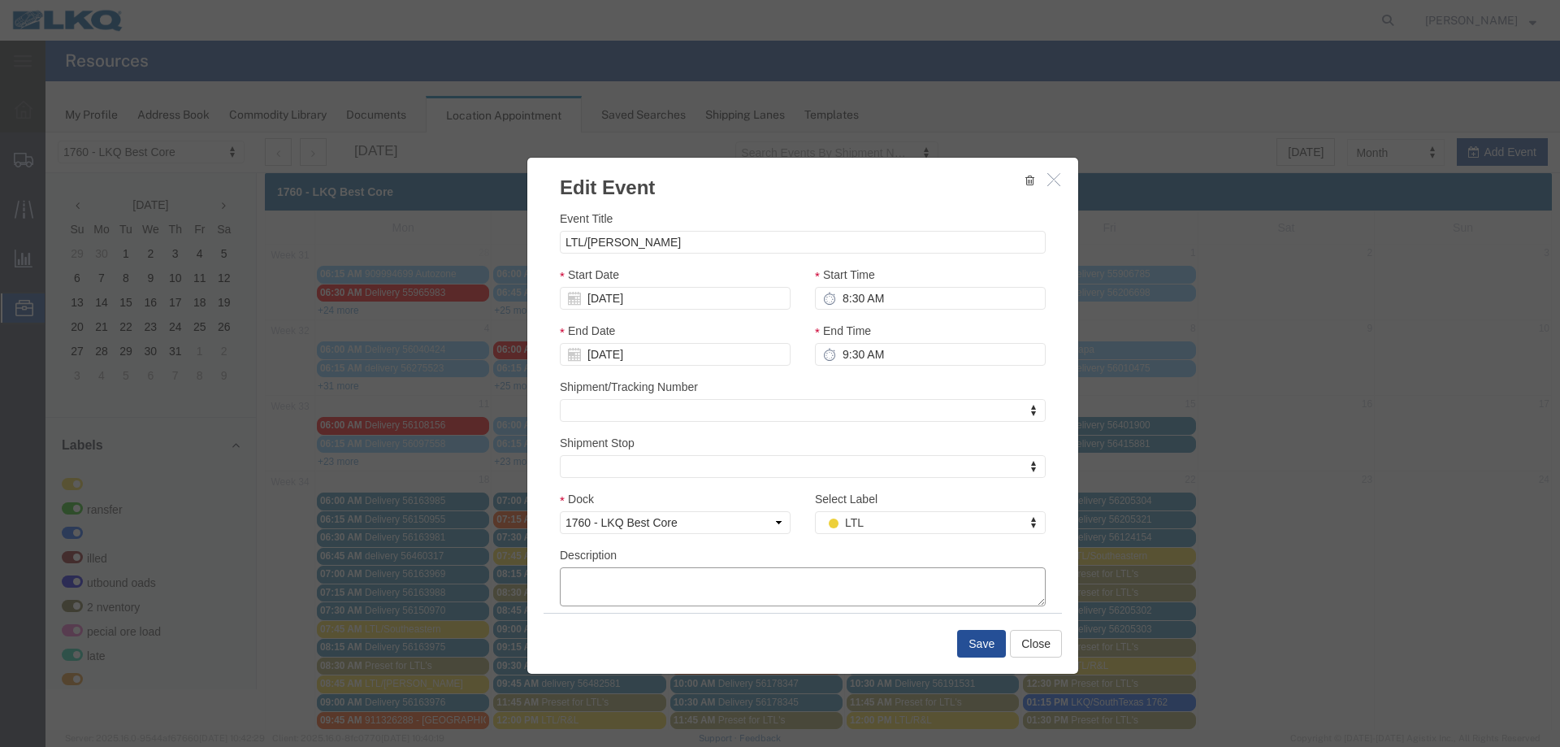
paste textarea "295-4691250 295-4827501"
type textarea "295-4691250 295-4827501"
click at [969, 640] on button "Save" at bounding box center [981, 644] width 49 height 28
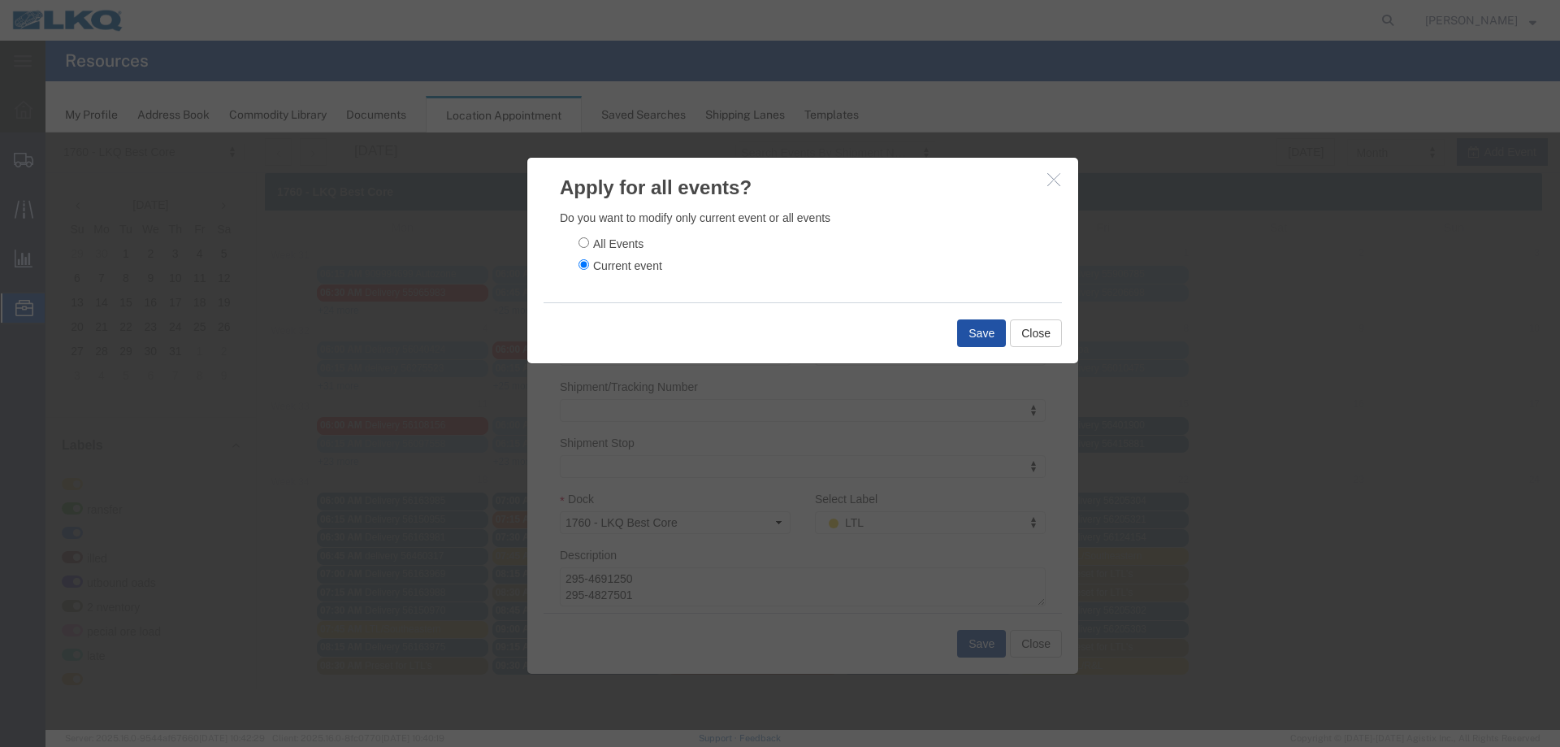
click at [966, 328] on button "Save" at bounding box center [981, 333] width 49 height 28
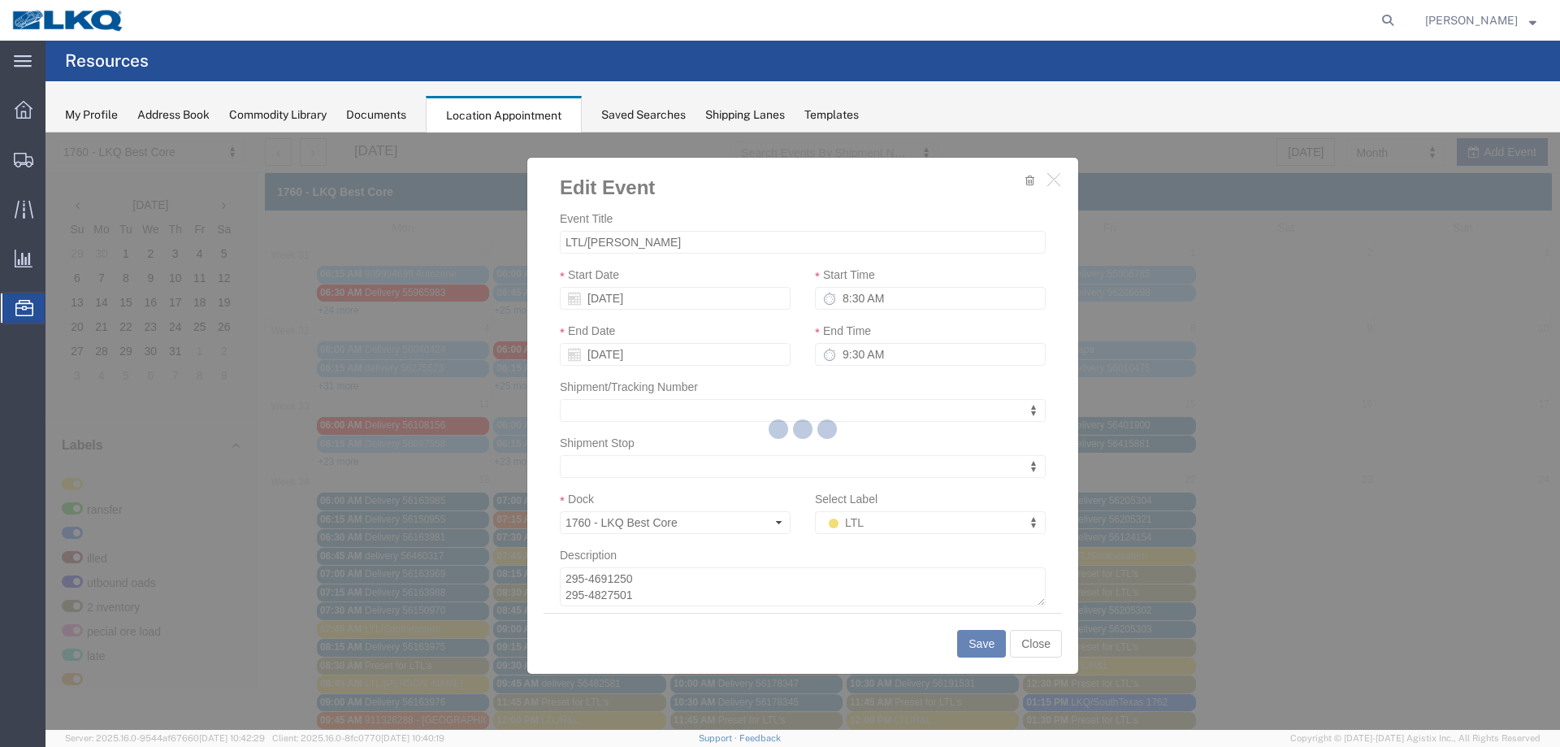
scroll to position [0, 0]
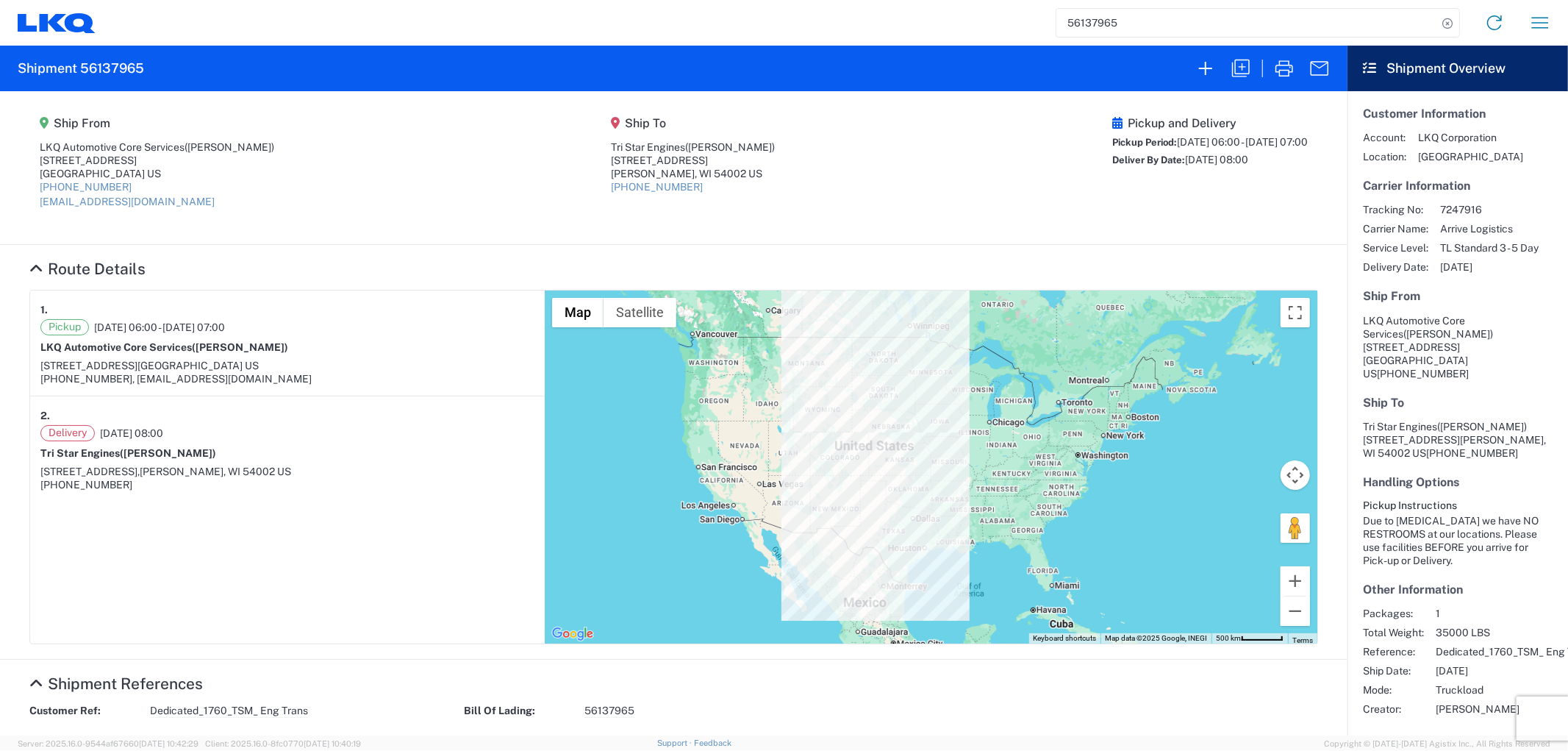
scroll to position [380, 0]
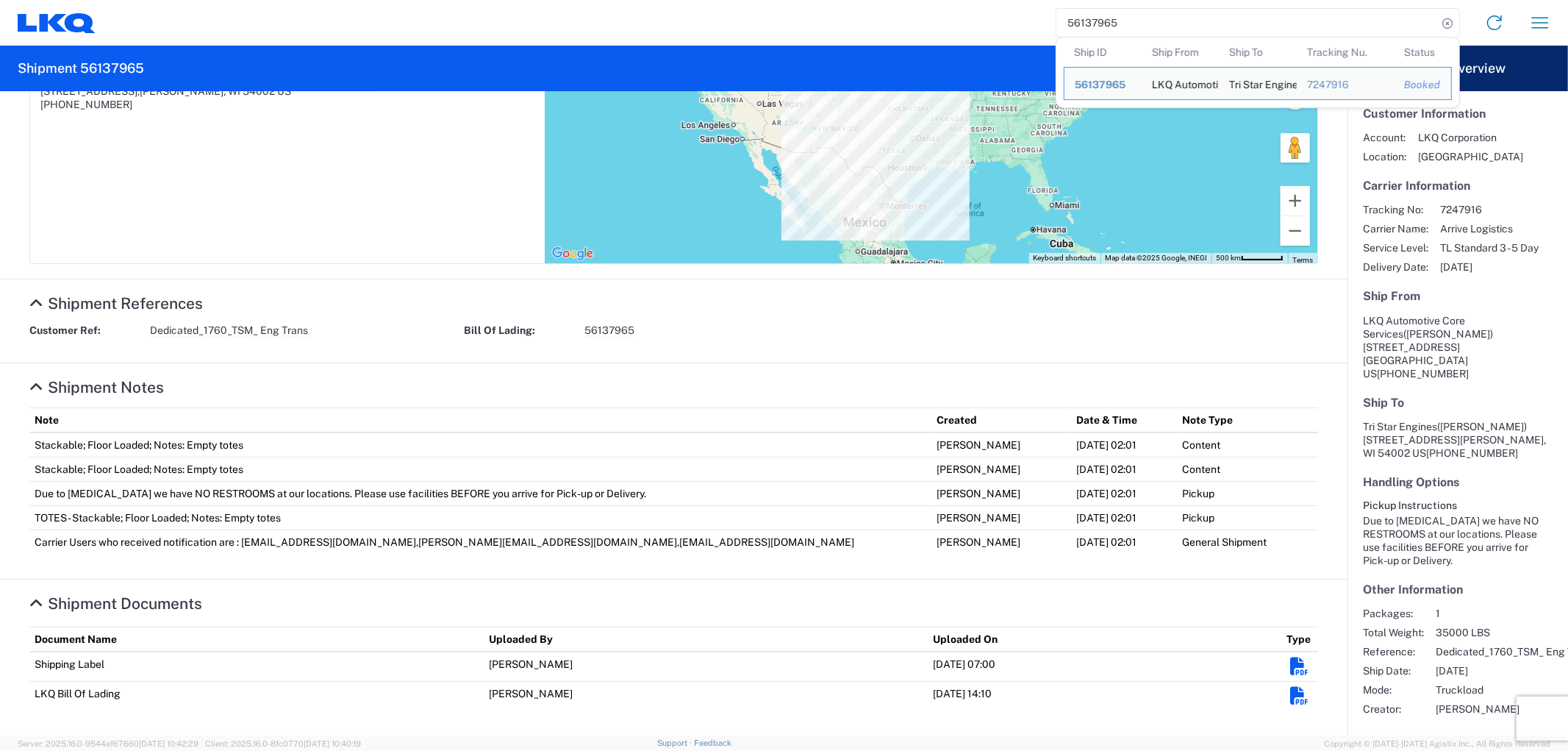
click at [1132, 31] on input "56137965" at bounding box center [1246, 23] width 381 height 28
drag, startPoint x: 1097, startPoint y: 26, endPoint x: 997, endPoint y: 26, distance: 100.0
click at [997, 26] on div "56137965 Ship ID Ship From Ship To Tracking Nu. Status Ship ID 56137965 Ship Fr…" at bounding box center [829, 23] width 1467 height 35
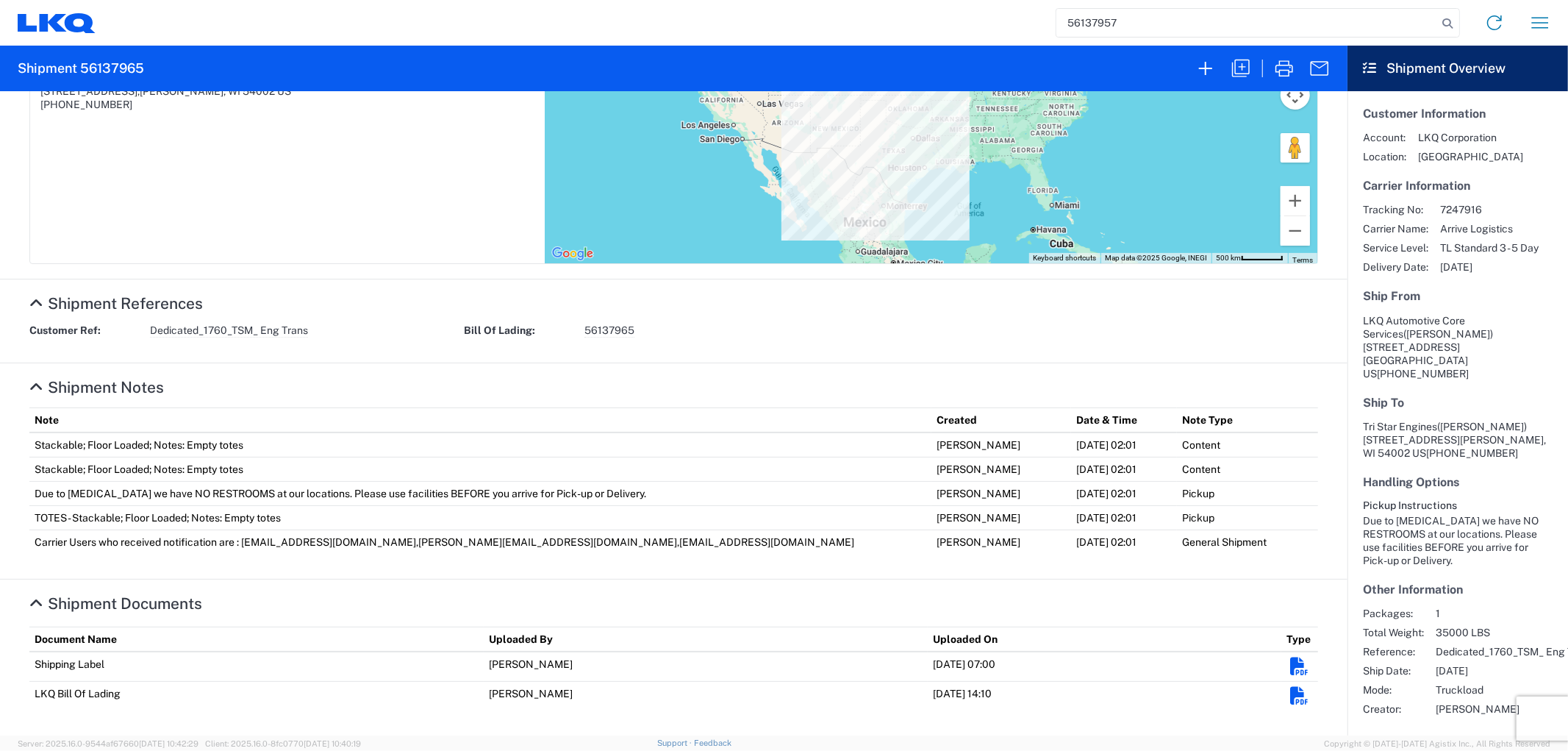
type input "56137957"
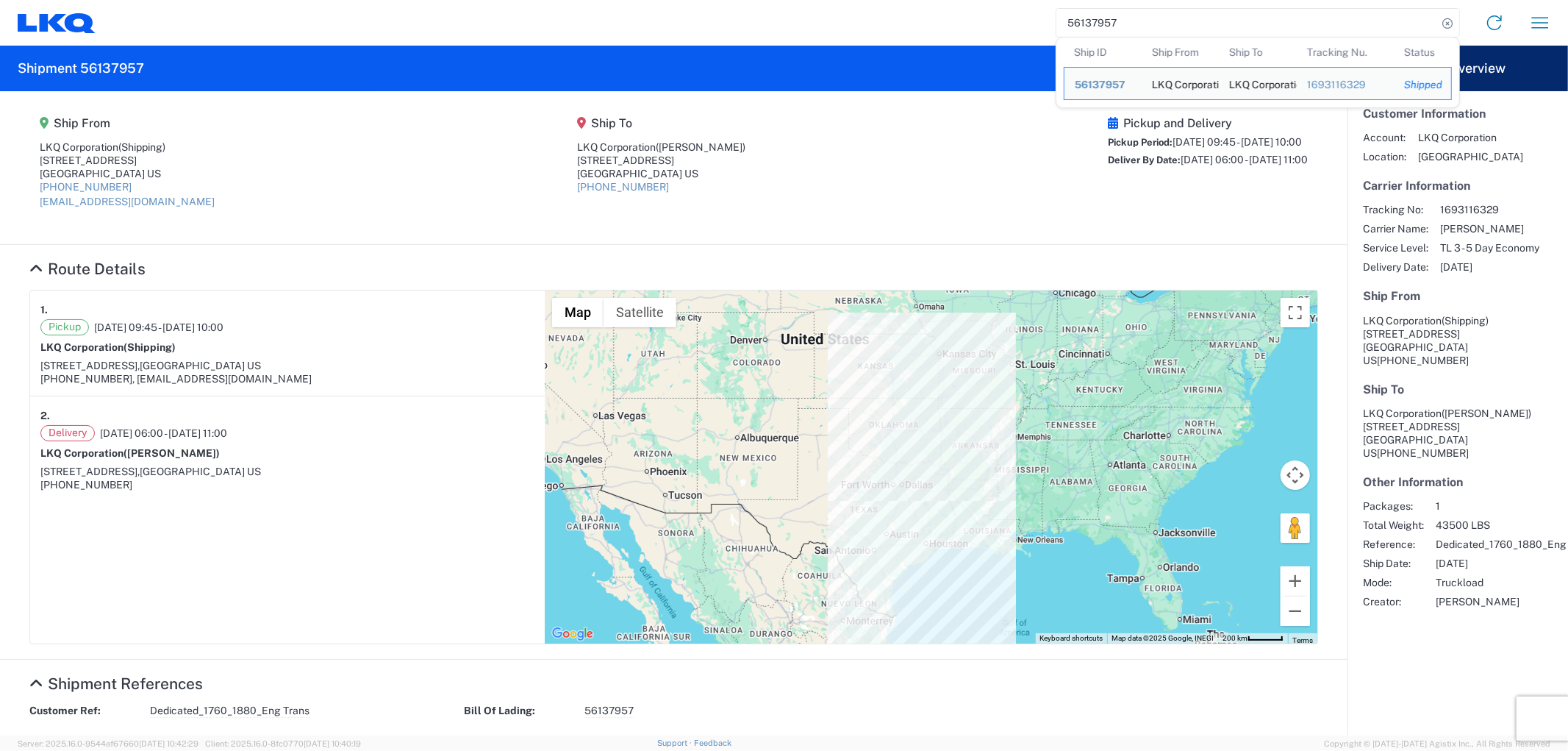
click at [509, 200] on agx-shipment-main-routing-info "Ship From LKQ Corporation (Shipping) 1710 W Mount Houston Rd Houston, TX 77038 …" at bounding box center [674, 167] width 1289 height 124
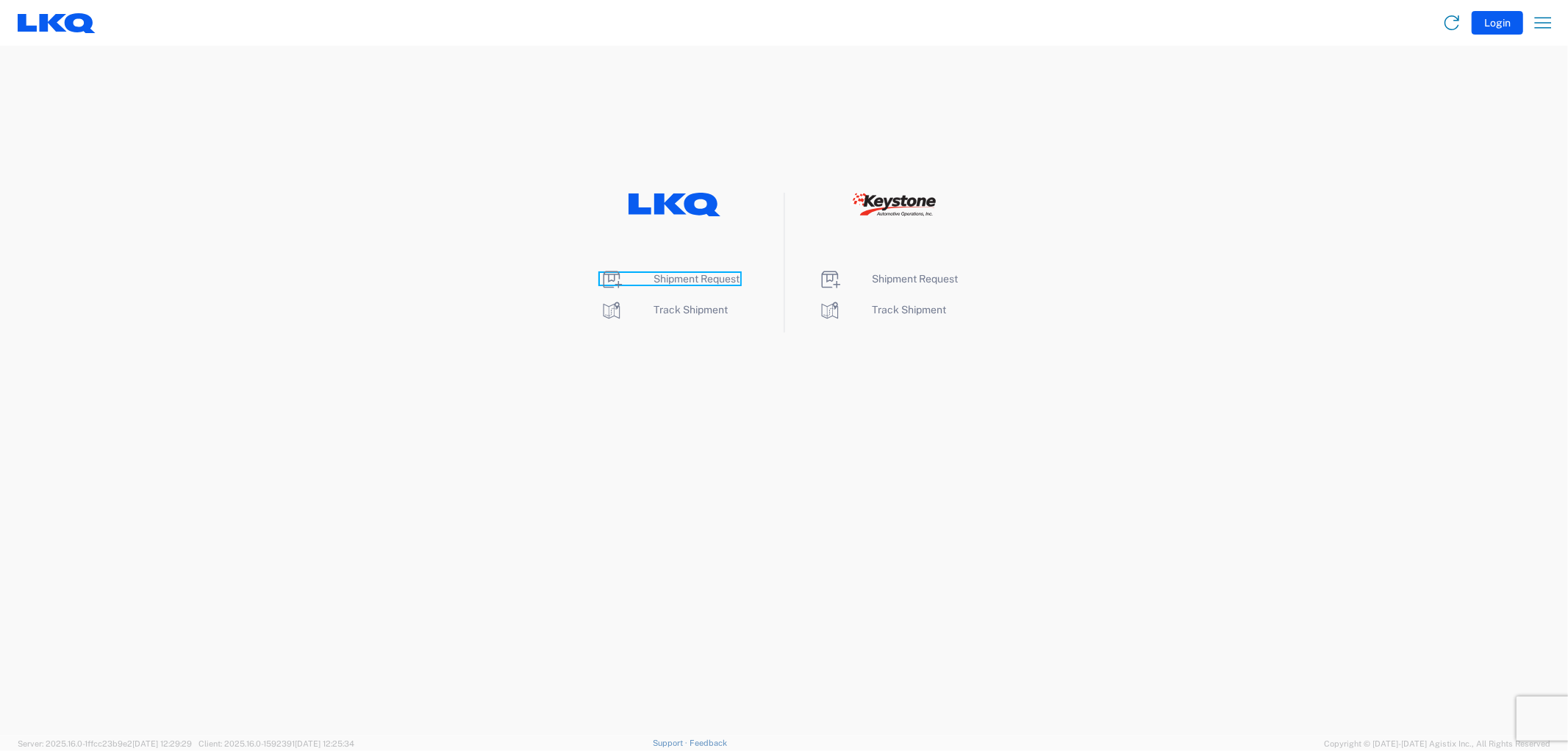
click at [691, 277] on span "Shipment Request" at bounding box center [696, 279] width 86 height 12
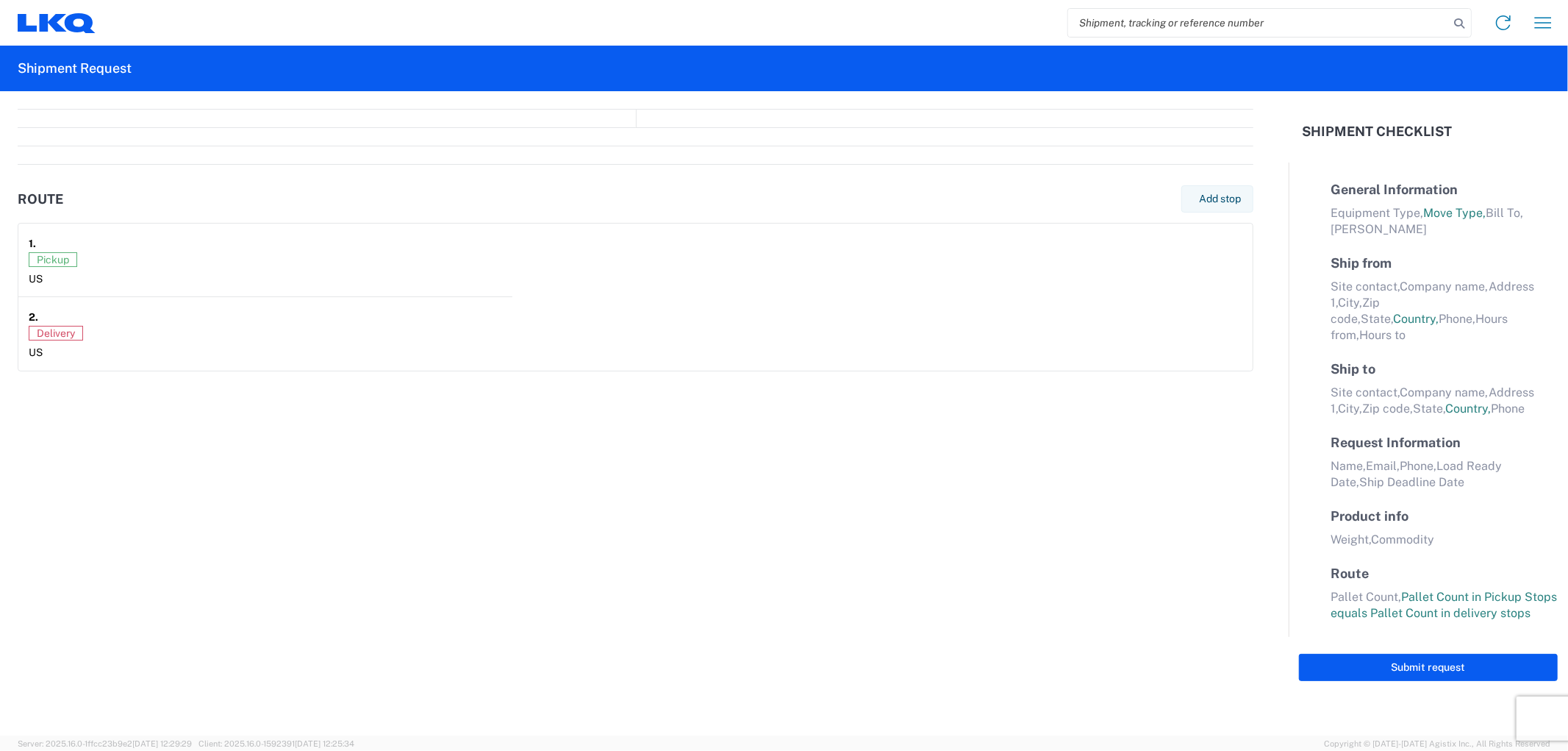
select select "FULL"
select select "LBS"
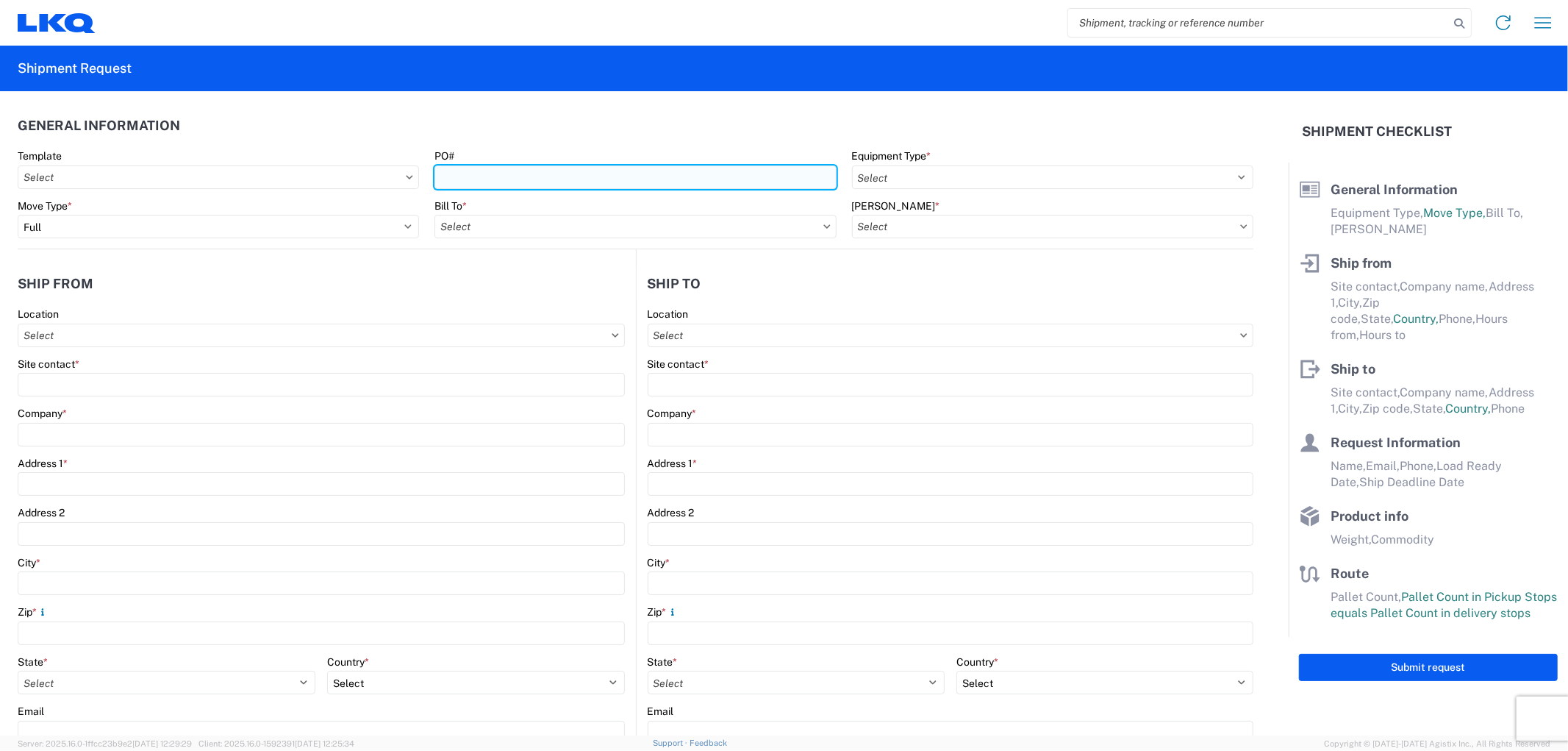
click at [505, 184] on input "PO#" at bounding box center [635, 177] width 401 height 24
type input "ATK-08142025"
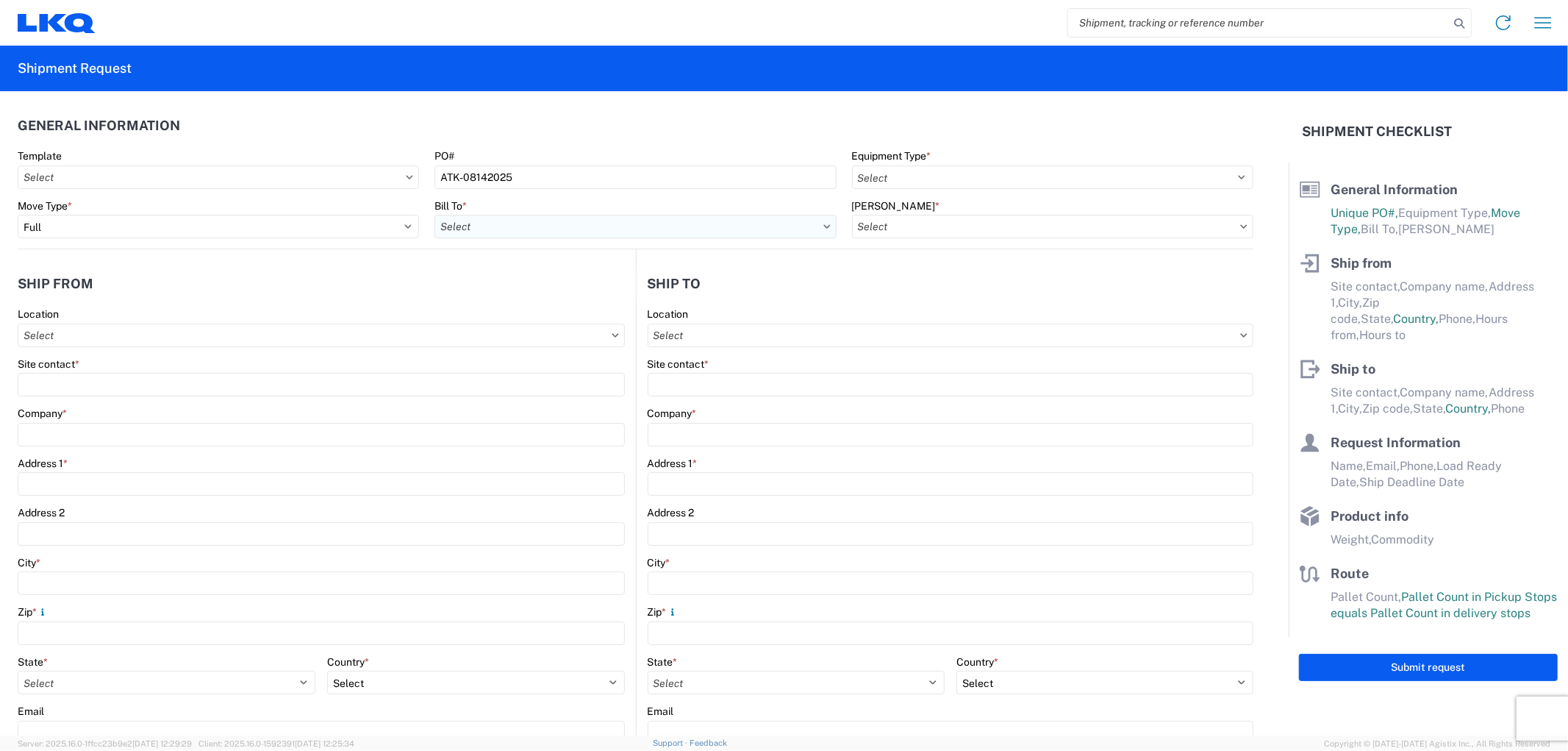
click at [488, 222] on input "Bill To *" at bounding box center [635, 226] width 401 height 24
type input "1760"
click at [1086, 22] on input "search" at bounding box center [1258, 23] width 381 height 28
paste input "56455017"
type input "56455017"
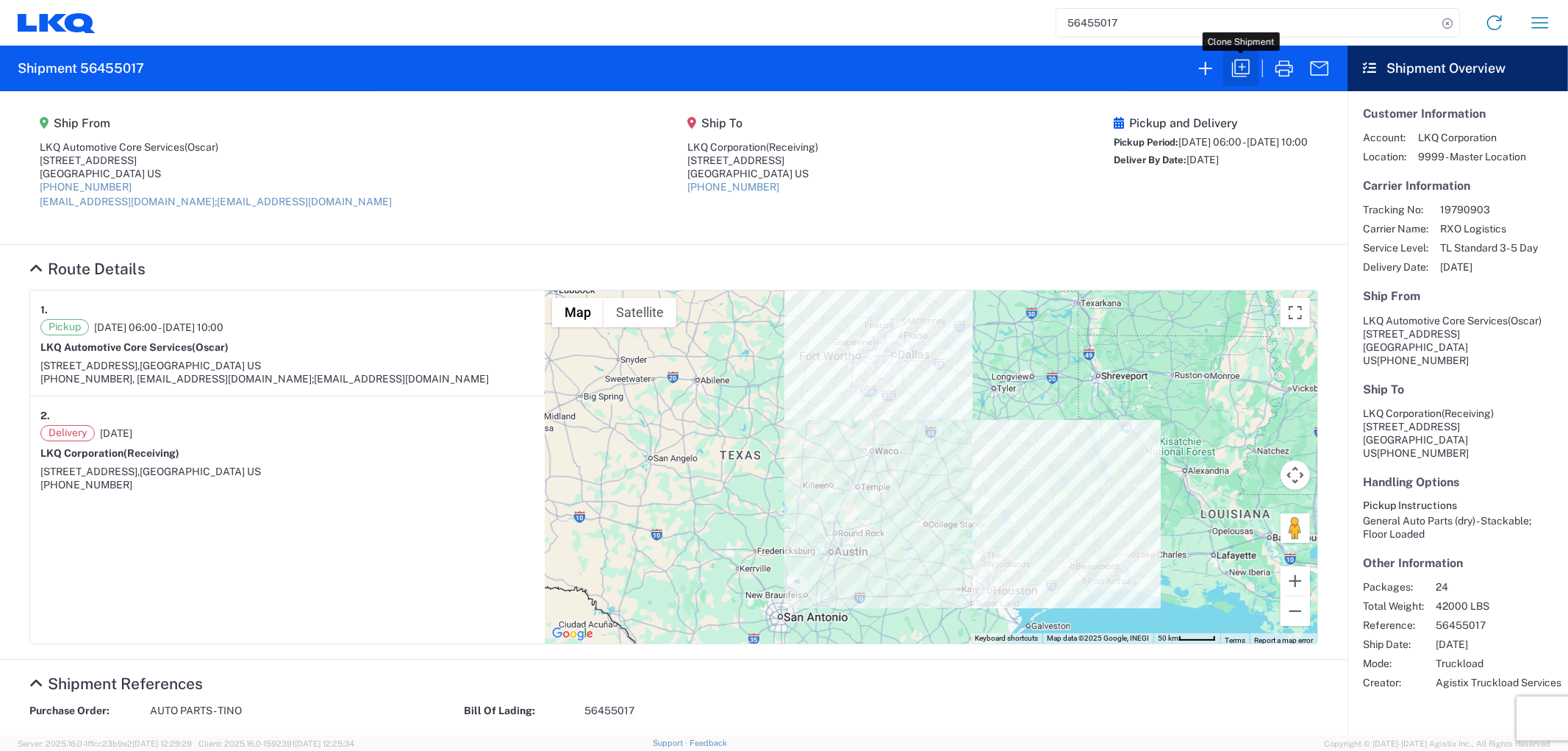
click at [1240, 71] on icon "button" at bounding box center [1241, 69] width 24 height 24
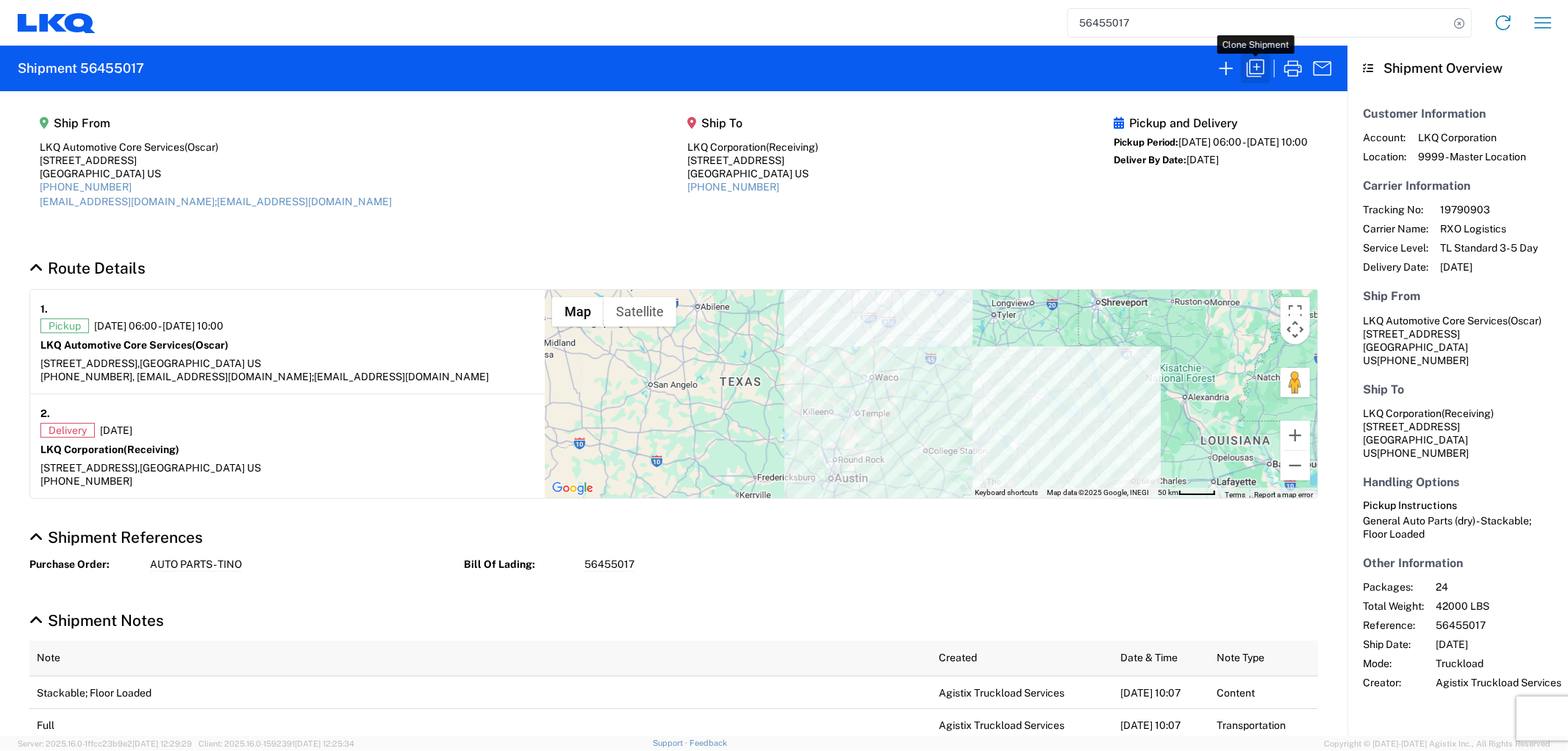
select select "FULL"
select select "LBS"
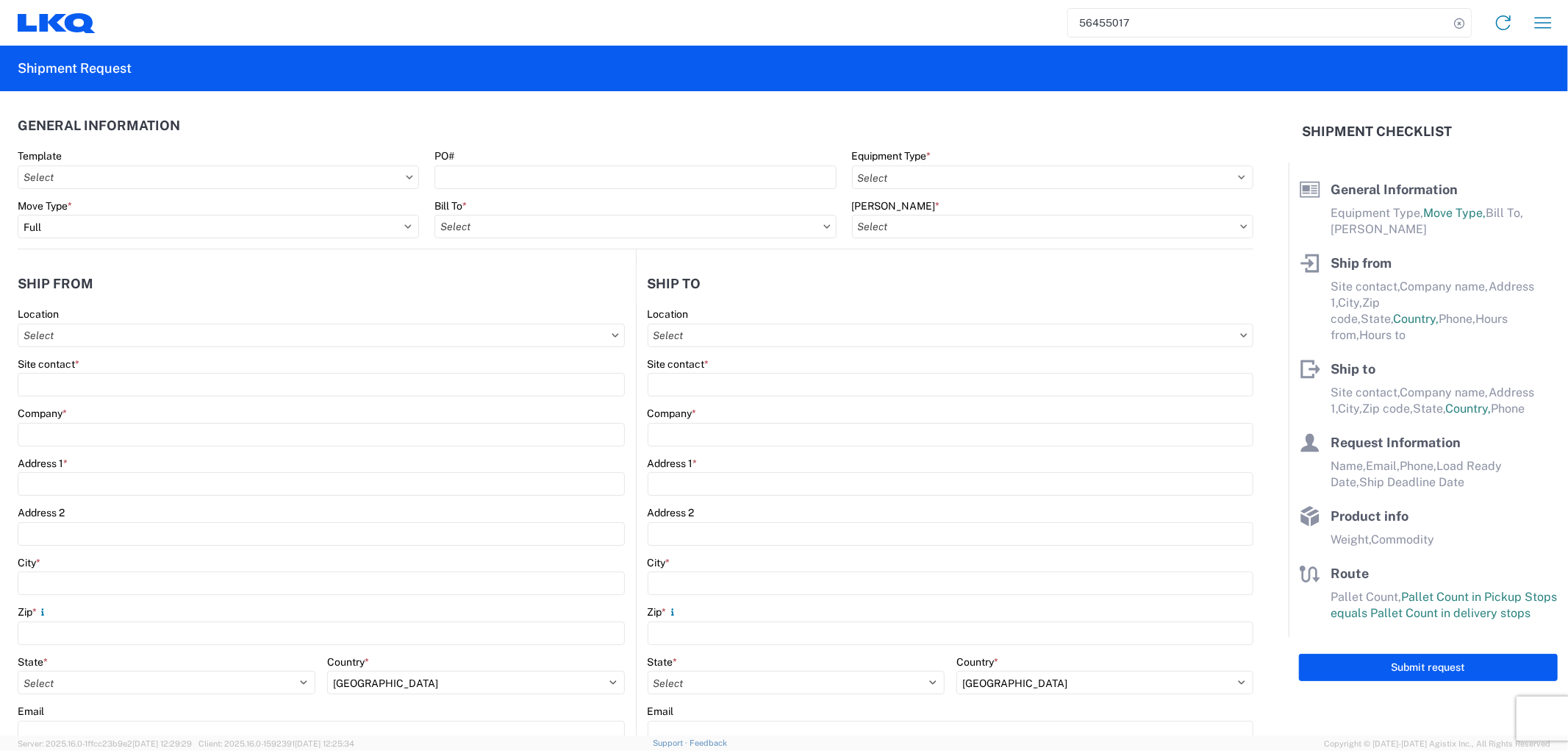
select select "STDV"
type input "Oscar"
type input "LKQ Automotive Core Services"
type input "1714 West Mount Houston Rd"
type input "[GEOGRAPHIC_DATA]"
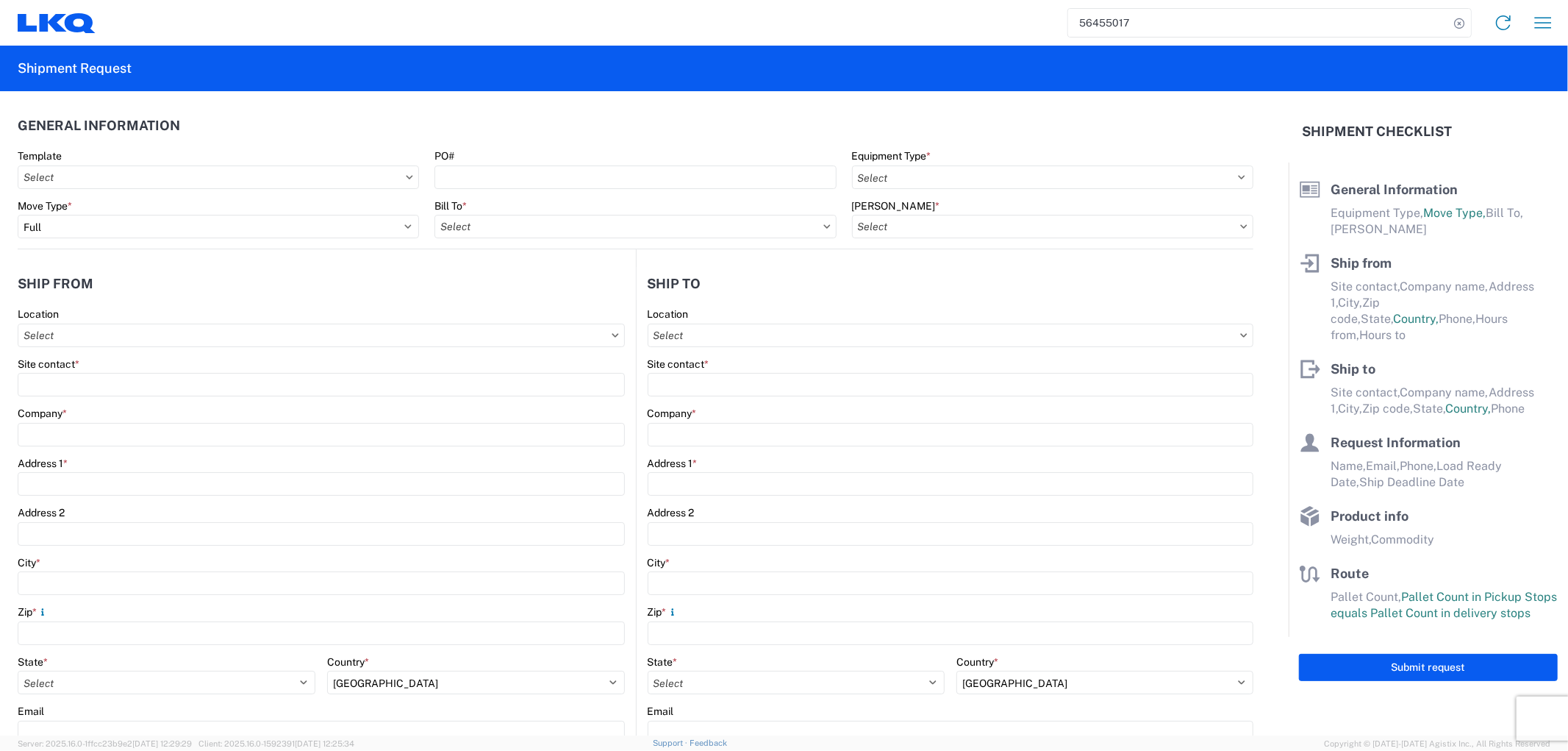
type input "77038"
type input "oxdavila@lkqcorp.com;acgarcia@lkqcorp.com"
type input "Receiving"
type input "LKQ Corporation"
type input "1102 W Carrier Pkwy STE 100"
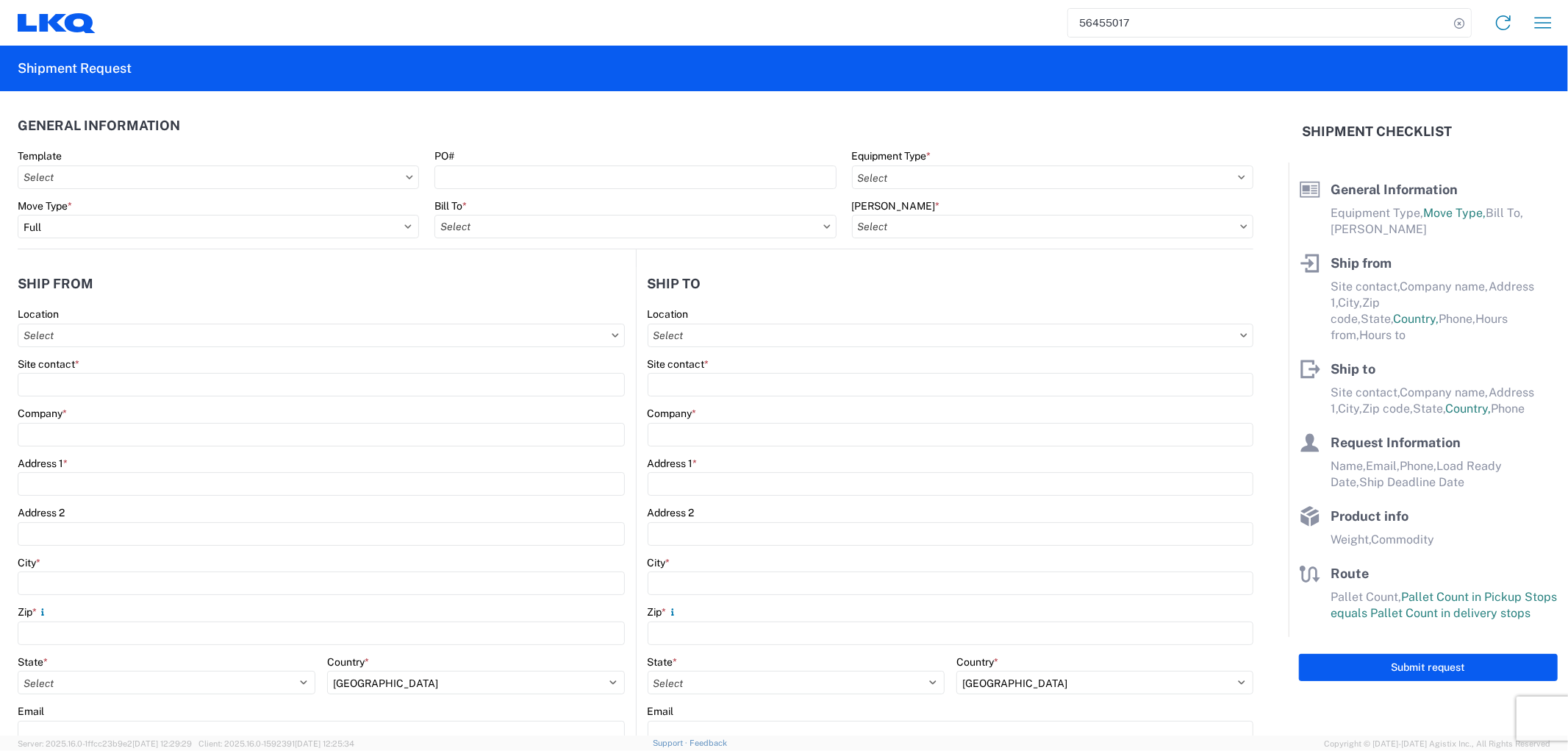
type input "Grand Prairie"
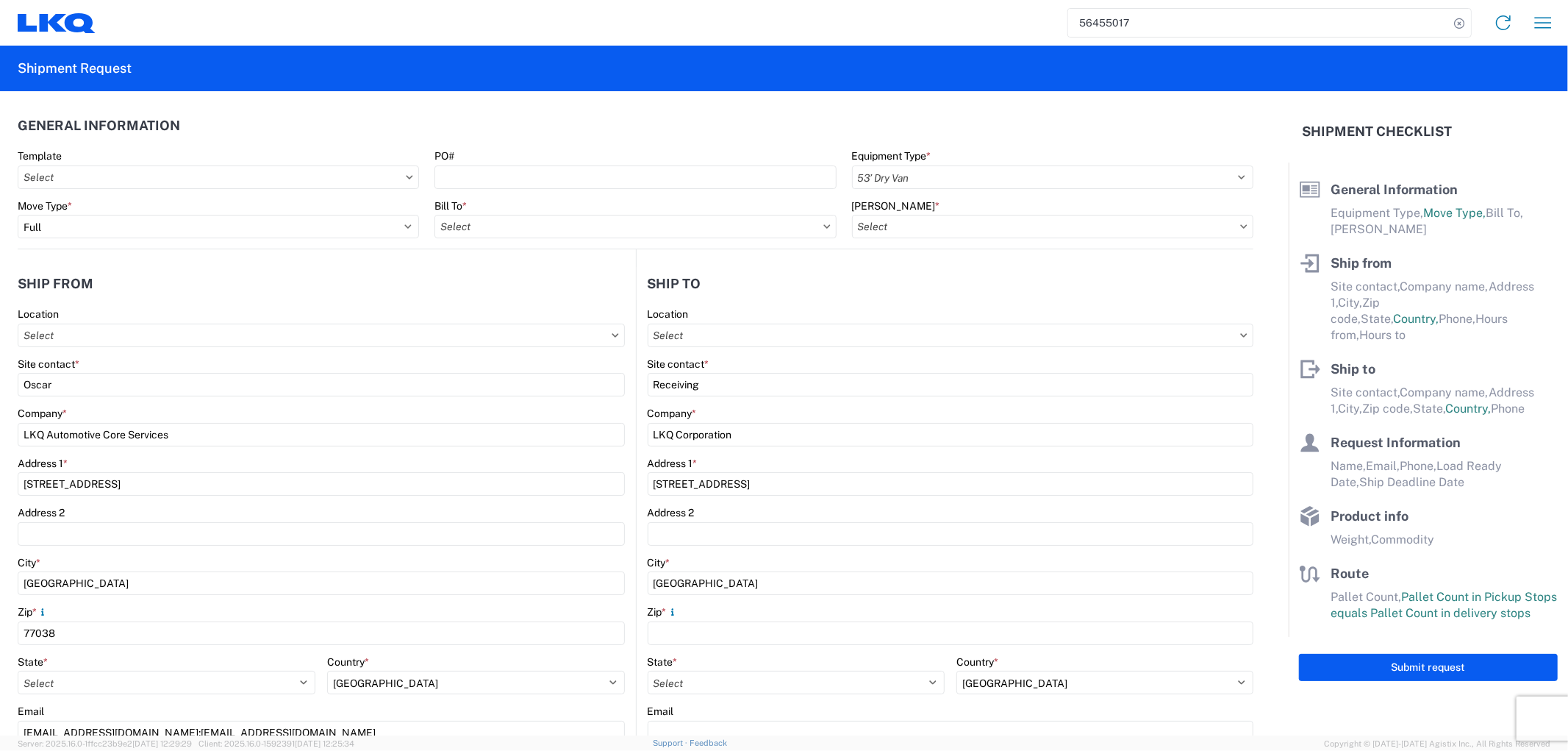
type input "75050"
type input "Oscar"
type input "oxdavila@lkqcorp.com"
type input "2818861028"
type input "2025-08-12"
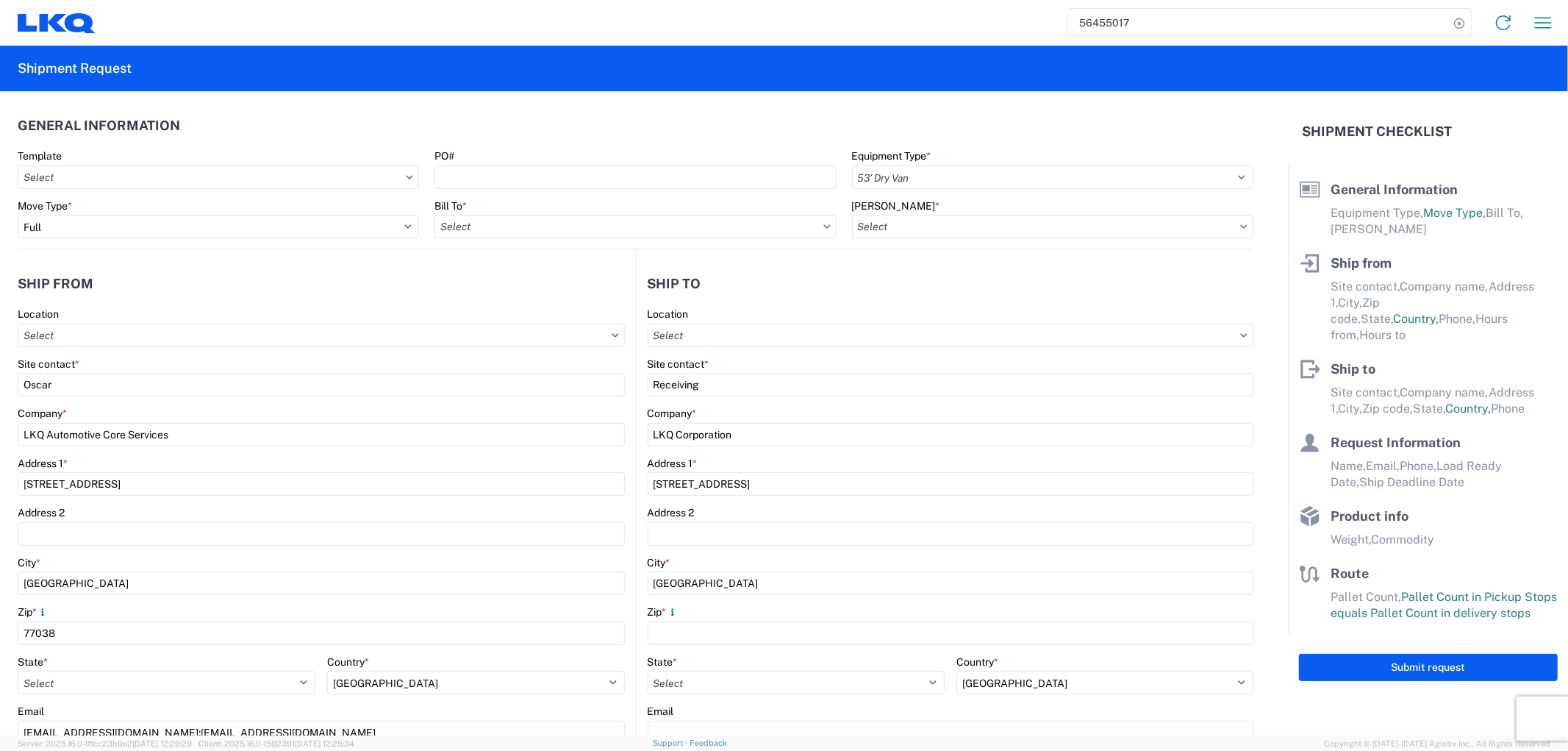
type input "2025-08-12"
type input "2025-08-14"
type input "42000"
type input "General Auto Parts (dry)"
type input "24"
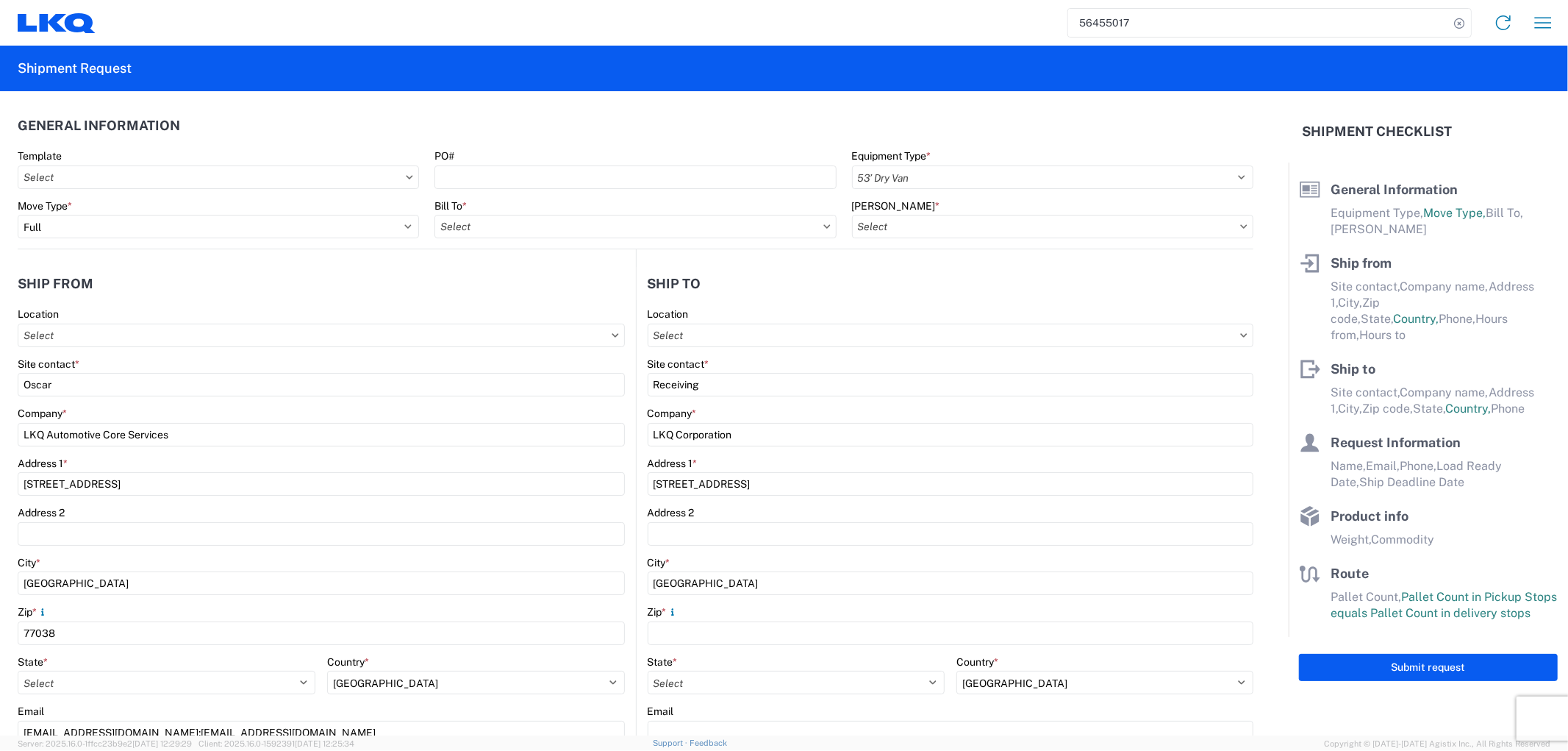
type input "0"
type input "40"
type input "36"
select select "US"
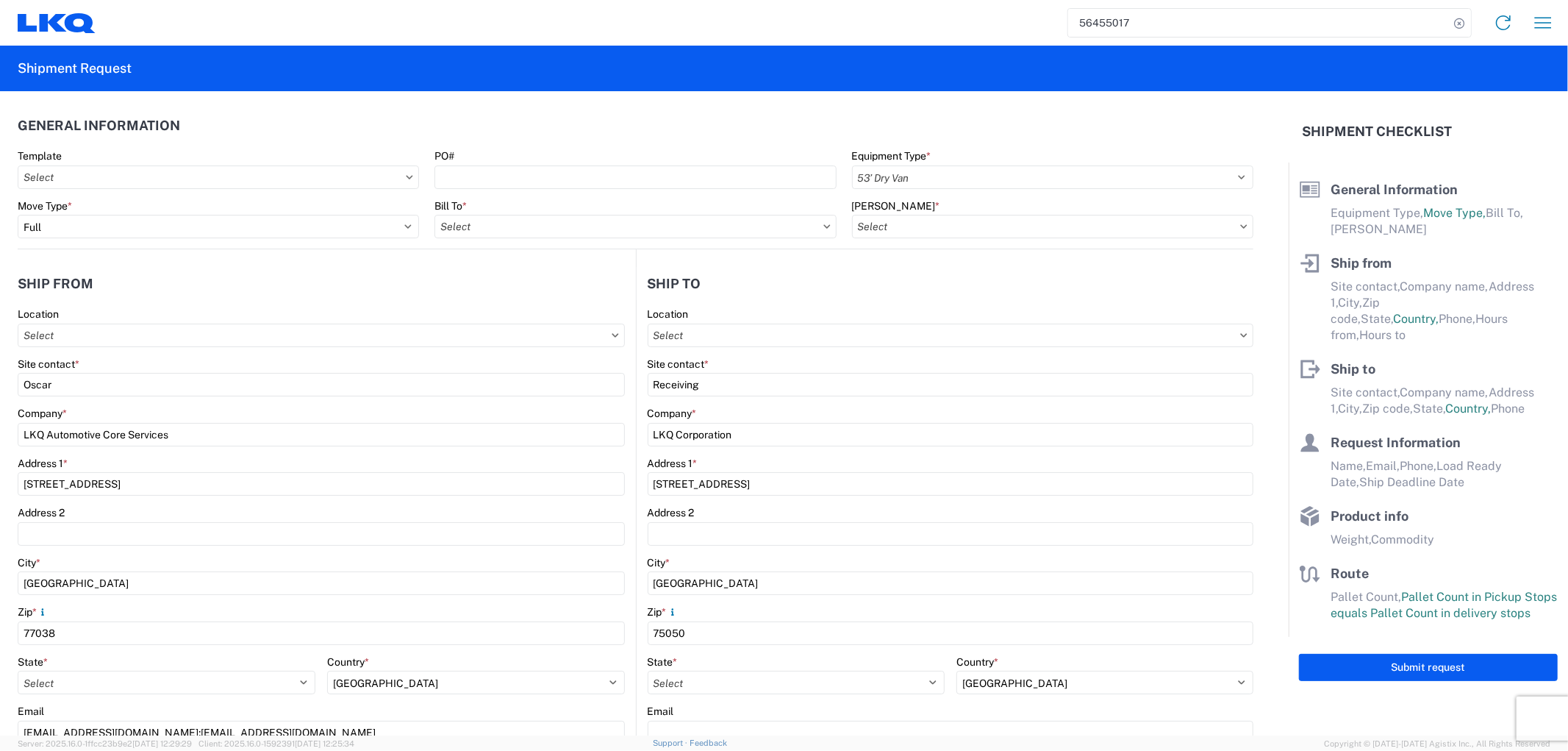
select select "US"
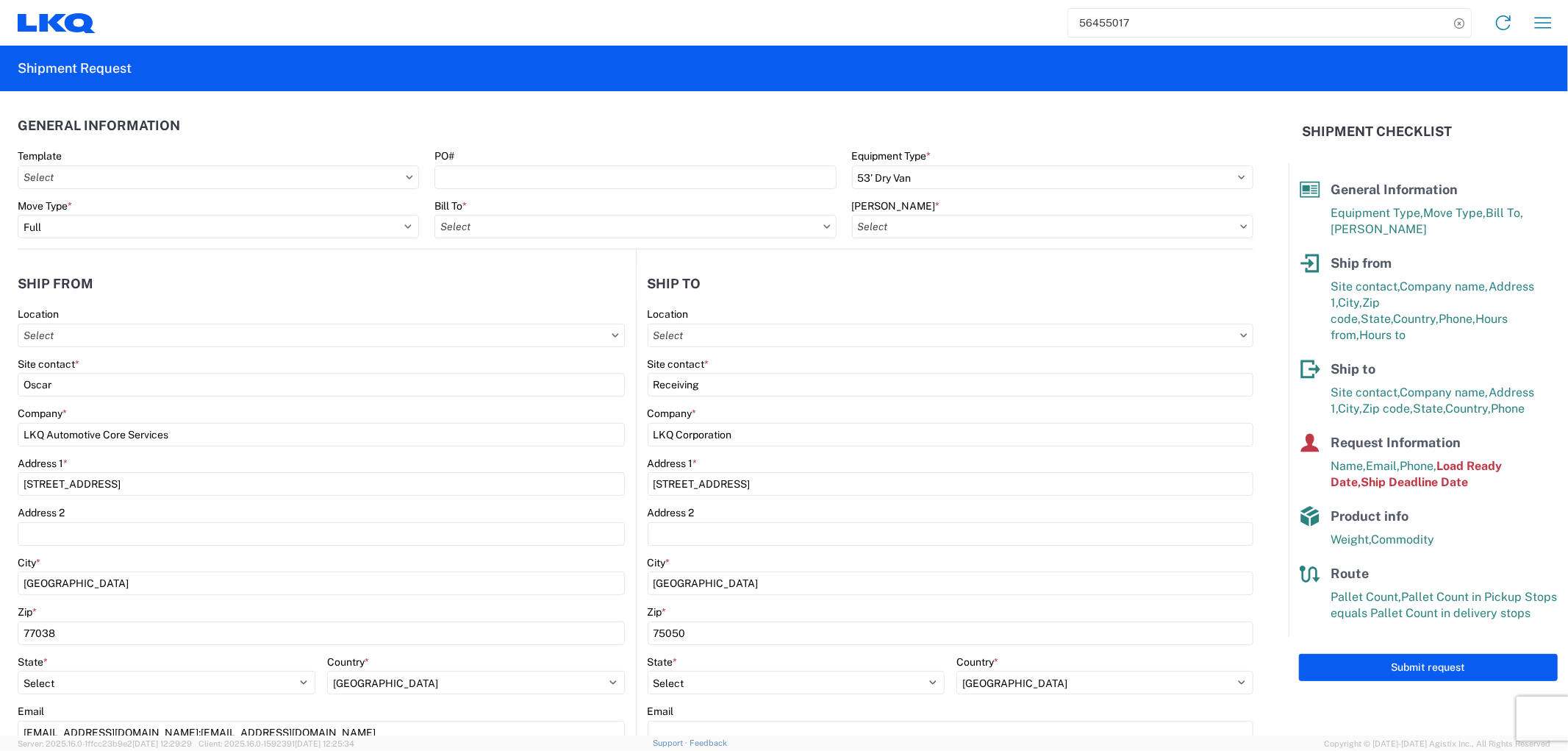
type input "1882 - North American ATK Corporation"
type input "1760 - LKQ Best Core"
type input "1760-1300-50180-0000 - 1760 Freight In - Cores"
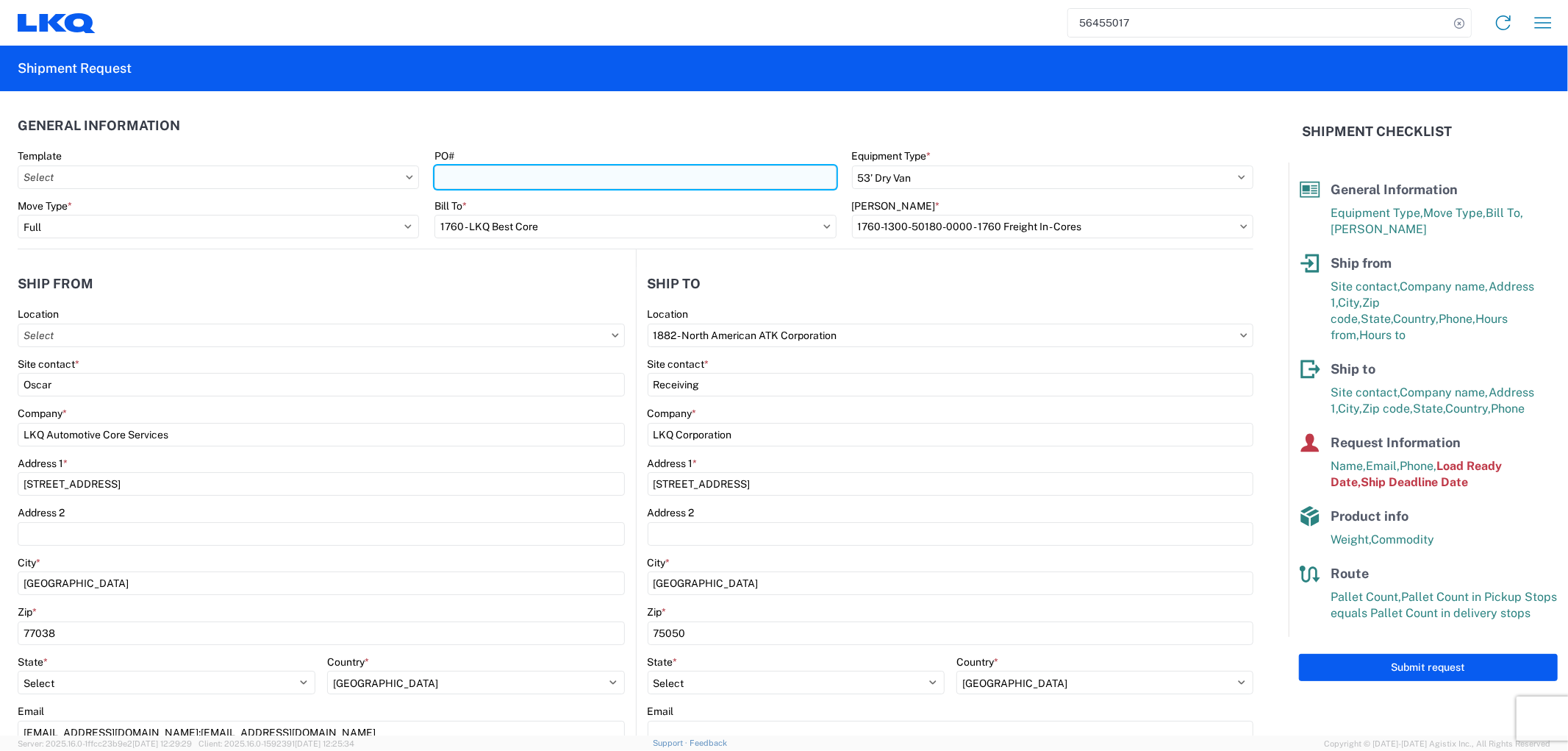
click at [556, 178] on input "PO#" at bounding box center [635, 177] width 401 height 24
type input "ATK-08142025"
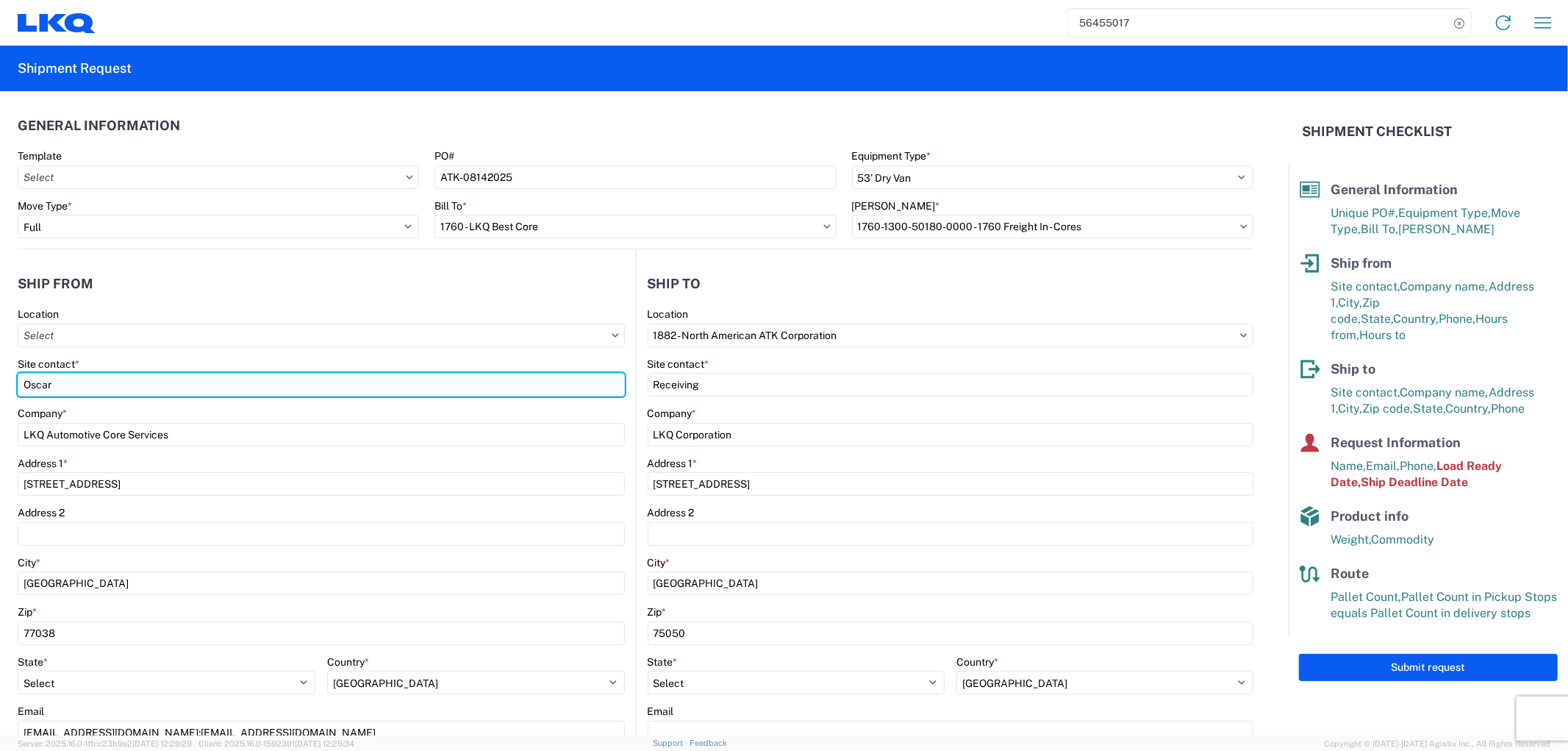
drag, startPoint x: 61, startPoint y: 377, endPoint x: 25, endPoint y: 373, distance: 36.2
click at [25, 373] on input "Oscar" at bounding box center [321, 385] width 607 height 24
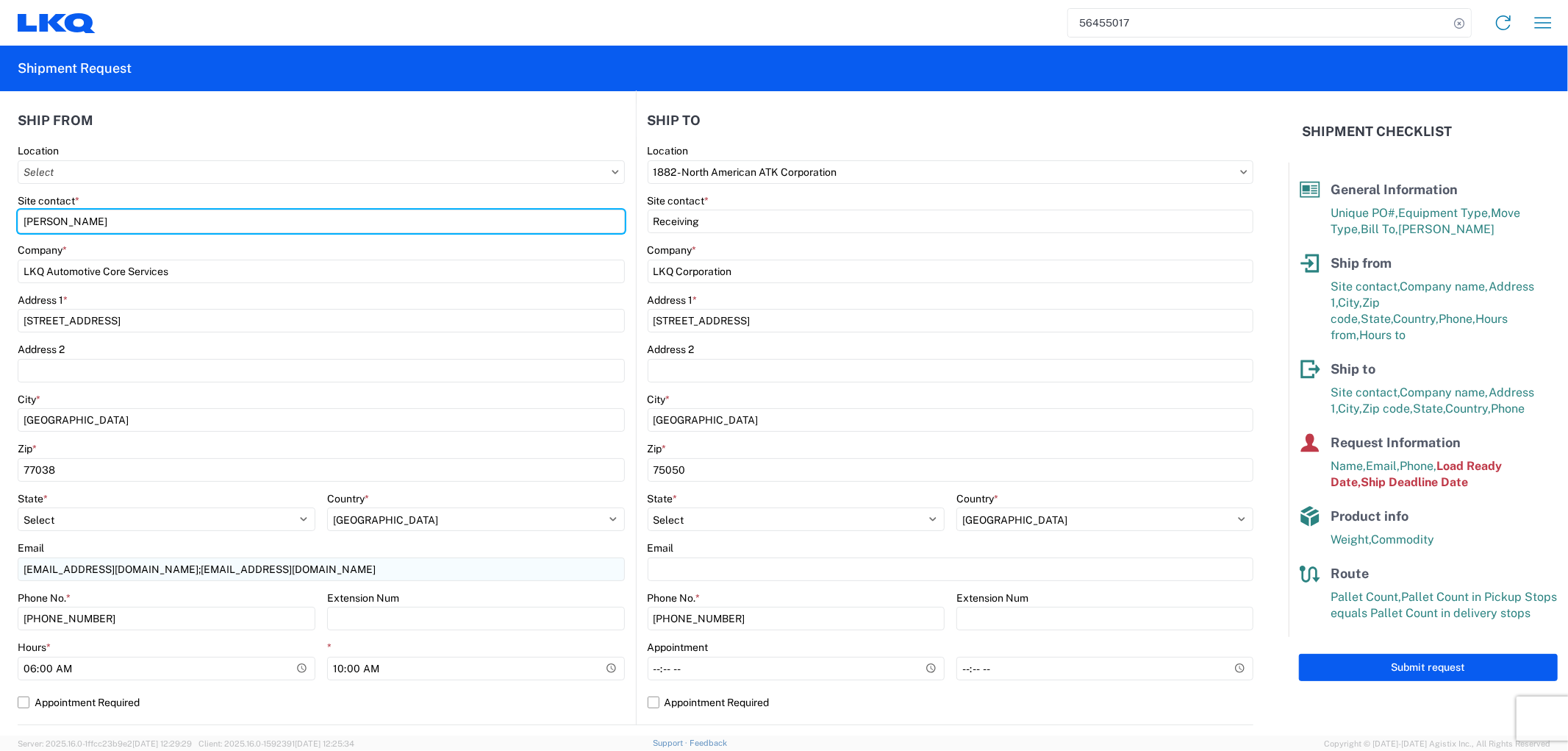
type input "[PERSON_NAME]"
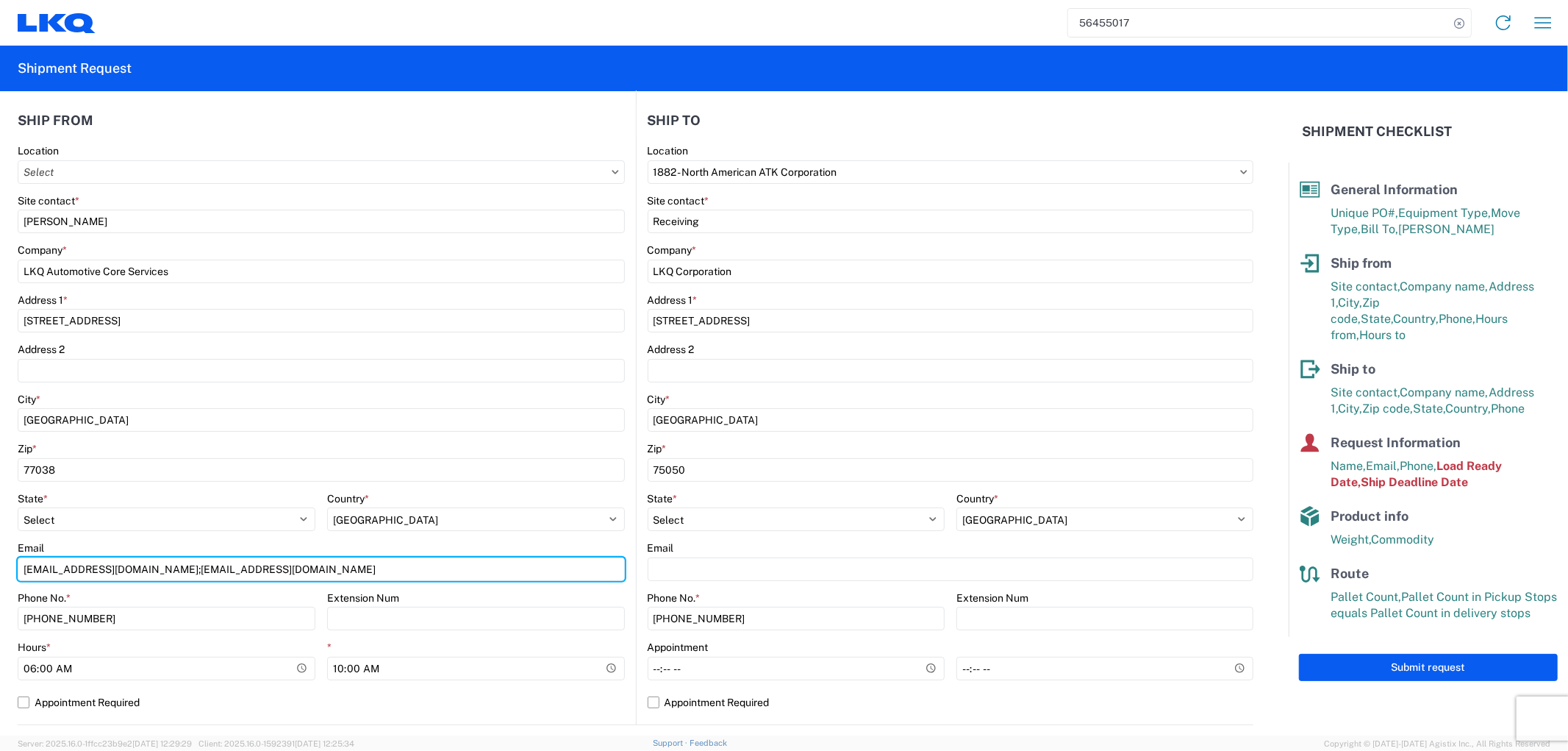
drag, startPoint x: 249, startPoint y: 569, endPoint x: -116, endPoint y: 567, distance: 365.0
click at [0, 567] on html "56455017 Home Shipment request Shipment tracking Shipment Request General Infor…" at bounding box center [784, 376] width 1568 height 751
type input "[EMAIL_ADDRESS][DOMAIN_NAME]; [EMAIL_ADDRESS][DOMAIN_NAME]"
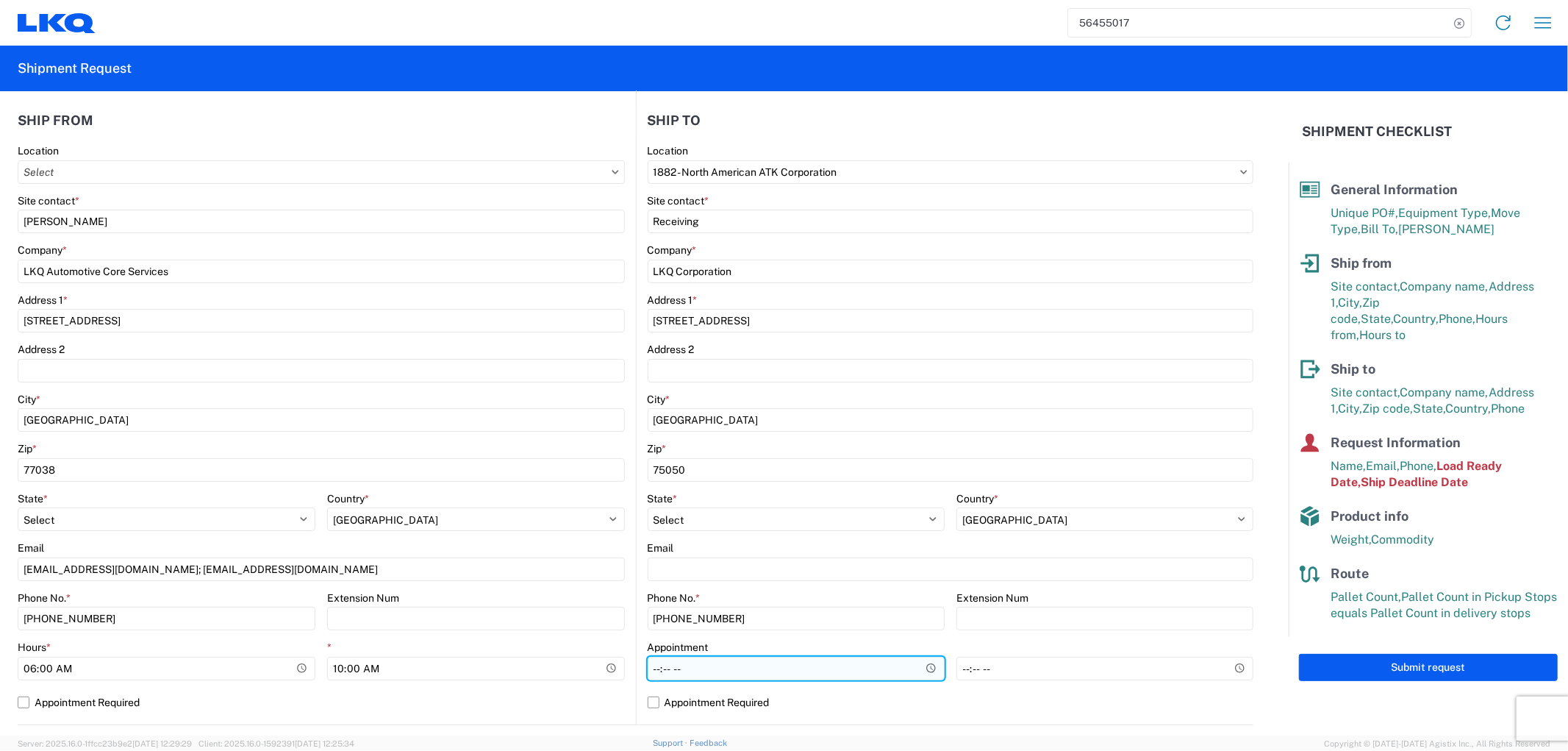
click at [677, 665] on input "Hours *" at bounding box center [796, 669] width 297 height 24
type input "07:00"
click at [613, 631] on agx-form-control-wrapper-v2 "Extension Num" at bounding box center [476, 615] width 298 height 50
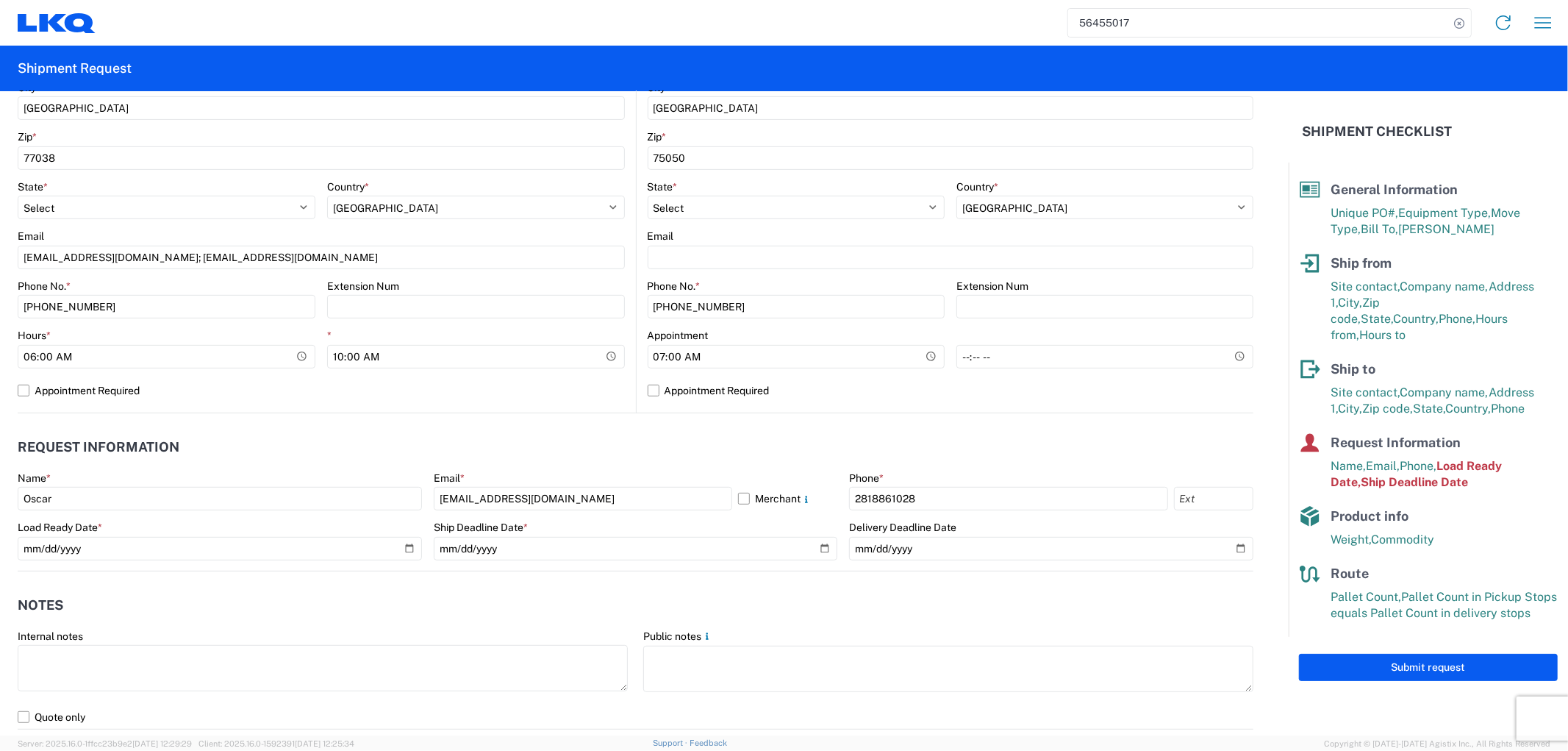
scroll to position [490, 0]
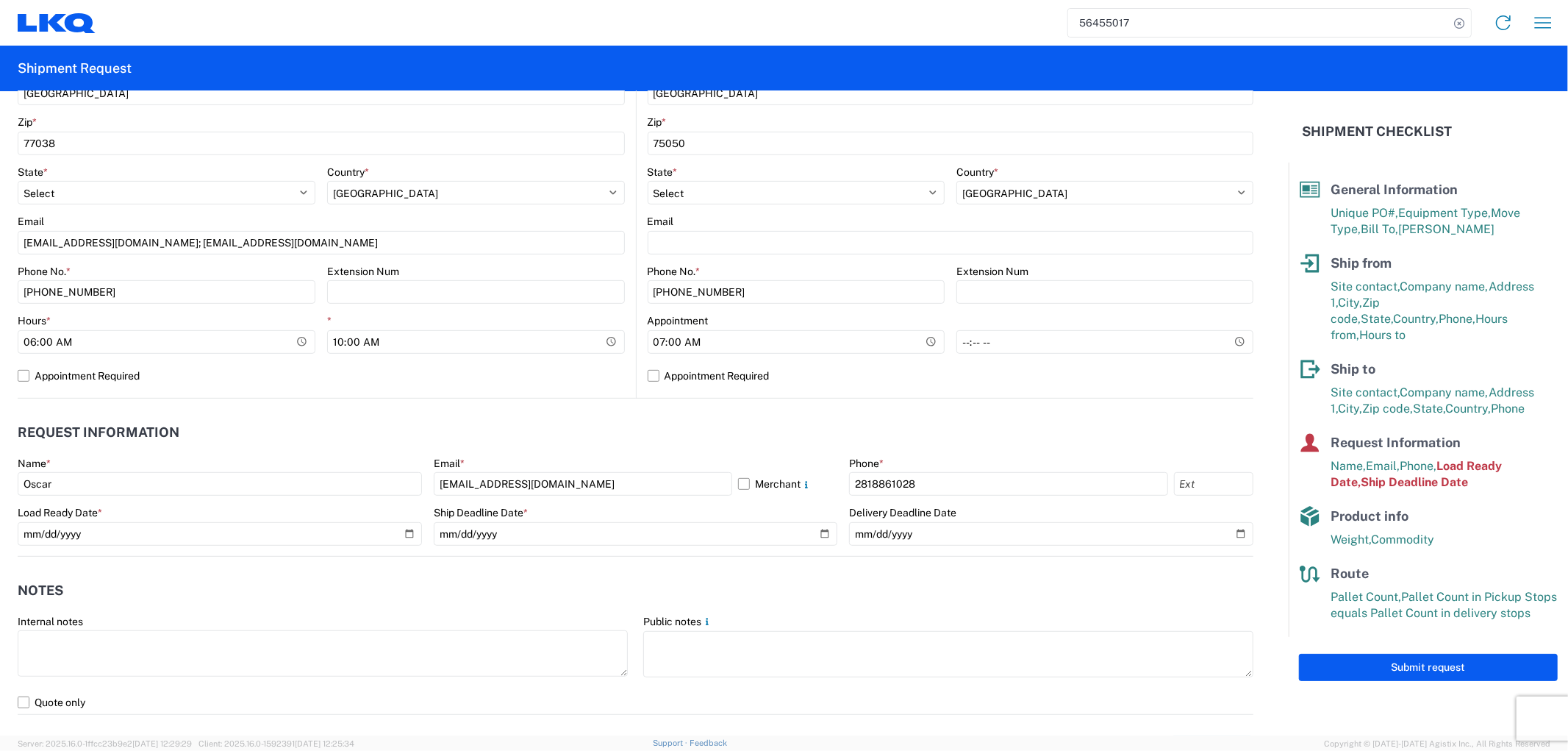
drag, startPoint x: 104, startPoint y: 458, endPoint x: 70, endPoint y: 466, distance: 34.9
click at [70, 466] on div "Name *" at bounding box center [220, 463] width 404 height 14
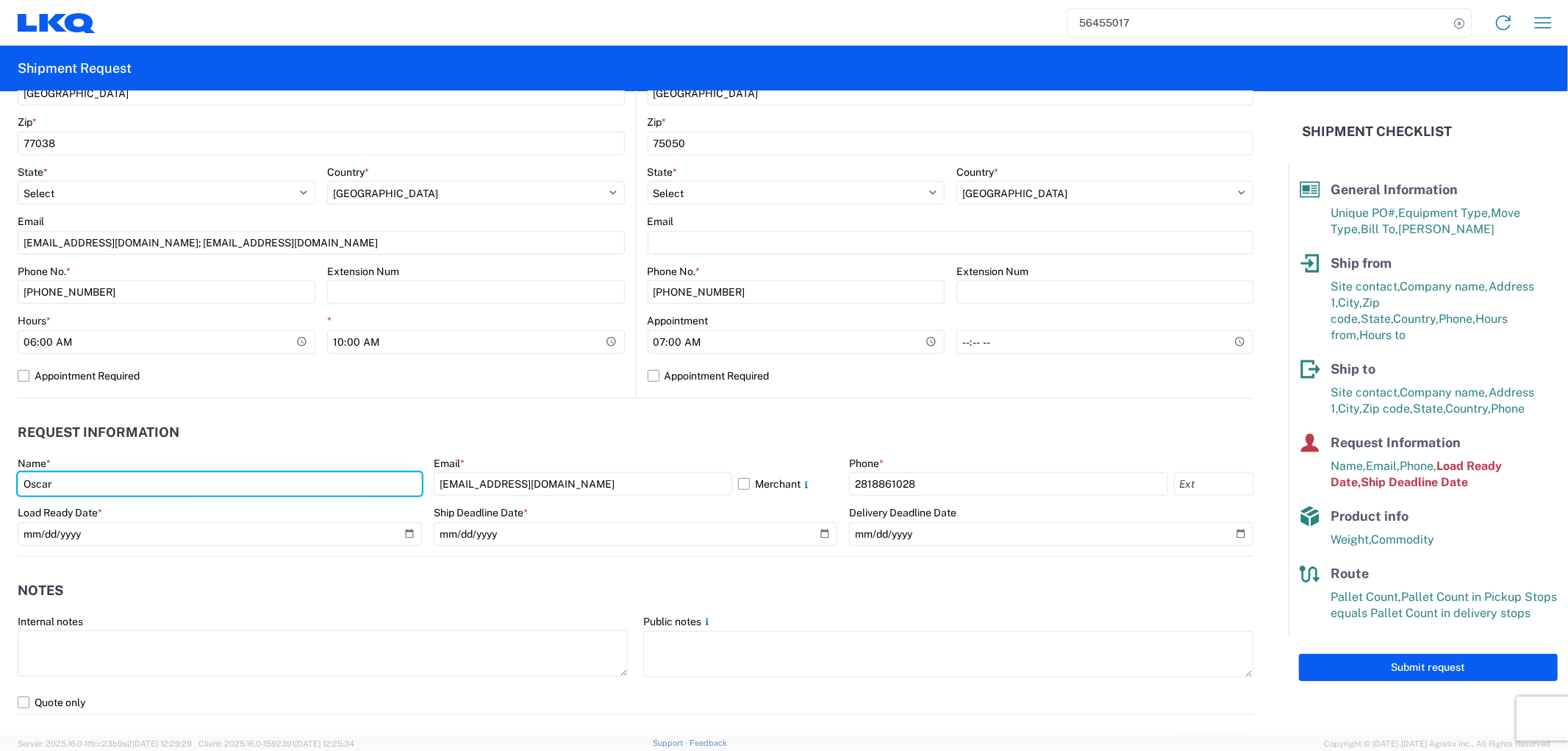
drag, startPoint x: 71, startPoint y: 483, endPoint x: 10, endPoint y: 487, distance: 61.1
click at [18, 487] on input "Oscar" at bounding box center [220, 484] width 404 height 24
type input "[PERSON_NAME]"
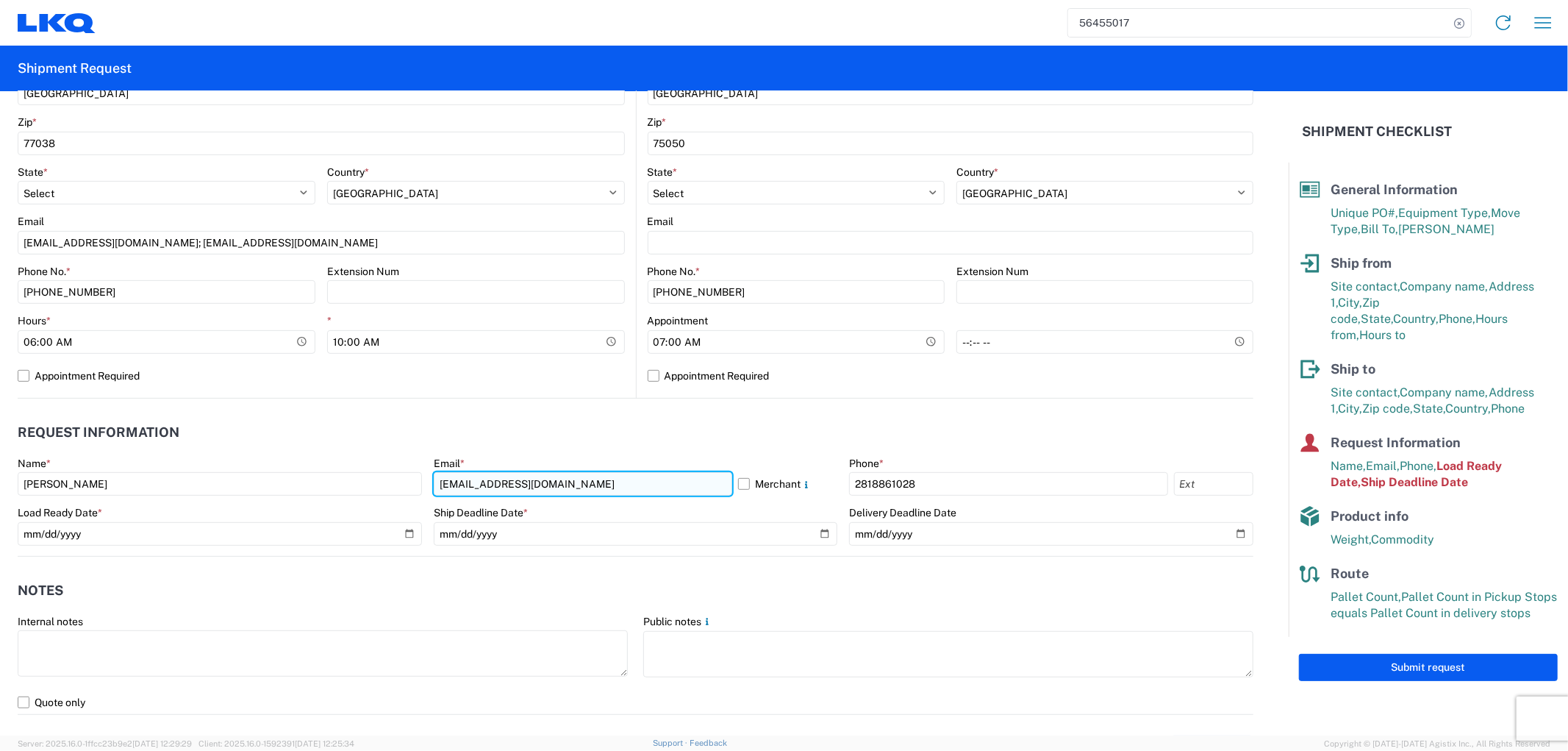
click at [522, 488] on input "oxdavila@lkqcorp.com" at bounding box center [583, 484] width 298 height 24
drag, startPoint x: 567, startPoint y: 485, endPoint x: 379, endPoint y: 487, distance: 188.0
click at [379, 487] on div "Name * Alfredo Canales Email * oxdavila@lkqcorp.com Merchant Phone * 2818861028…" at bounding box center [636, 507] width 1235 height 100
drag, startPoint x: 681, startPoint y: 482, endPoint x: 575, endPoint y: 482, distance: 106.0
click at [575, 482] on input "[EMAIL_ADDRESS][DOMAIN_NAME]; [EMAIL_ADDRESS][DOMAIN_NAME]" at bounding box center [583, 484] width 298 height 24
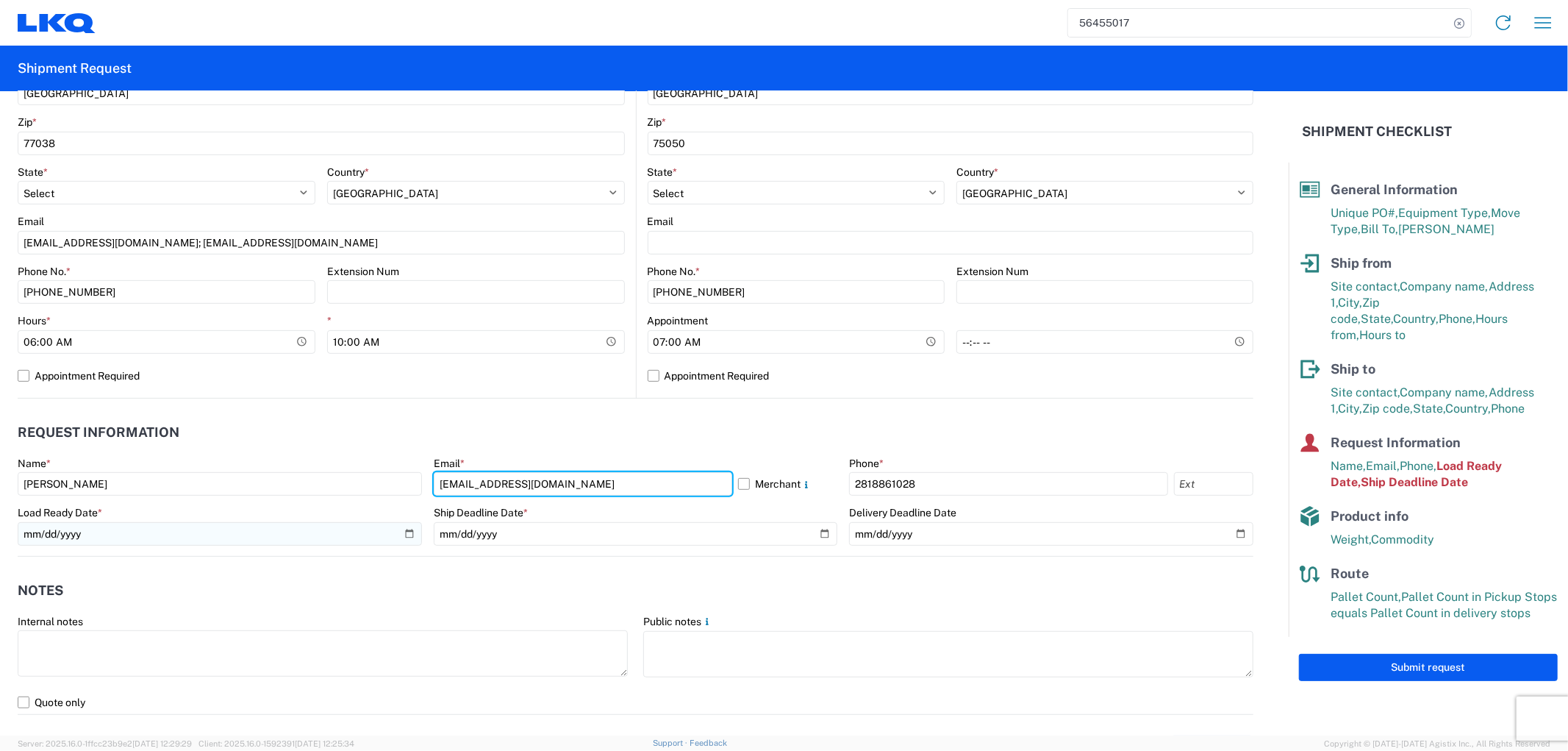
type input "[EMAIL_ADDRESS][DOMAIN_NAME]"
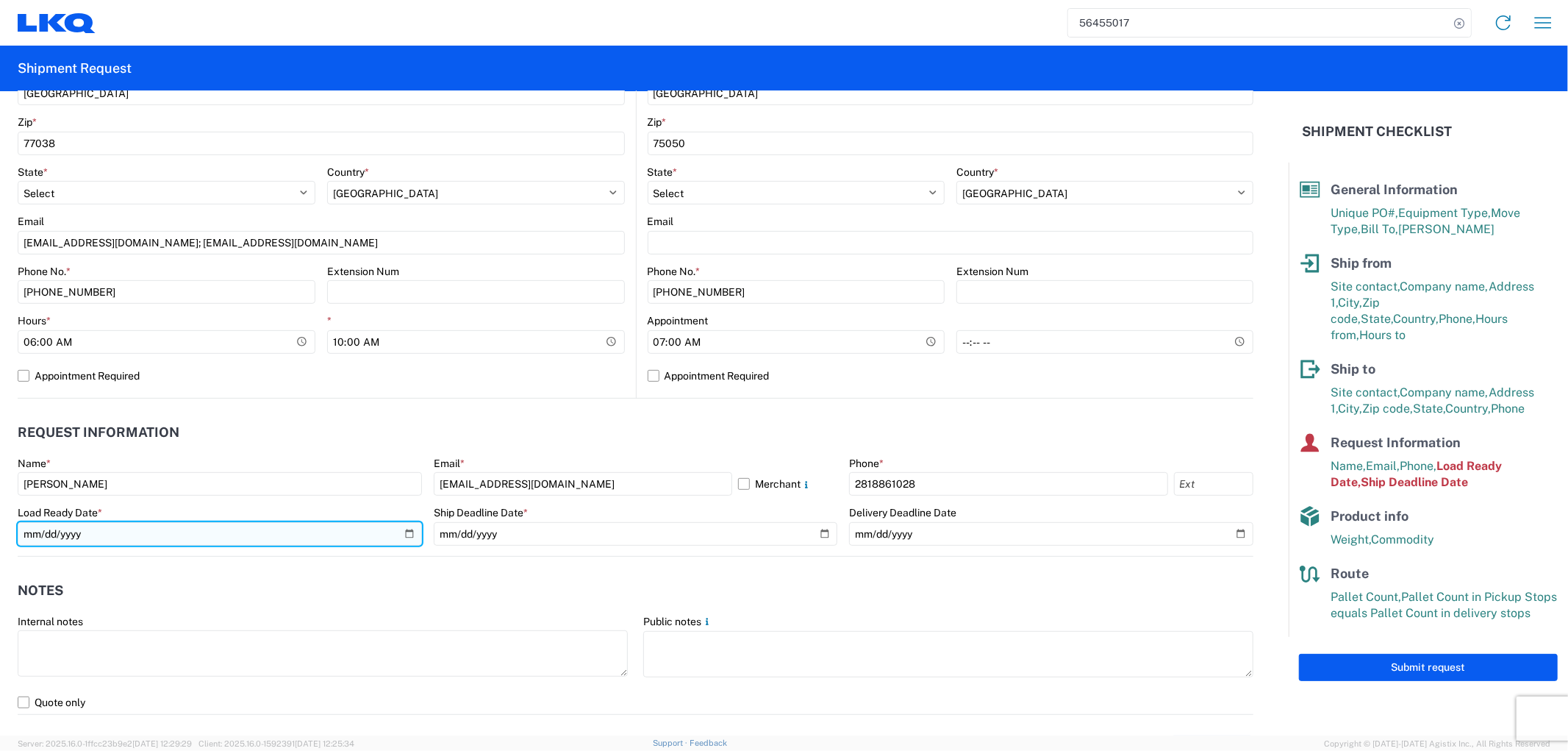
click at [279, 532] on input "2025-08-12" at bounding box center [220, 534] width 404 height 24
click at [405, 534] on input "2025-08-12" at bounding box center [220, 534] width 404 height 24
type input "2025-08-14"
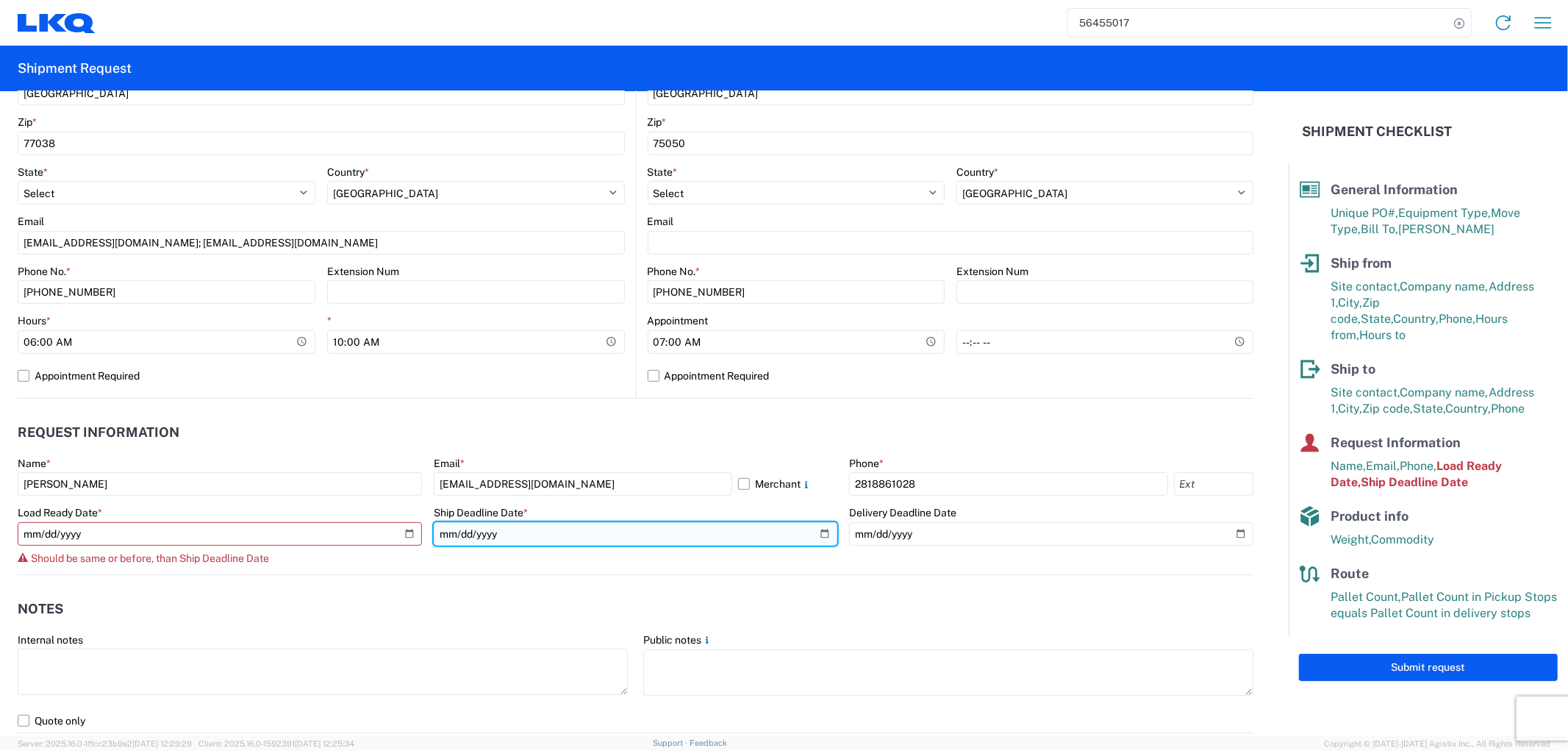
click at [813, 528] on input "2025-08-12" at bounding box center [636, 534] width 404 height 24
type input "2025-08-14"
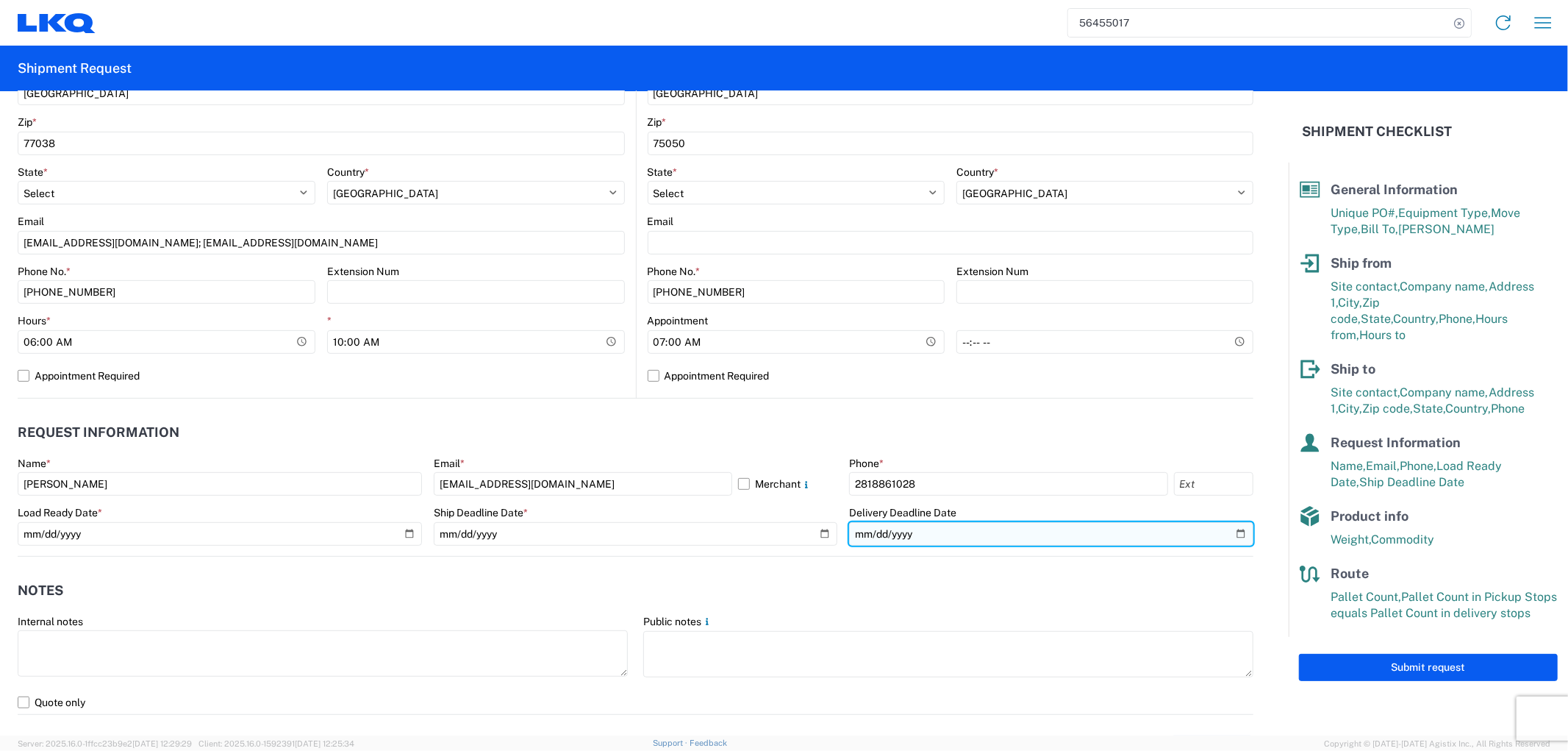
click at [1229, 531] on input "2025-08-14" at bounding box center [1051, 534] width 404 height 24
type input "2025-08-15"
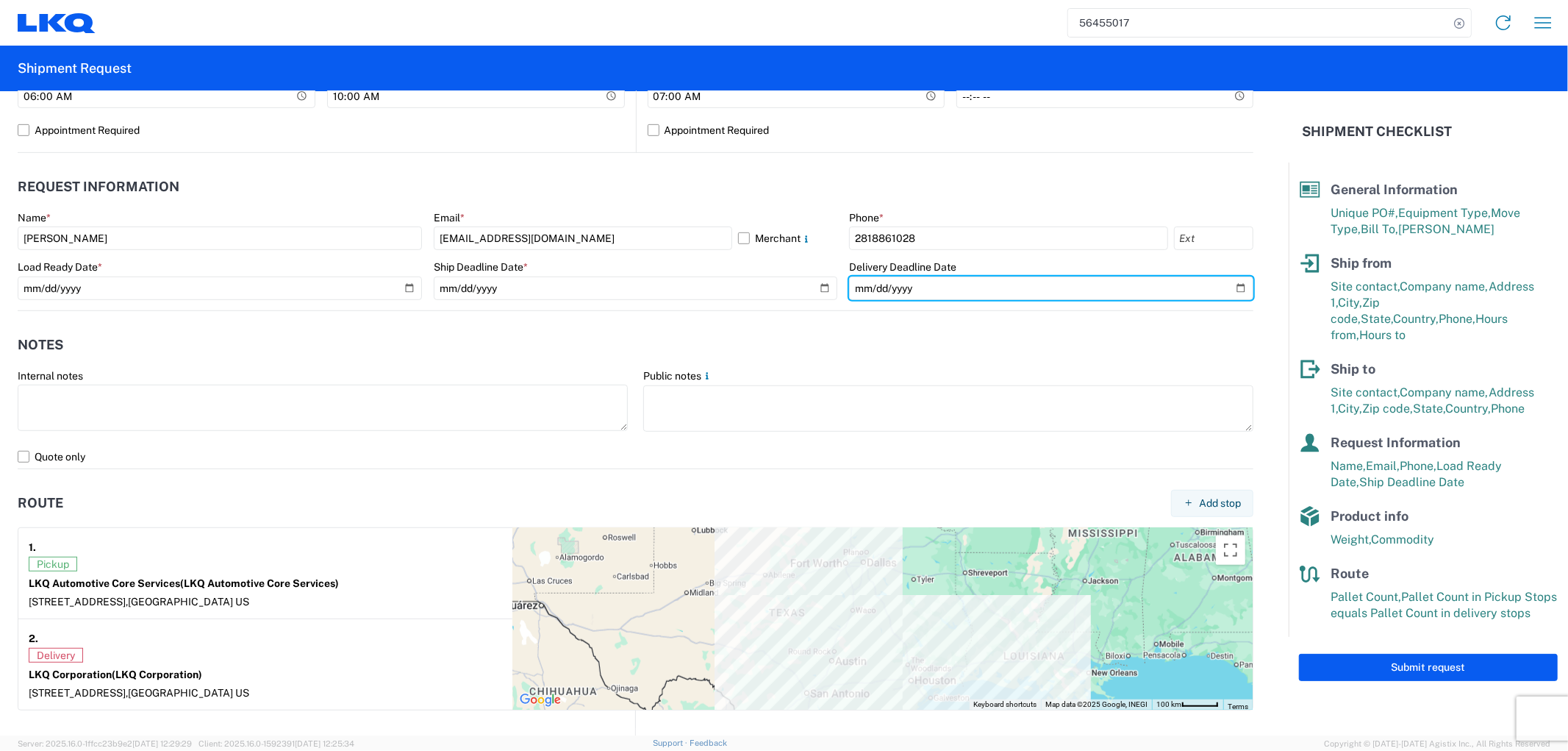
scroll to position [980, 0]
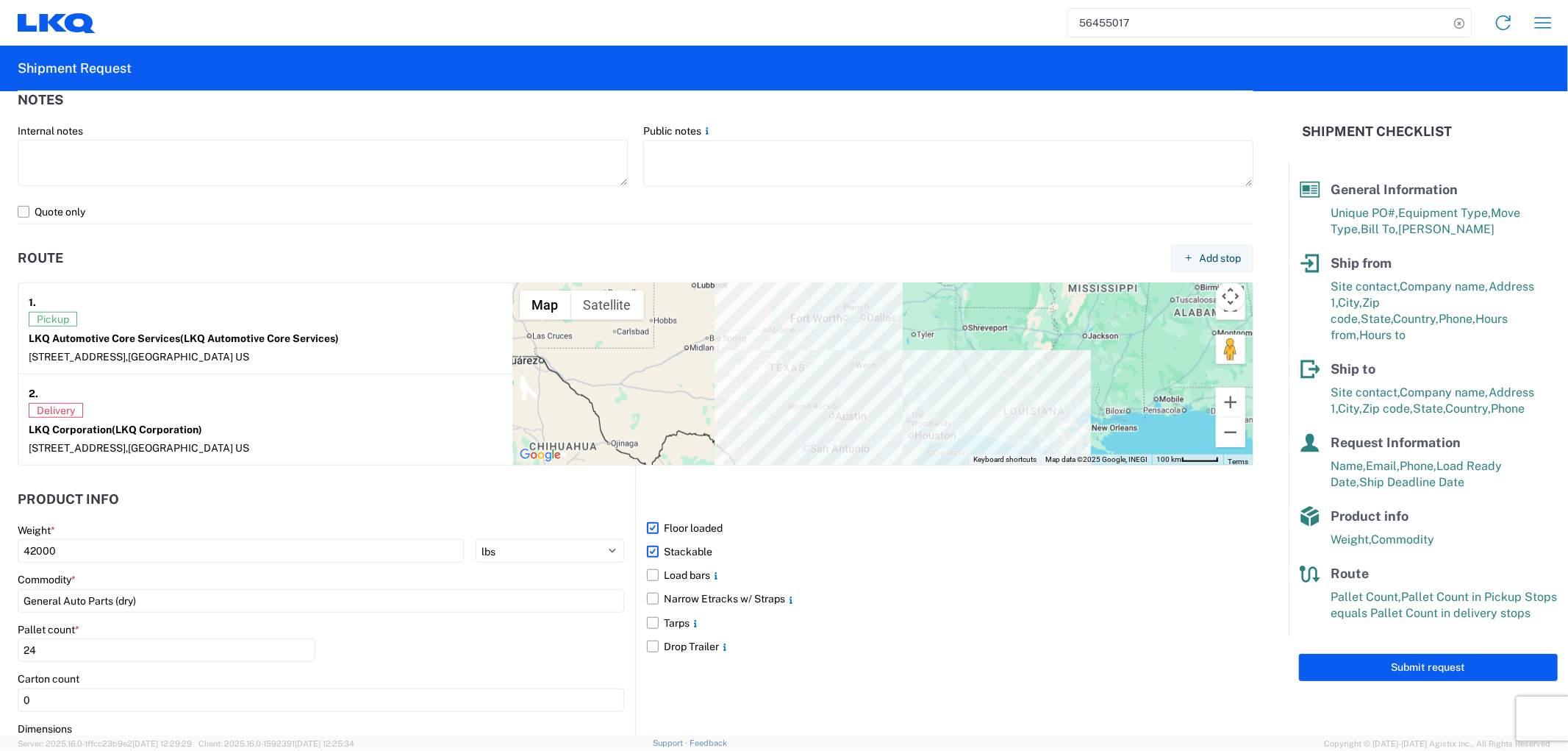
click at [1392, 666] on div "Submit request" at bounding box center [1428, 667] width 279 height 61
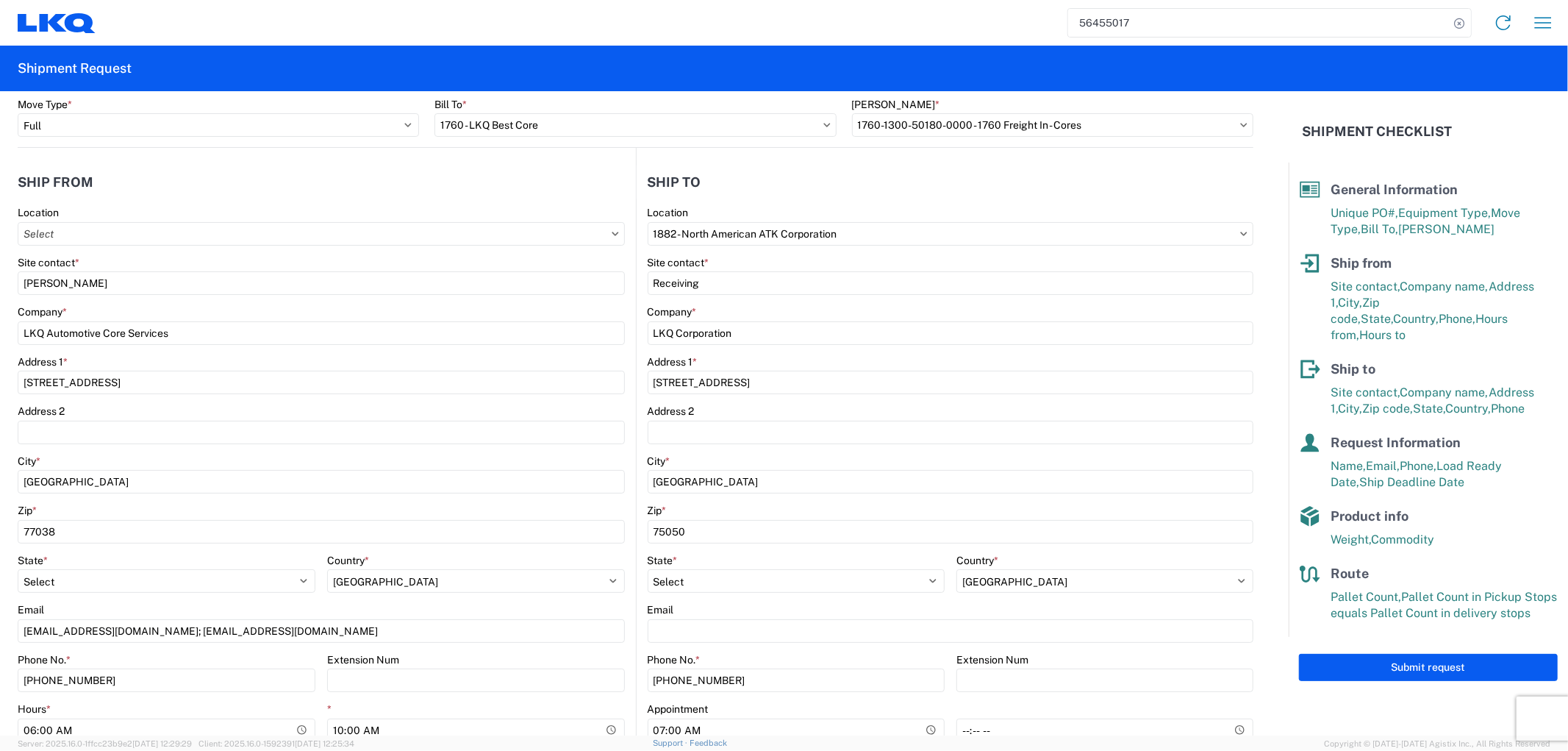
scroll to position [0, 0]
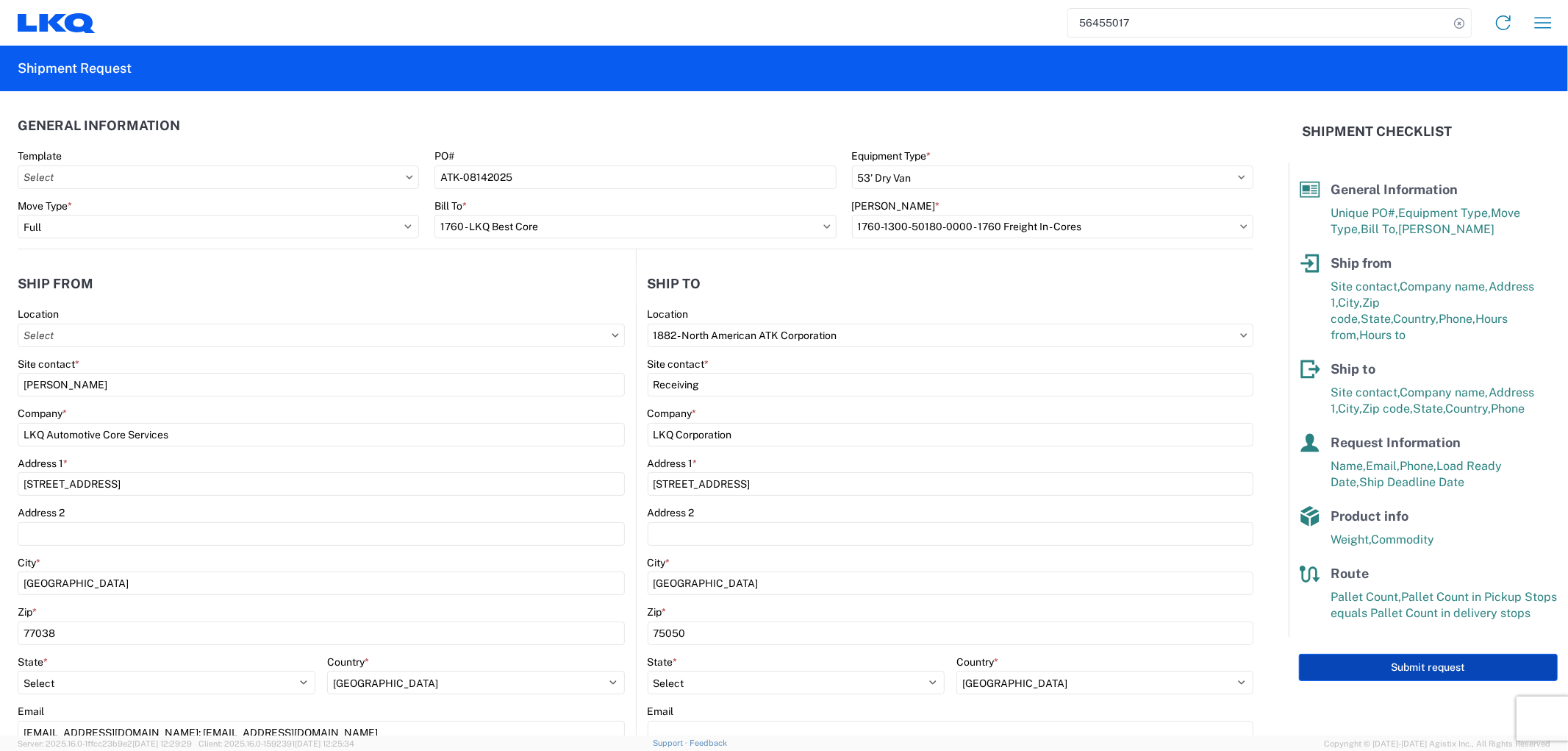
click at [1402, 654] on button "Submit request" at bounding box center [1428, 668] width 259 height 27
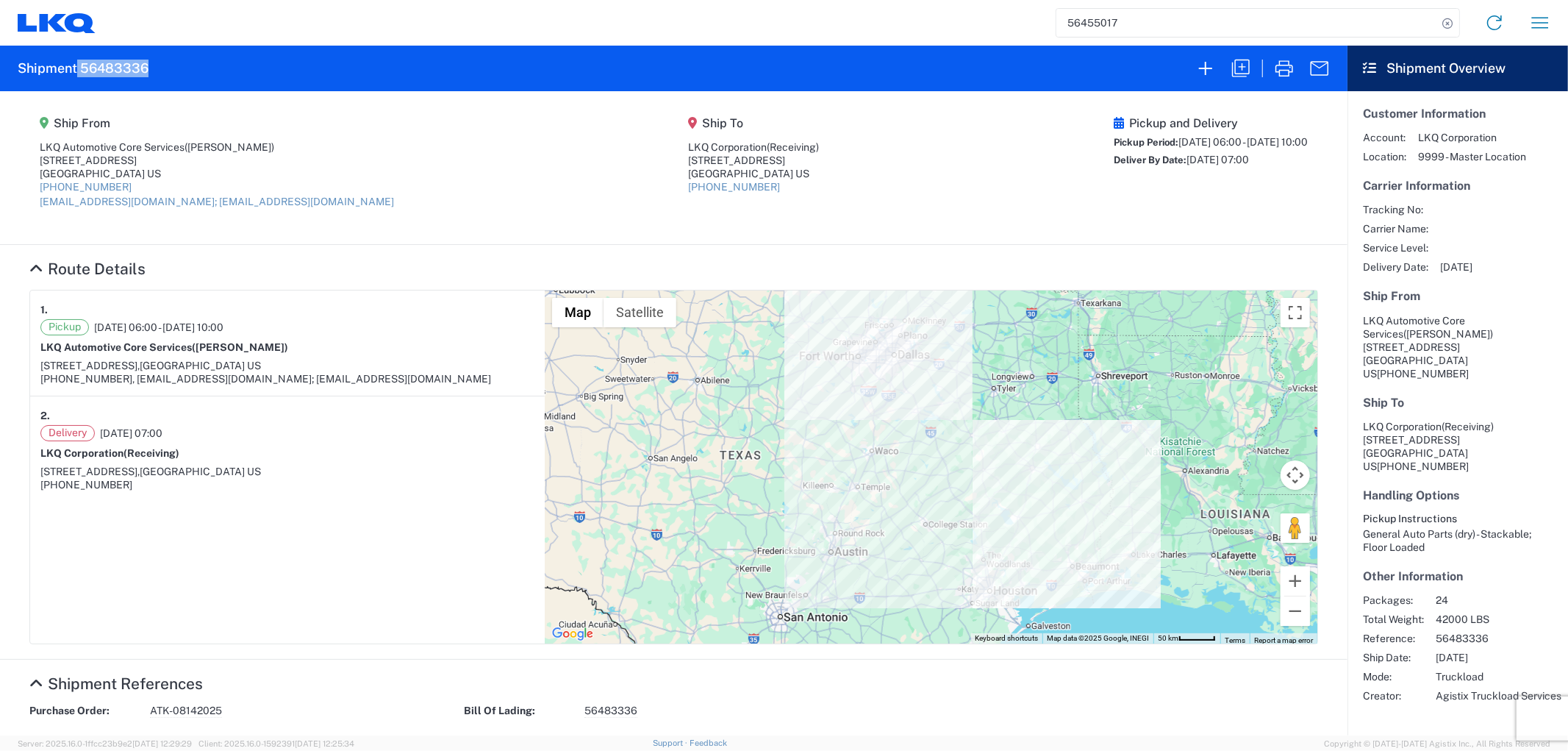
drag, startPoint x: 178, startPoint y: 65, endPoint x: 78, endPoint y: 70, distance: 100.1
click at [78, 70] on agx-form-header "Shipment 56483336" at bounding box center [674, 68] width 1347 height 45
click at [219, 81] on agx-form-header "Shipment 56483336" at bounding box center [674, 68] width 1347 height 45
click at [303, 138] on agx-shipment-main-routing-info "Ship From LKQ Automotive Core Services (Alfredo Canales) 1714 West Mount Housto…" at bounding box center [674, 167] width 1289 height 124
drag, startPoint x: 155, startPoint y: 77, endPoint x: 83, endPoint y: 69, distance: 72.4
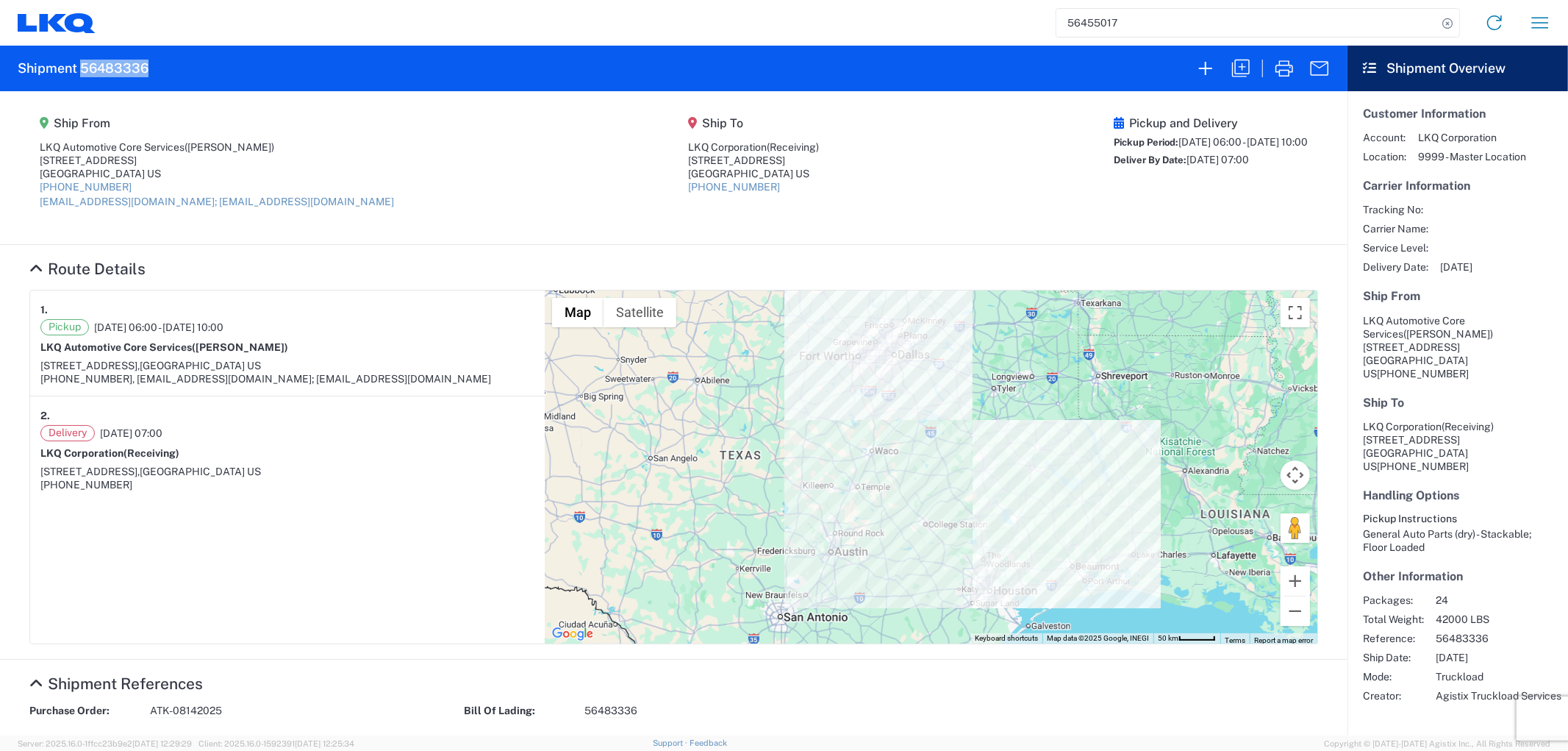
click at [83, 69] on agx-form-header "Shipment 56483336" at bounding box center [674, 68] width 1347 height 45
copy h2 "56483336"
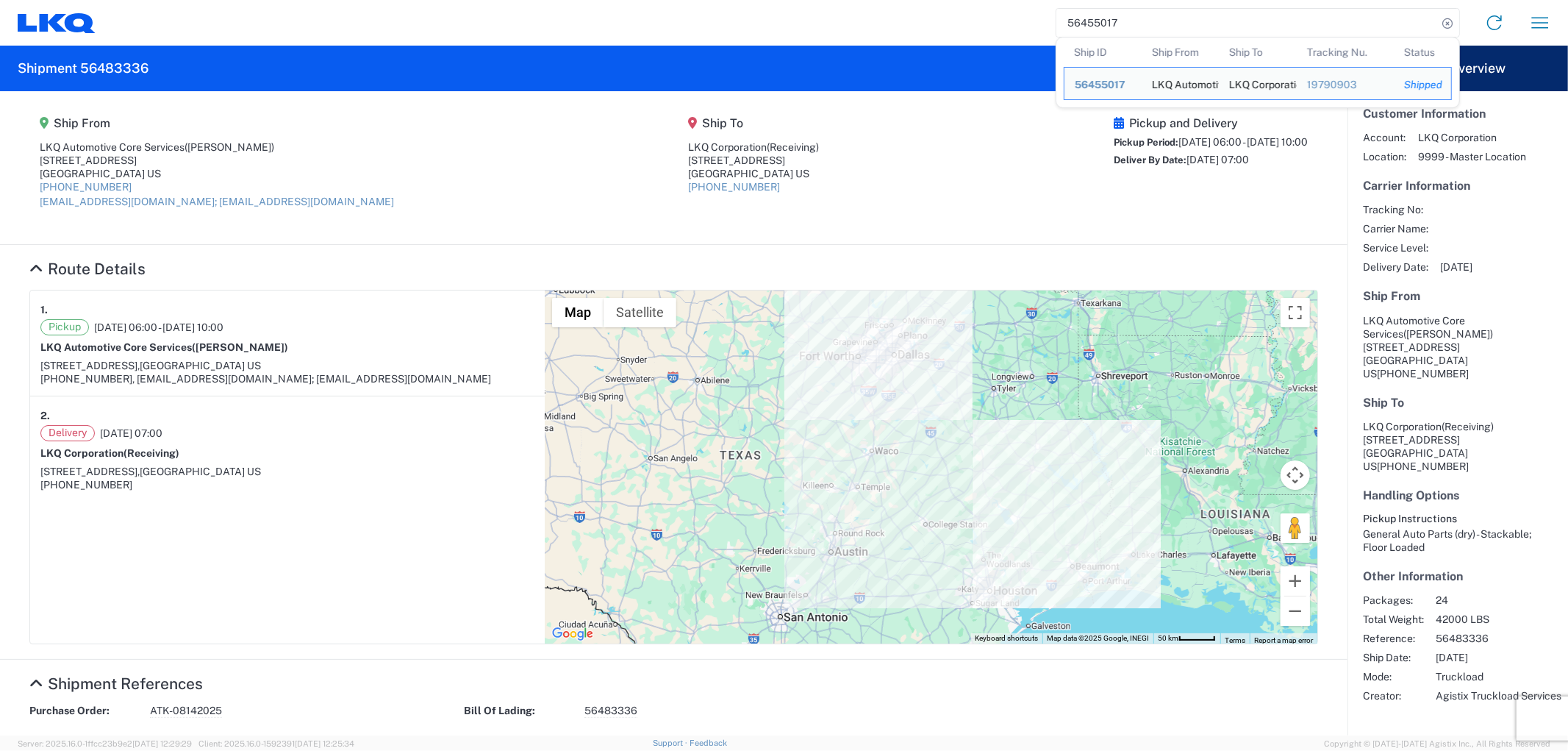
click at [1136, 25] on input "56455017" at bounding box center [1246, 23] width 381 height 28
drag, startPoint x: 1136, startPoint y: 25, endPoint x: 1024, endPoint y: 24, distance: 112.0
click at [1024, 24] on div "56455017 Ship ID Ship From Ship To Tracking Nu. Status Ship ID 56455017 Ship Fr…" at bounding box center [829, 23] width 1467 height 35
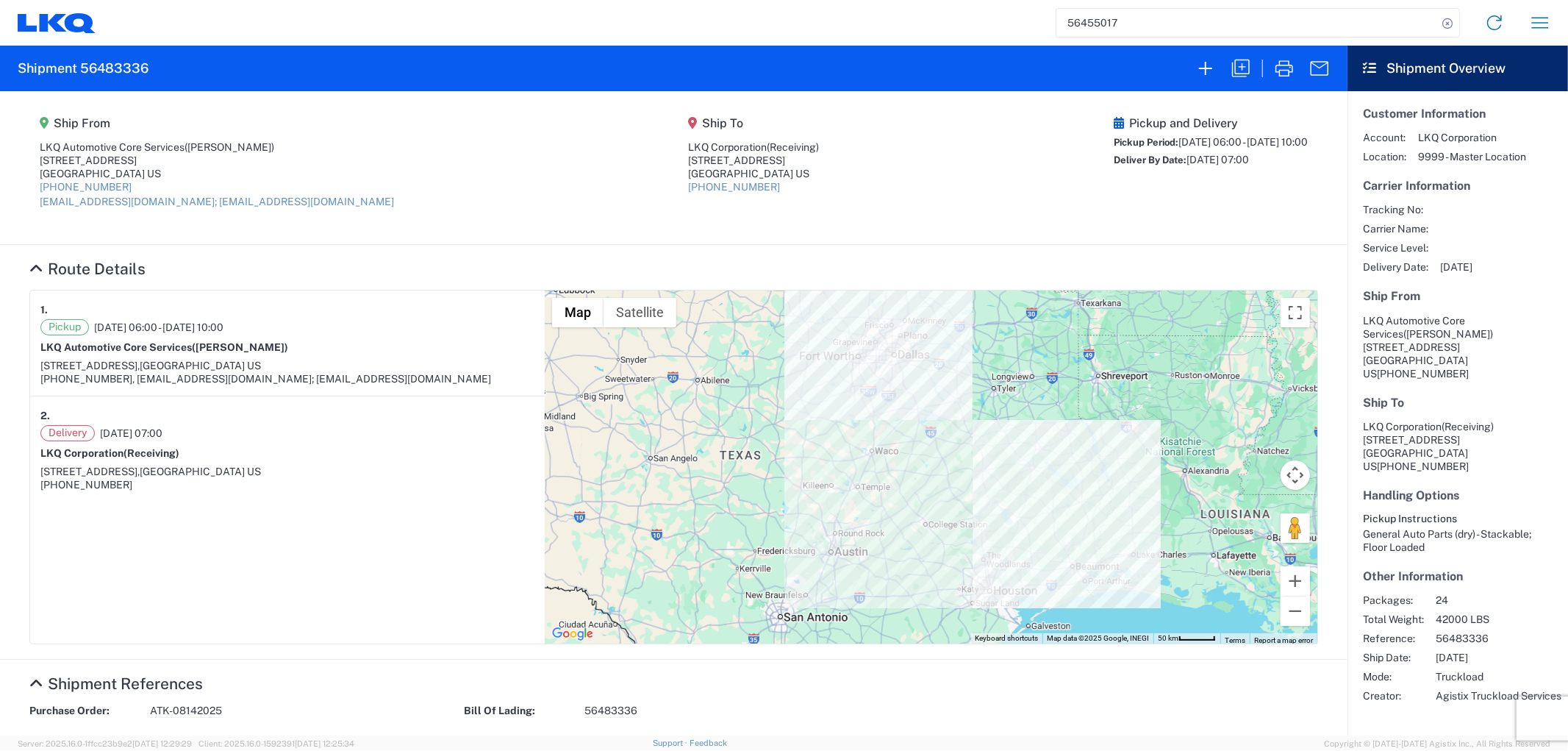
paste input "66"
type input "56455066"
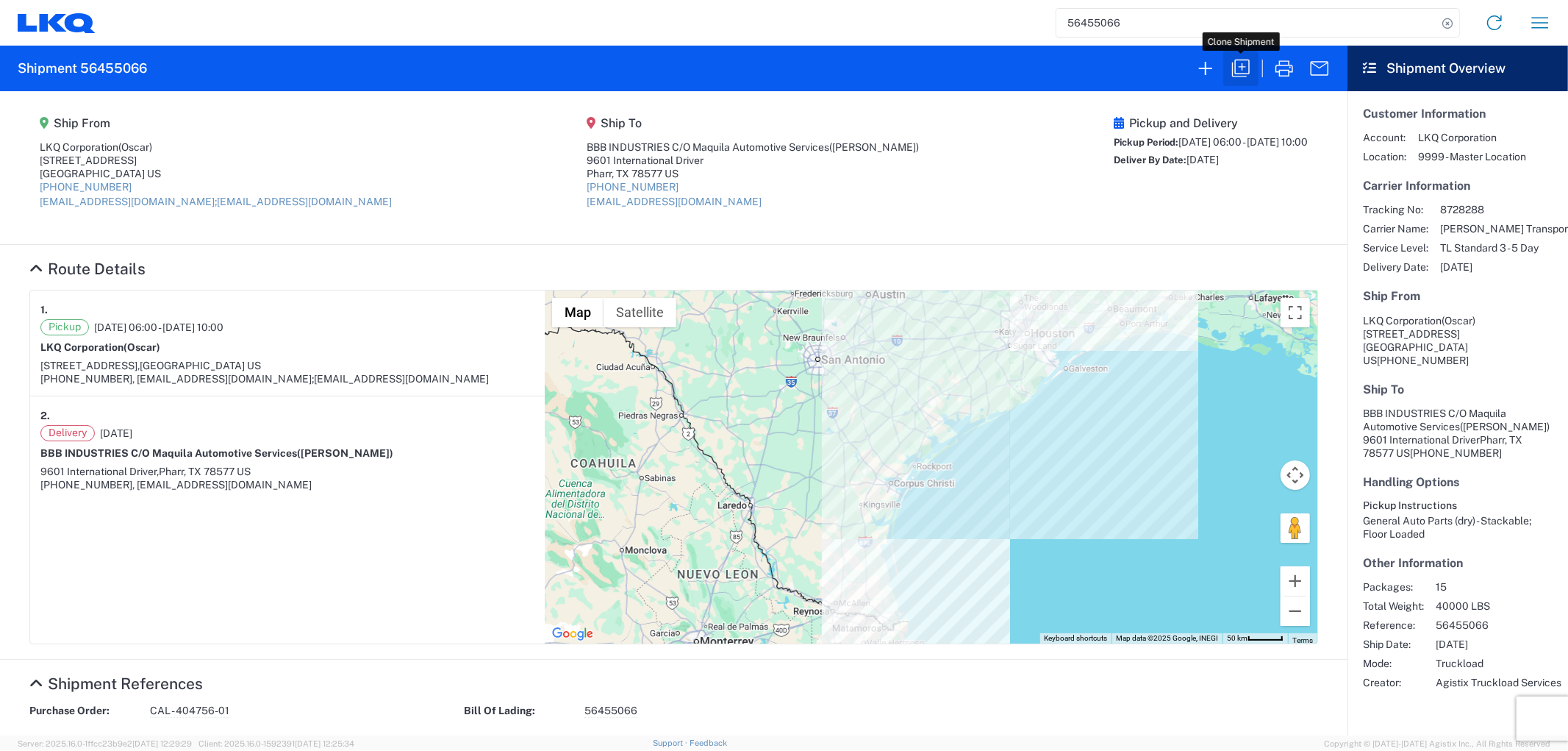
click at [1235, 71] on icon "button" at bounding box center [1241, 69] width 18 height 18
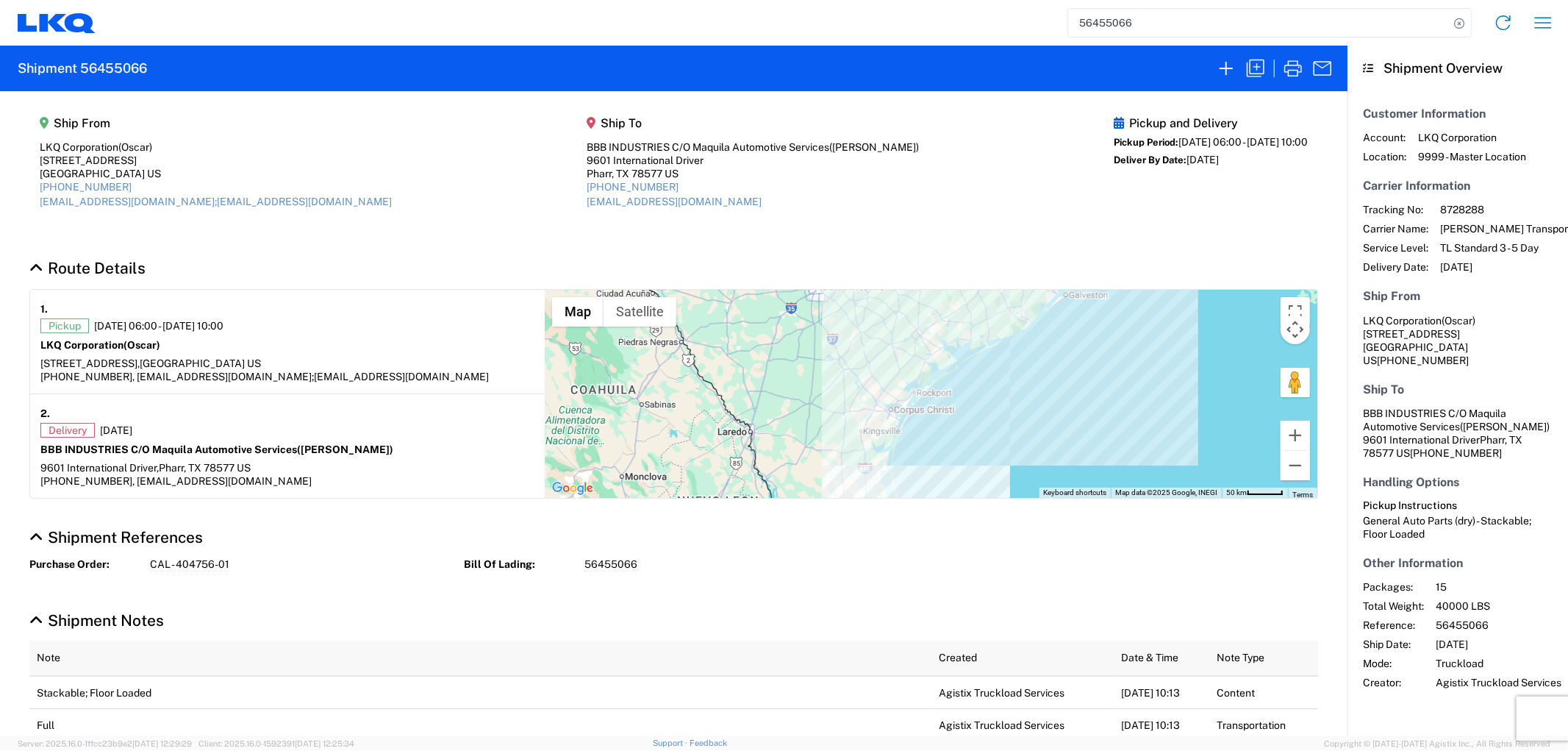
select select "STDV"
select select "FULL"
select select "US"
select select "LBS"
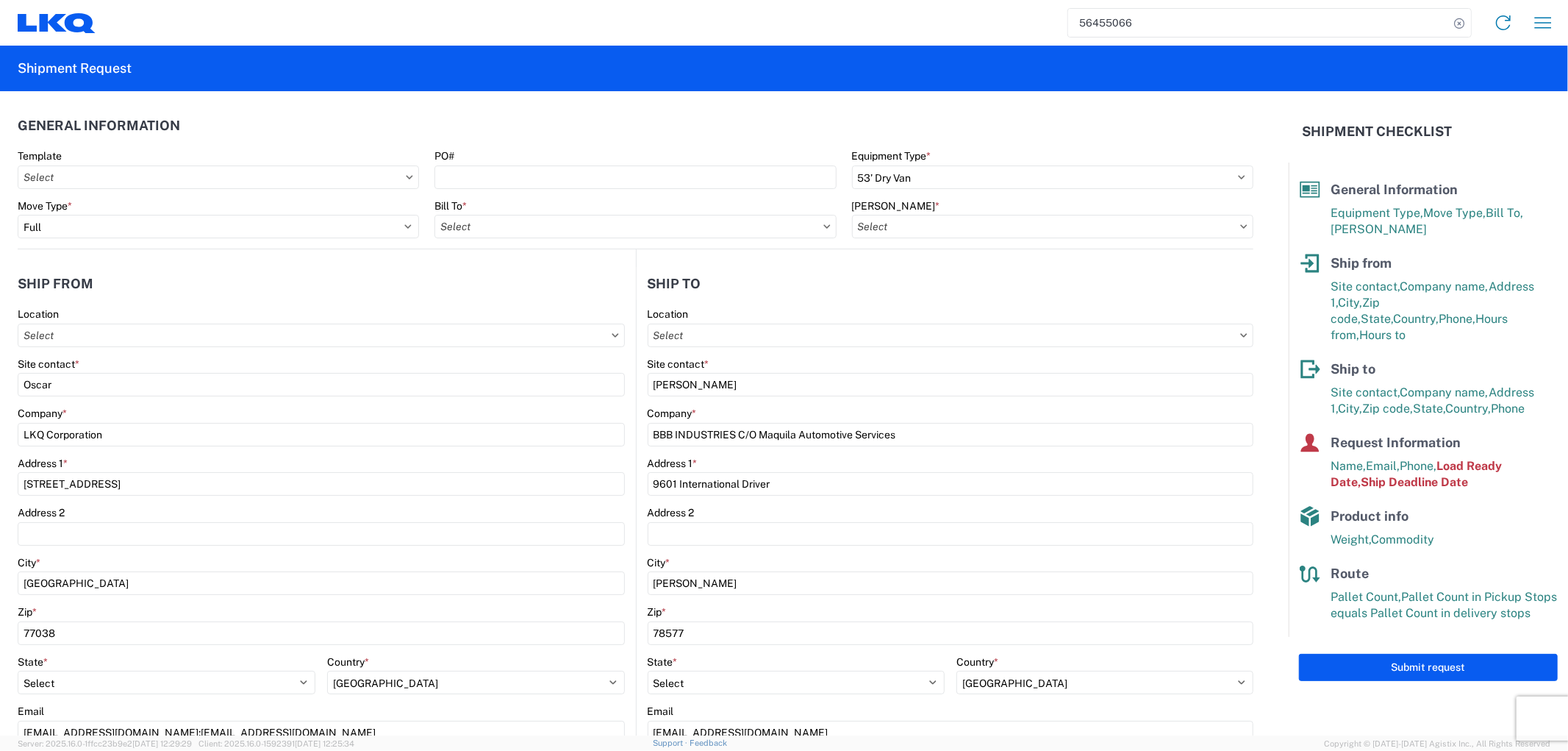
type input "1760 - LKQ Best Core"
type input "1760-6300-66000-0000 - 1760 Freight Out"
type input "1760 - LKQ Best Core"
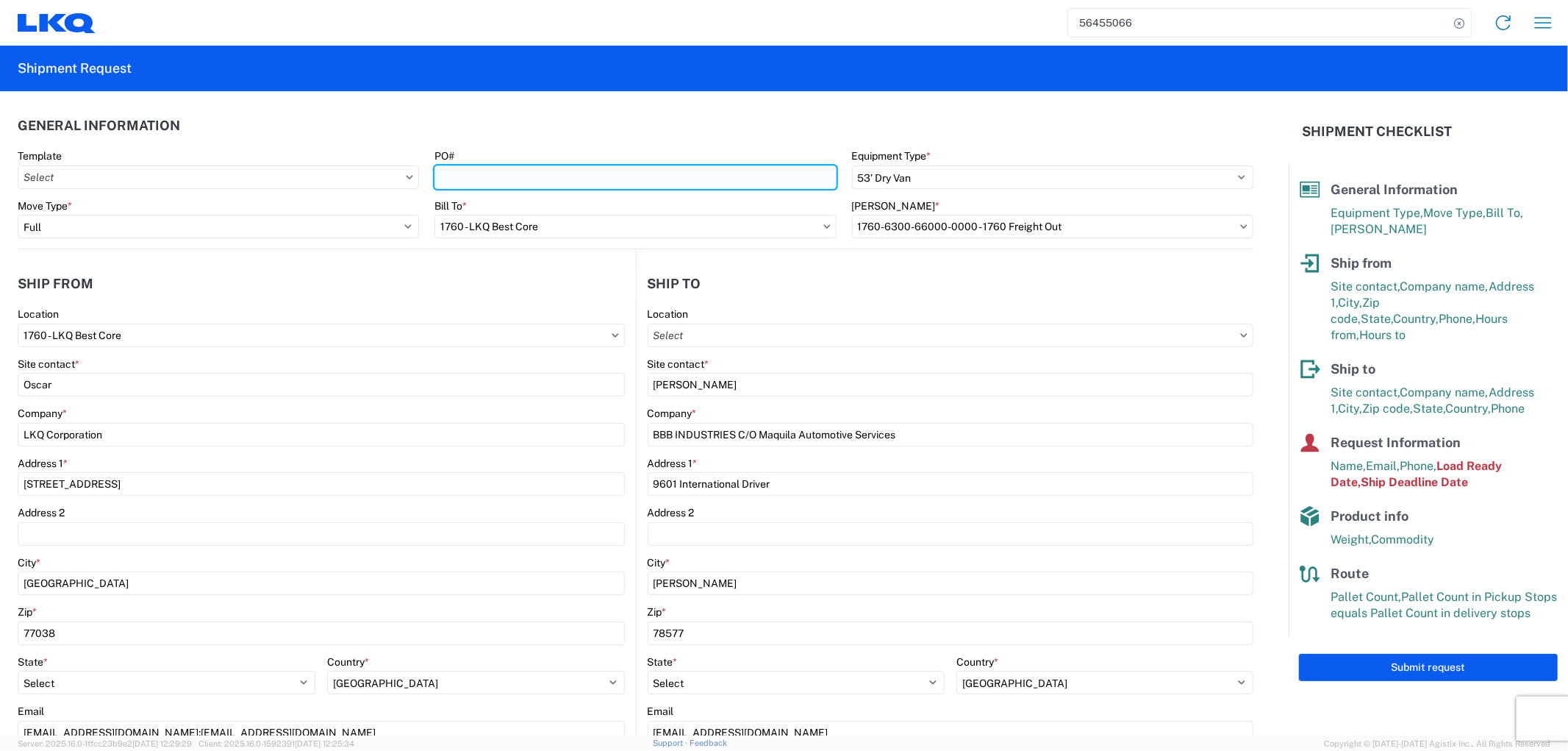
click at [439, 171] on input "PO#" at bounding box center [635, 177] width 401 height 24
click at [505, 181] on input "PO#" at bounding box center [635, 177] width 401 height 24
type input "CAL-403725-08"
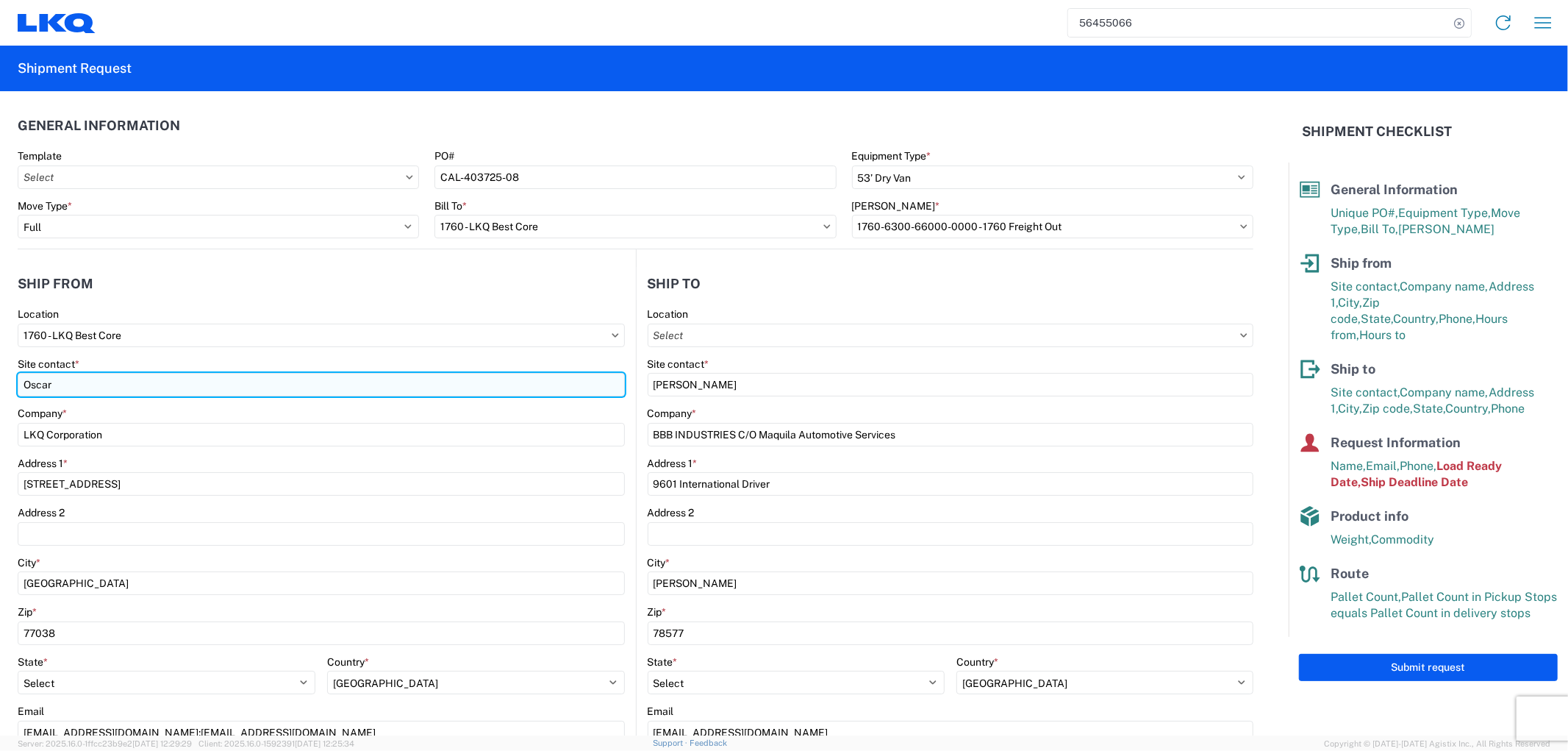
click at [118, 373] on input "Oscar" at bounding box center [321, 385] width 607 height 24
drag, startPoint x: 73, startPoint y: 378, endPoint x: -37, endPoint y: 385, distance: 110.2
click at [0, 385] on html "56455066 Home Shipment request Shipment tracking Shipment Request General Infor…" at bounding box center [784, 376] width 1568 height 751
type input "L"
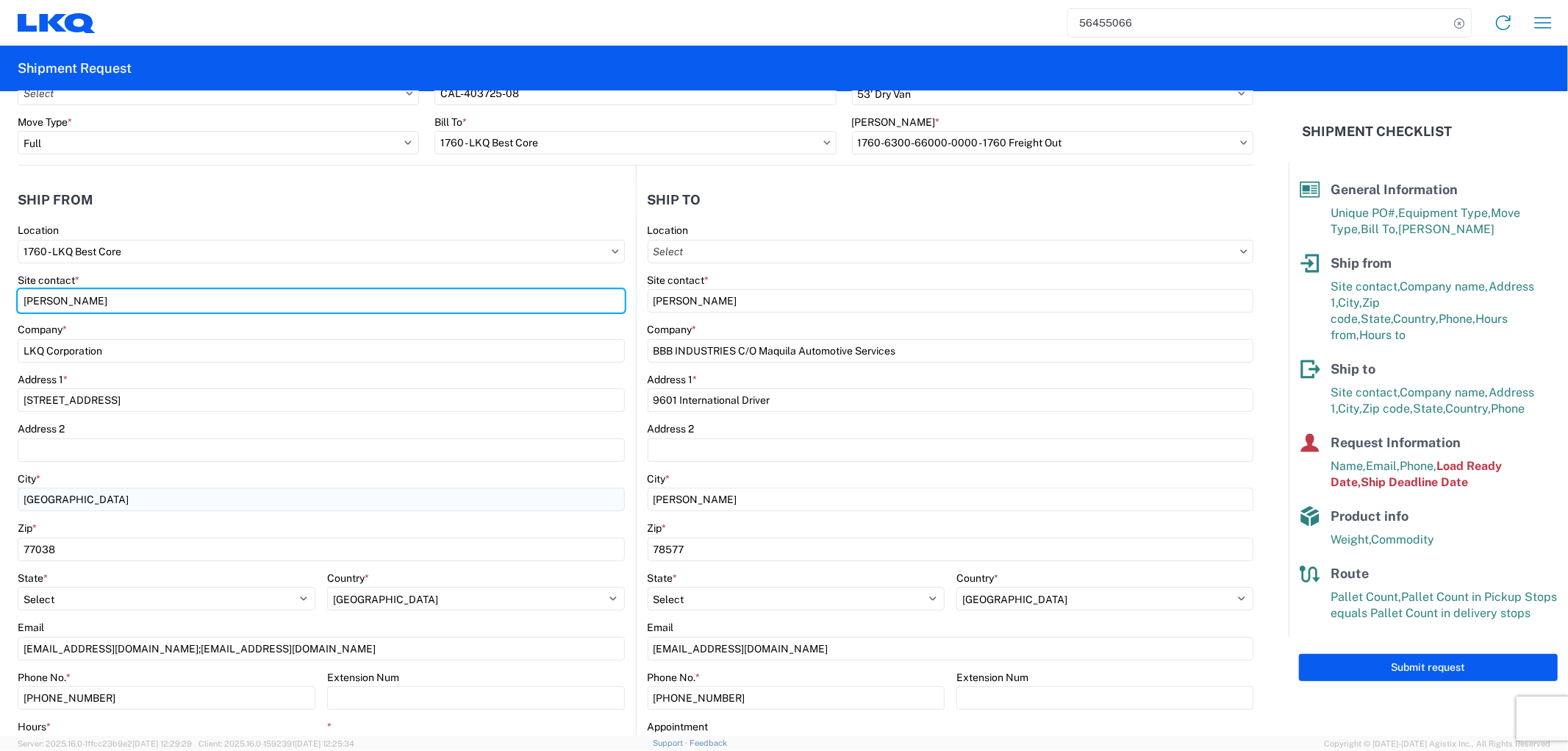
scroll to position [245, 0]
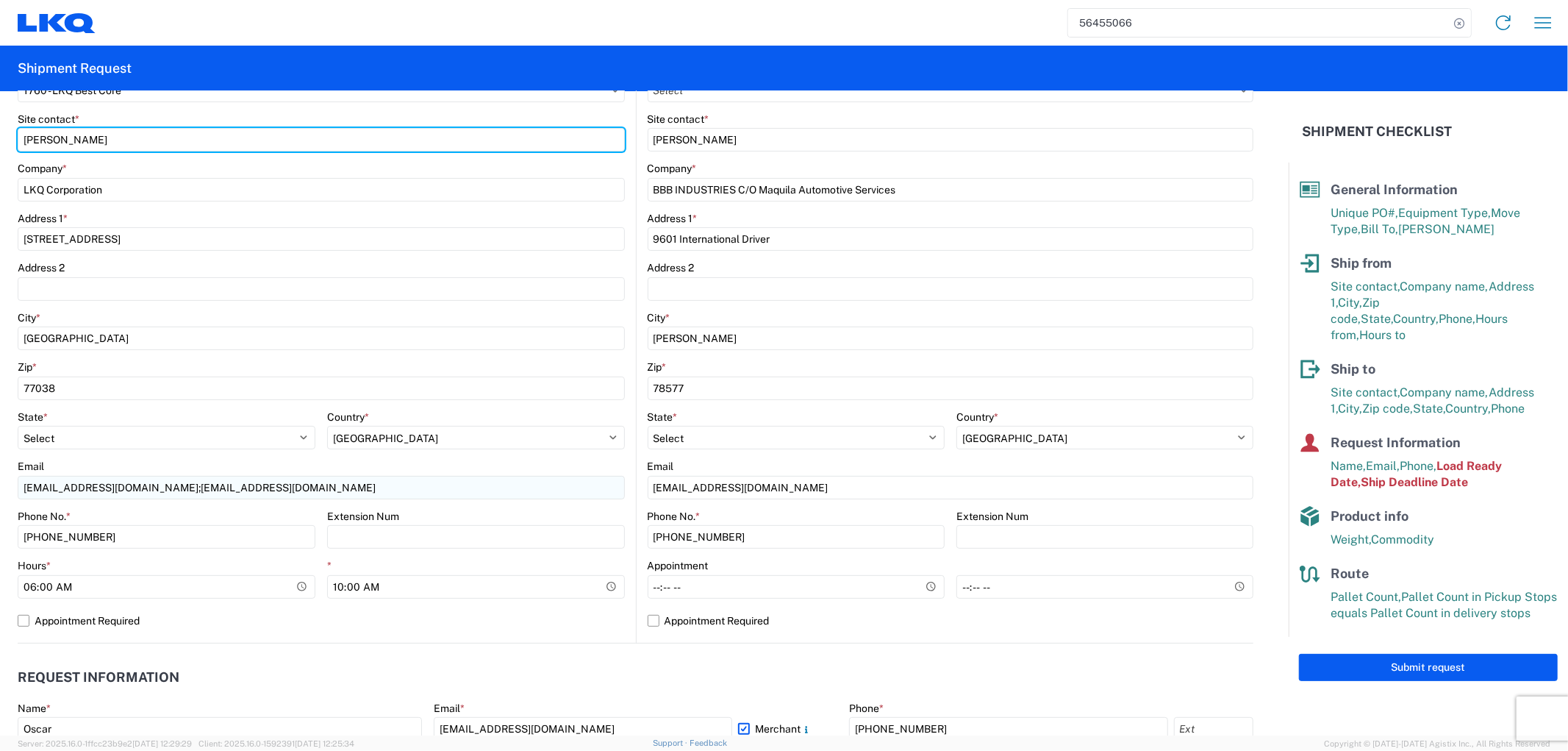
type input "[PERSON_NAME]"
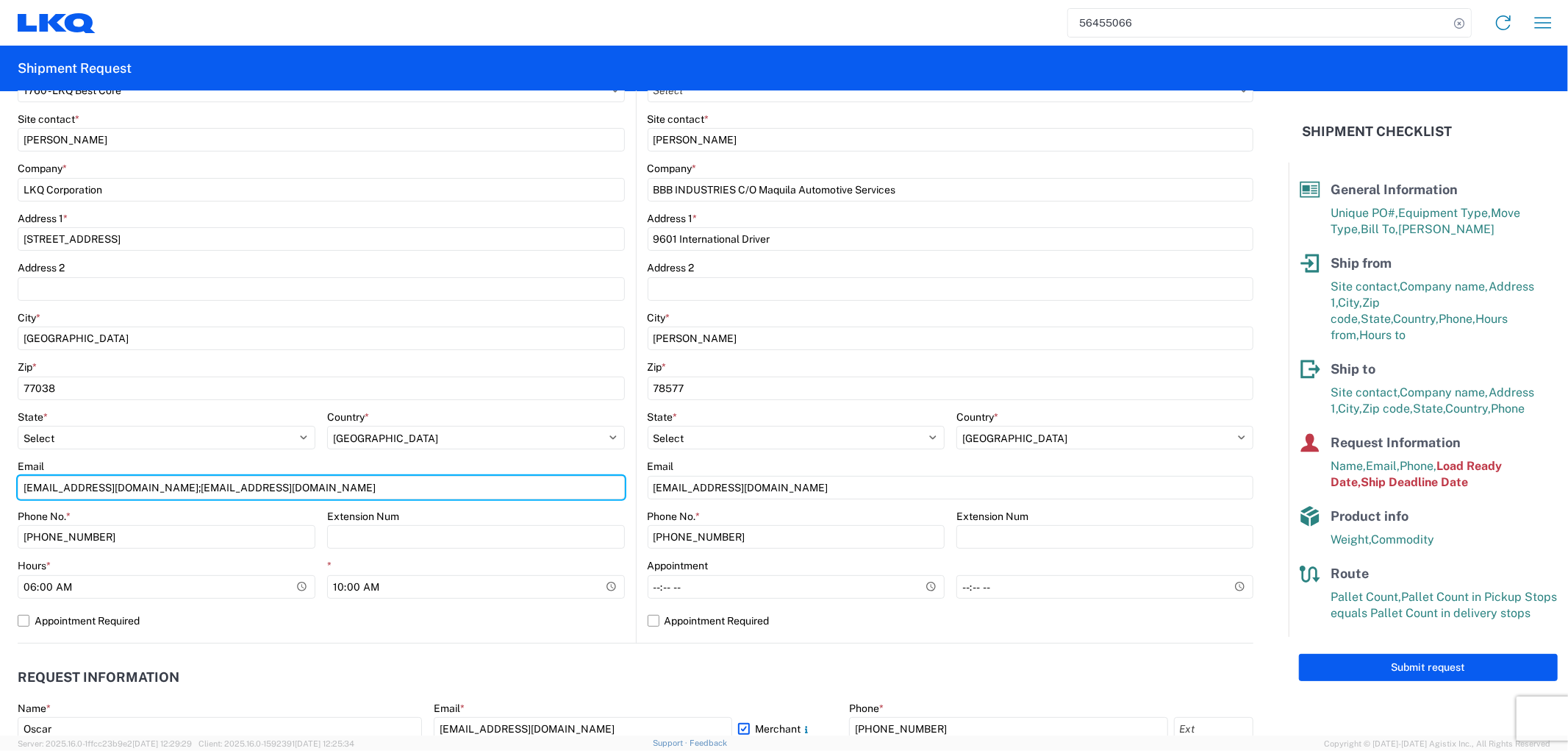
drag, startPoint x: 269, startPoint y: 491, endPoint x: -94, endPoint y: 493, distance: 363.0
click at [0, 493] on html "56455066 Home Shipment request Shipment tracking Shipment Request General Infor…" at bounding box center [784, 376] width 1568 height 751
type input "[EMAIL_ADDRESS][DOMAIN_NAME]; [EMAIL_ADDRESS][DOMAIN_NAME]"
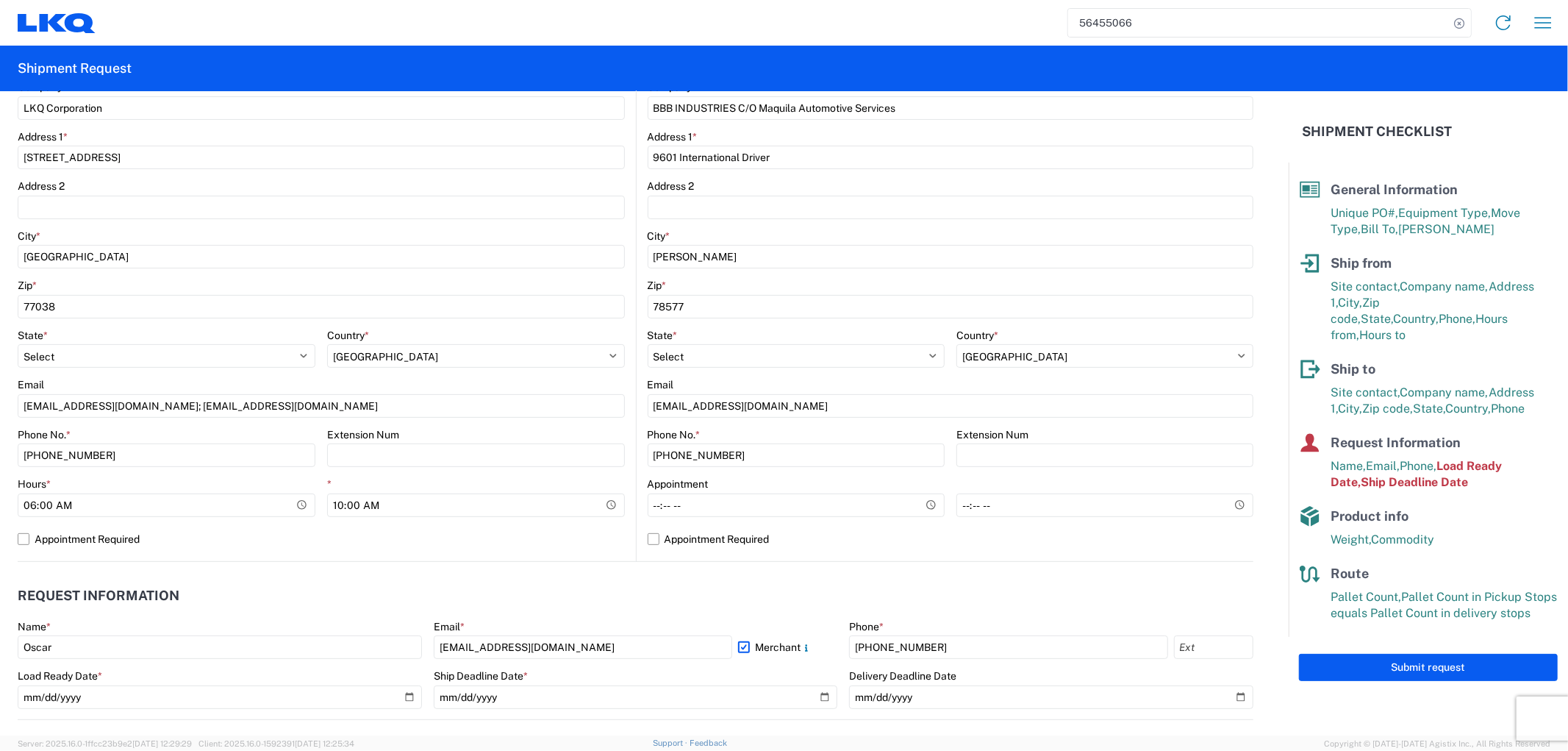
drag, startPoint x: 18, startPoint y: 634, endPoint x: -49, endPoint y: 634, distance: 67.0
click at [0, 634] on html "56455066 Home Shipment request Shipment tracking Shipment Request General Infor…" at bounding box center [784, 376] width 1568 height 751
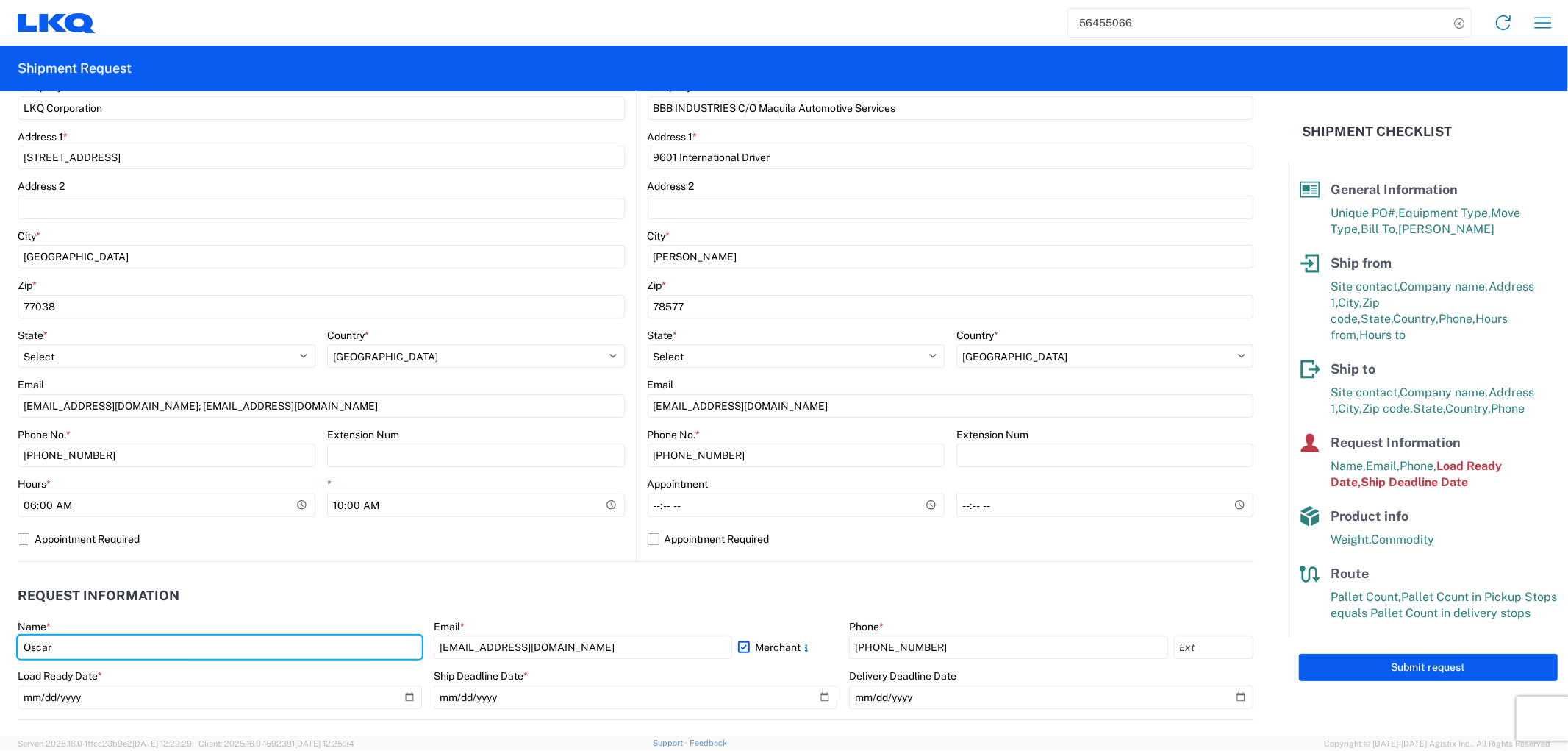
drag, startPoint x: 112, startPoint y: 648, endPoint x: -31, endPoint y: 642, distance: 143.1
click at [0, 642] on html "56455066 Home Shipment request Shipment tracking Shipment Request General Infor…" at bounding box center [784, 376] width 1568 height 751
type input "[PERSON_NAME]"
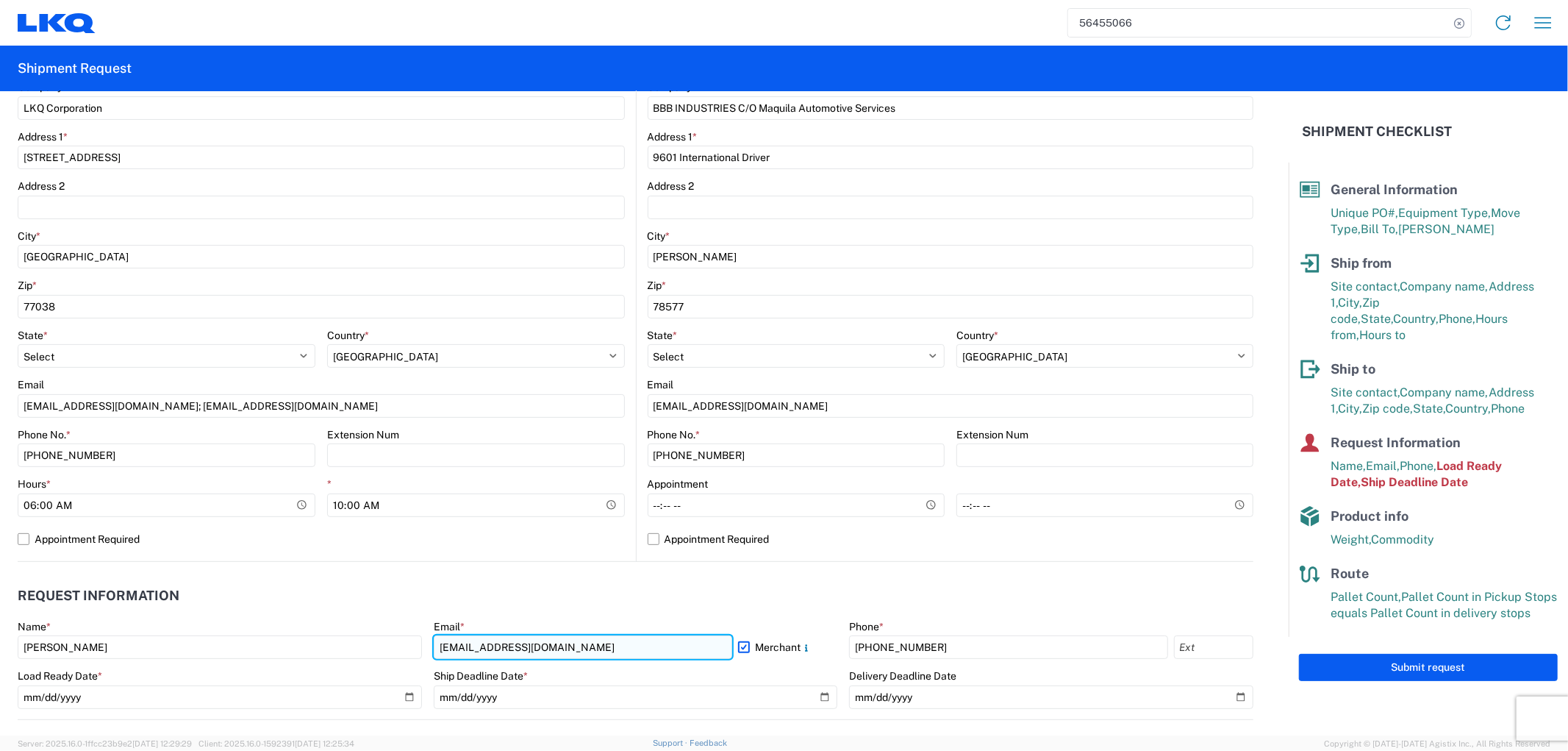
click at [621, 653] on input "oxdavila@lkqcorp.com" at bounding box center [583, 647] width 298 height 24
drag, startPoint x: 512, startPoint y: 659, endPoint x: 272, endPoint y: 661, distance: 240.0
click at [272, 662] on div "Name * Alfredo Canales Email * oxdavila@lkqcorp.com Merchant Phone * 281-886-10…" at bounding box center [636, 670] width 1235 height 100
drag, startPoint x: 687, startPoint y: 650, endPoint x: 567, endPoint y: 658, distance: 120.3
click at [567, 658] on agx-form-control-wrapper-v2 "Email * acgarcia@lkqcorp.com; oxdavila@lkqcorp.com Merchant" at bounding box center [636, 644] width 404 height 50
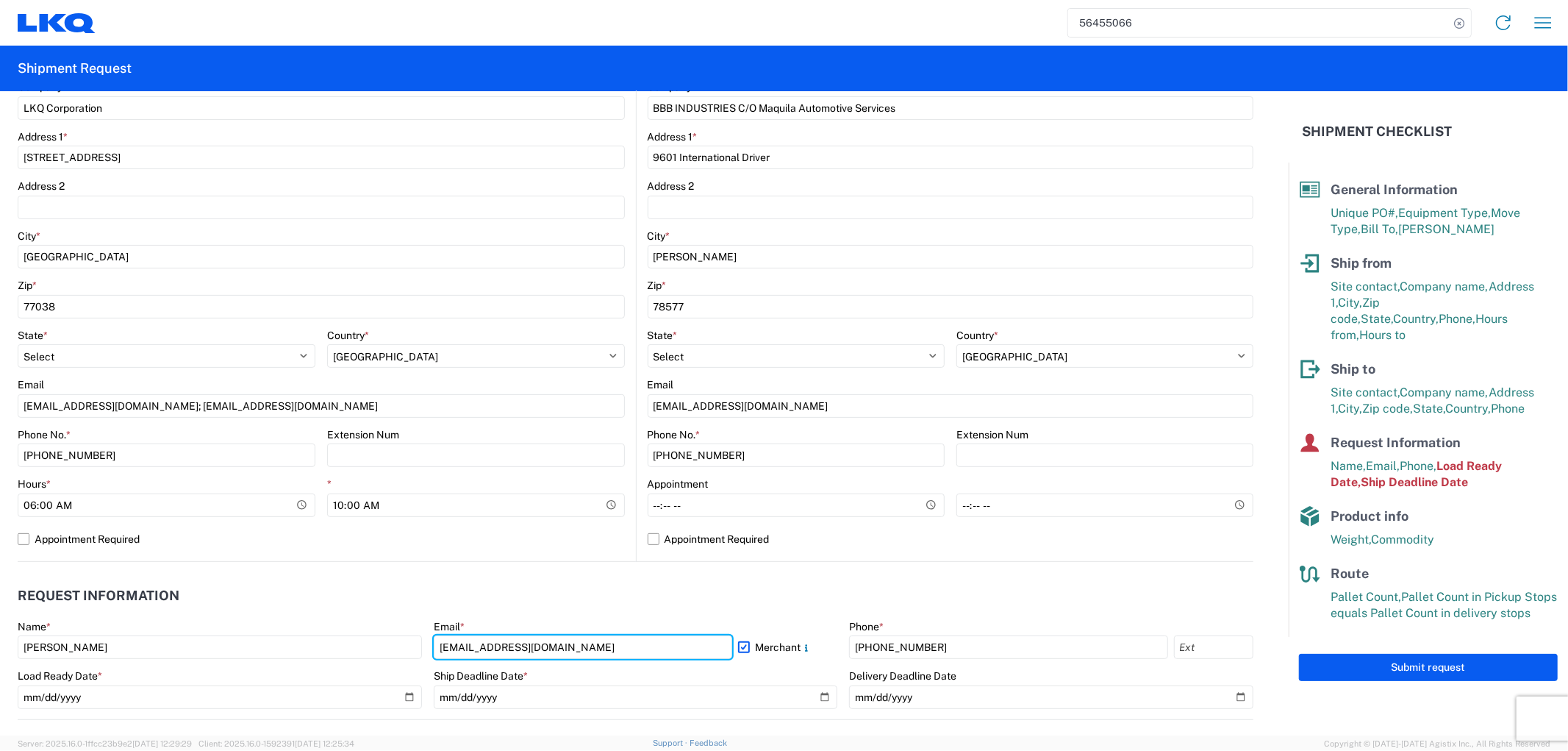
type input "[EMAIL_ADDRESS][DOMAIN_NAME]"
click at [774, 589] on header "Request Information" at bounding box center [636, 595] width 1235 height 33
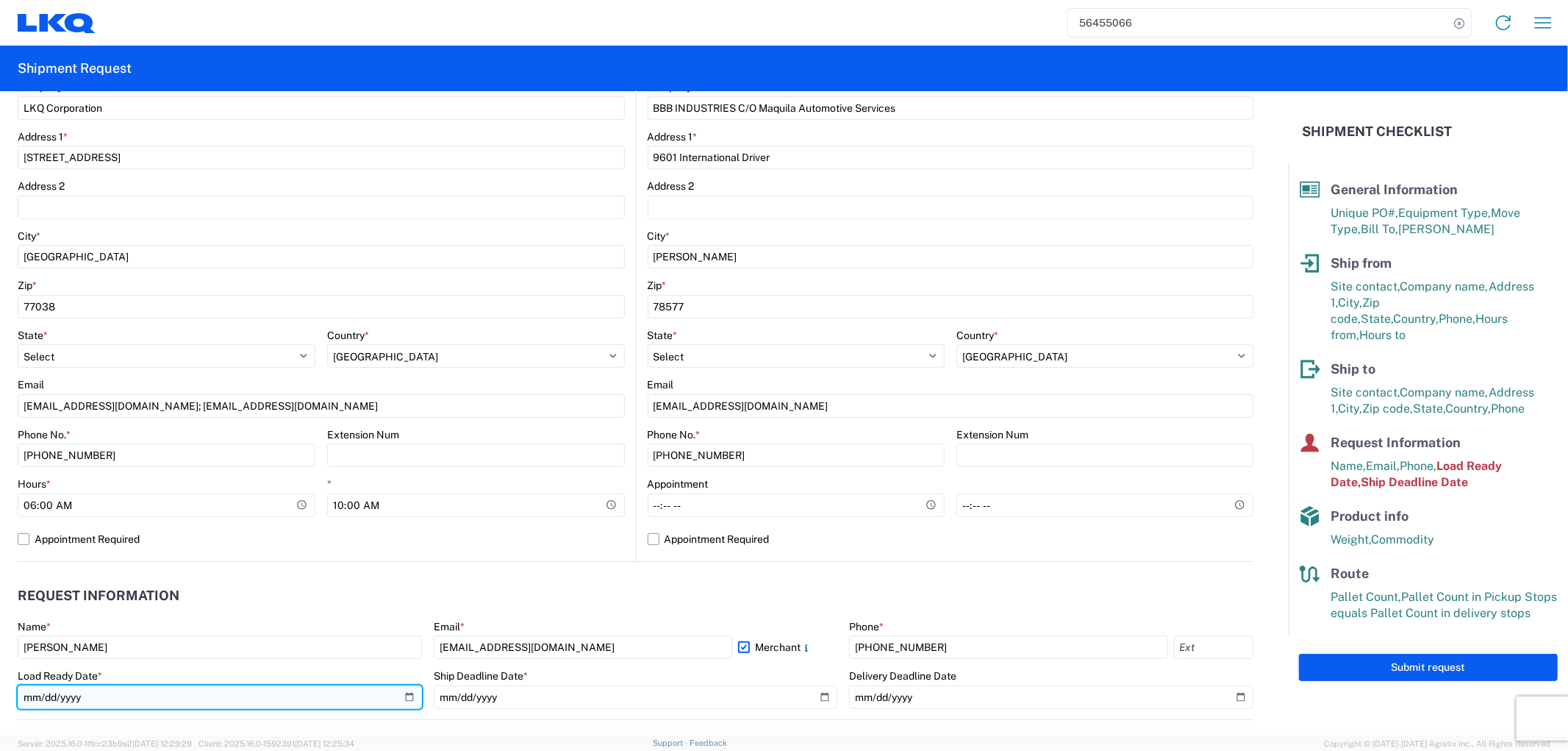
click at [406, 693] on input "2025-08-12" at bounding box center [220, 697] width 404 height 24
type input "2025-08-14"
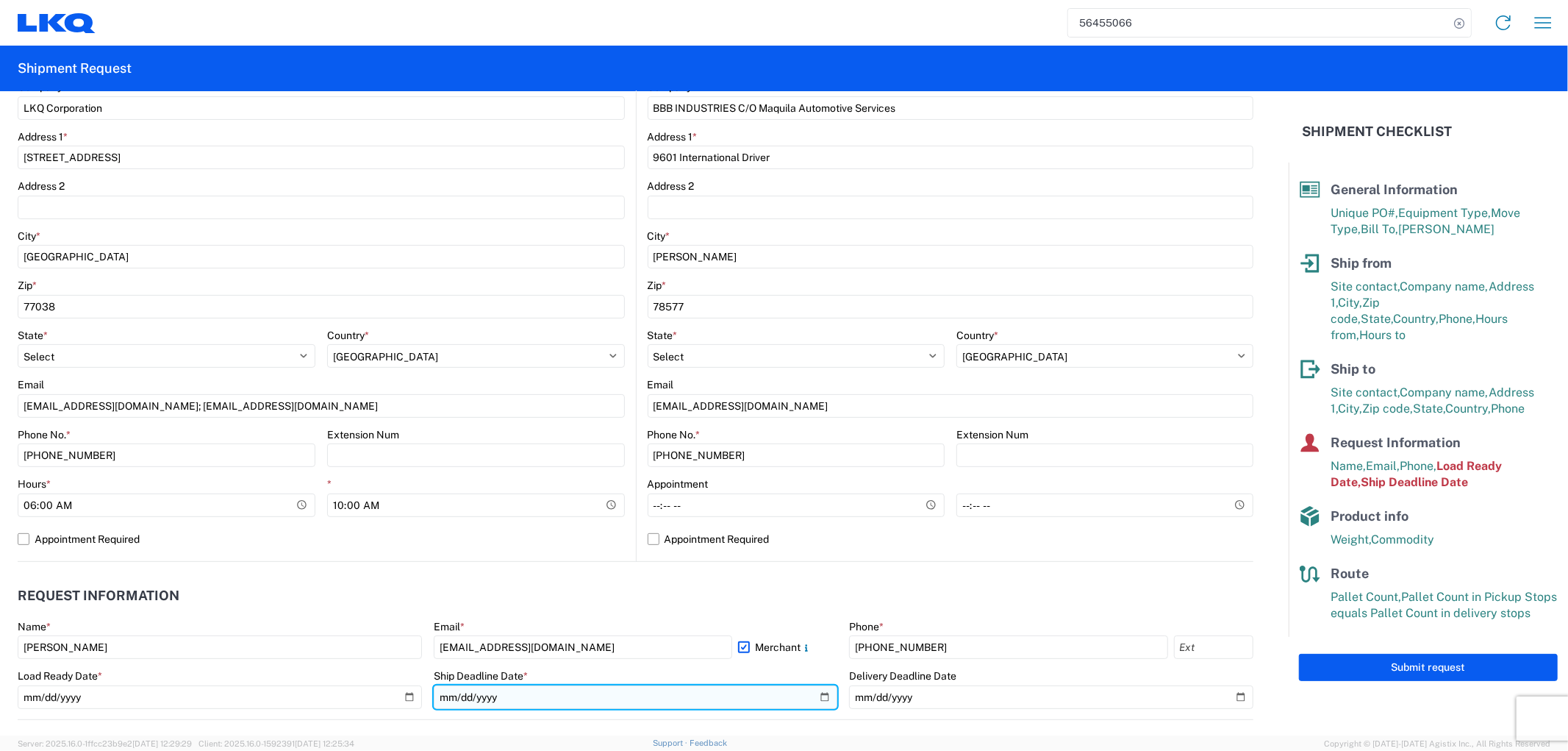
drag, startPoint x: 815, startPoint y: 702, endPoint x: 804, endPoint y: 691, distance: 15.6
click at [815, 701] on input "2025-08-12" at bounding box center [636, 697] width 404 height 24
type input "2025-08-14"
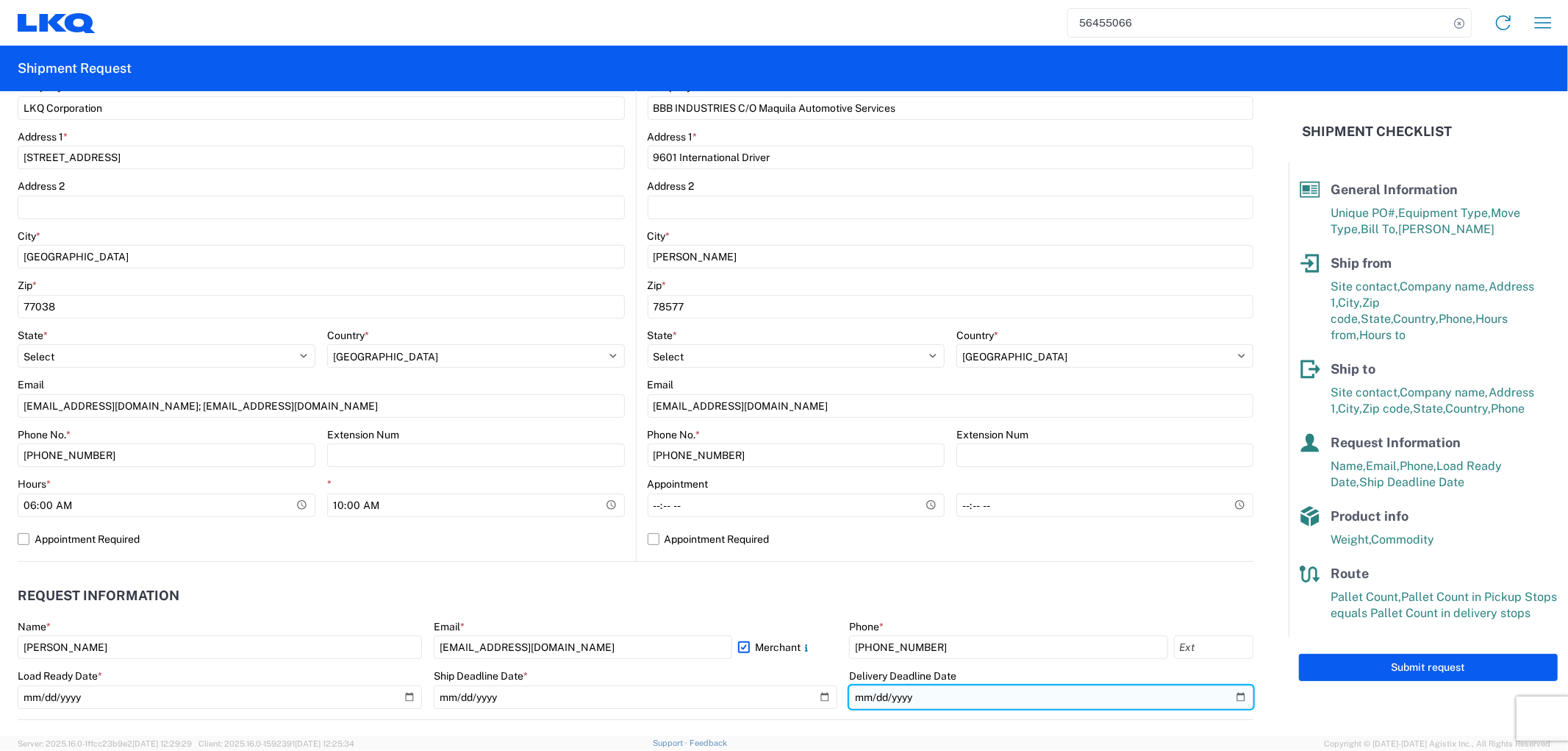
click at [1227, 693] on input "2025-08-14" at bounding box center [1051, 697] width 404 height 24
type input "2025-08-15"
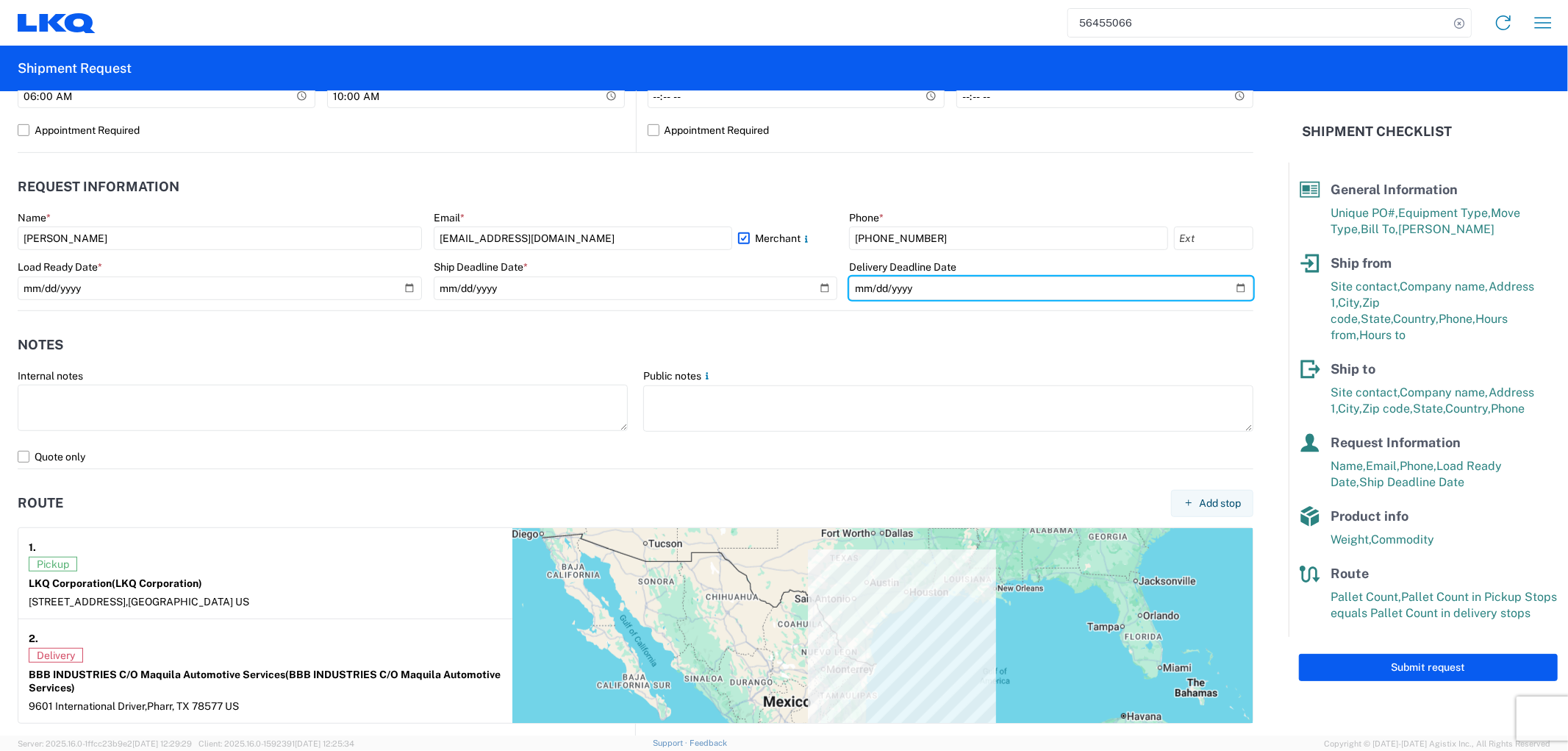
scroll to position [980, 0]
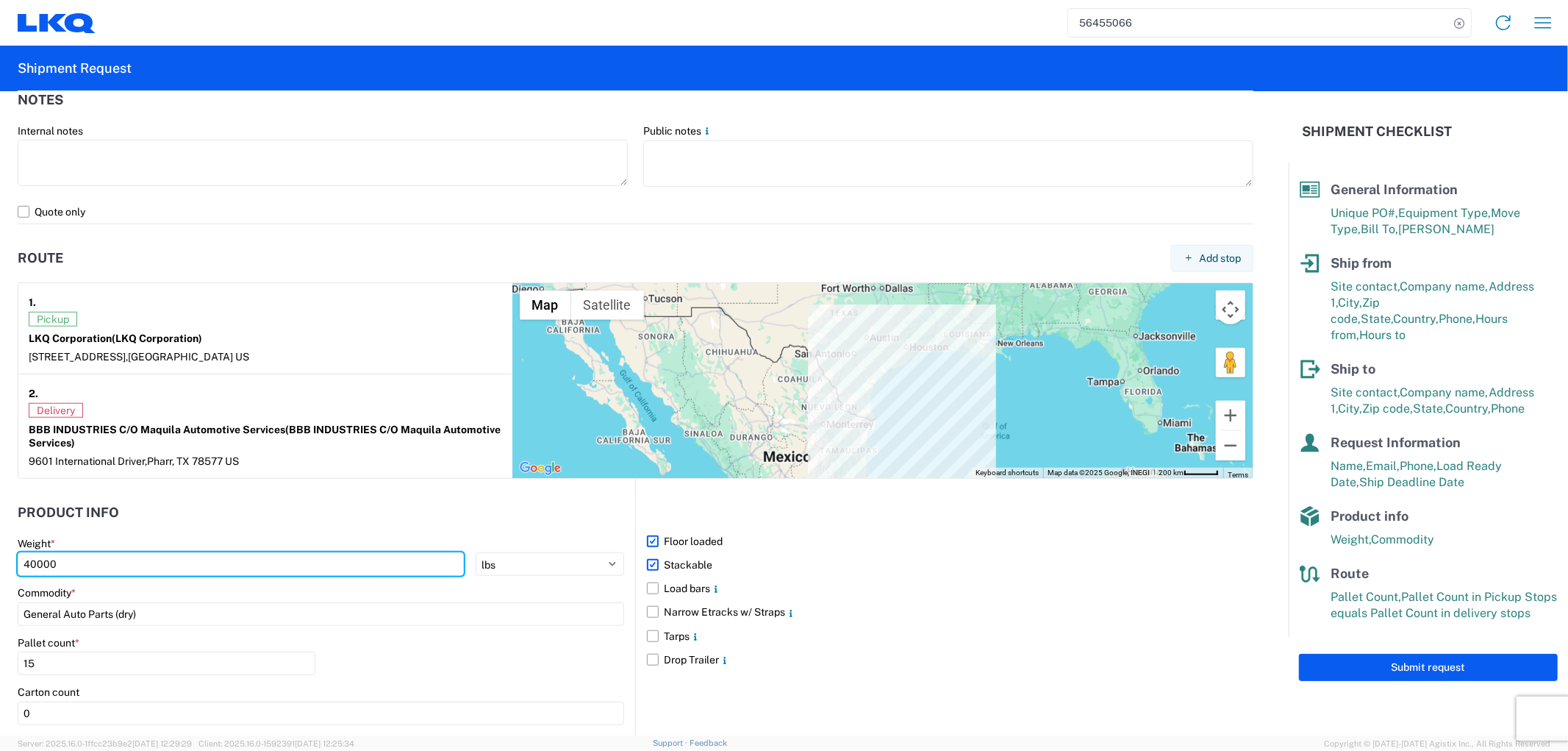
drag, startPoint x: 148, startPoint y: 563, endPoint x: -186, endPoint y: 556, distance: 334.1
click at [0, 556] on html "56455066 Home Shipment request Shipment tracking Shipment Request General Infor…" at bounding box center [784, 376] width 1568 height 751
type input "41081"
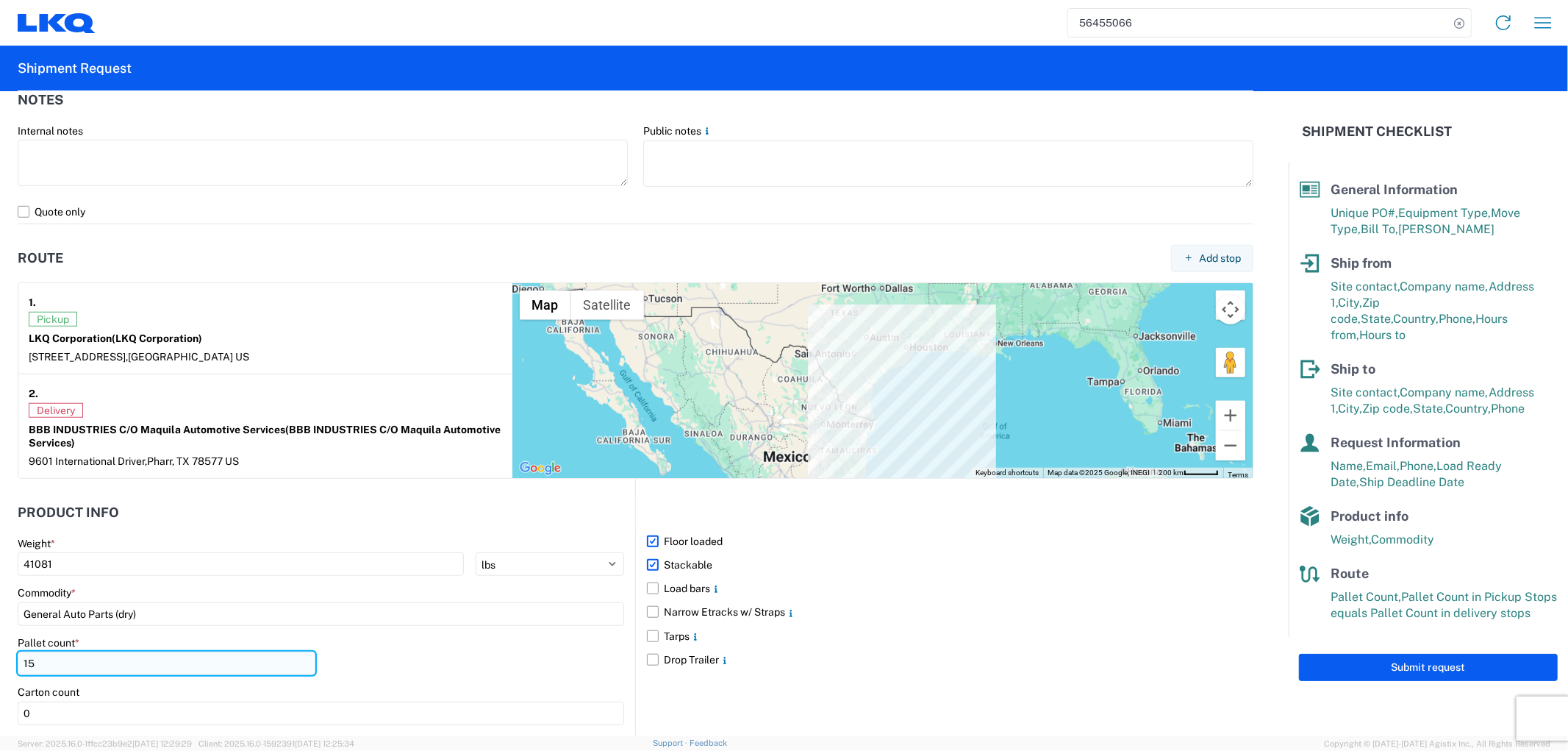
click at [57, 662] on input "15" at bounding box center [166, 663] width 298 height 24
type input "18"
drag, startPoint x: 701, startPoint y: 562, endPoint x: 817, endPoint y: 602, distance: 122.7
click at [701, 563] on label "Stackable" at bounding box center [949, 565] width 607 height 24
click at [0, 0] on input "Stackable" at bounding box center [0, 0] width 0 height 0
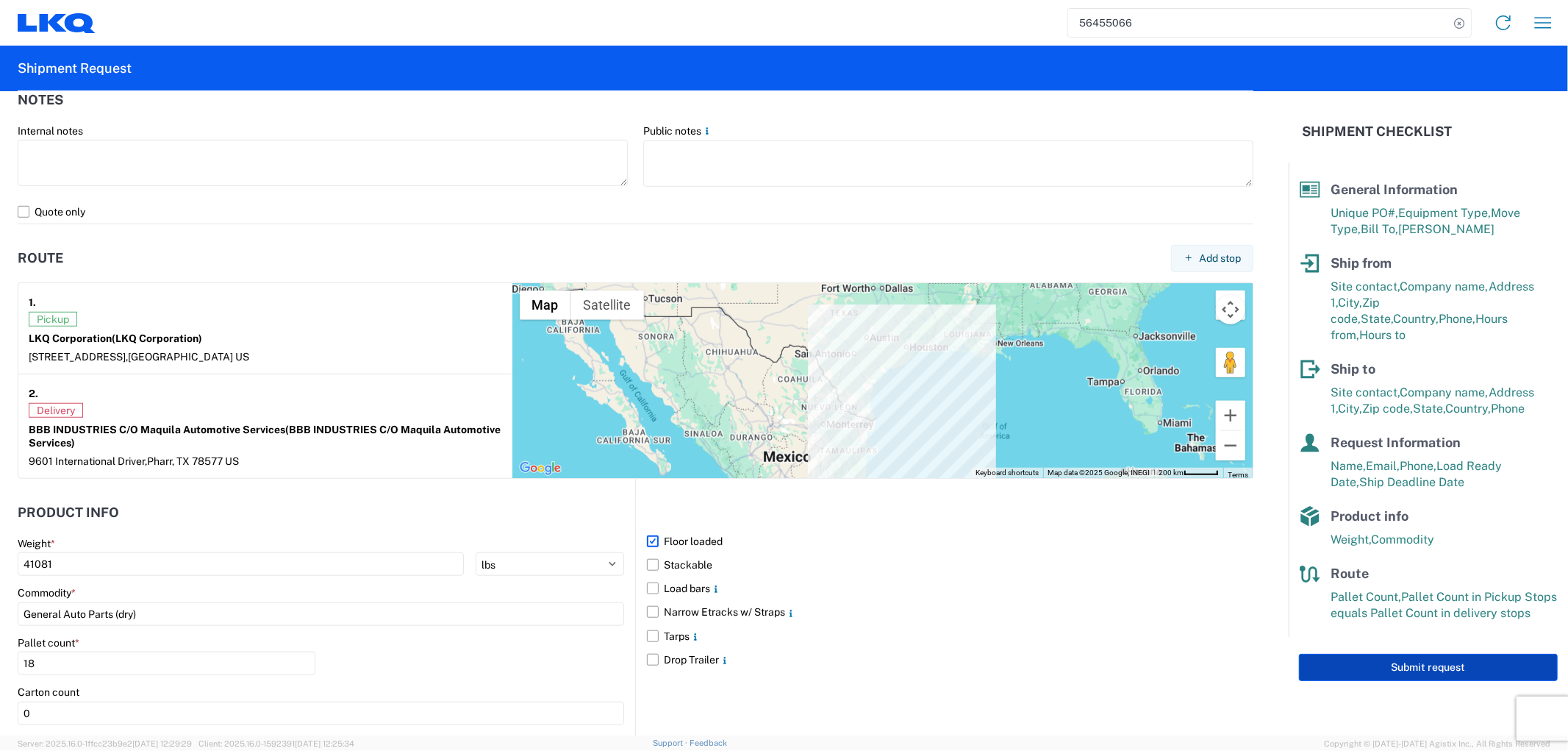
click at [1346, 658] on button "Submit request" at bounding box center [1428, 668] width 259 height 27
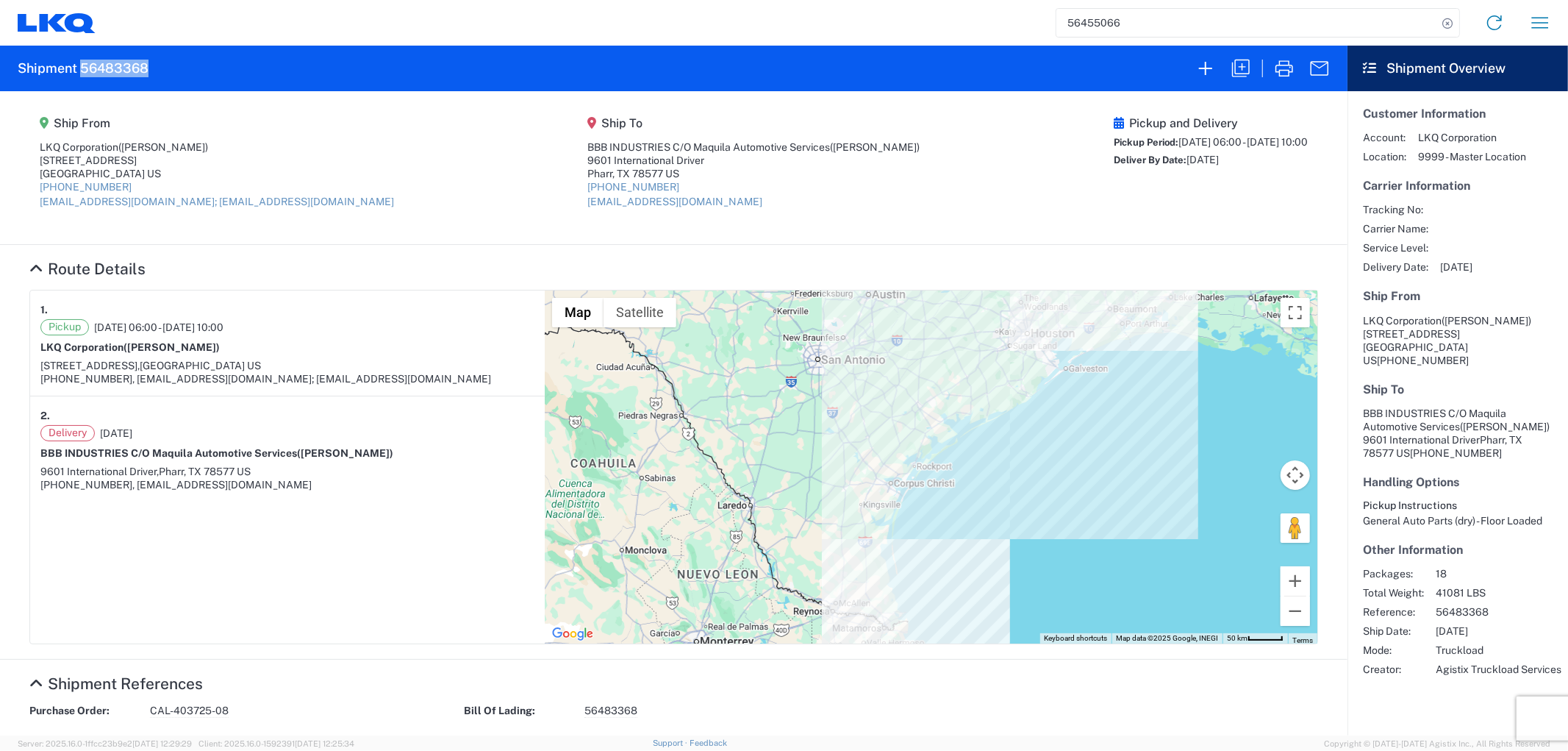
drag, startPoint x: 158, startPoint y: 71, endPoint x: 80, endPoint y: 72, distance: 78.0
click at [80, 72] on agx-form-header "Shipment 56483368" at bounding box center [674, 68] width 1347 height 45
copy h2 "56483368"
click at [981, 188] on agx-shipment-main-routing-info "Ship From LKQ Corporation (Alfredo Canales) 1714 W Mount Houston Rd Houston, TX…" at bounding box center [674, 167] width 1289 height 124
click at [1446, 24] on icon at bounding box center [1447, 24] width 21 height 21
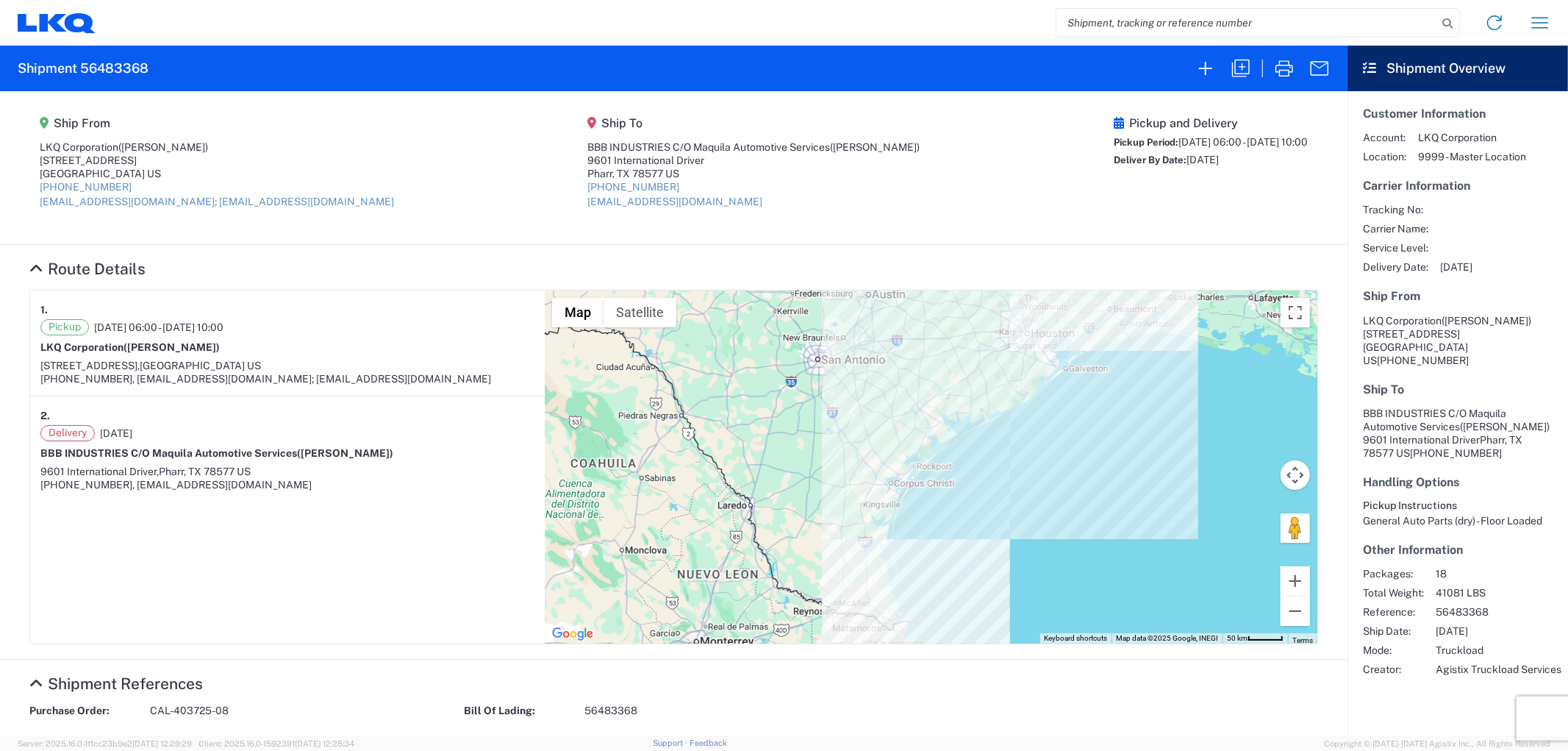
click at [344, 216] on agx-shipment-main-routing-info "Ship From LKQ Corporation (Alfredo Canales) 1714 W Mount Houston Rd Houston, TX…" at bounding box center [674, 167] width 1289 height 124
click at [1134, 18] on input "search" at bounding box center [1246, 23] width 381 height 28
type input "56468528"
